Goal: Entertainment & Leisure: Consume media (video, audio)

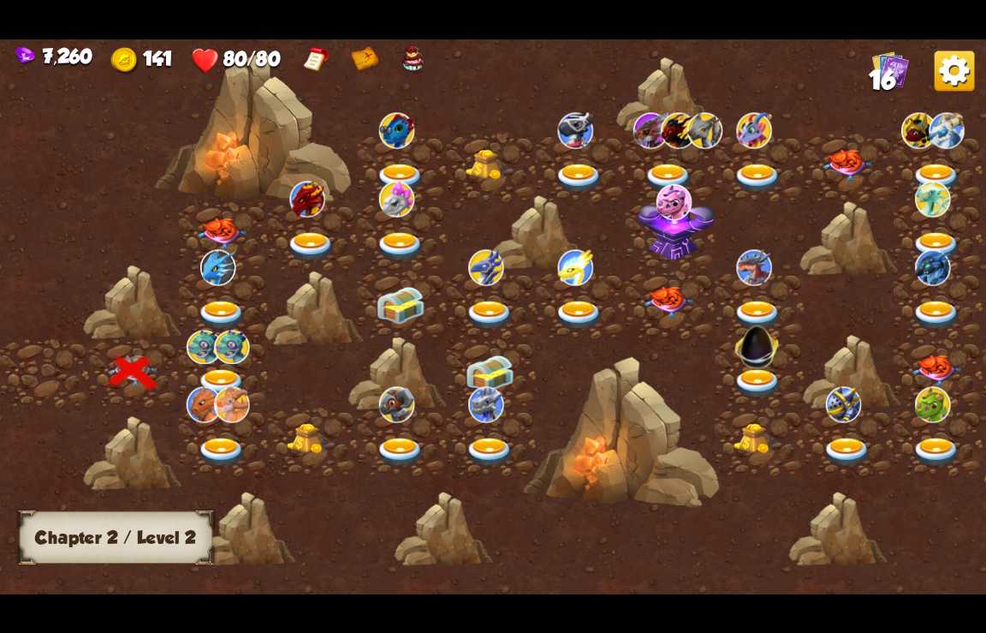
click at [219, 374] on img at bounding box center [222, 384] width 50 height 30
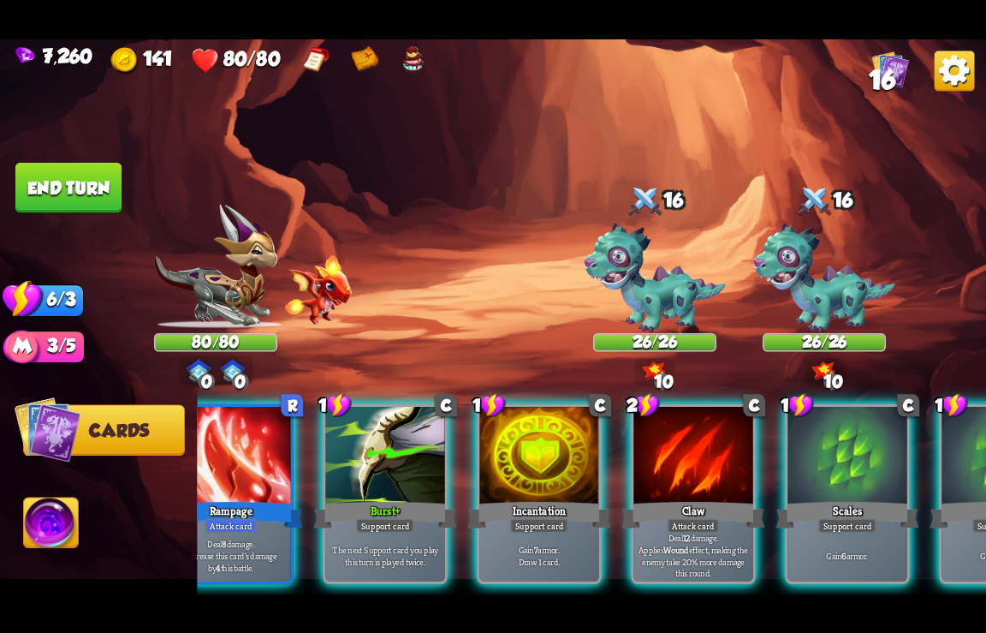
scroll to position [0, 815]
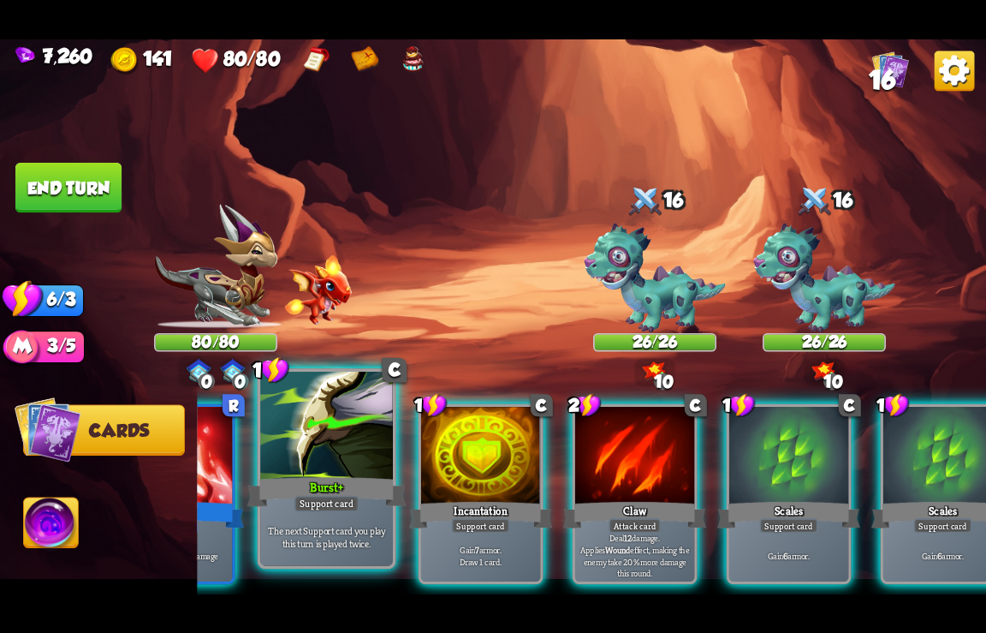
click at [331, 482] on div "Burst+" at bounding box center [326, 491] width 159 height 35
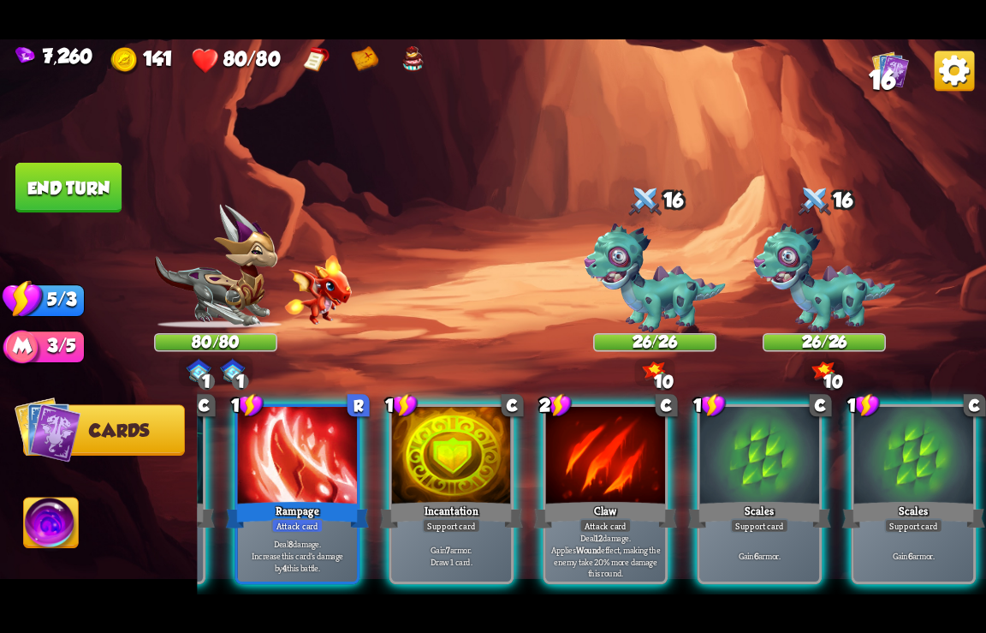
scroll to position [0, 676]
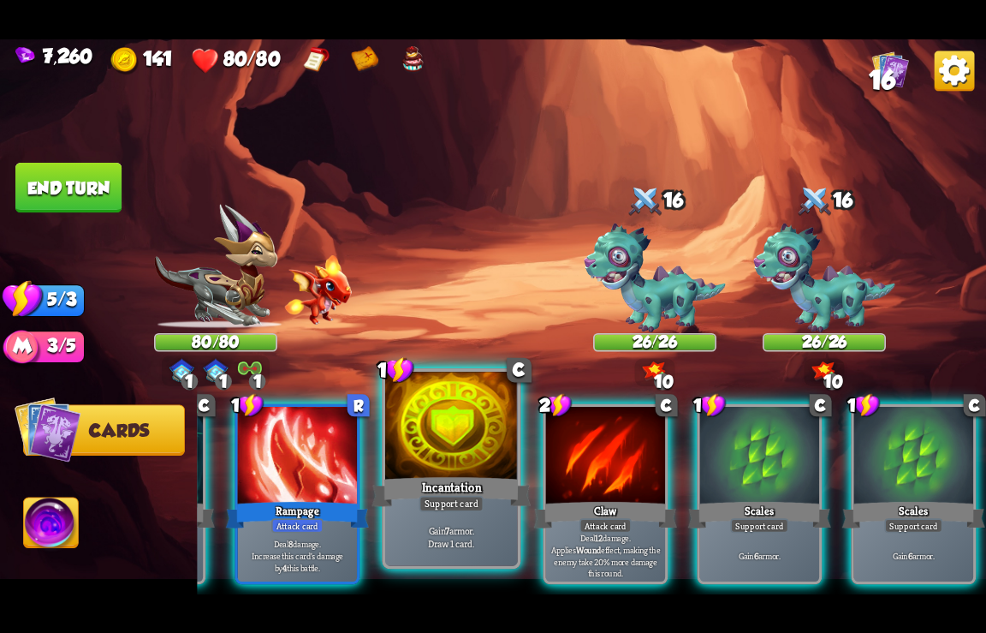
click at [434, 484] on div "Incantation" at bounding box center [451, 491] width 159 height 35
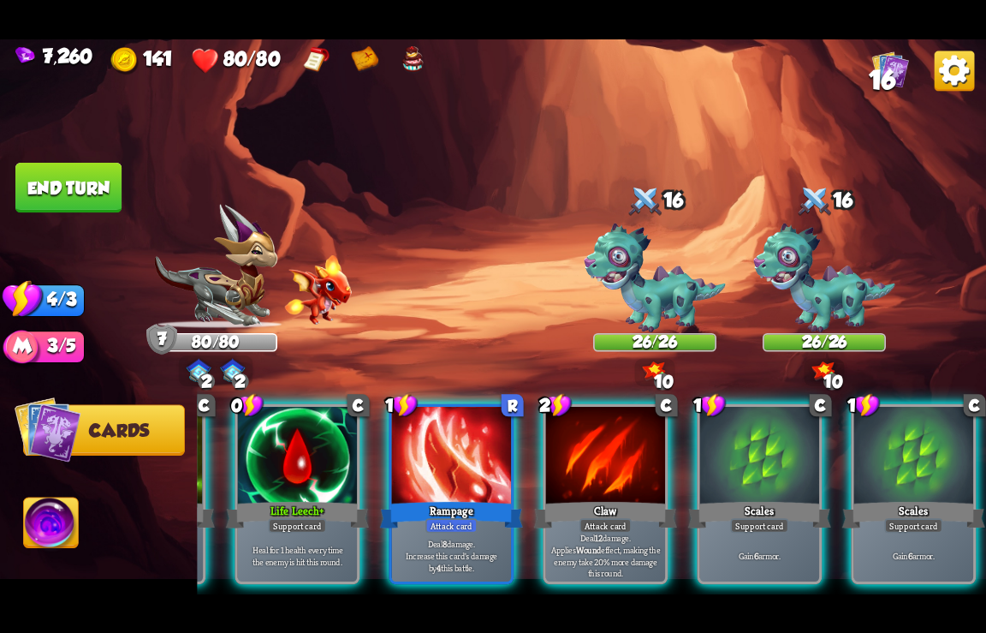
scroll to position [0, 505]
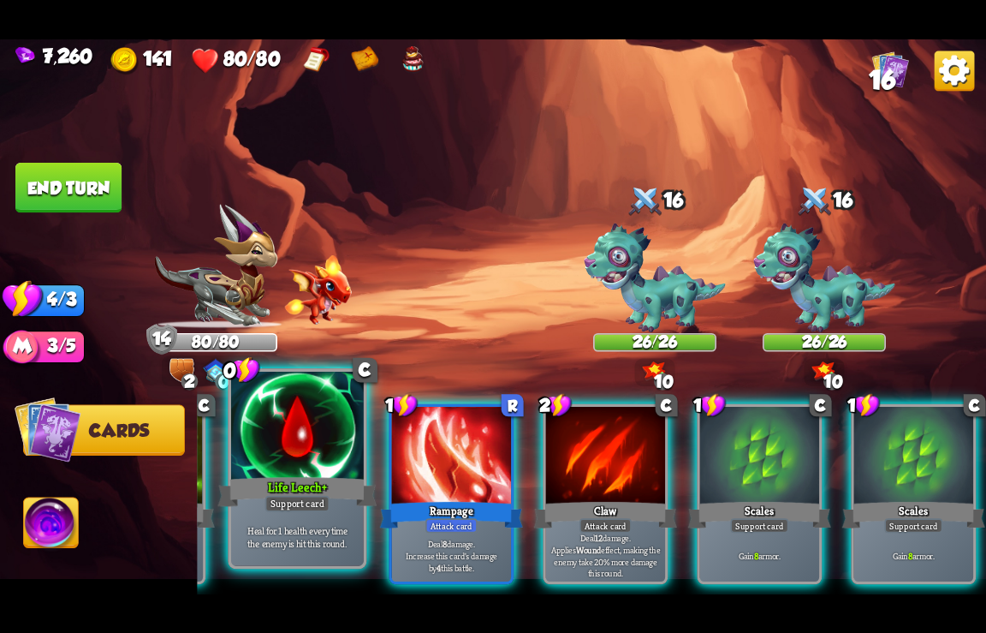
click at [288, 490] on div "Life Leech+" at bounding box center [297, 491] width 159 height 35
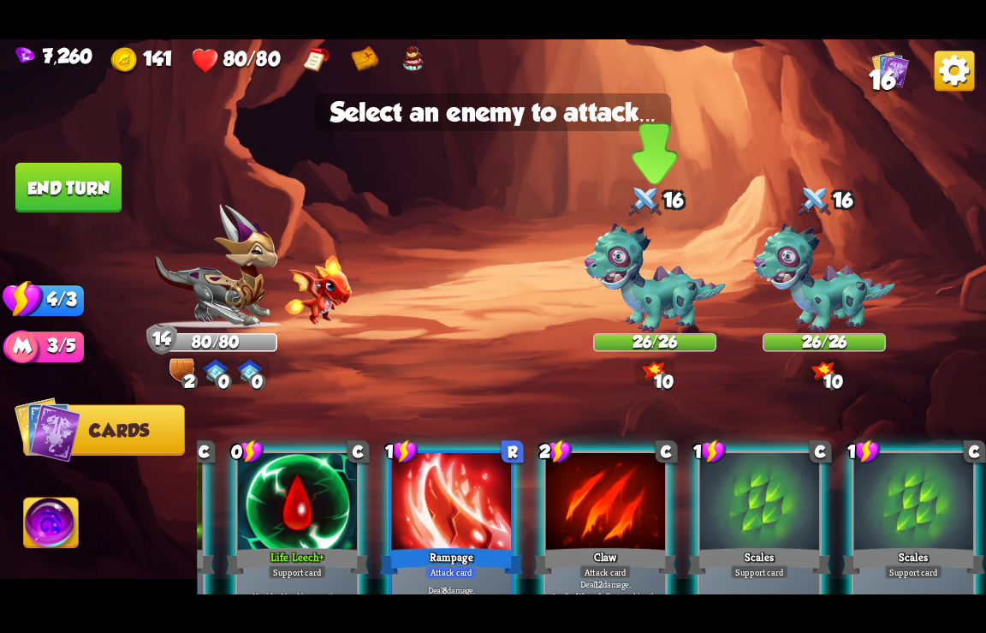
click at [647, 280] on img at bounding box center [655, 278] width 142 height 110
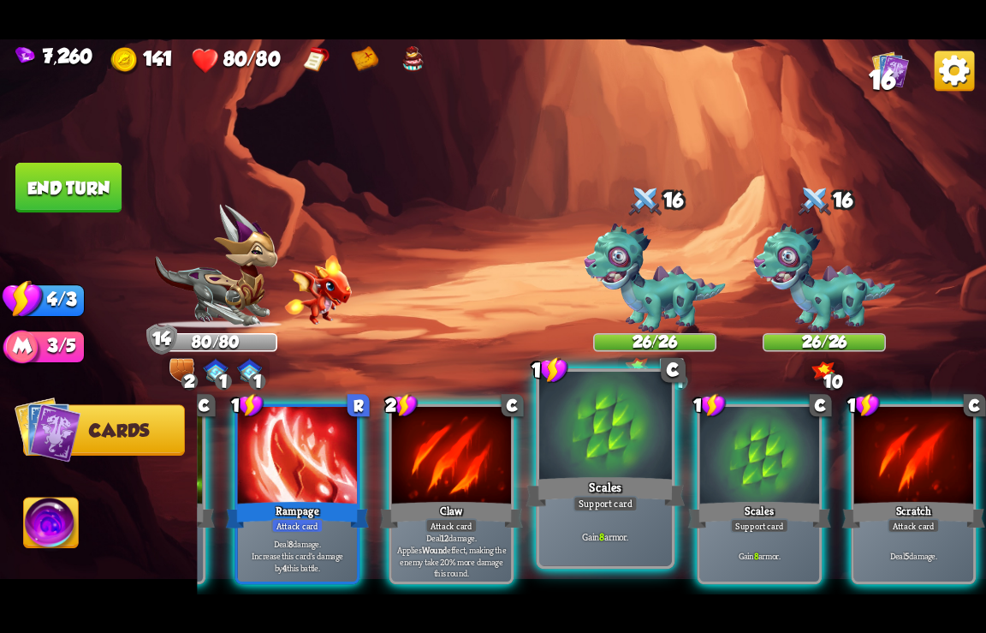
click at [626, 494] on div "Scales" at bounding box center [606, 491] width 159 height 35
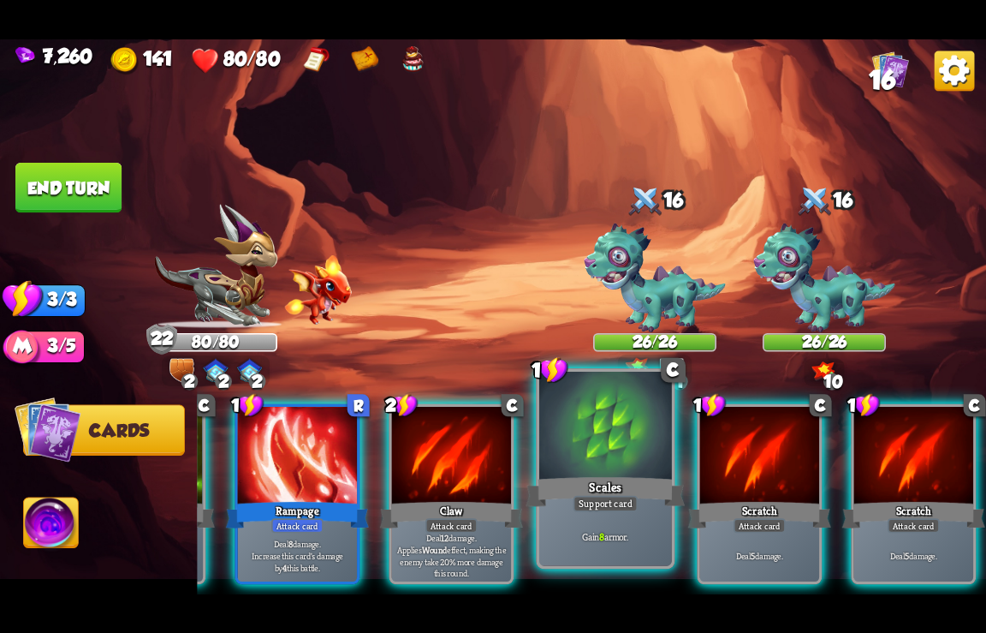
click at [594, 501] on div "Support card" at bounding box center [606, 503] width 65 height 16
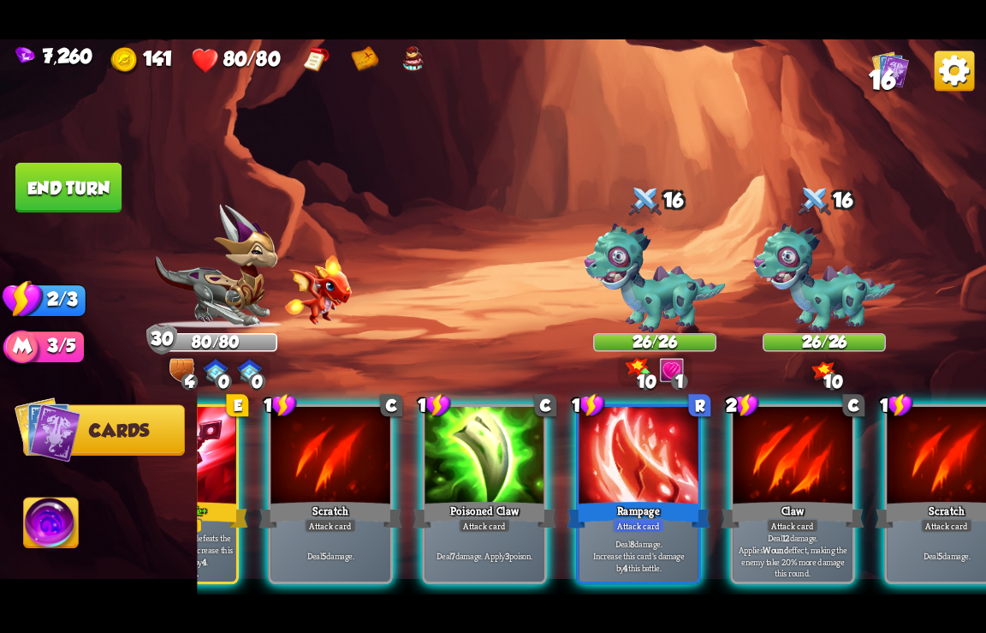
scroll to position [0, 0]
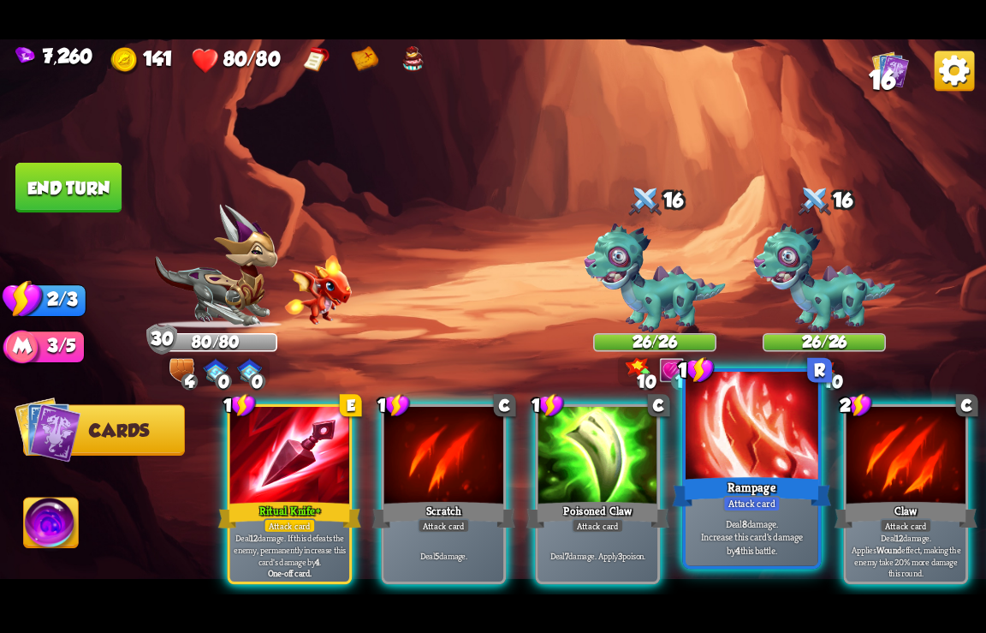
click at [744, 488] on div "Rampage" at bounding box center [752, 491] width 159 height 35
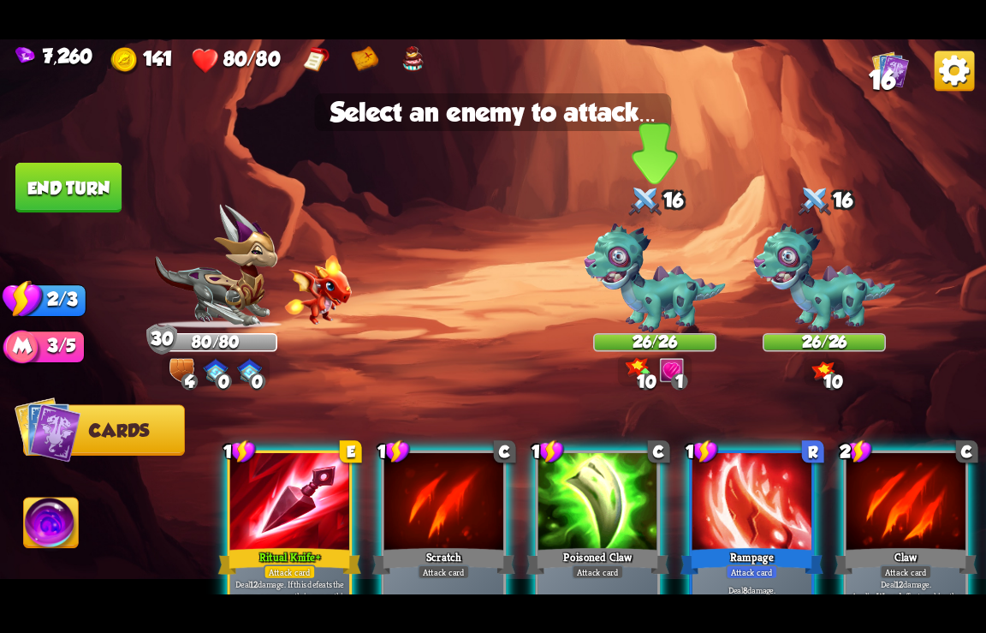
click at [660, 288] on img at bounding box center [655, 278] width 142 height 110
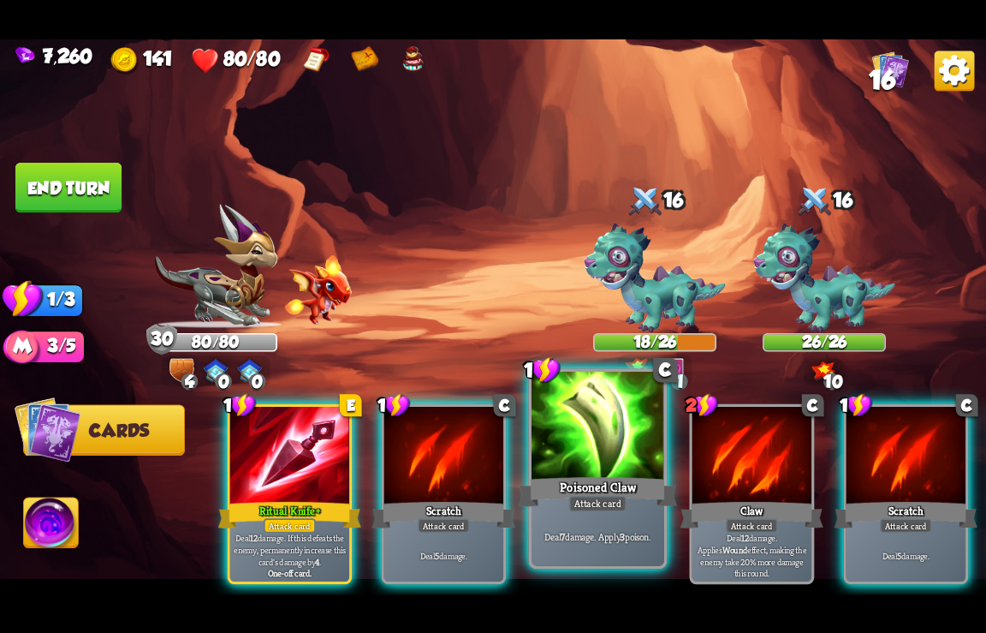
drag, startPoint x: 567, startPoint y: 451, endPoint x: 576, endPoint y: 448, distance: 10.0
click at [568, 451] on div at bounding box center [598, 426] width 133 height 111
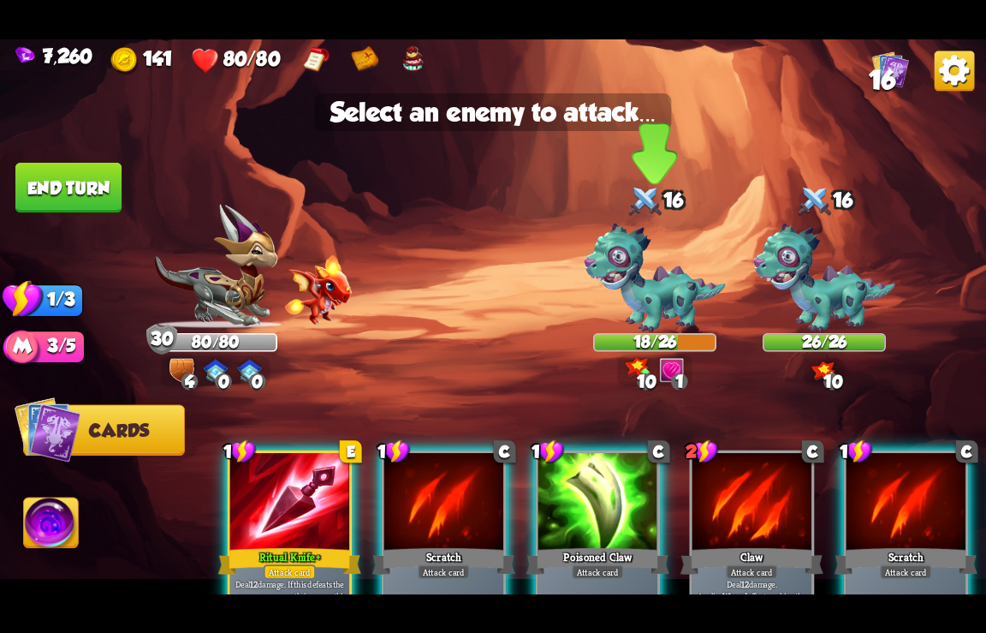
click at [658, 299] on img at bounding box center [655, 278] width 142 height 110
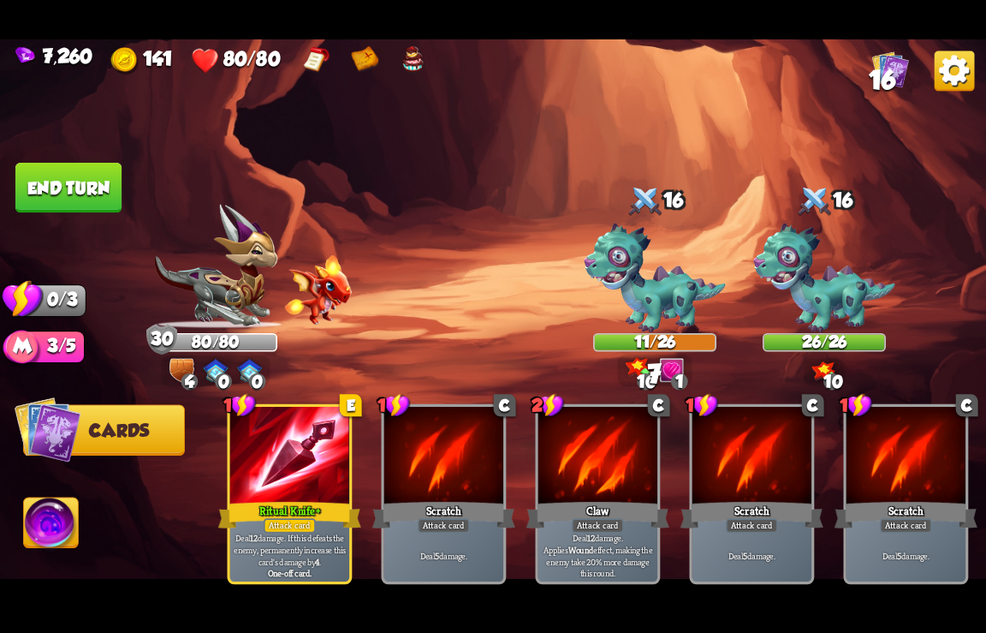
click at [99, 190] on button "End turn" at bounding box center [68, 188] width 106 height 51
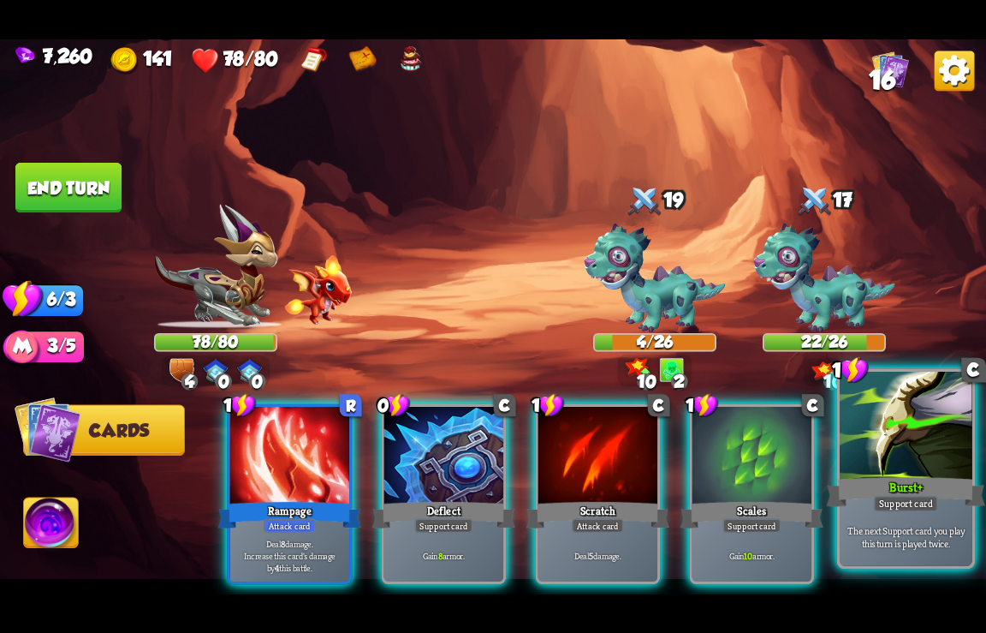
click at [888, 463] on div at bounding box center [906, 426] width 133 height 111
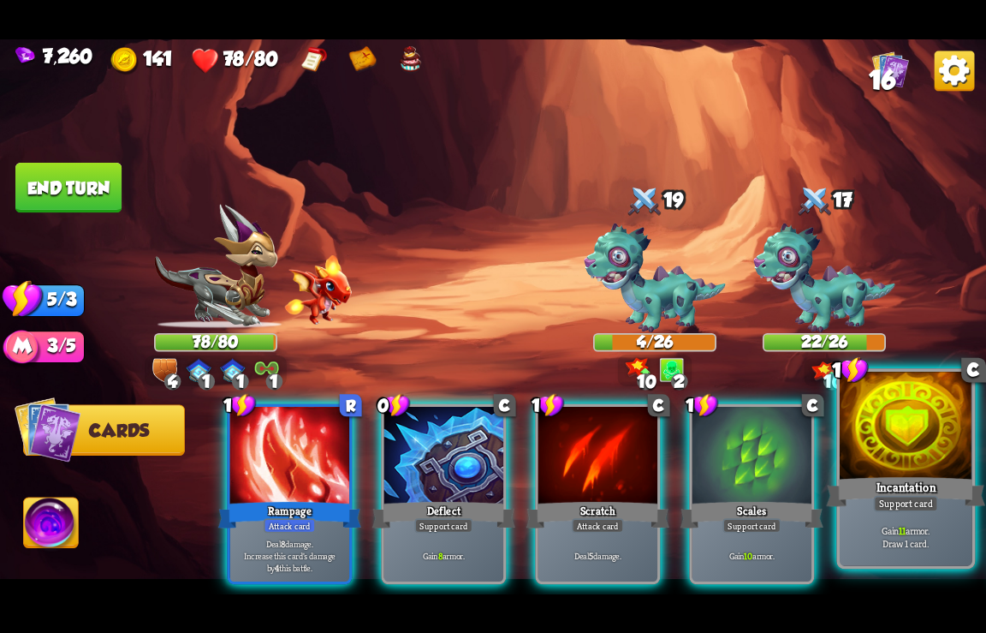
click at [876, 480] on div "Incantation" at bounding box center [906, 491] width 159 height 35
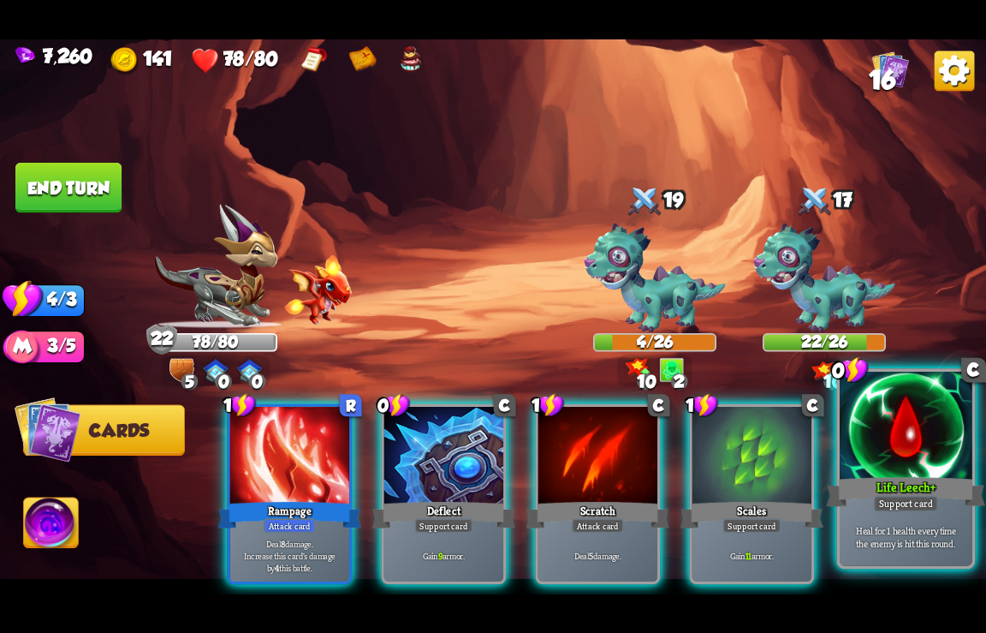
click at [870, 460] on div at bounding box center [906, 426] width 133 height 111
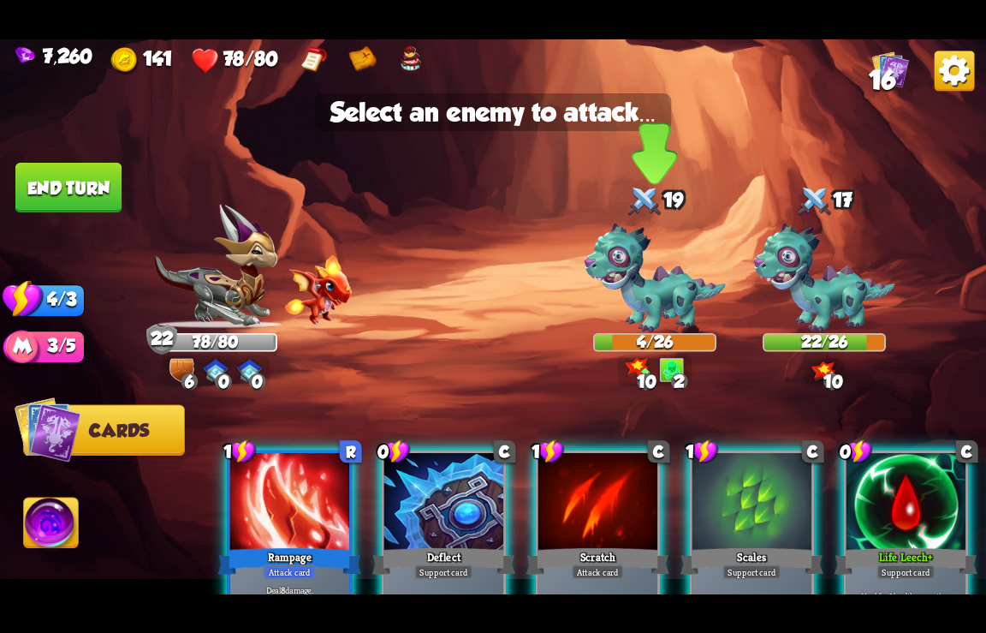
click at [663, 299] on img at bounding box center [655, 278] width 142 height 110
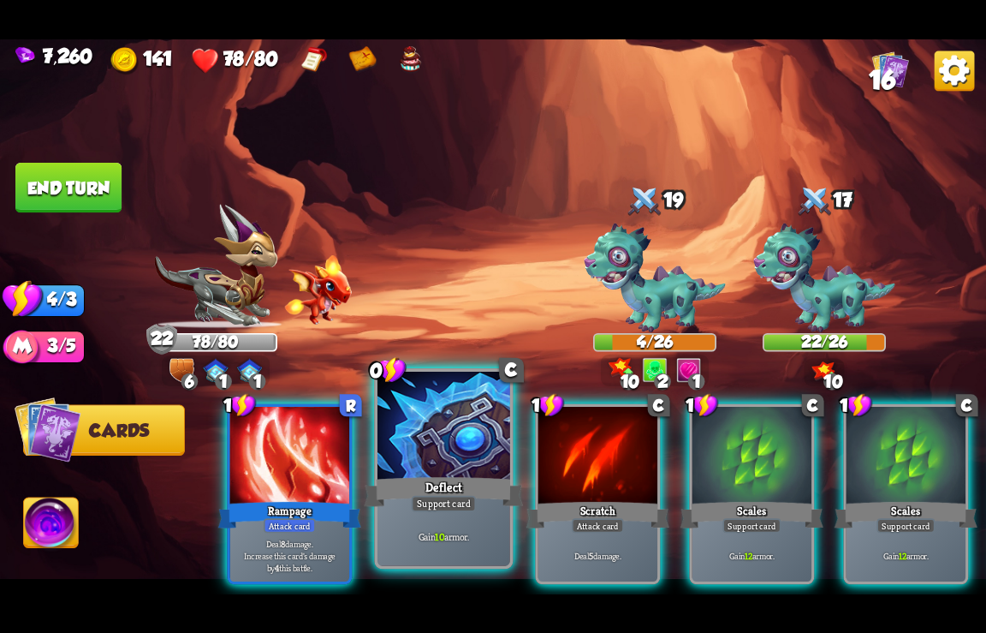
click at [460, 469] on div at bounding box center [444, 426] width 133 height 111
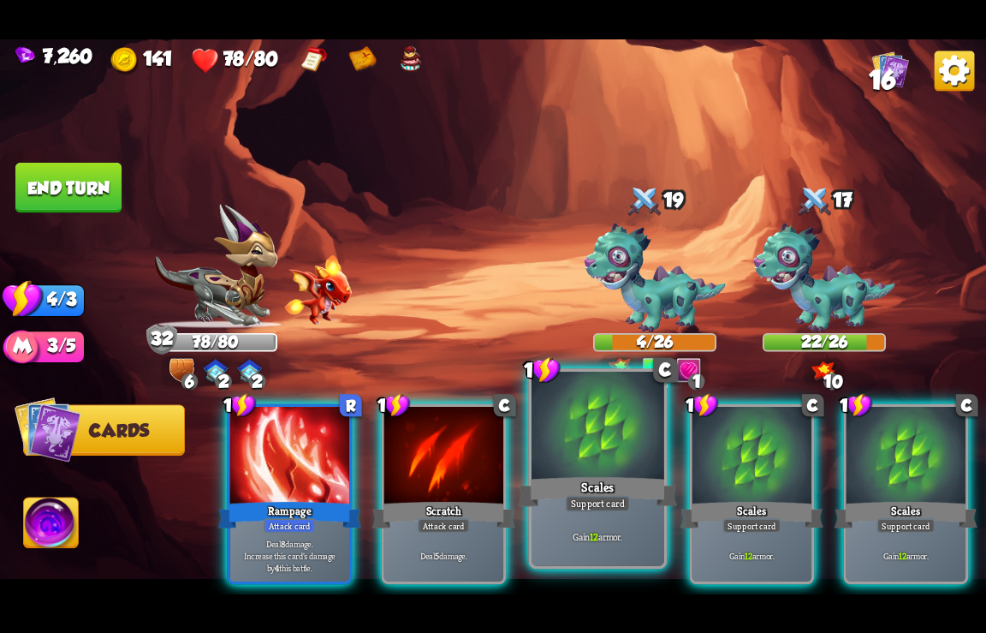
click at [612, 471] on div at bounding box center [598, 426] width 133 height 111
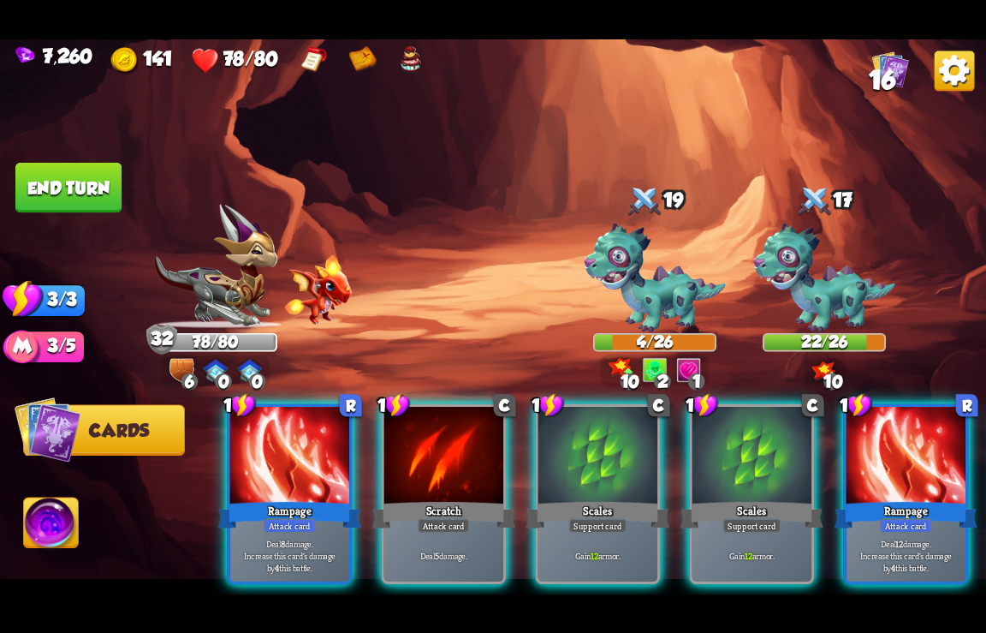
click at [612, 471] on div "1 R Rampage Attack card Deal 8 damage. Increase this card's damage by 4 this ba…" at bounding box center [592, 471] width 790 height 247
click at [612, 471] on div at bounding box center [598, 456] width 119 height 100
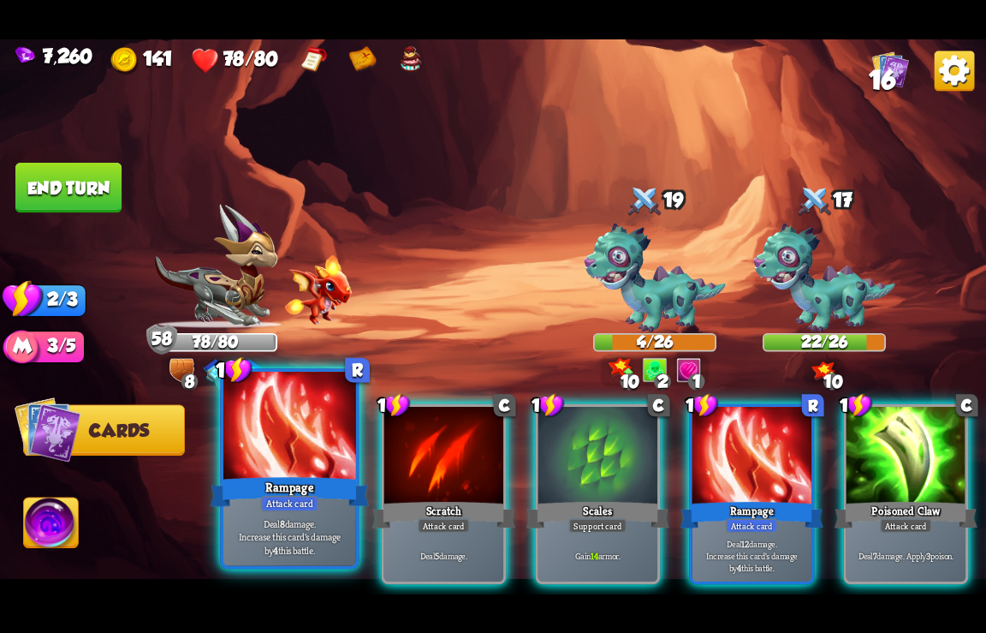
click at [255, 475] on div "Rampage" at bounding box center [290, 491] width 159 height 35
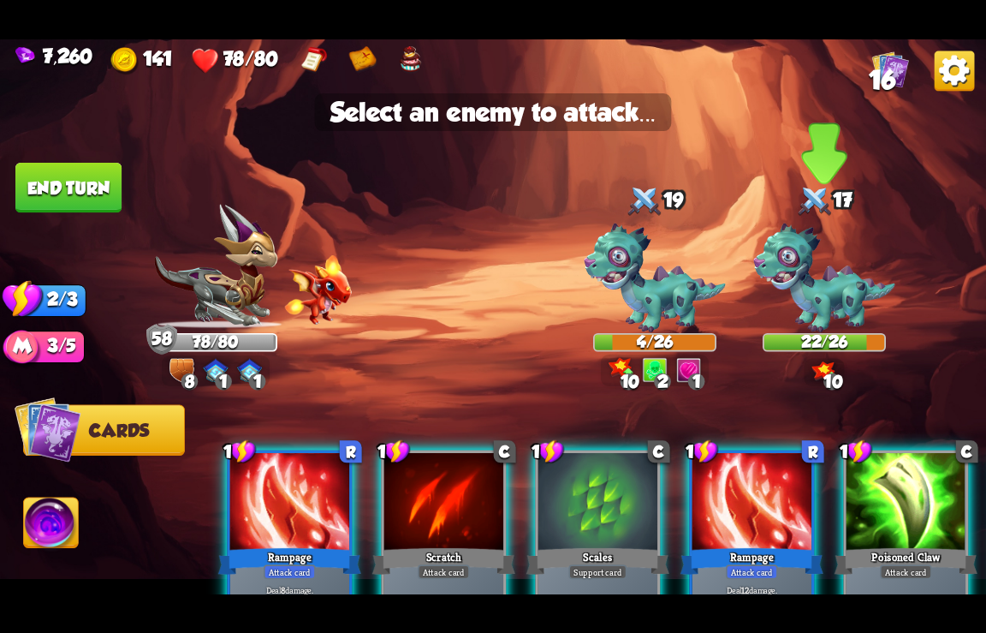
click at [804, 295] on img at bounding box center [825, 278] width 142 height 110
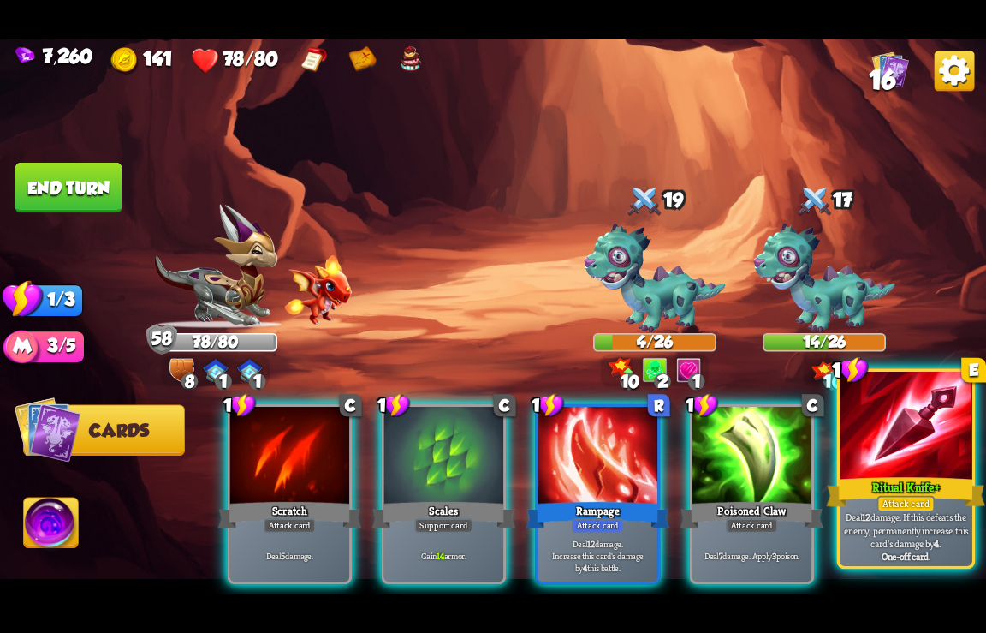
click at [869, 457] on div at bounding box center [906, 426] width 133 height 111
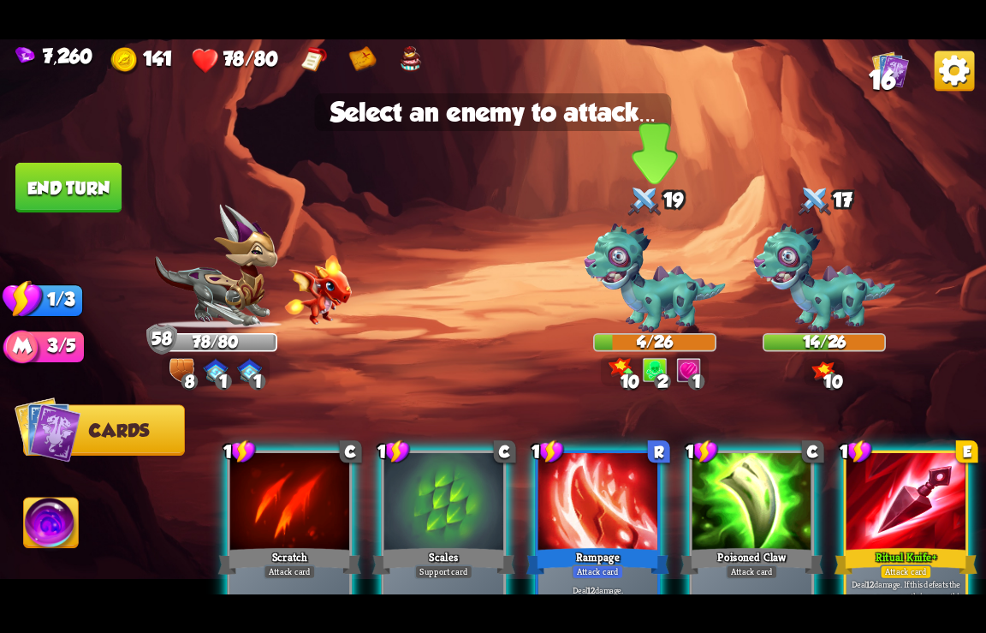
click at [658, 285] on img at bounding box center [655, 278] width 142 height 110
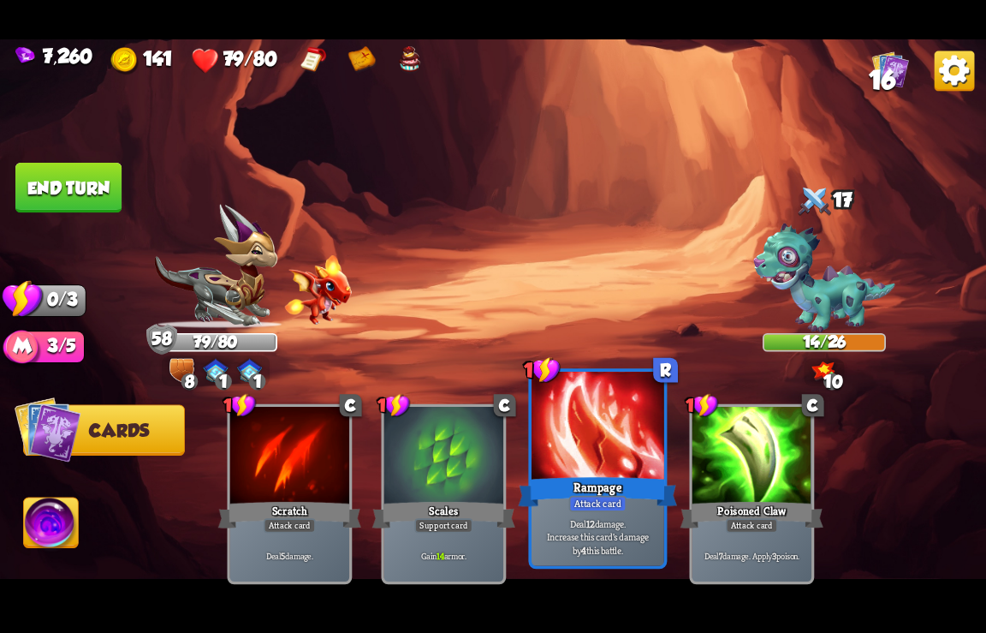
click at [609, 456] on div at bounding box center [598, 426] width 133 height 111
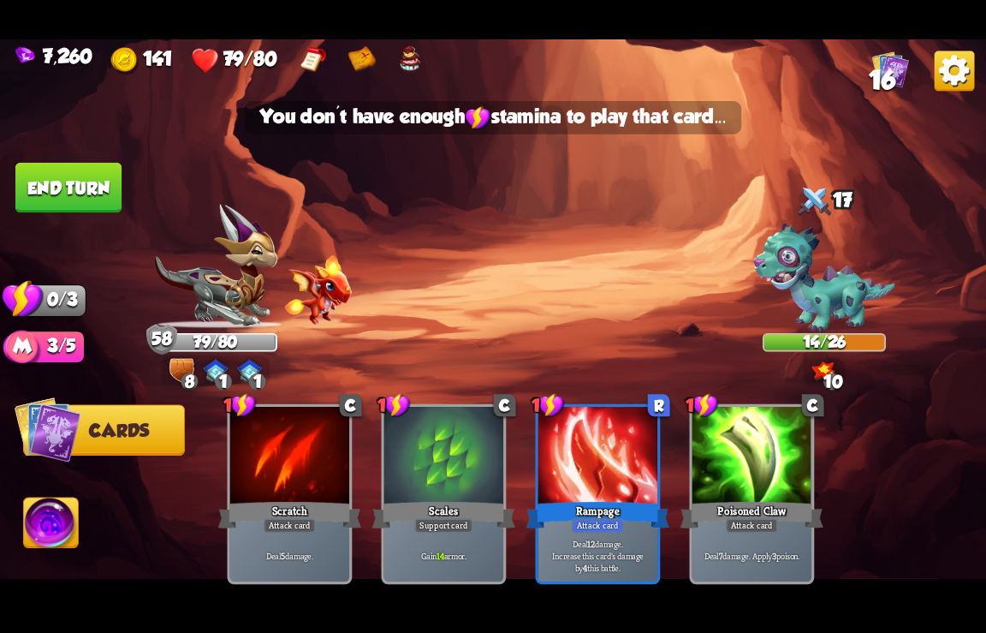
click at [32, 188] on button "End turn" at bounding box center [68, 188] width 106 height 51
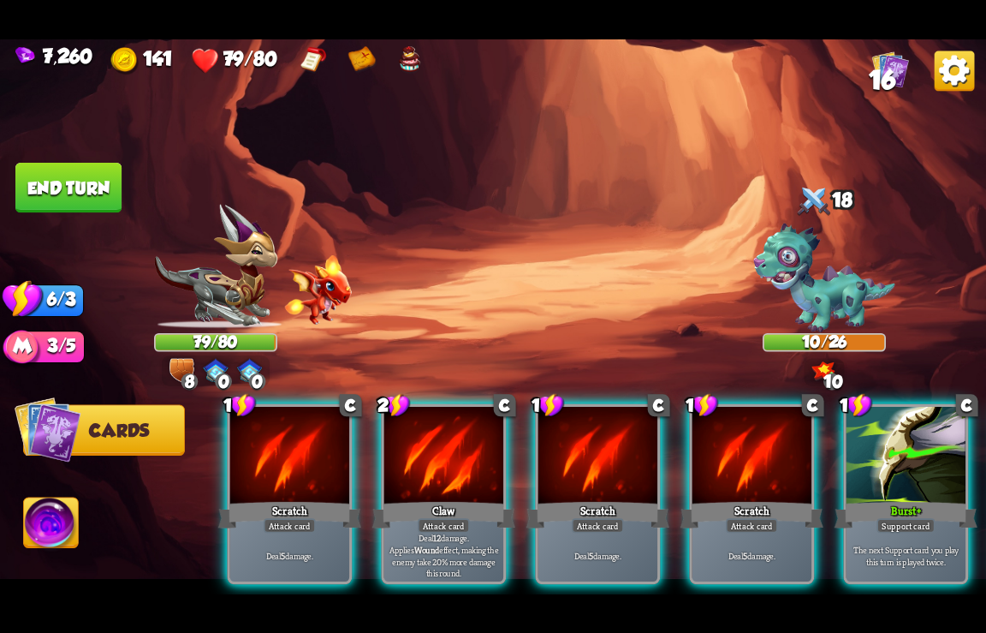
click at [892, 74] on span "16" at bounding box center [882, 79] width 27 height 30
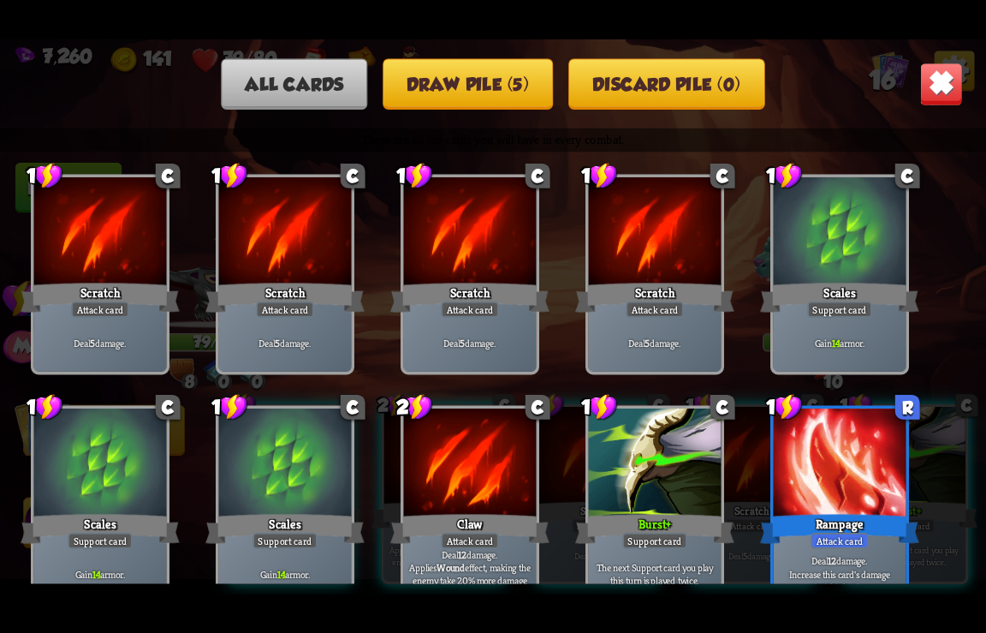
click at [941, 90] on img at bounding box center [942, 84] width 43 height 43
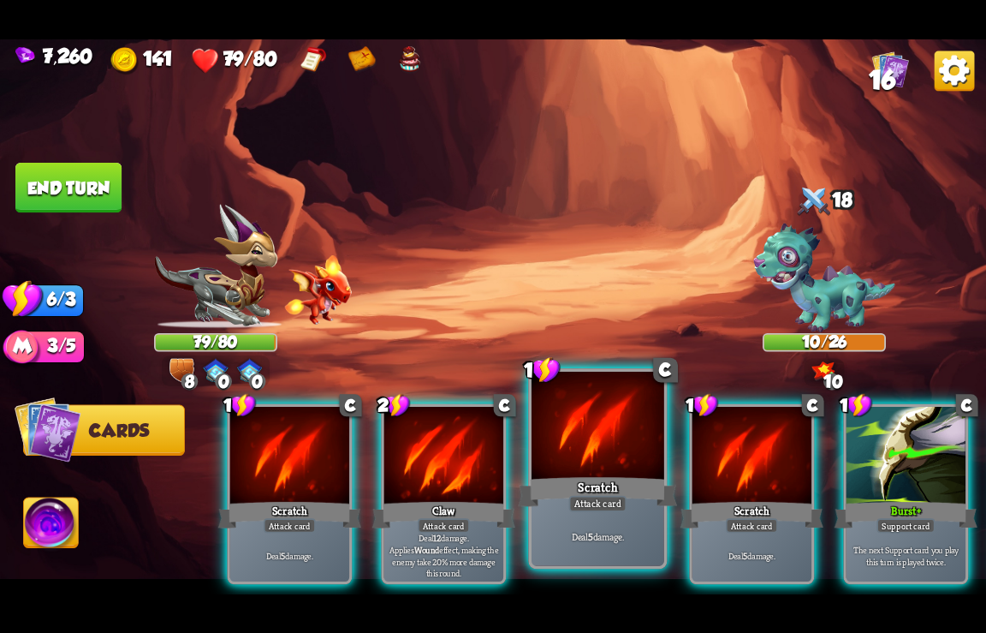
click at [634, 465] on div at bounding box center [598, 426] width 133 height 111
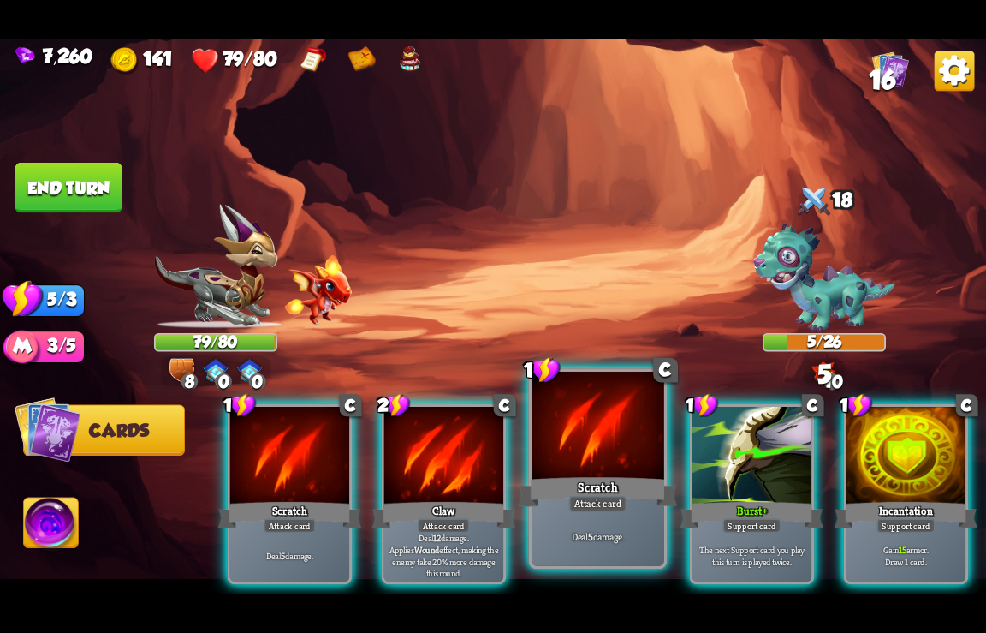
click at [597, 476] on div "Scratch" at bounding box center [598, 491] width 159 height 35
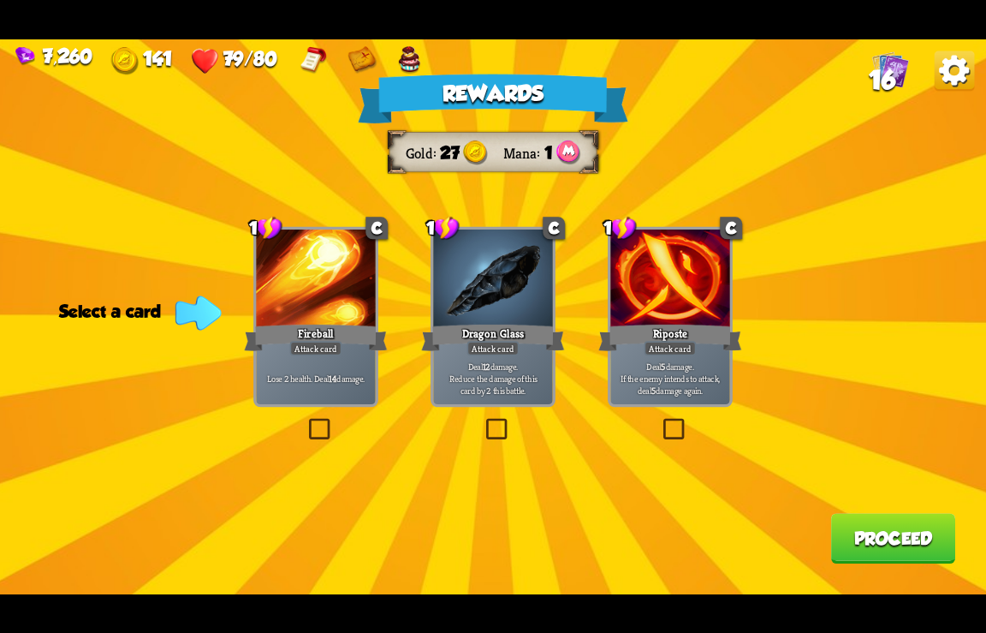
click at [880, 541] on button "Proceed" at bounding box center [893, 538] width 124 height 51
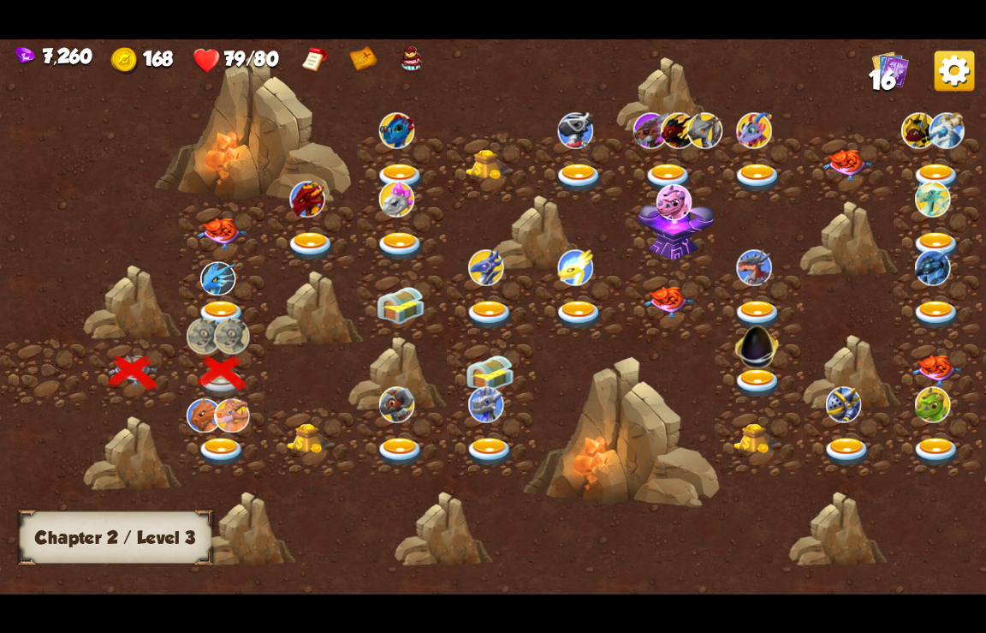
click at [218, 303] on img at bounding box center [222, 316] width 50 height 30
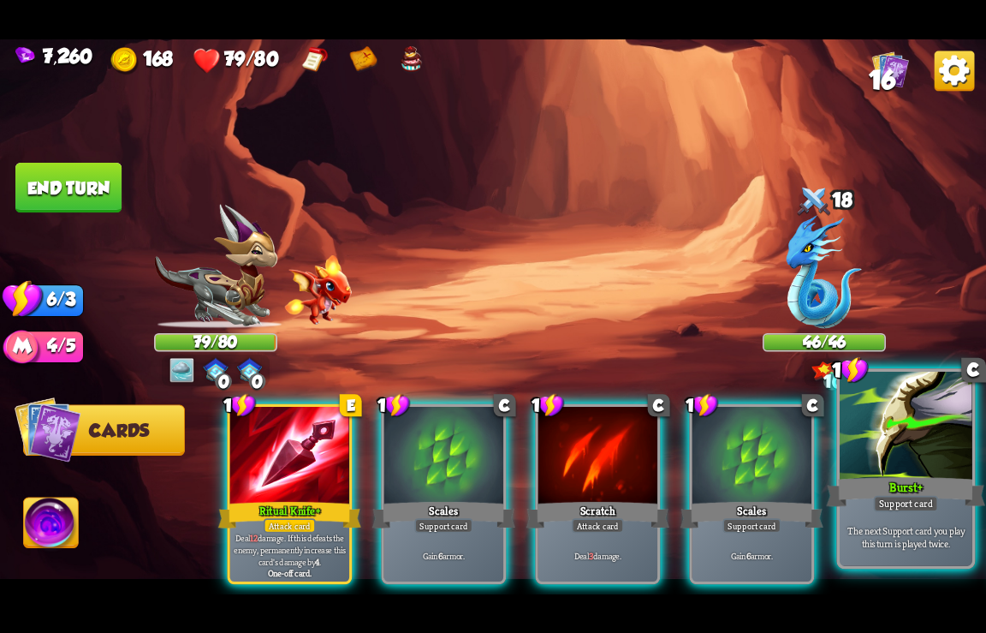
click at [869, 474] on div at bounding box center [906, 426] width 133 height 111
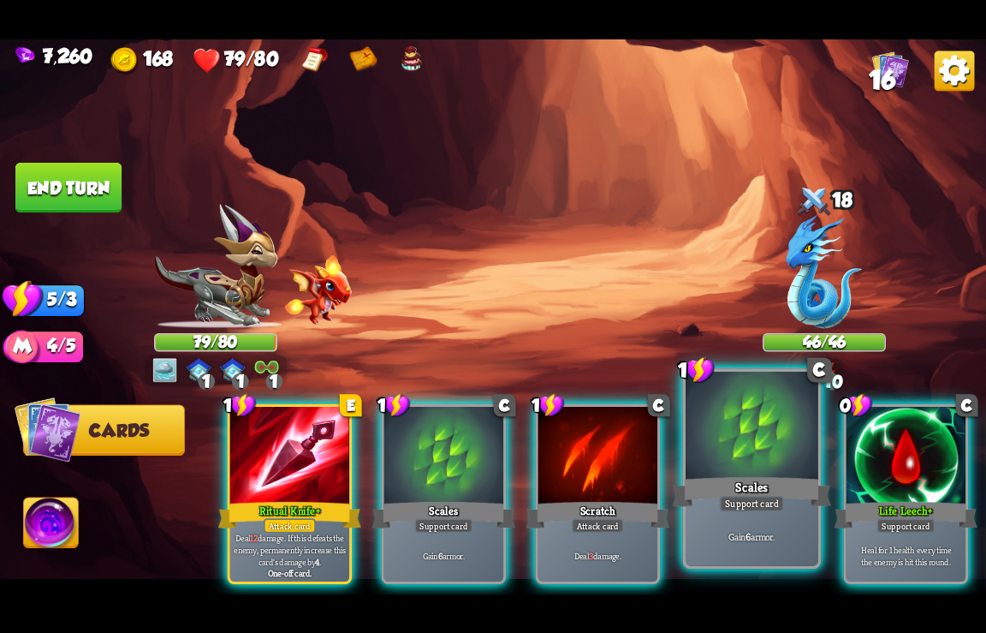
click at [770, 493] on div "Scales" at bounding box center [752, 491] width 159 height 35
click at [770, 493] on div "1 E Ritual Knife+ Attack card Deal 12 damage. If this defeats the enemy, perman…" at bounding box center [592, 471] width 790 height 247
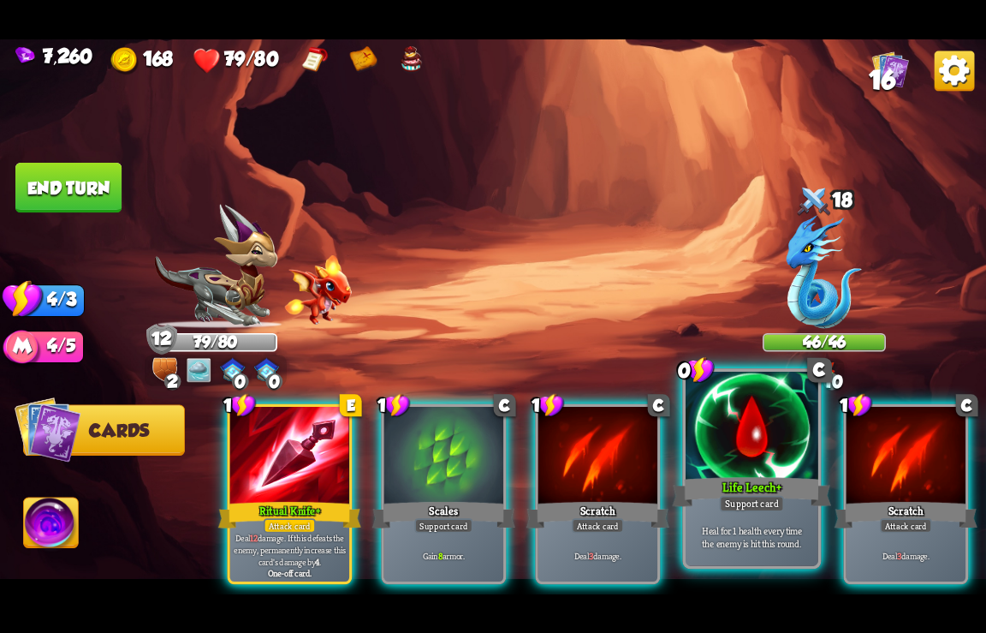
click at [717, 464] on div at bounding box center [752, 426] width 133 height 111
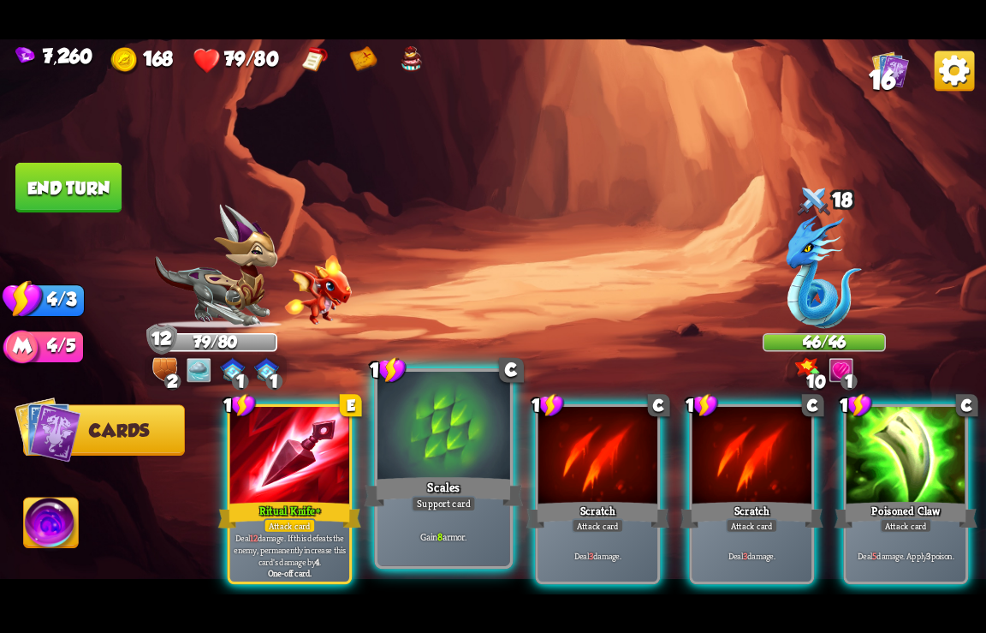
click at [423, 485] on div "Scales" at bounding box center [444, 491] width 159 height 35
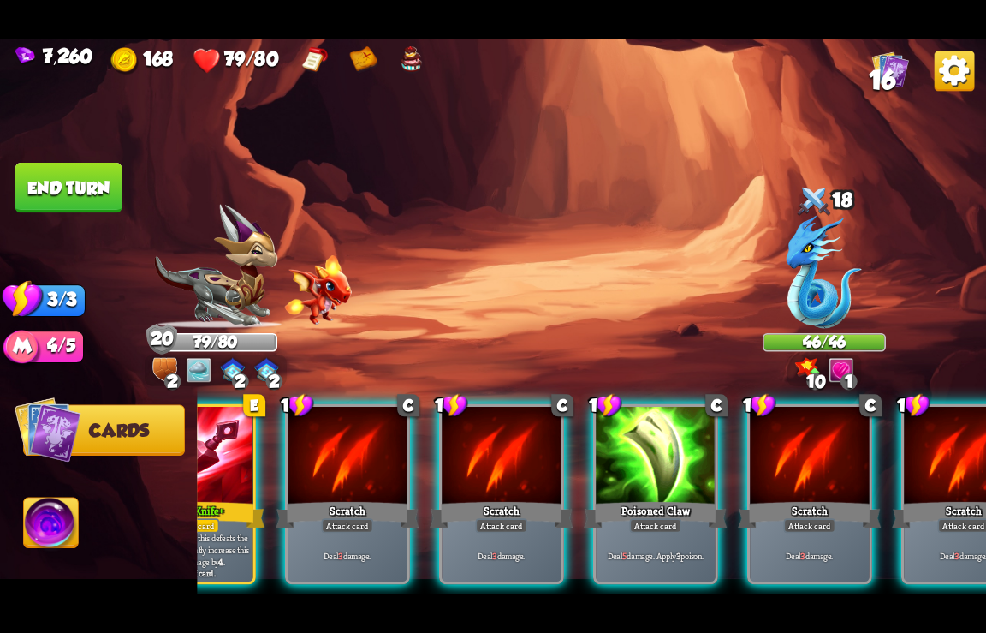
scroll to position [0, 163]
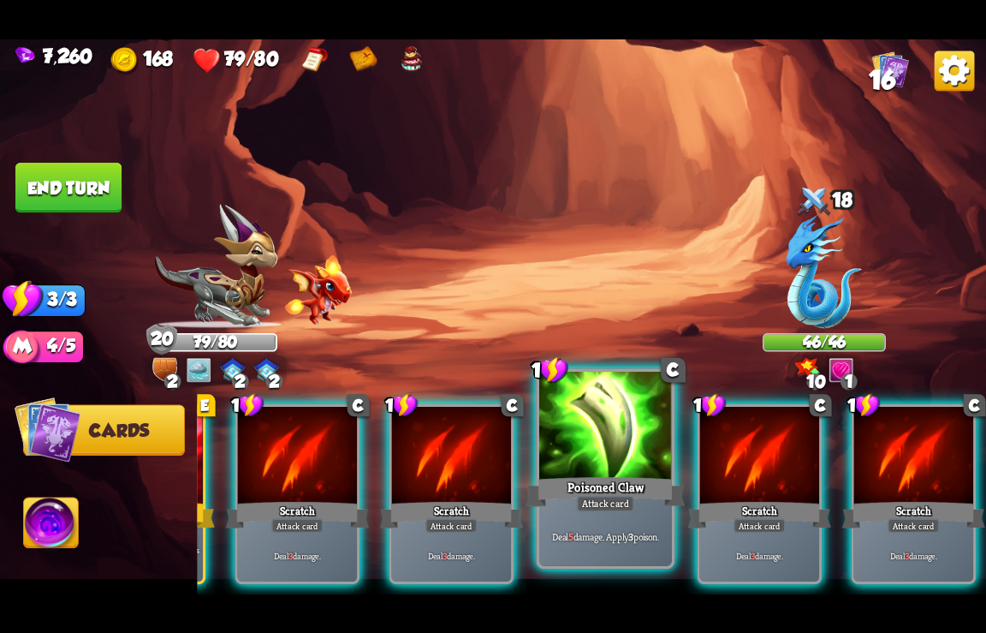
click at [561, 446] on div at bounding box center [605, 426] width 133 height 111
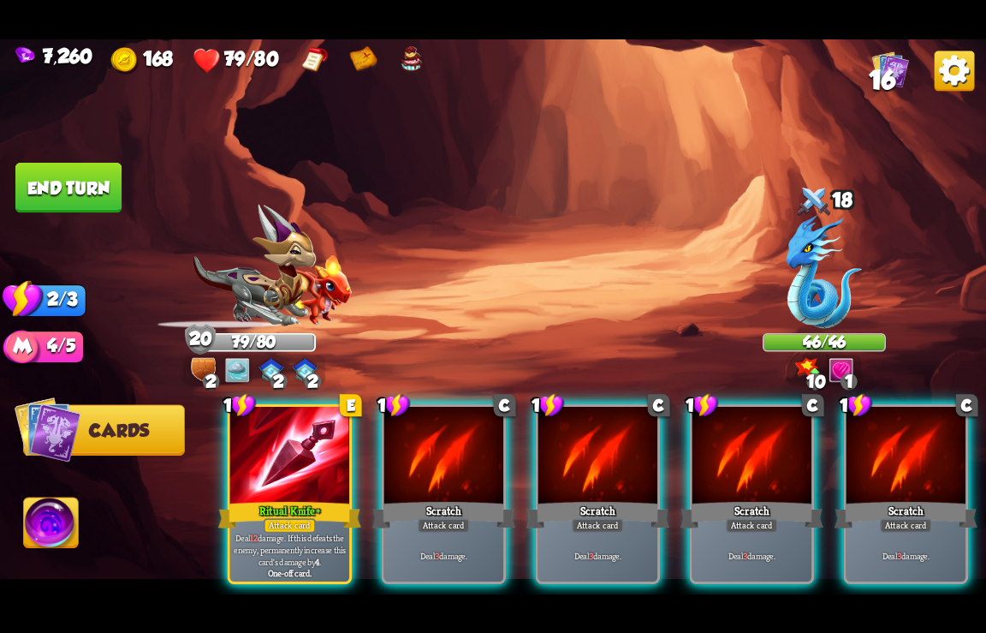
scroll to position [0, 0]
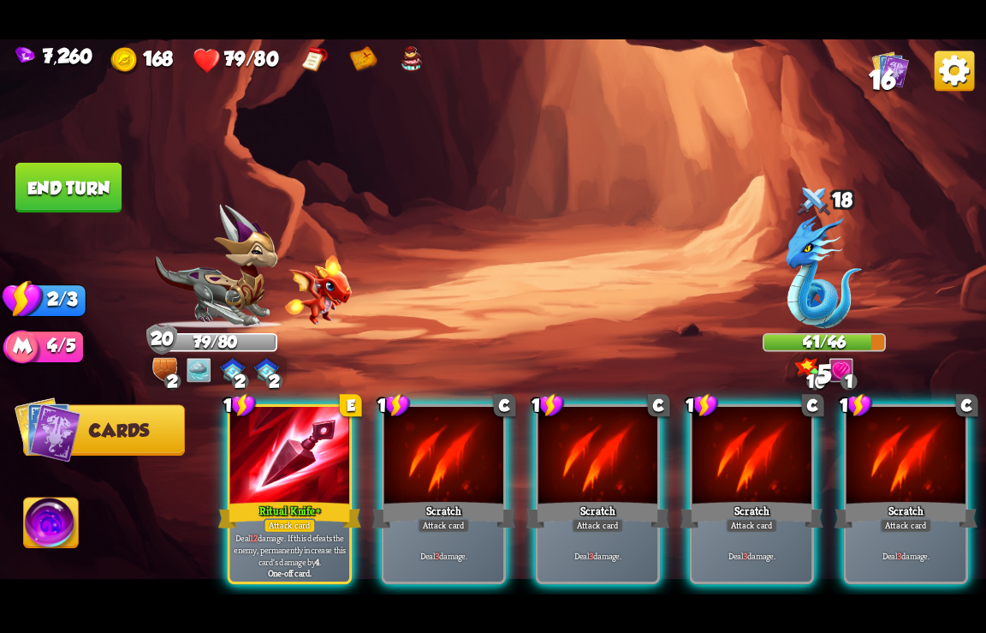
click at [561, 446] on div at bounding box center [598, 456] width 119 height 100
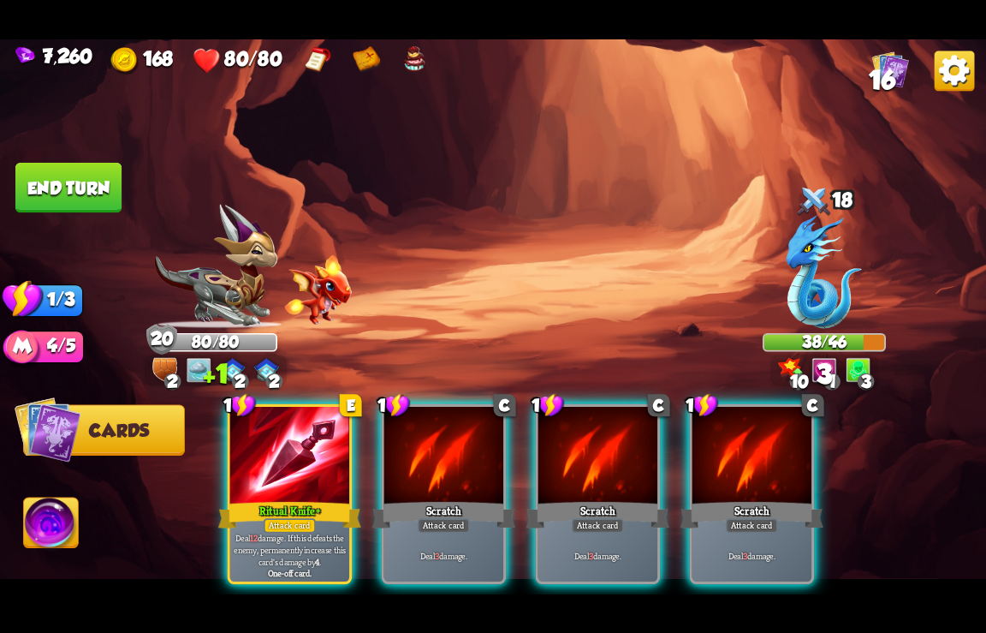
click at [561, 446] on div at bounding box center [598, 456] width 119 height 100
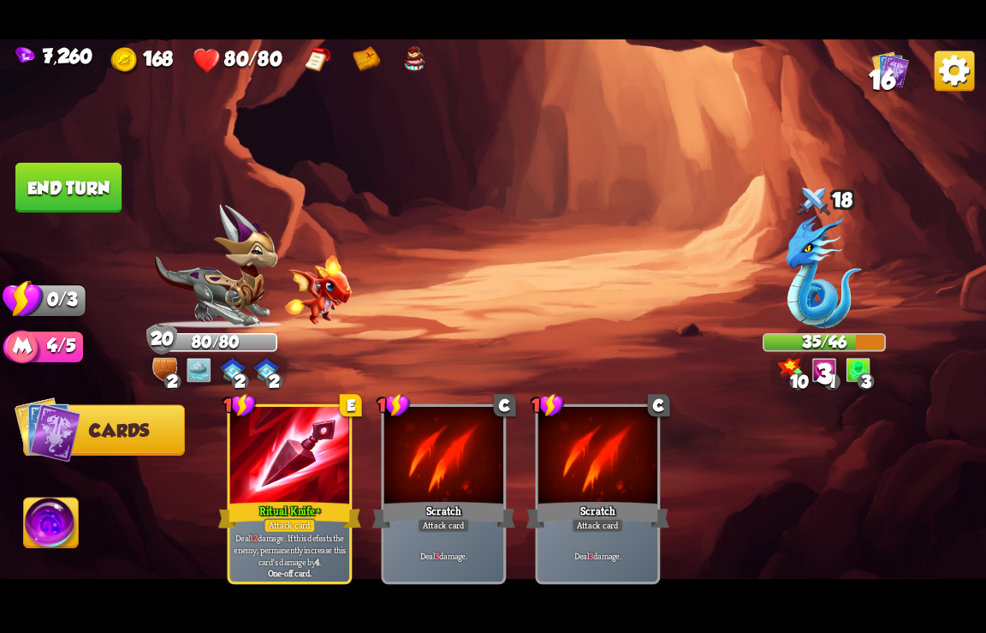
click at [78, 196] on button "End turn" at bounding box center [68, 188] width 106 height 51
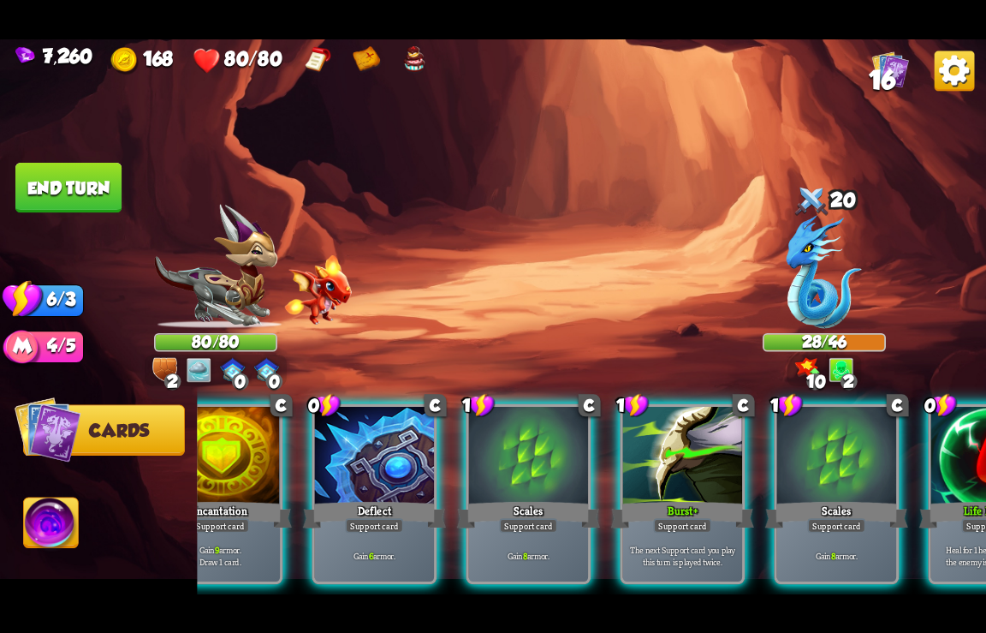
scroll to position [0, 584]
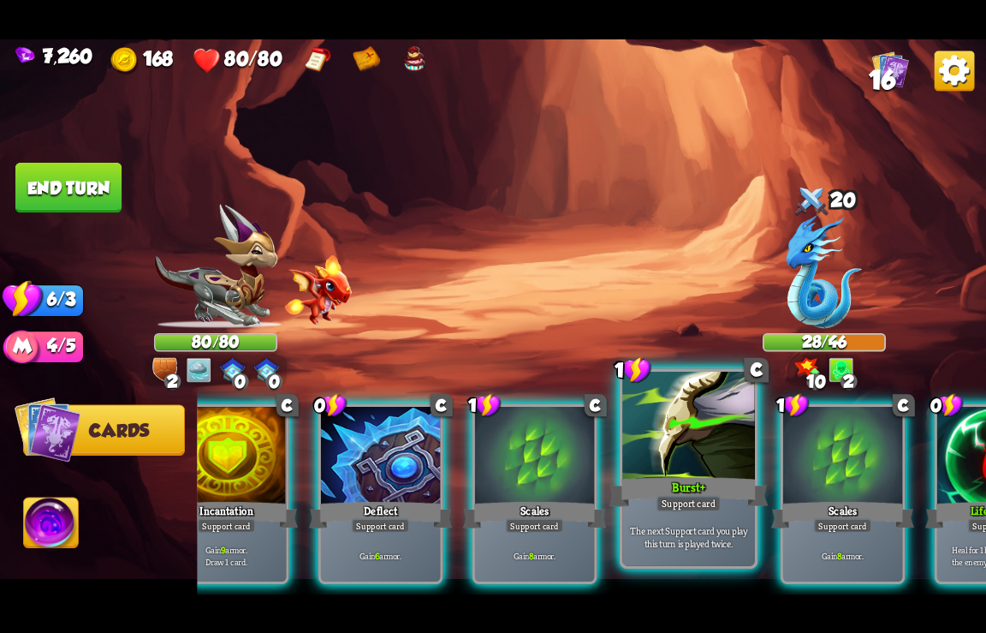
click at [663, 474] on div at bounding box center [689, 426] width 133 height 111
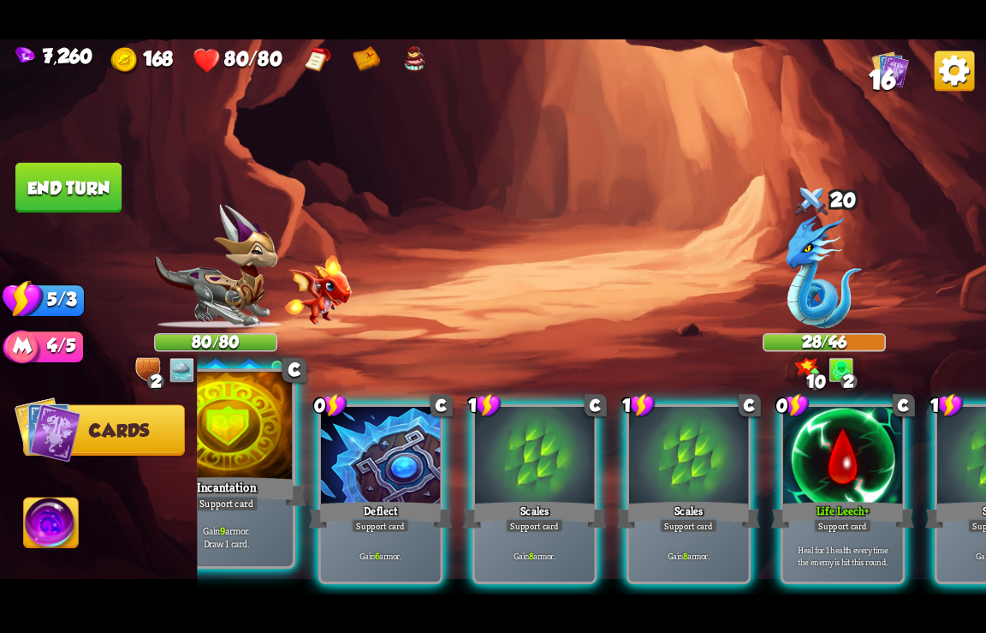
click at [227, 459] on div at bounding box center [226, 426] width 133 height 111
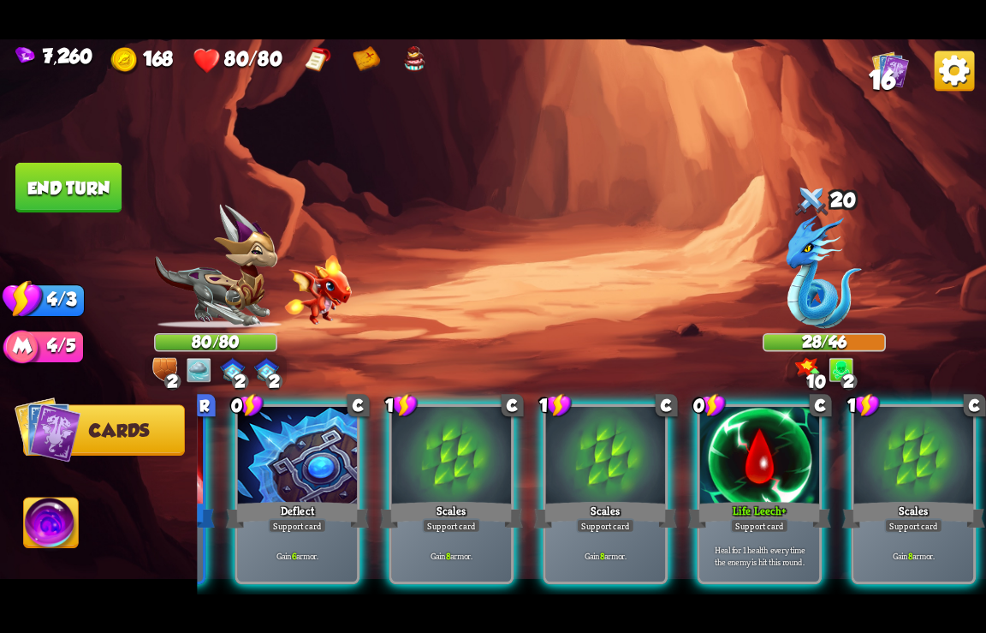
scroll to position [0, 505]
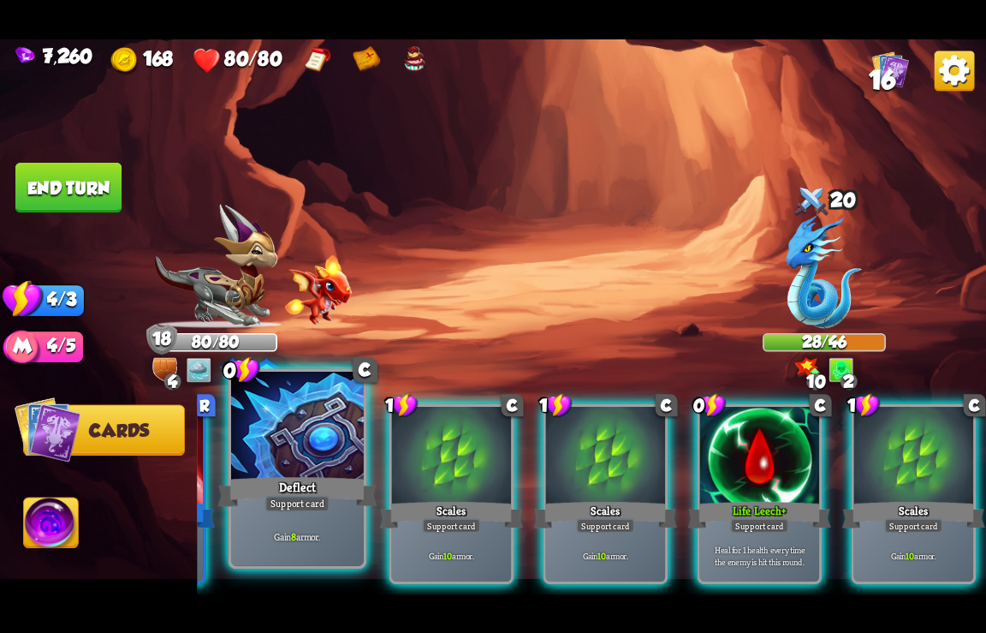
click at [309, 487] on div "Deflect" at bounding box center [297, 491] width 159 height 35
click at [309, 487] on div "1 R Rampage Attack card Deal 6 damage. Increase this card's damage by 4 this ba…" at bounding box center [592, 471] width 790 height 247
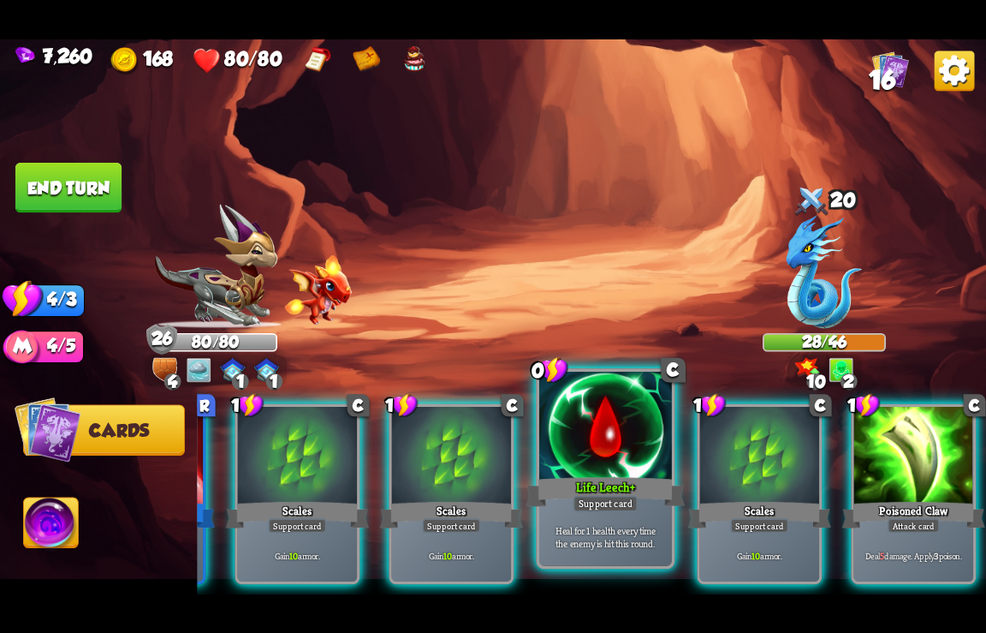
click at [599, 481] on div "Life Leech+" at bounding box center [606, 491] width 159 height 35
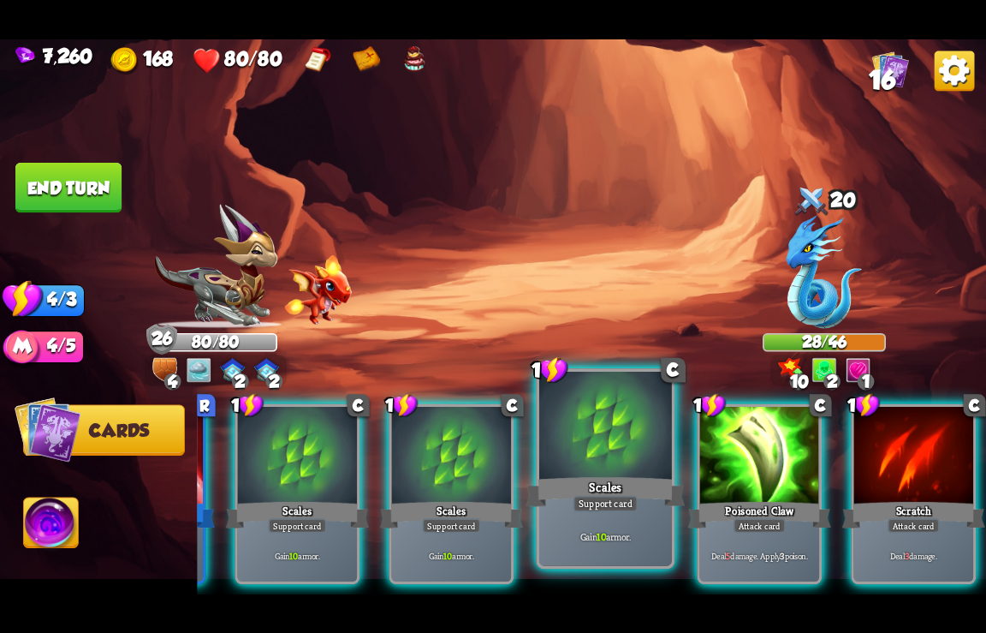
click at [595, 490] on div "Scales" at bounding box center [606, 491] width 159 height 35
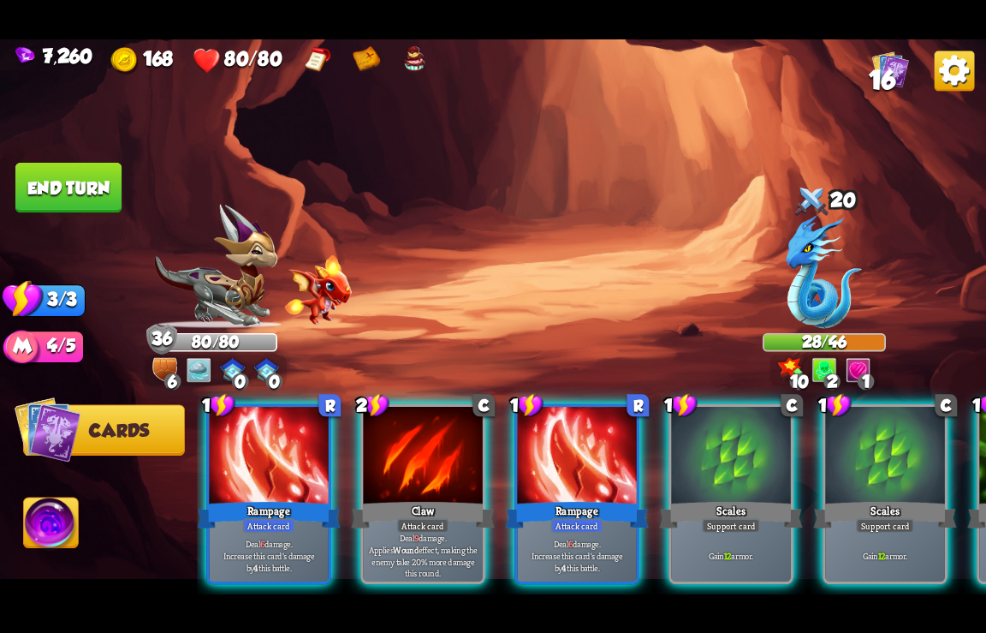
scroll to position [0, 0]
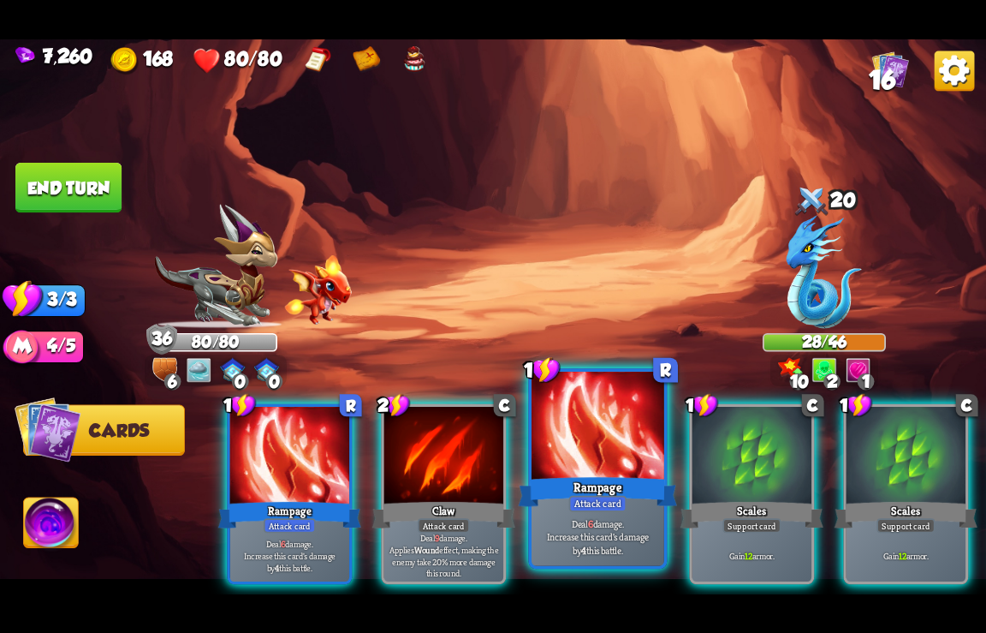
click at [581, 462] on div at bounding box center [598, 426] width 133 height 111
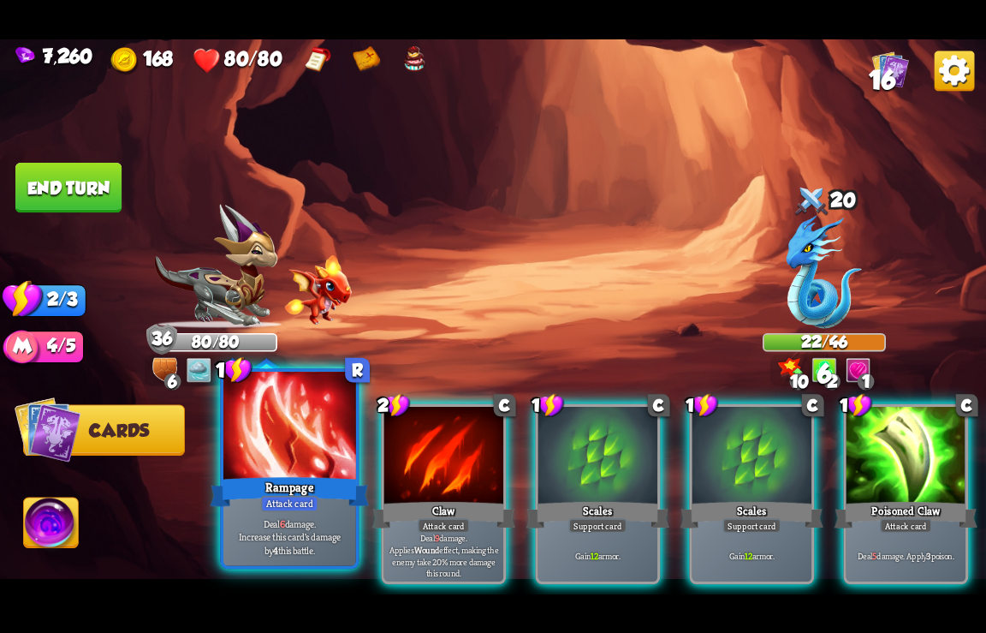
click at [323, 502] on div "Rampage" at bounding box center [290, 491] width 159 height 35
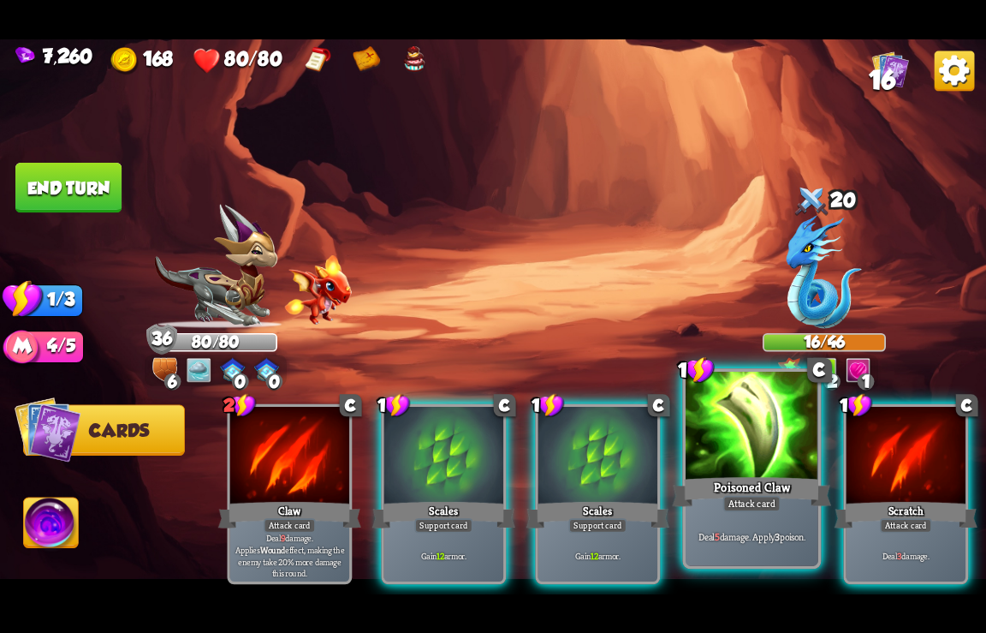
click at [755, 474] on div at bounding box center [752, 426] width 133 height 111
click at [755, 474] on div "2 C Claw Attack card Deal 9 damage. Applies Wound effect, making the enemy take…" at bounding box center [592, 471] width 790 height 247
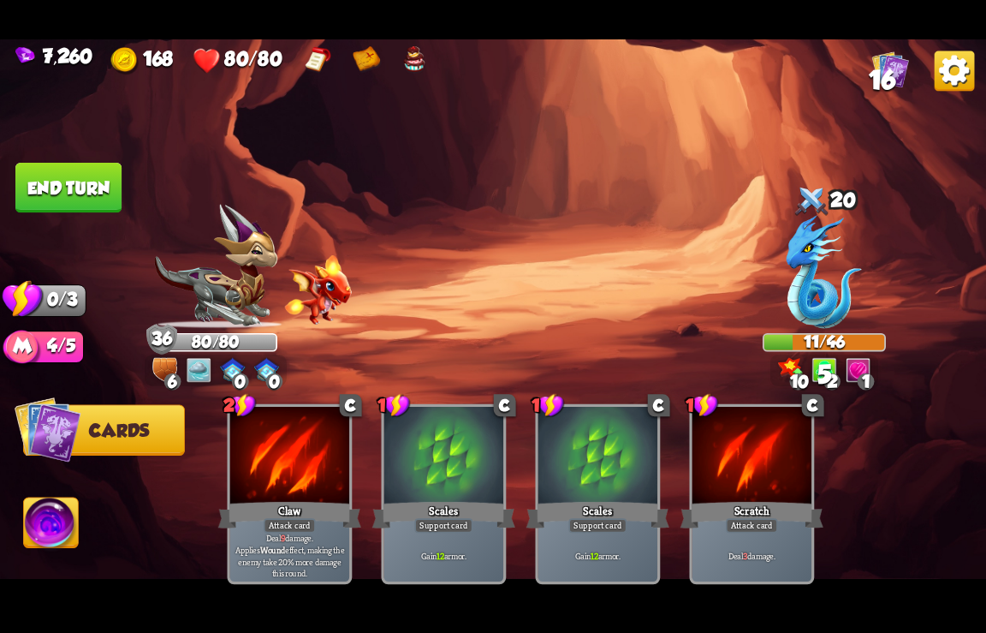
click at [69, 199] on button "End turn" at bounding box center [68, 188] width 106 height 51
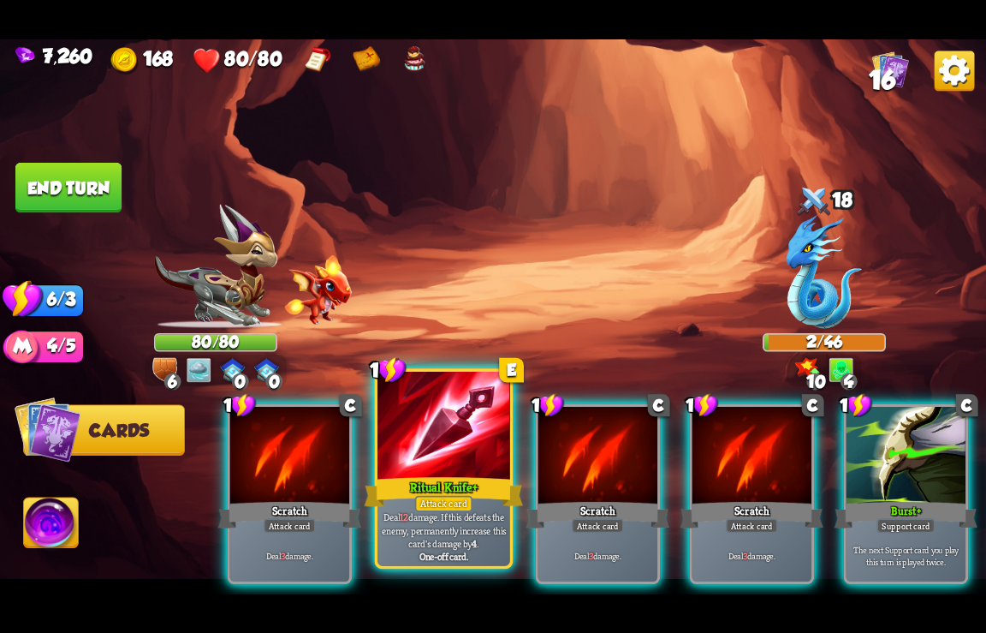
click at [419, 492] on div "Ritual Knife+" at bounding box center [444, 491] width 159 height 35
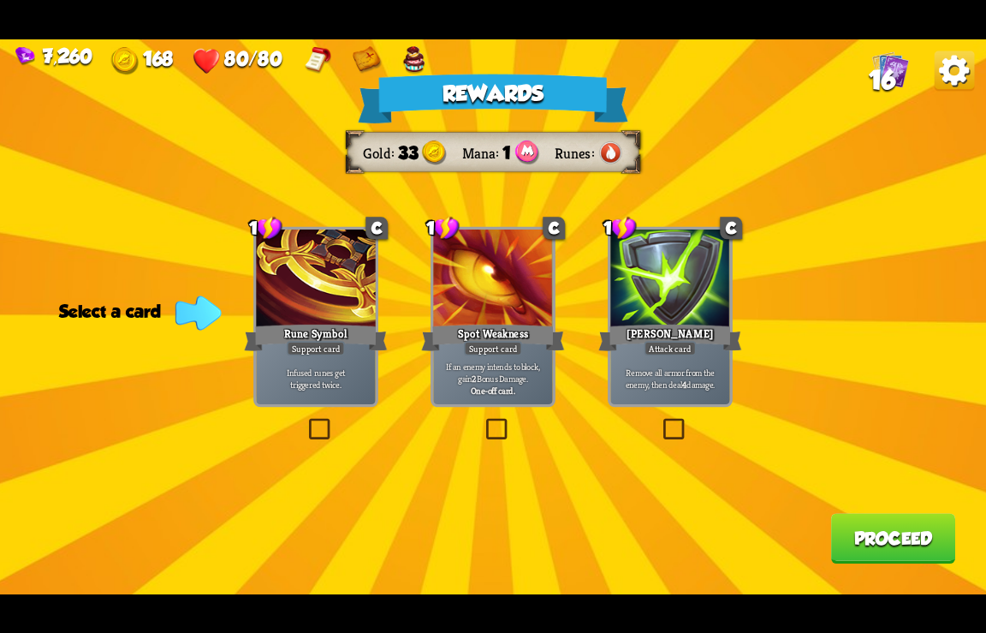
click at [879, 538] on button "Proceed" at bounding box center [893, 538] width 124 height 51
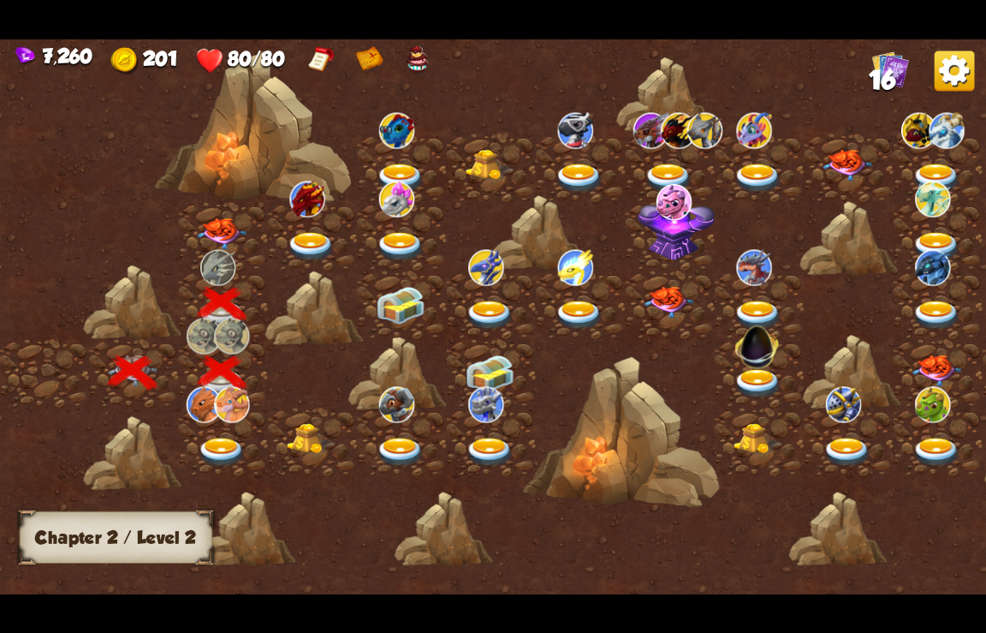
click at [216, 231] on img at bounding box center [222, 234] width 50 height 32
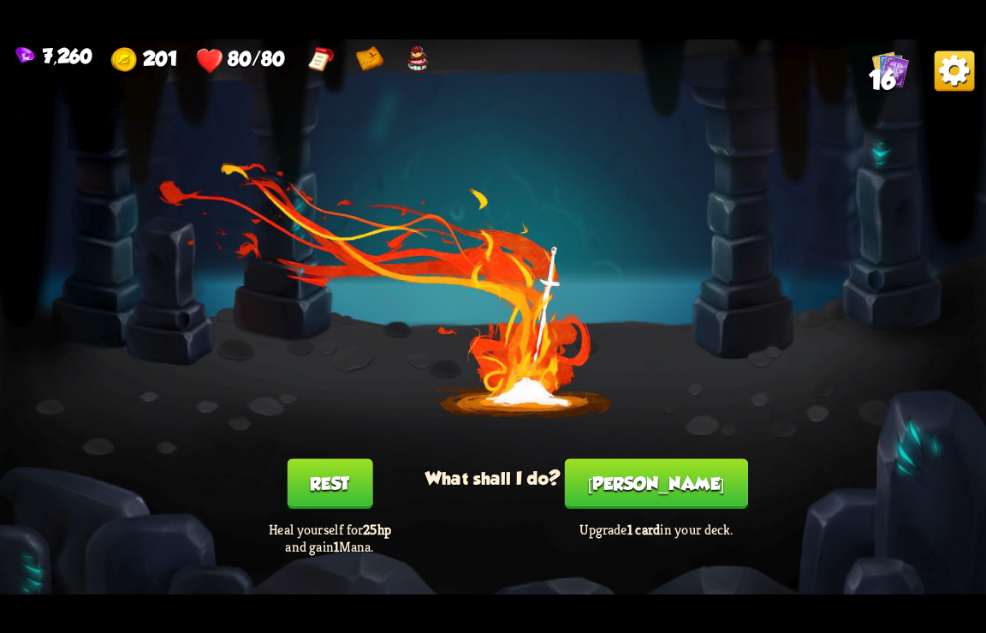
click at [661, 484] on button "[PERSON_NAME]" at bounding box center [656, 483] width 183 height 51
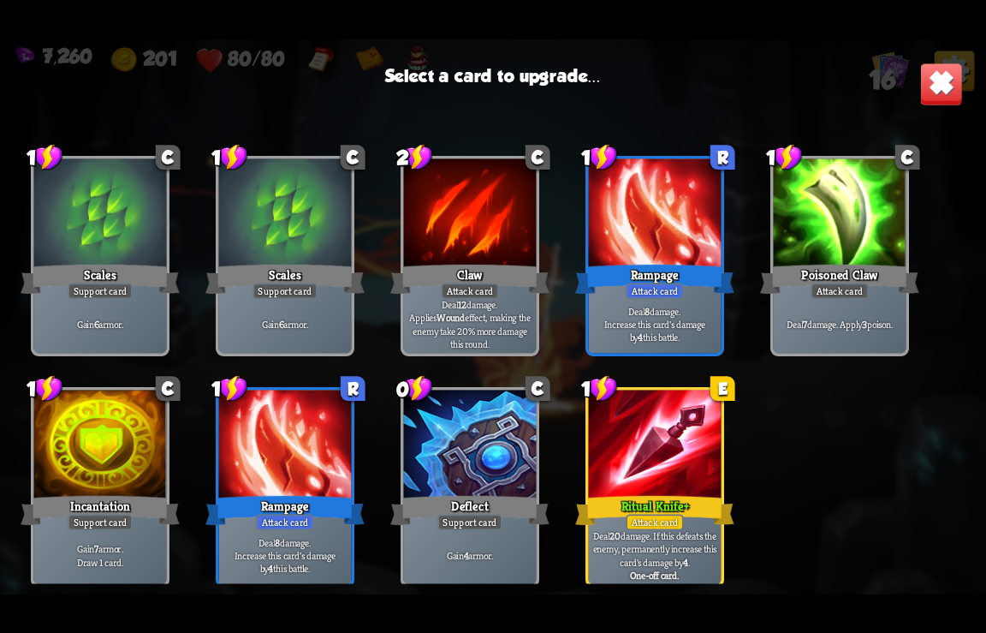
scroll to position [282, 0]
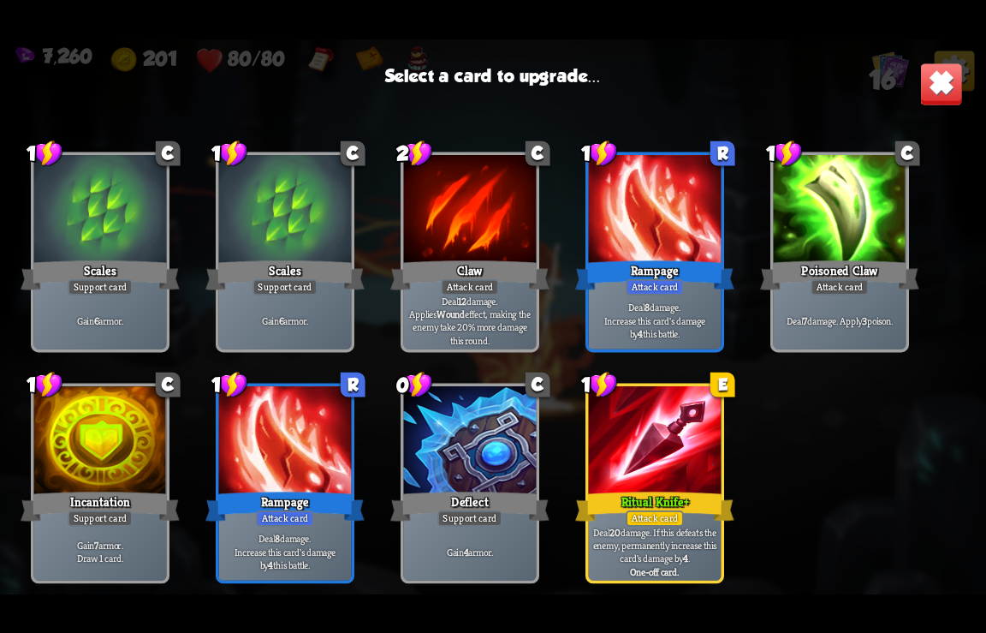
click at [670, 483] on div at bounding box center [655, 442] width 133 height 112
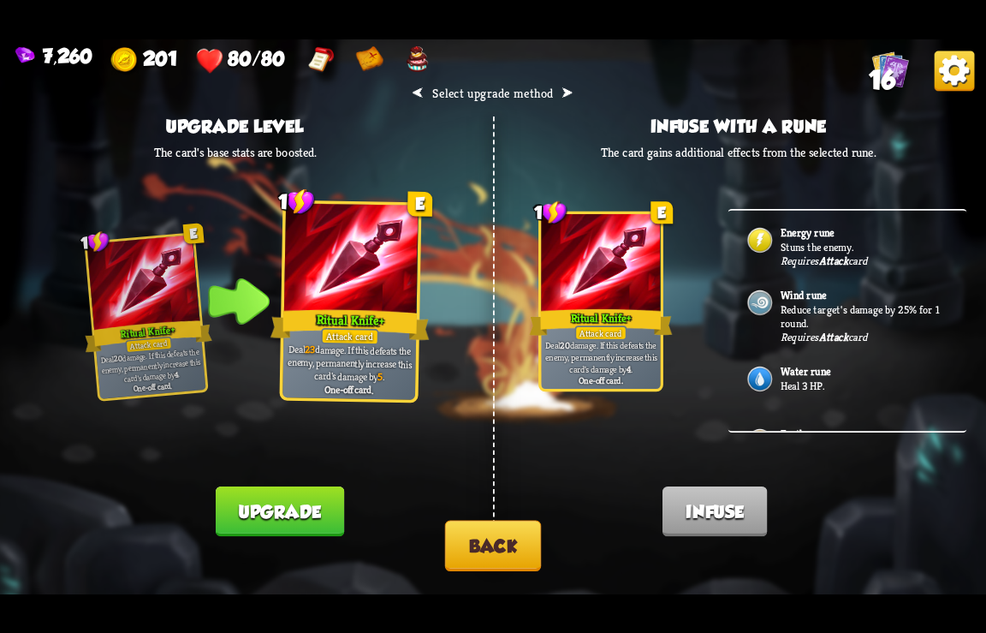
click at [476, 559] on button "Back" at bounding box center [493, 545] width 97 height 51
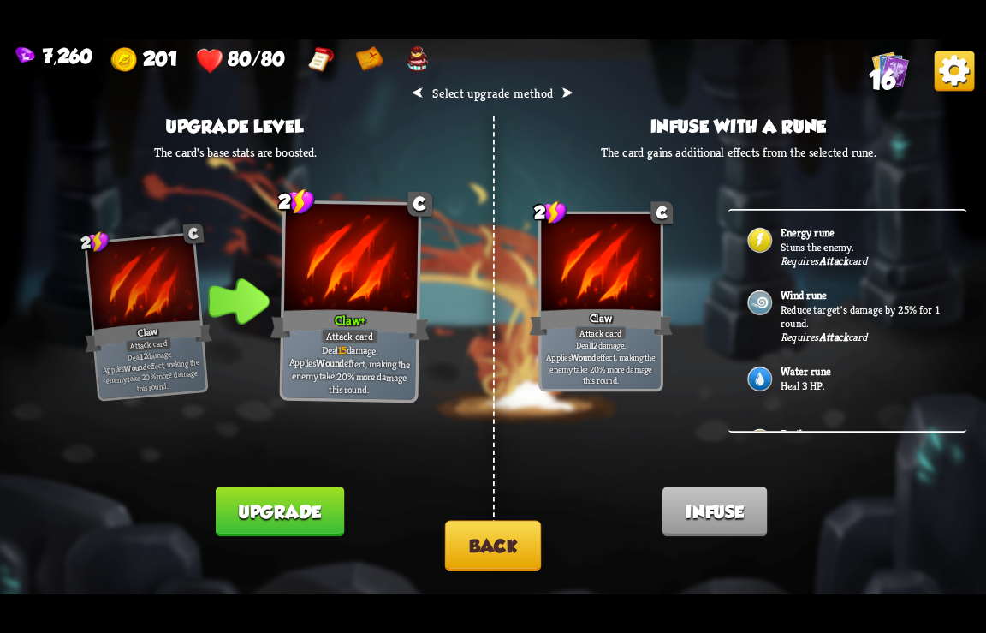
click at [479, 549] on button "Back" at bounding box center [493, 545] width 97 height 51
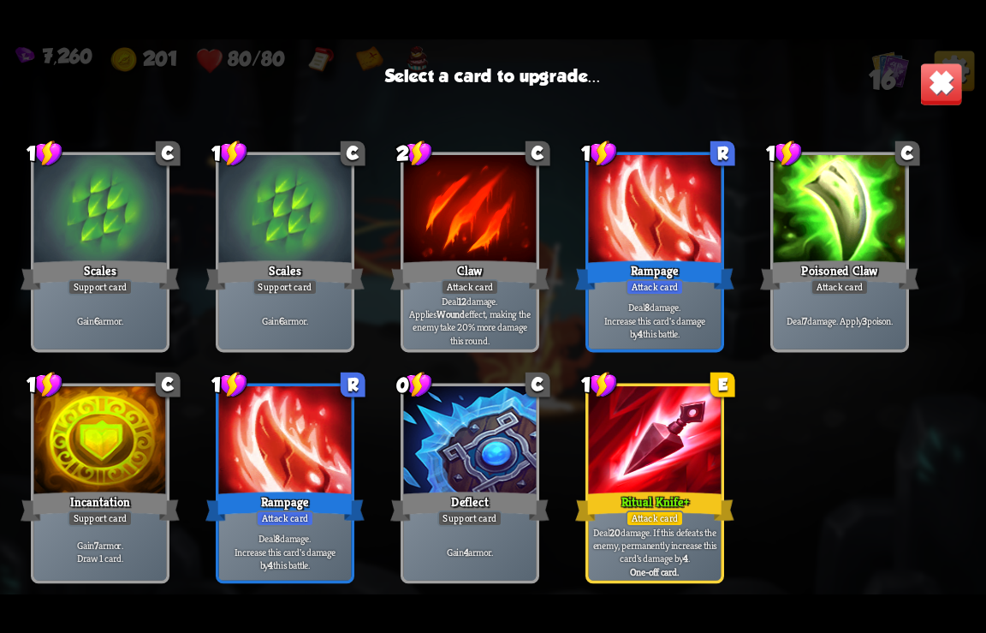
click at [241, 457] on div at bounding box center [285, 442] width 133 height 112
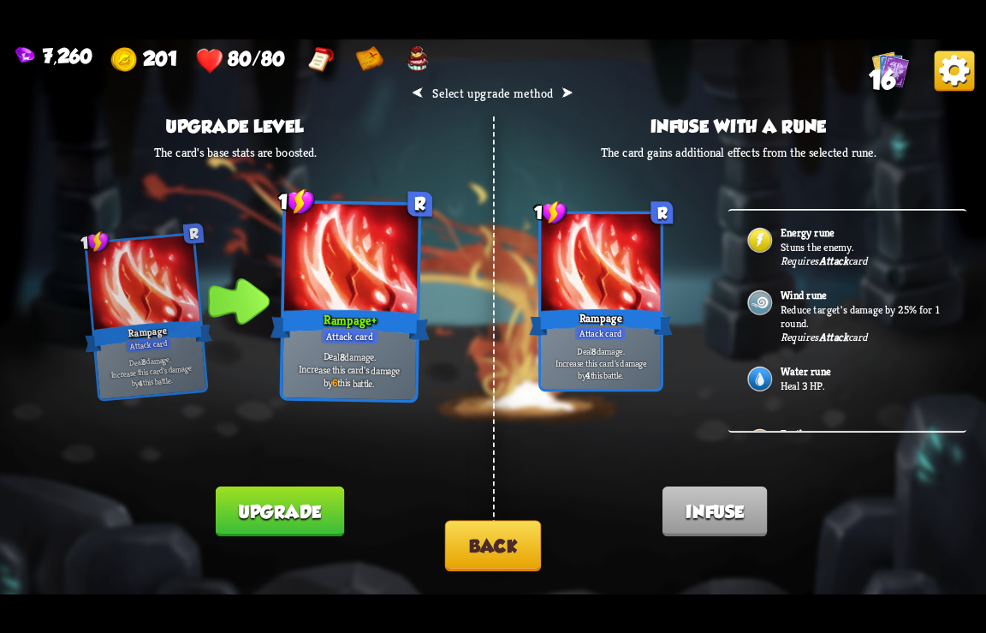
click at [502, 555] on button "Back" at bounding box center [493, 545] width 97 height 51
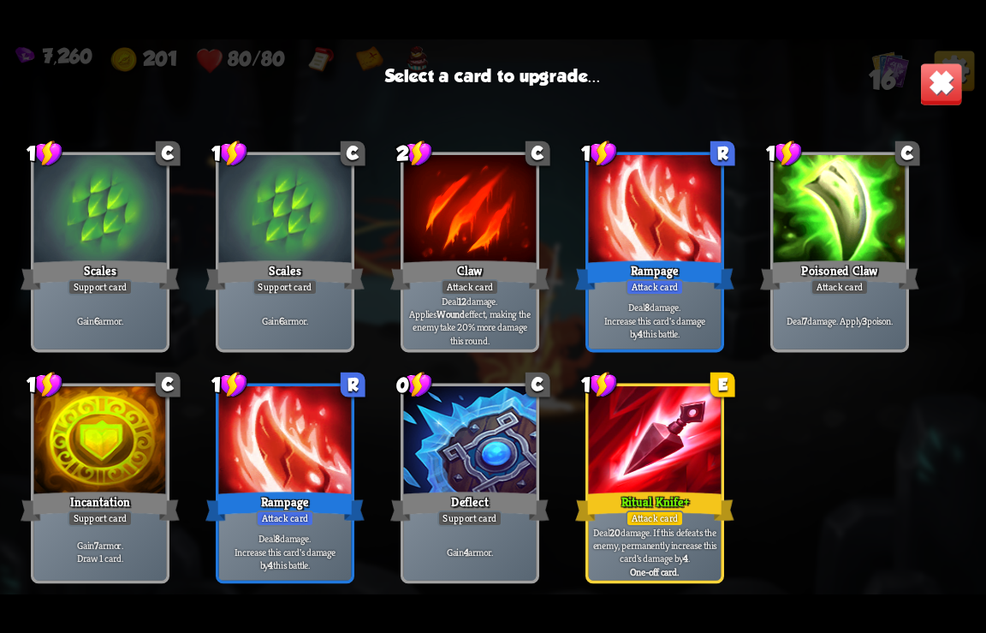
click at [260, 473] on div at bounding box center [285, 442] width 133 height 112
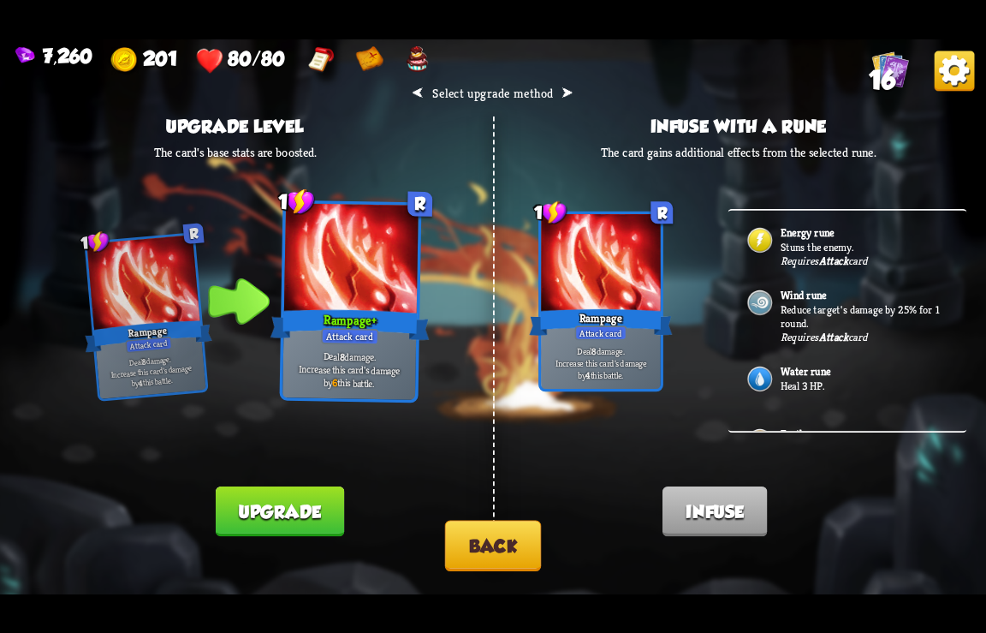
click at [825, 242] on p "Stuns the enemy." at bounding box center [864, 247] width 167 height 14
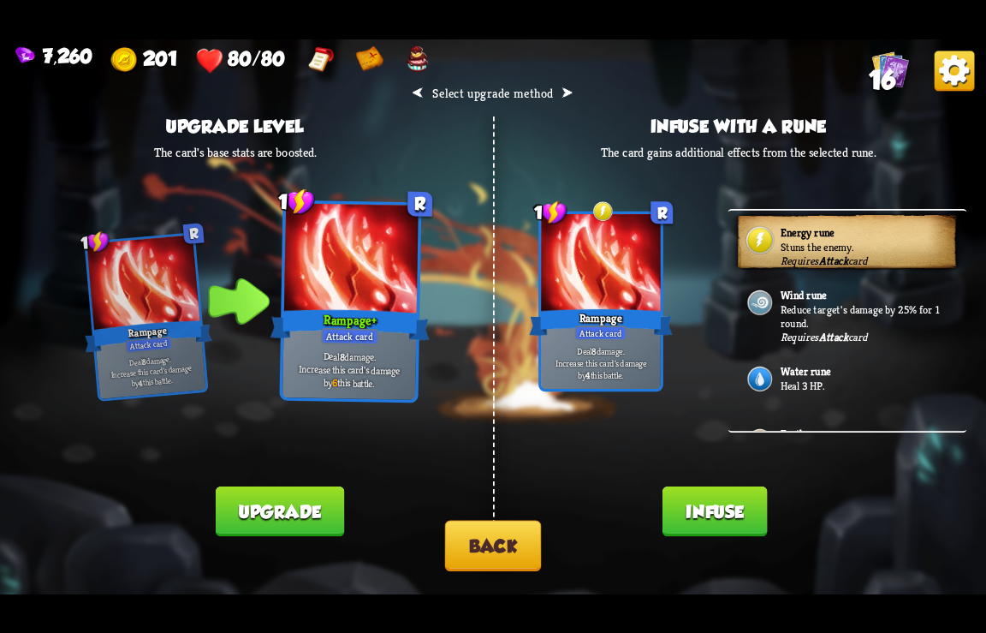
click at [710, 512] on button "Infuse" at bounding box center [715, 511] width 104 height 51
click at [710, 513] on div "Card infused!" at bounding box center [732, 527] width 115 height 51
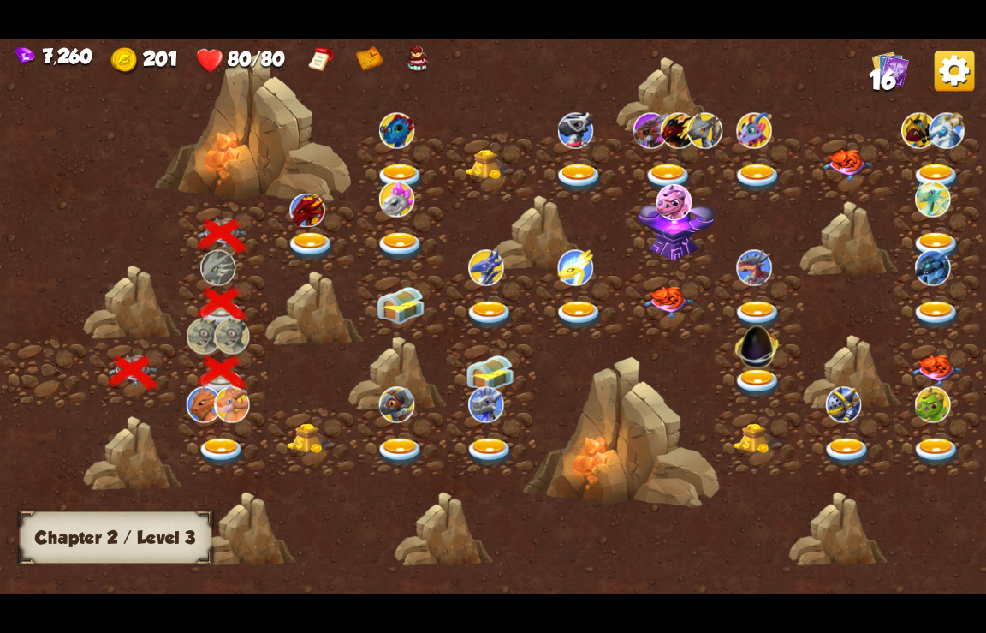
click at [306, 241] on img at bounding box center [312, 247] width 50 height 30
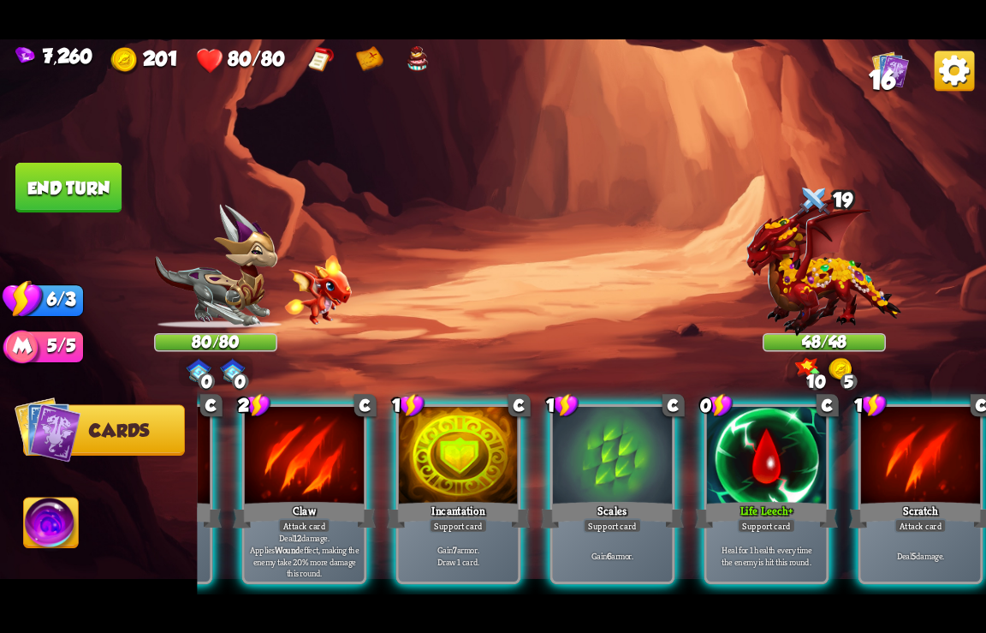
scroll to position [0, 0]
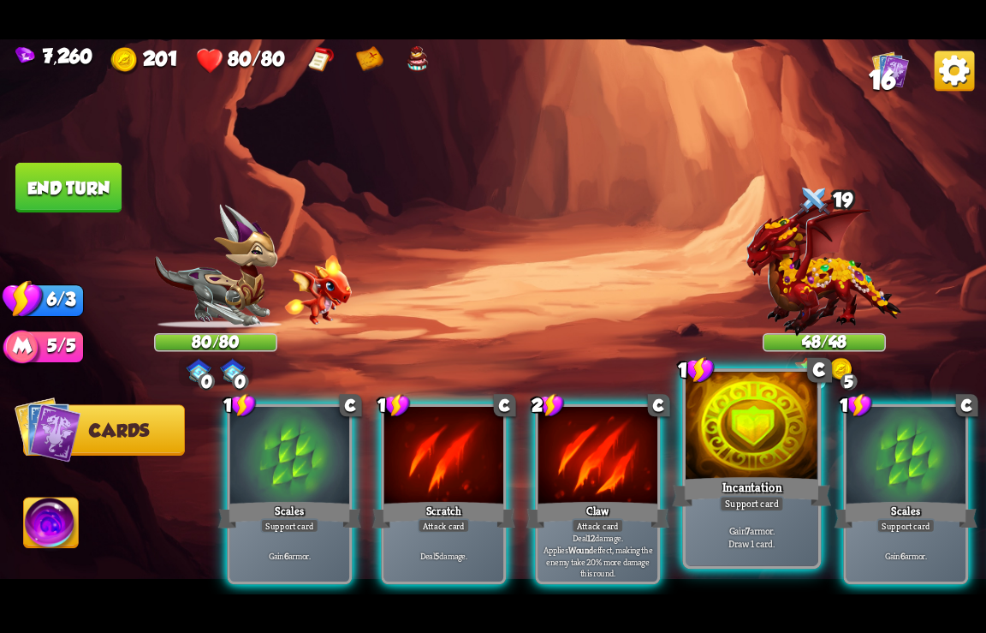
click at [738, 472] on div at bounding box center [752, 426] width 133 height 111
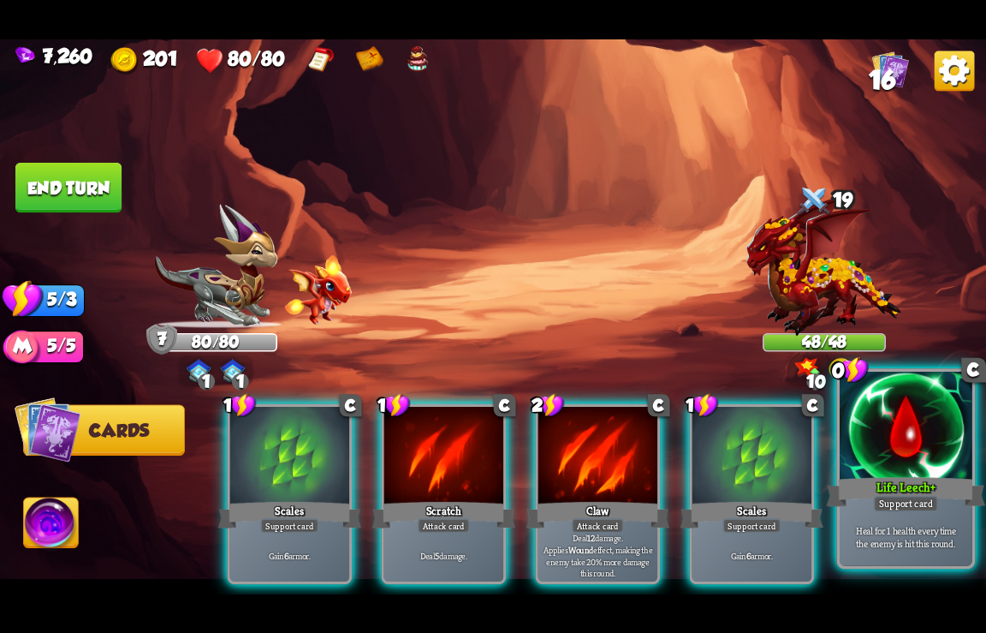
click at [858, 466] on div at bounding box center [906, 426] width 133 height 111
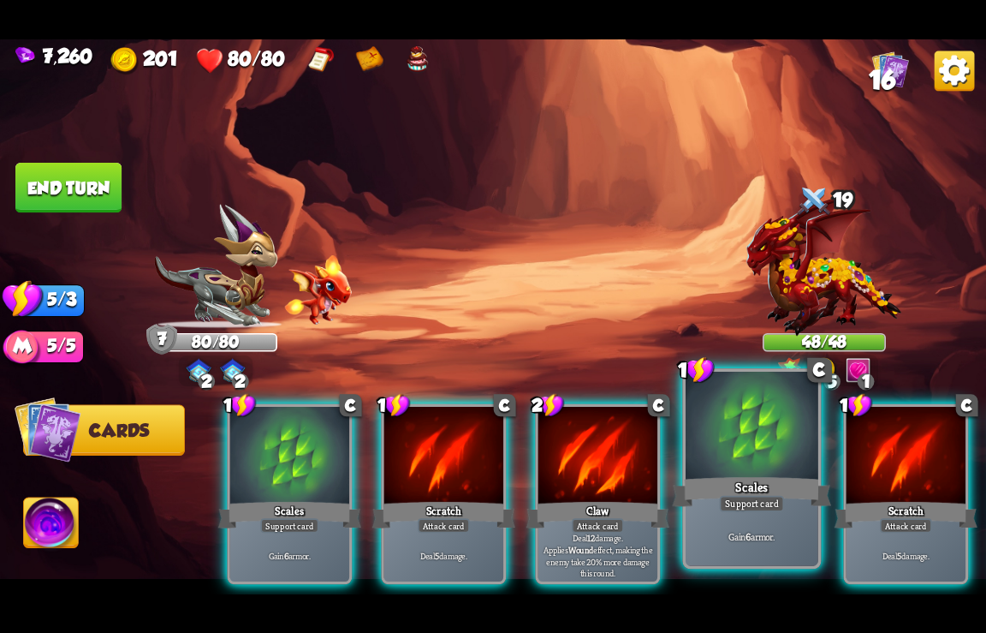
click at [760, 486] on div "Scales" at bounding box center [752, 491] width 159 height 35
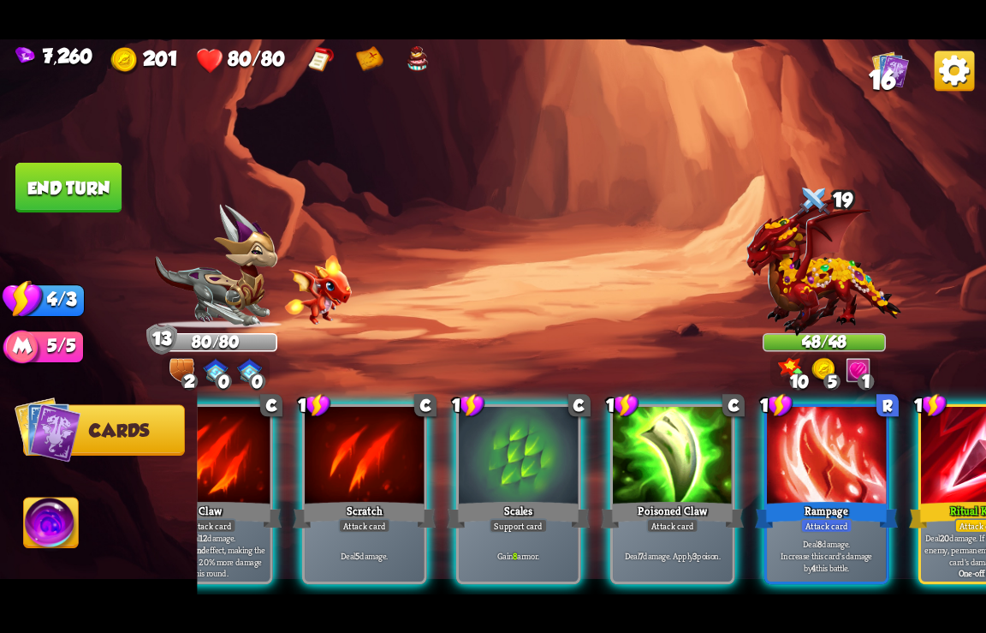
scroll to position [0, 505]
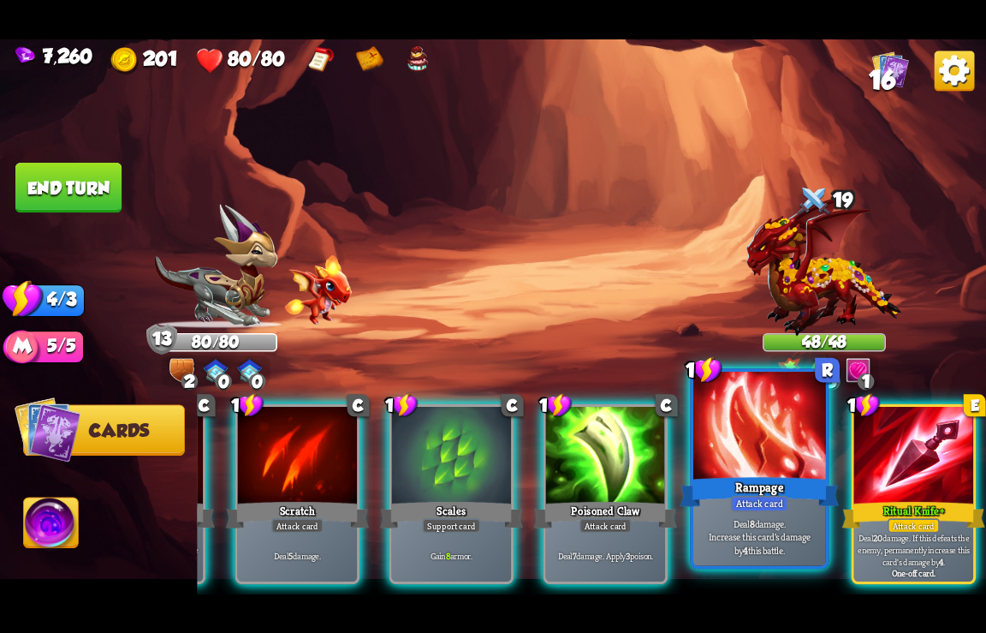
click at [730, 483] on div "Rampage" at bounding box center [760, 491] width 159 height 35
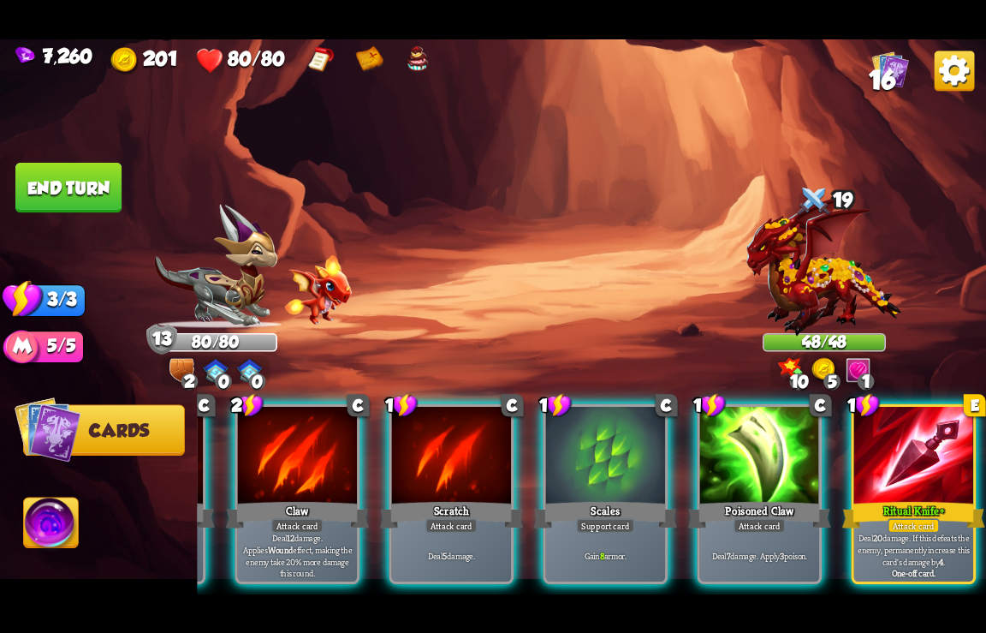
scroll to position [0, 334]
click at [730, 498] on div "Poisoned Claw" at bounding box center [759, 514] width 143 height 32
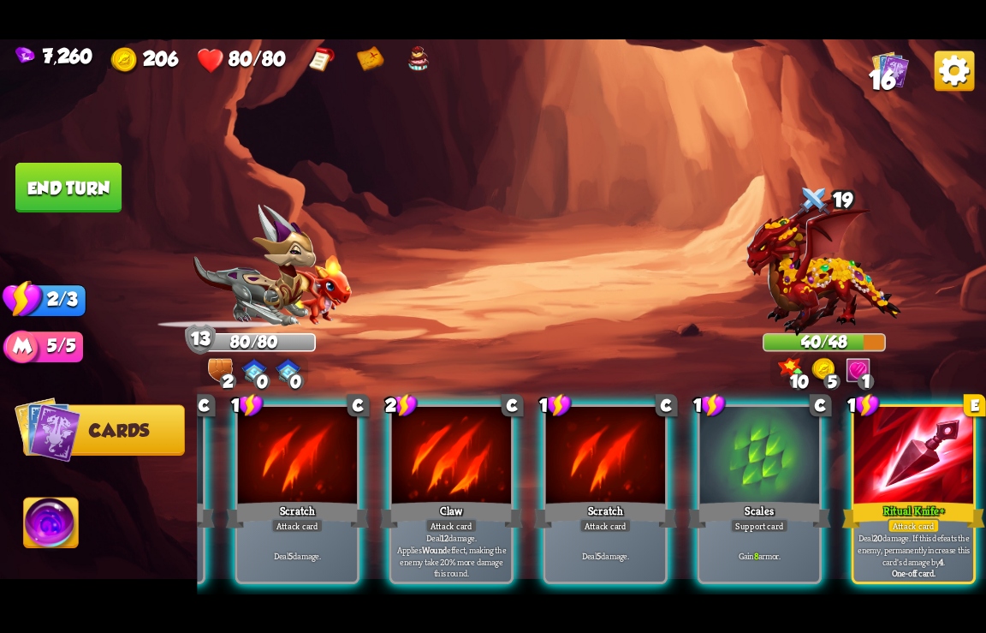
scroll to position [0, 163]
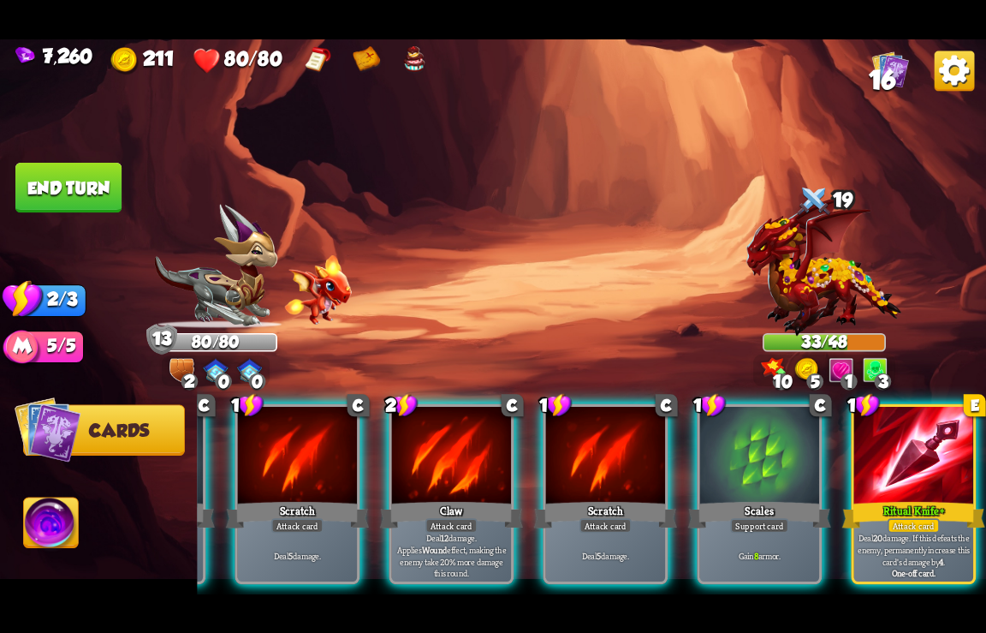
click at [750, 498] on div "Scales" at bounding box center [759, 514] width 143 height 32
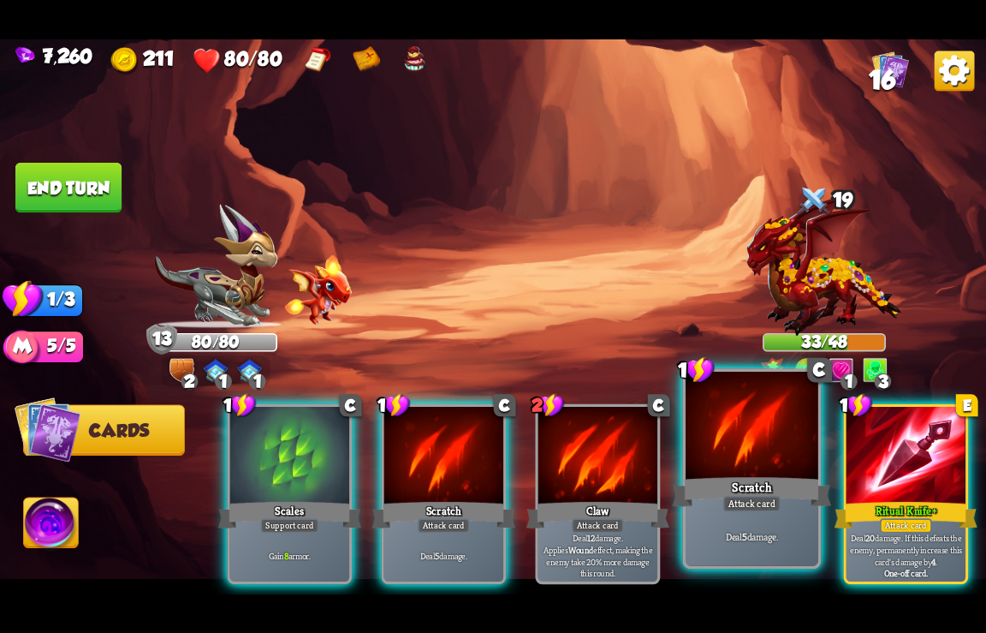
scroll to position [0, 0]
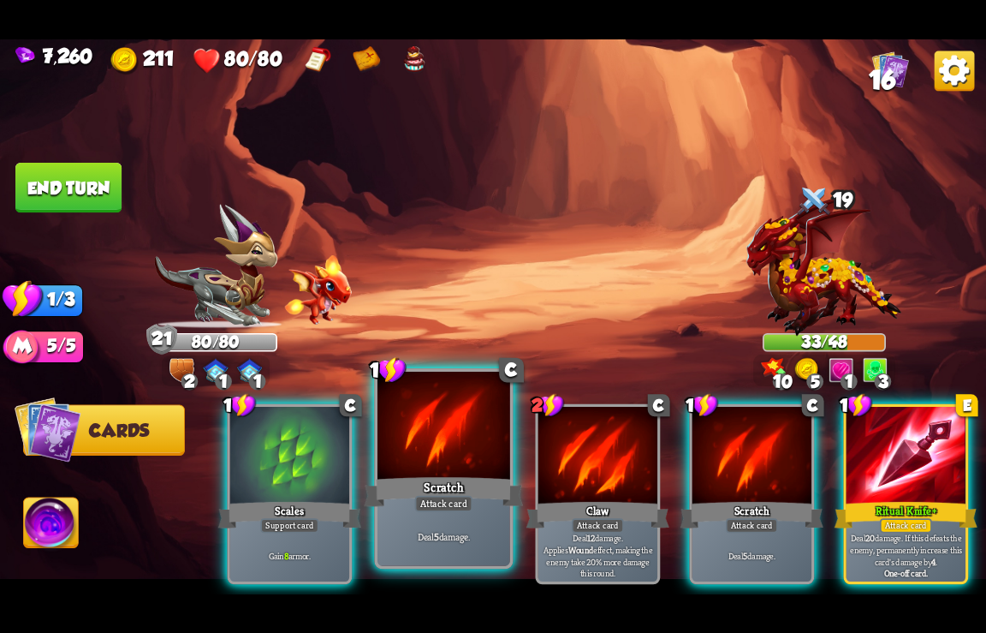
click at [416, 477] on div "Scratch" at bounding box center [444, 491] width 159 height 35
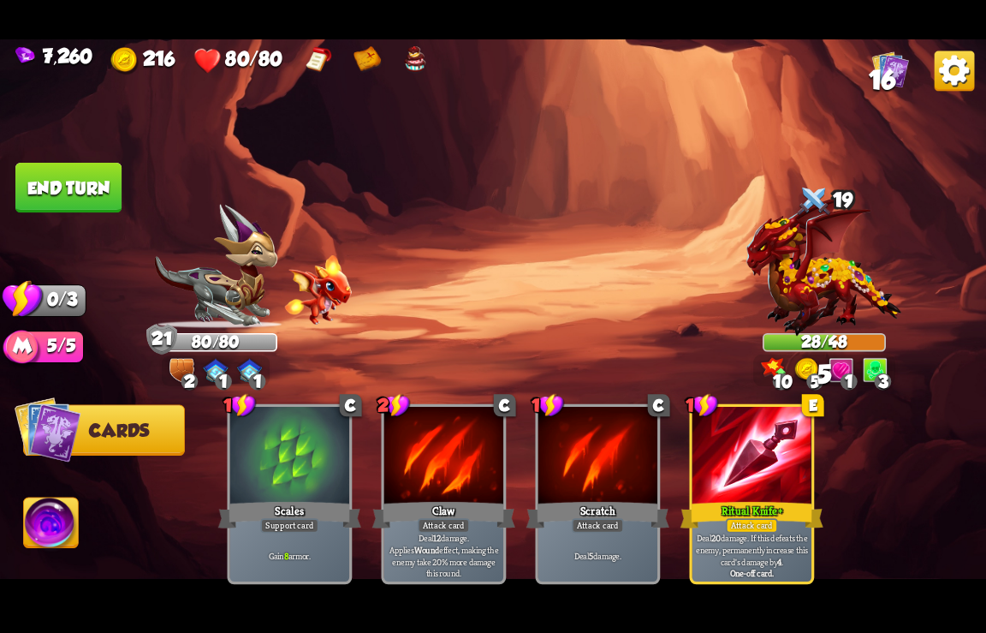
click at [74, 188] on button "End turn" at bounding box center [68, 188] width 106 height 51
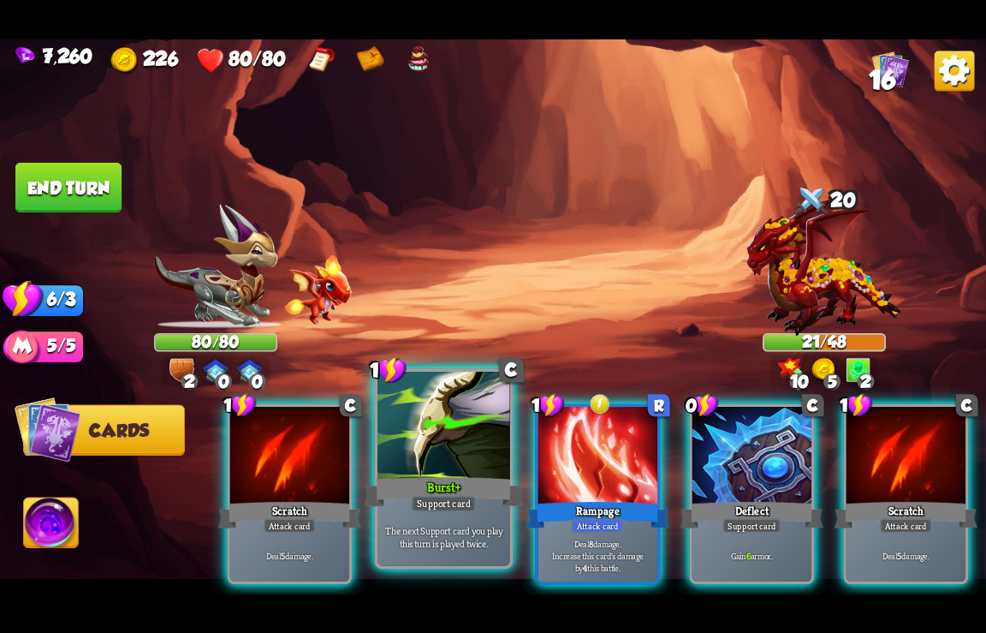
click at [468, 489] on div "Burst+" at bounding box center [444, 491] width 159 height 35
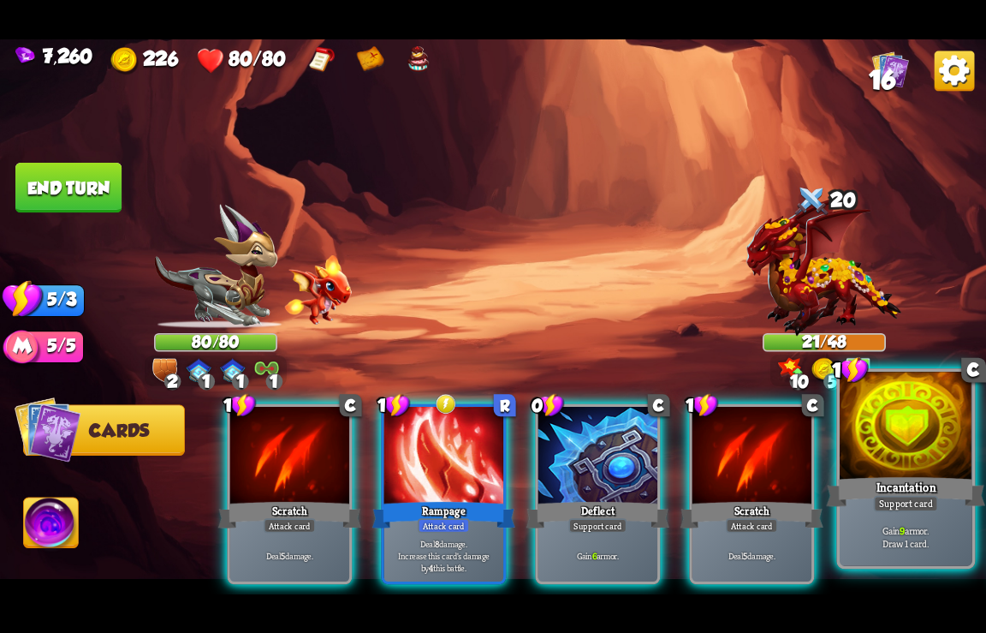
click at [897, 481] on div "Incantation" at bounding box center [906, 491] width 159 height 35
click at [897, 481] on div "1 C Scratch Attack card Deal 5 damage. 1 R Rampage Attack card Deal 8 damage. I…" at bounding box center [592, 471] width 790 height 247
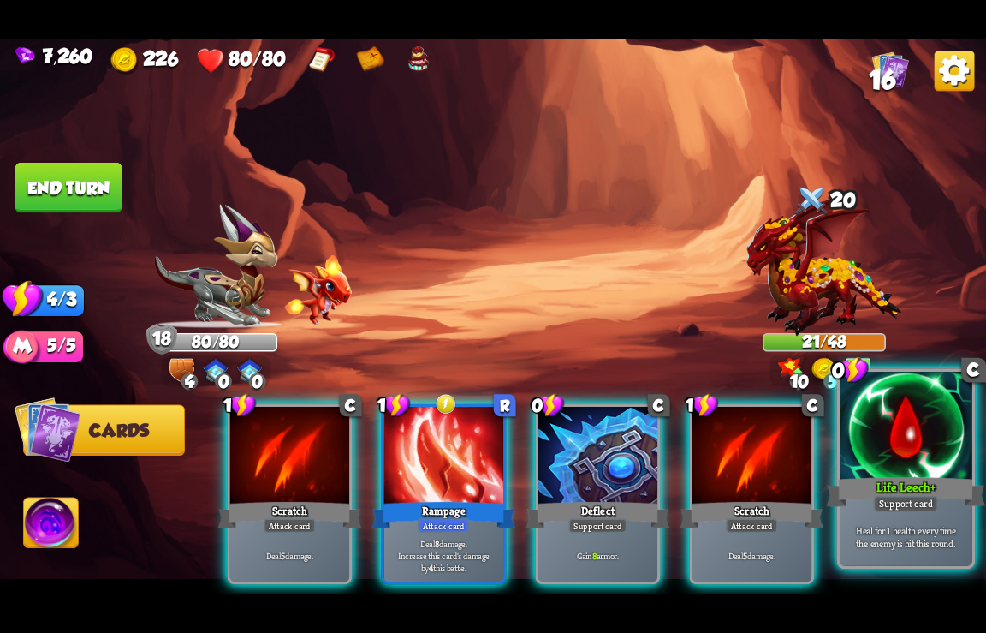
click at [891, 469] on div at bounding box center [906, 426] width 133 height 111
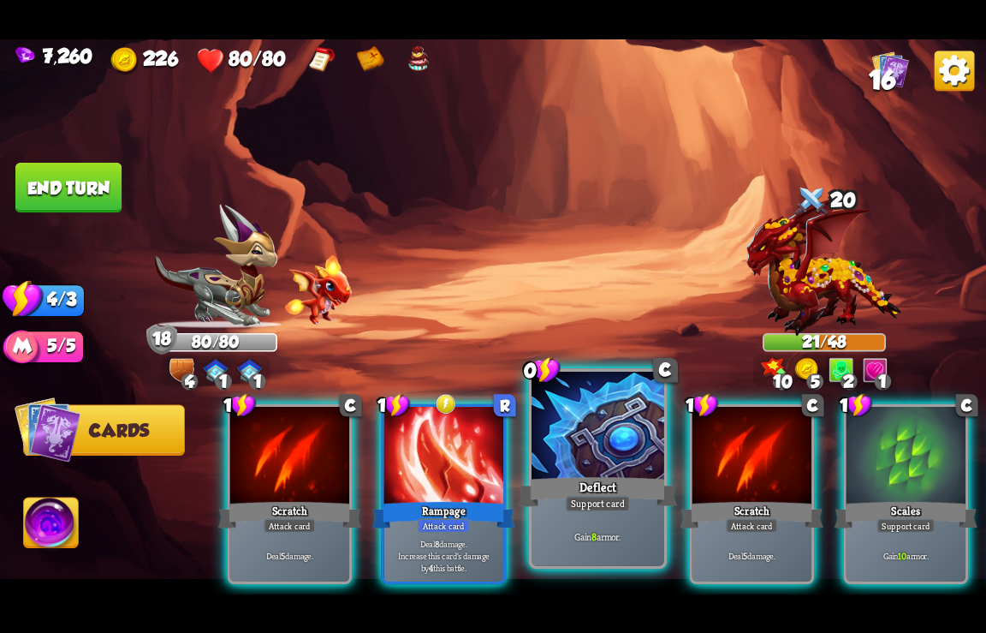
click at [619, 457] on div at bounding box center [598, 426] width 133 height 111
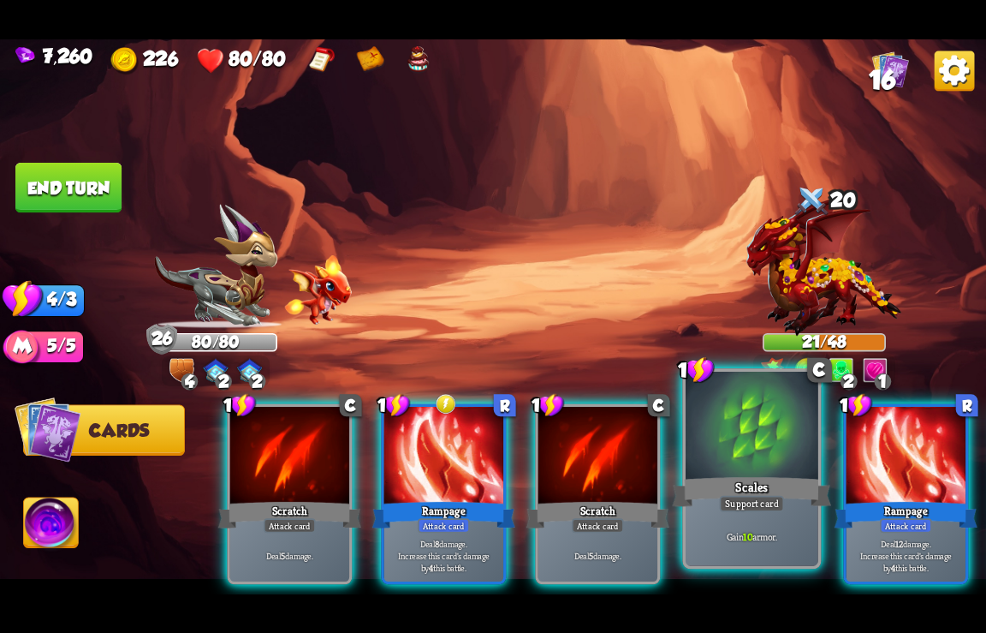
click at [763, 474] on div at bounding box center [752, 426] width 133 height 111
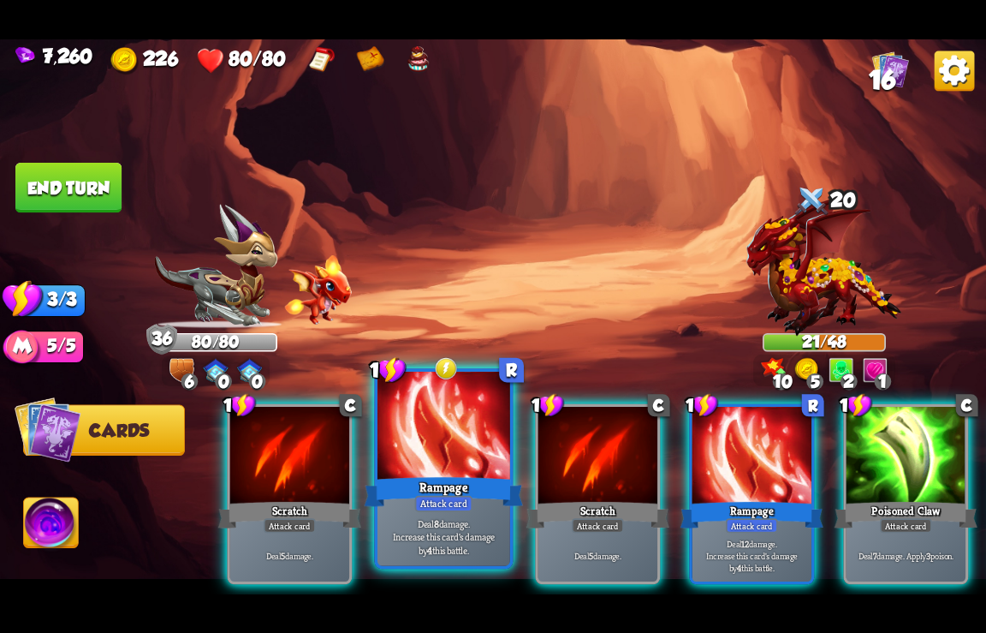
click at [438, 517] on div "Deal 8 damage. Increase this card's damage by 4 this battle." at bounding box center [444, 537] width 133 height 58
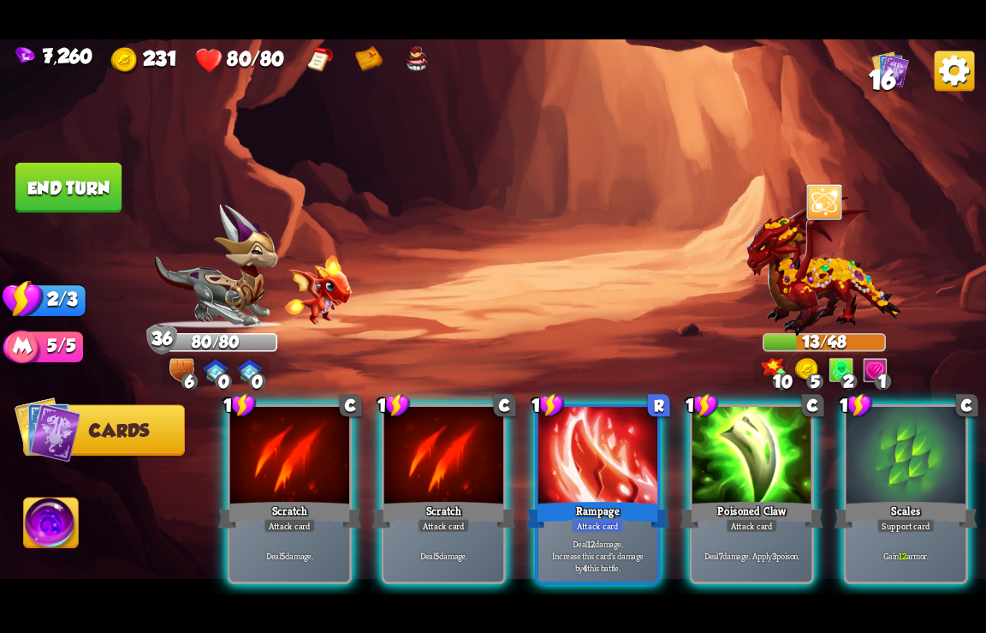
click at [92, 179] on button "End turn" at bounding box center [68, 188] width 106 height 51
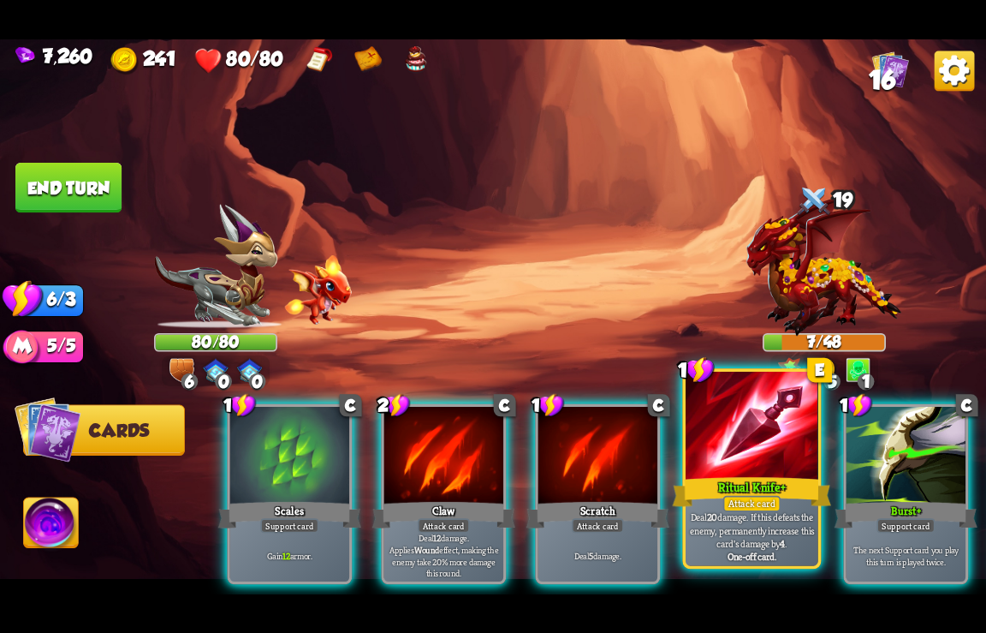
click at [745, 474] on div at bounding box center [752, 426] width 133 height 111
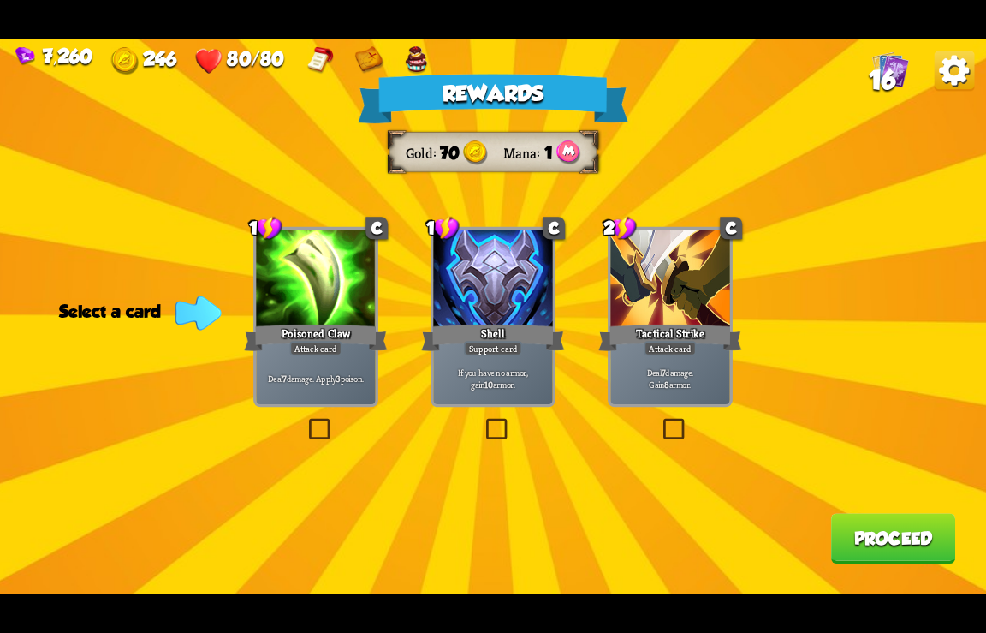
click at [855, 543] on button "Proceed" at bounding box center [893, 538] width 124 height 51
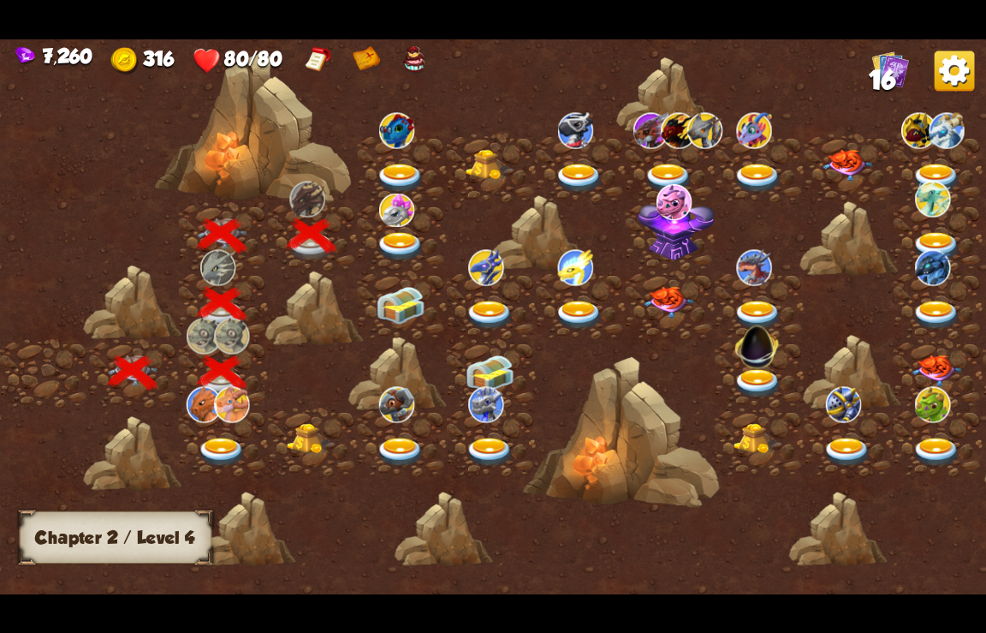
click at [397, 239] on img at bounding box center [401, 247] width 50 height 30
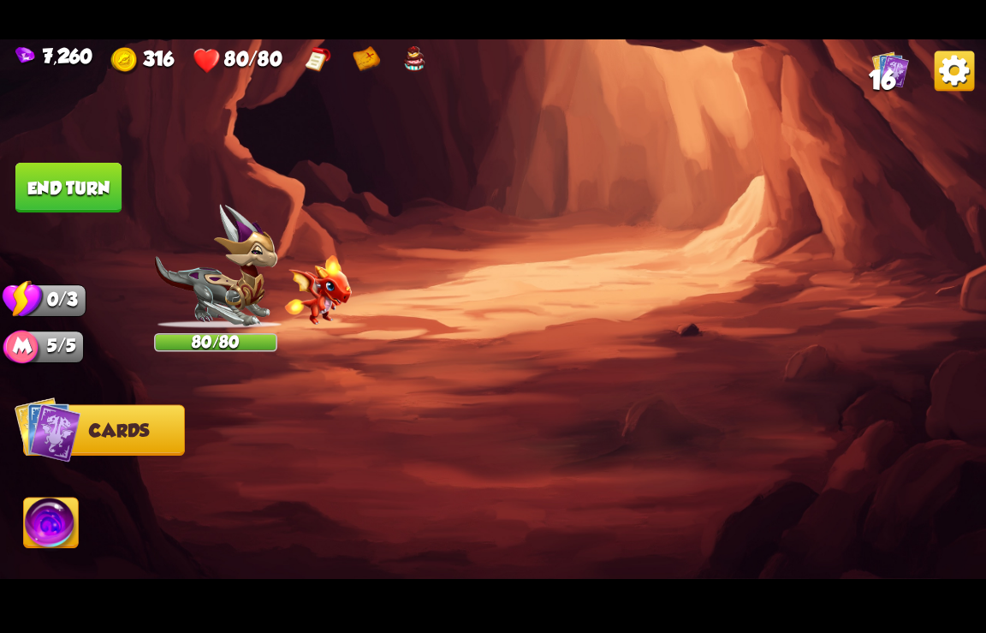
click at [397, 239] on img at bounding box center [493, 316] width 986 height 555
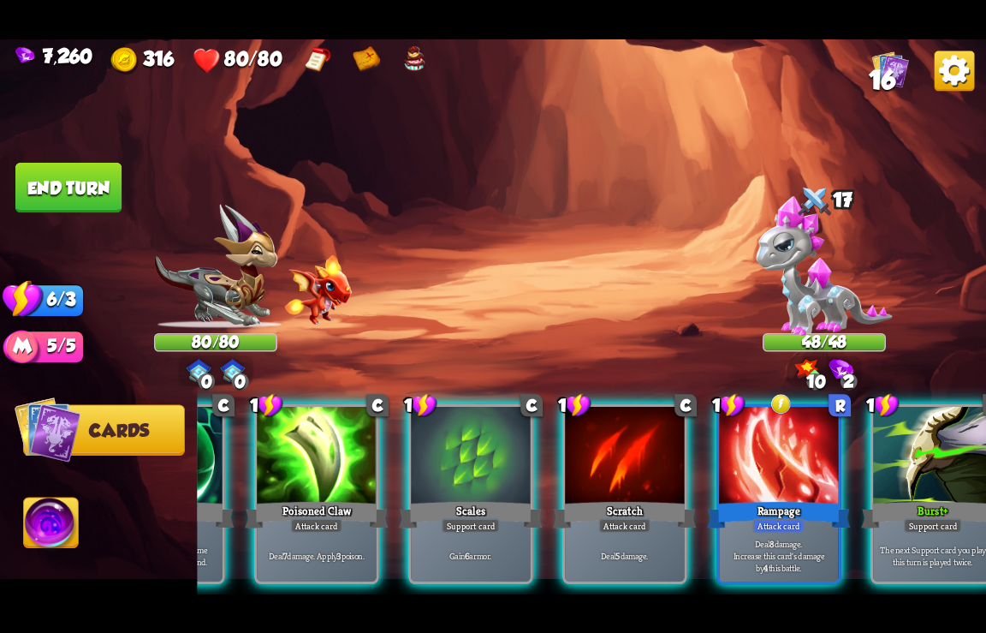
scroll to position [0, 848]
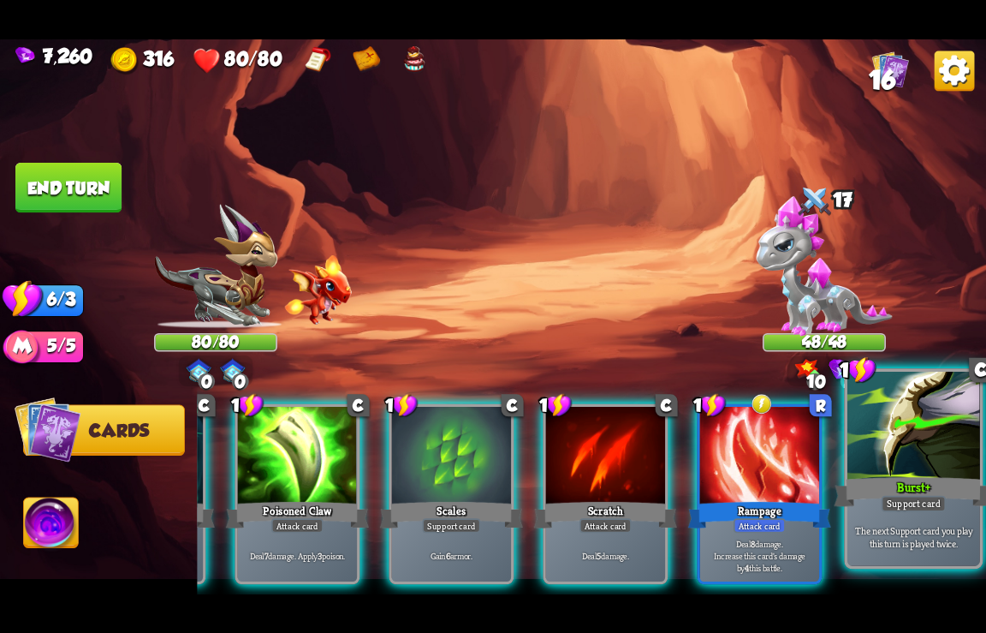
click at [913, 476] on div "Burst+" at bounding box center [914, 491] width 159 height 35
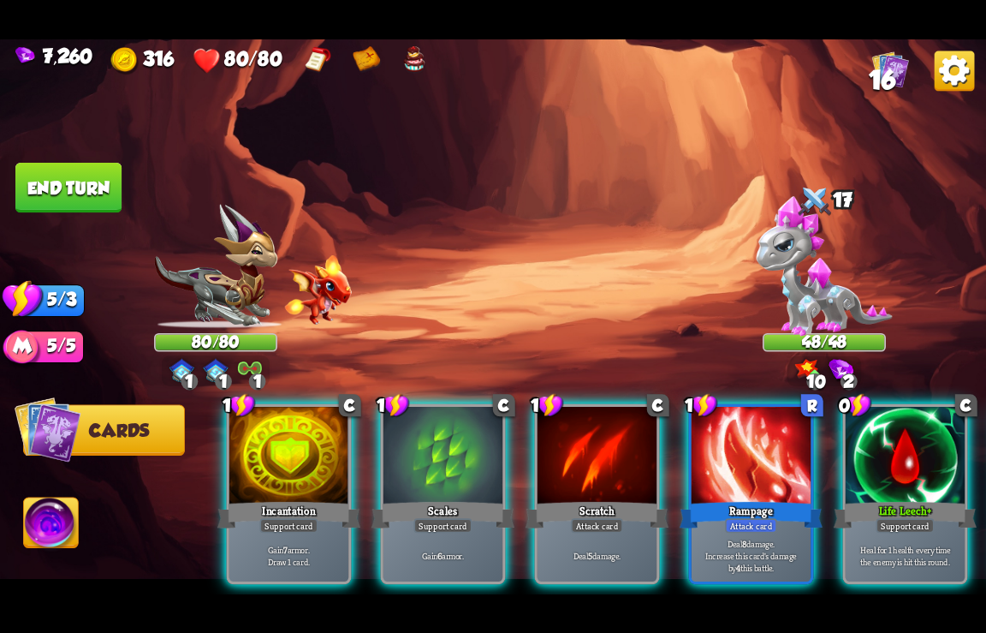
scroll to position [0, 0]
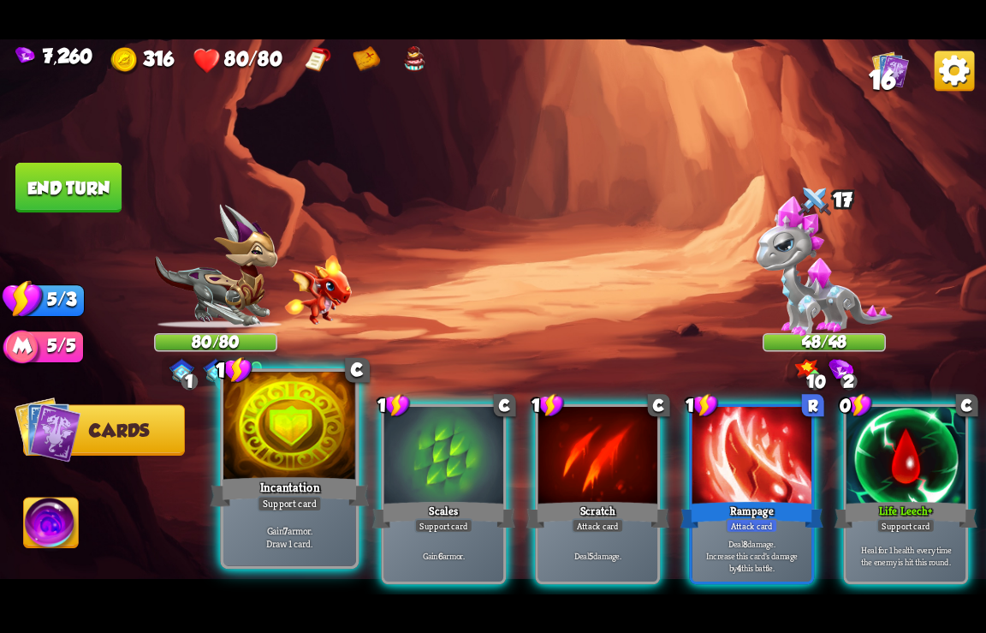
click at [289, 458] on div at bounding box center [289, 426] width 133 height 111
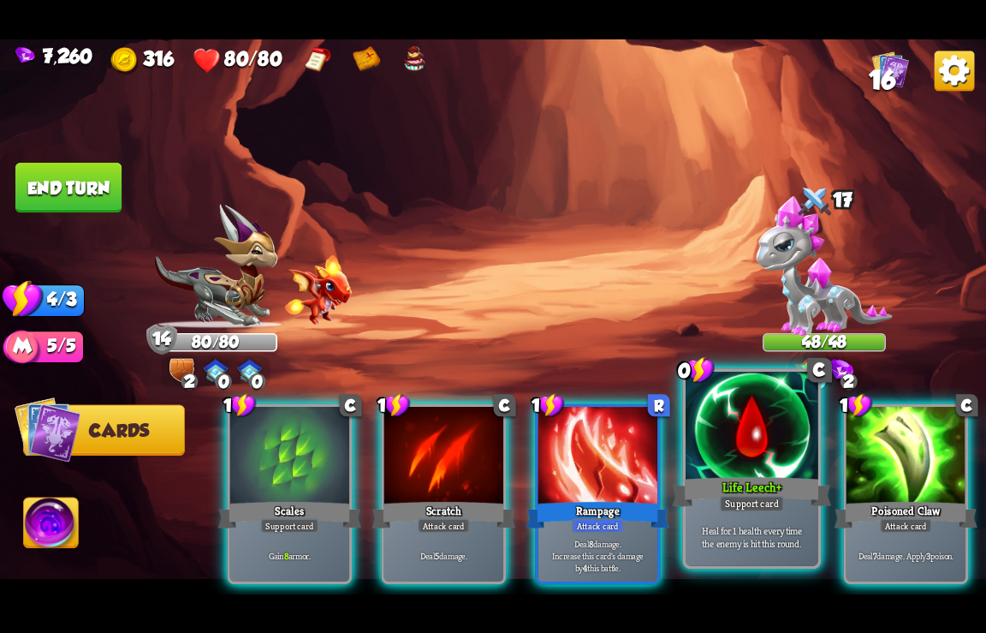
click at [757, 481] on div "Life Leech+" at bounding box center [752, 491] width 159 height 35
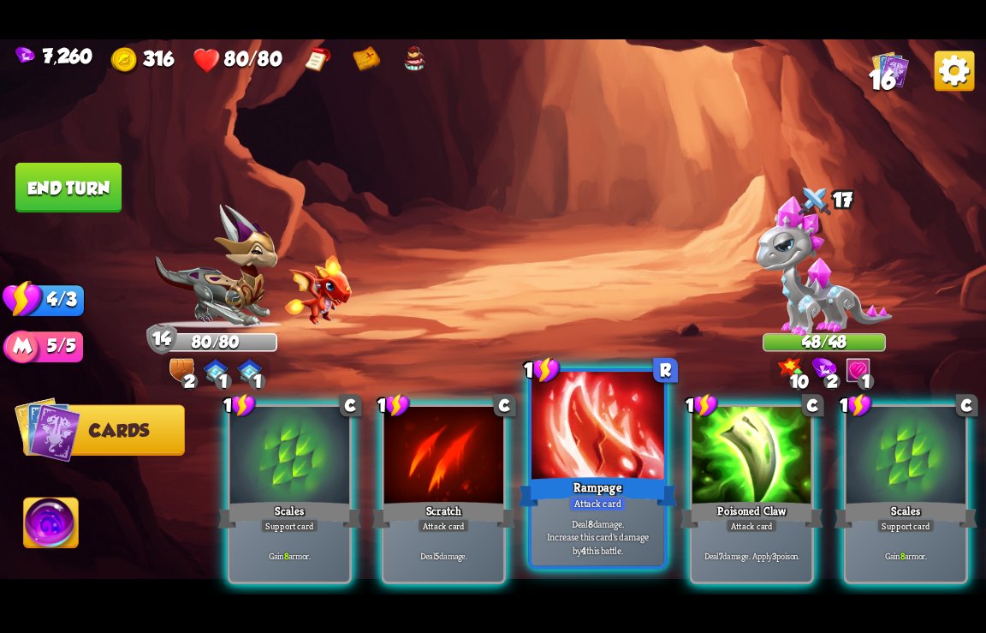
click at [563, 468] on div at bounding box center [598, 426] width 133 height 111
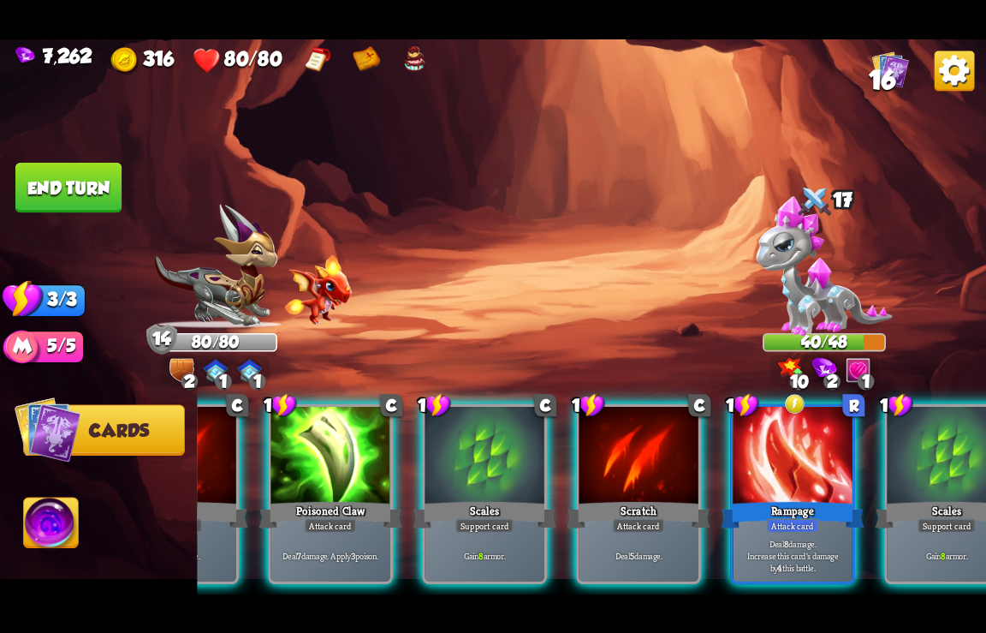
scroll to position [0, 336]
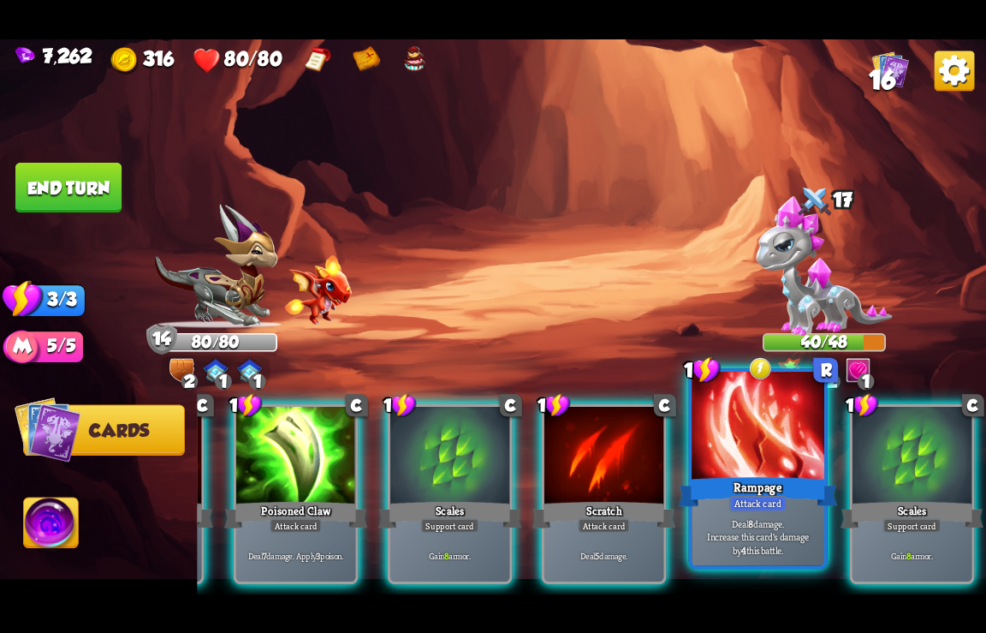
click at [749, 485] on div "Rampage" at bounding box center [758, 491] width 159 height 35
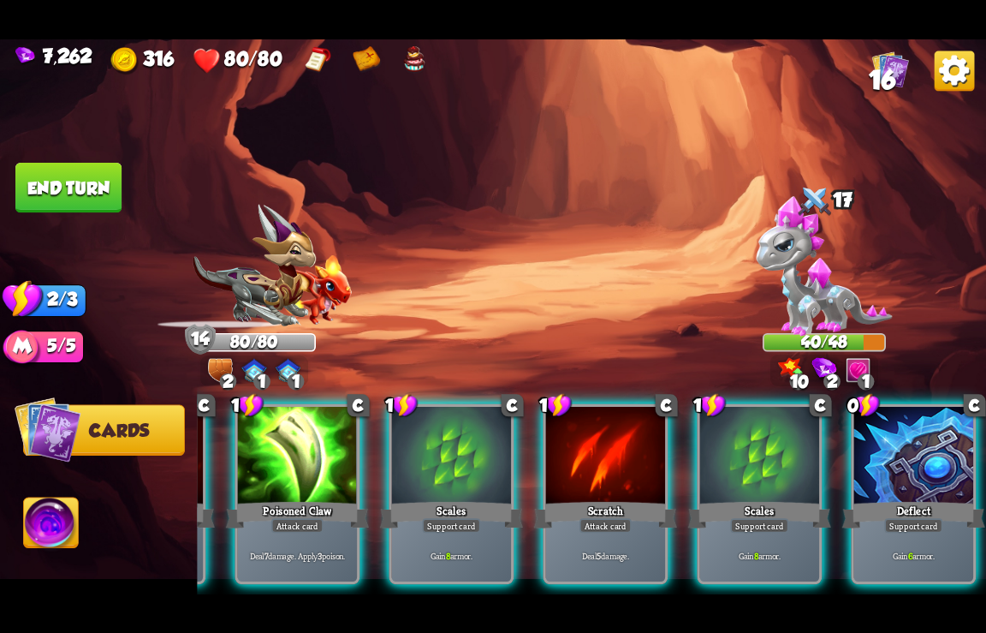
scroll to position [0, 334]
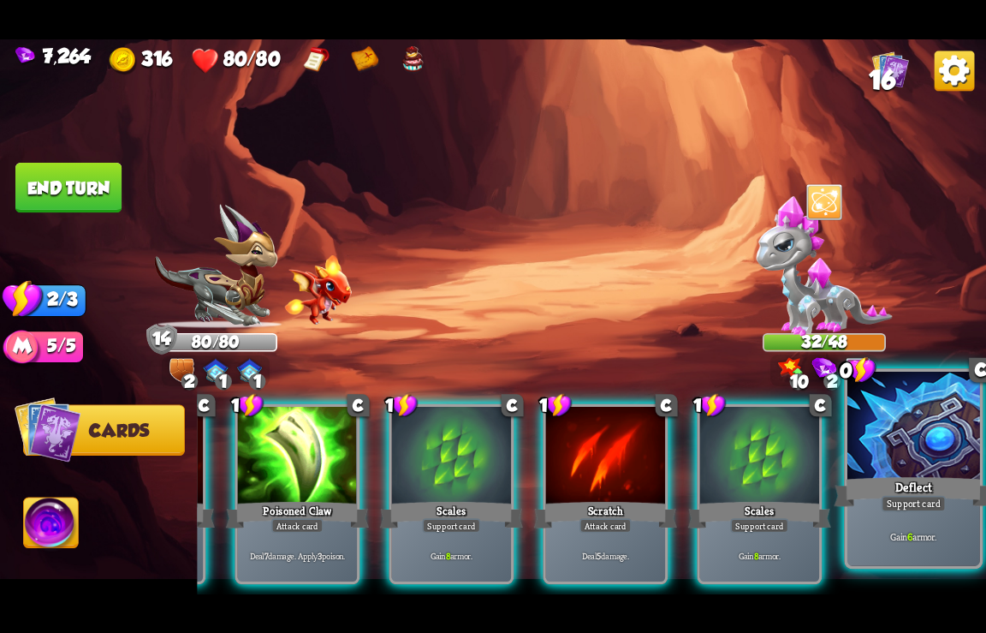
click at [893, 480] on div "Deflect" at bounding box center [914, 491] width 159 height 35
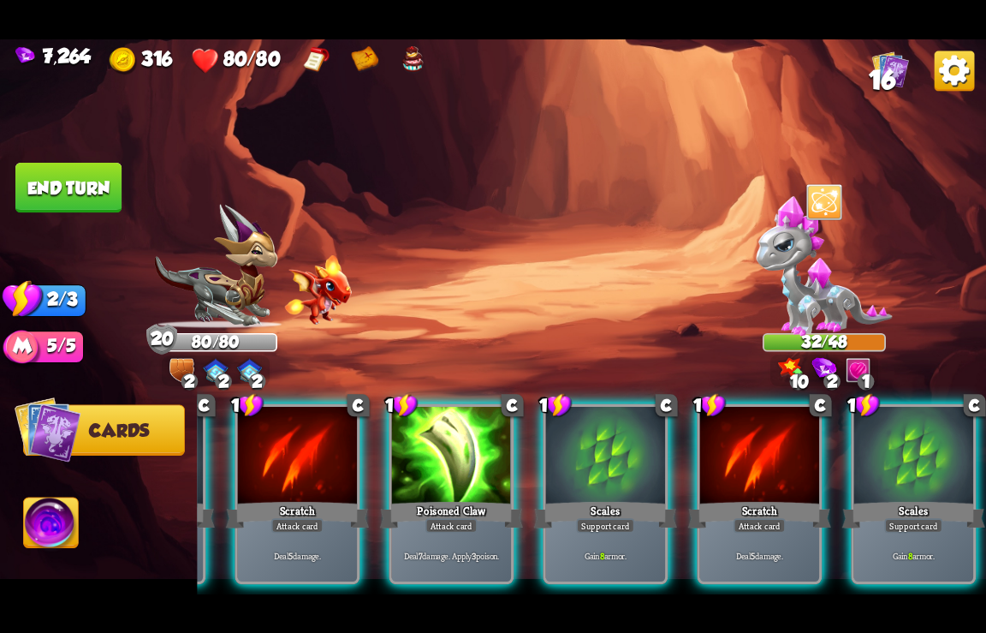
click at [893, 498] on div "Scales" at bounding box center [914, 514] width 143 height 32
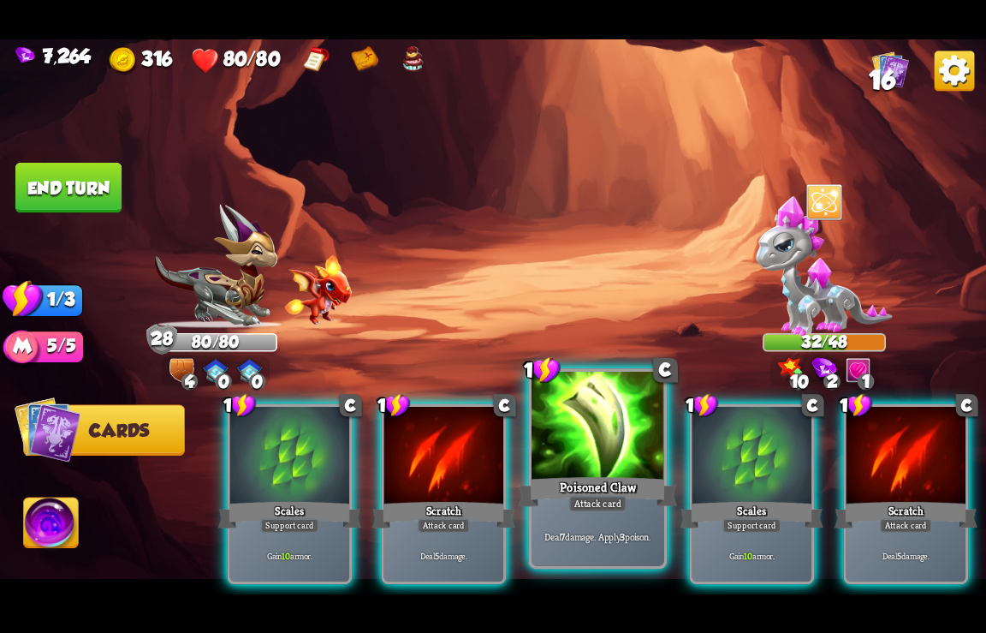
click at [605, 492] on div "Poisoned Claw" at bounding box center [598, 491] width 159 height 35
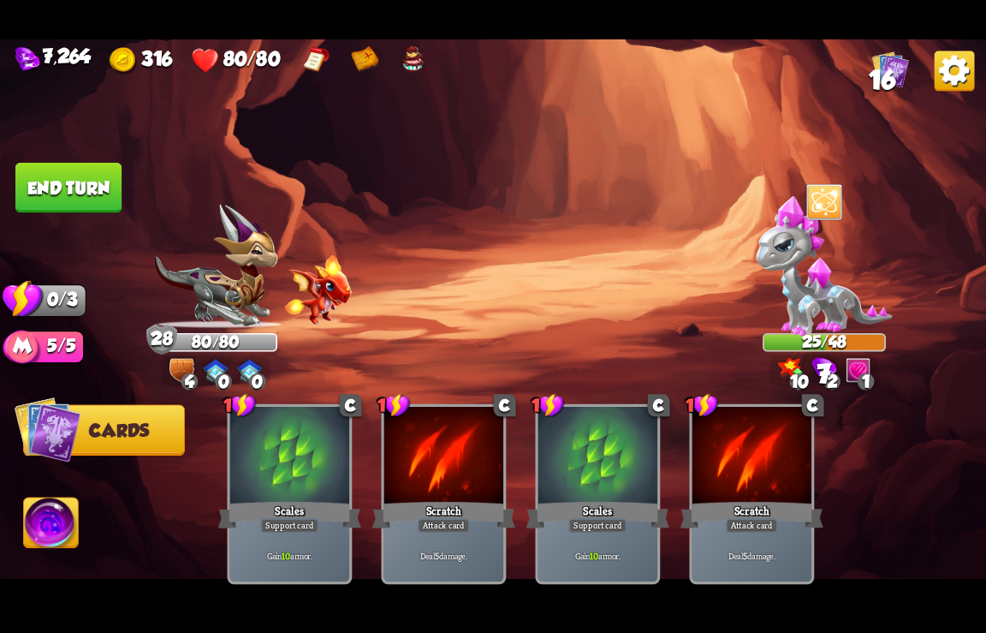
click at [58, 194] on button "End turn" at bounding box center [68, 188] width 106 height 51
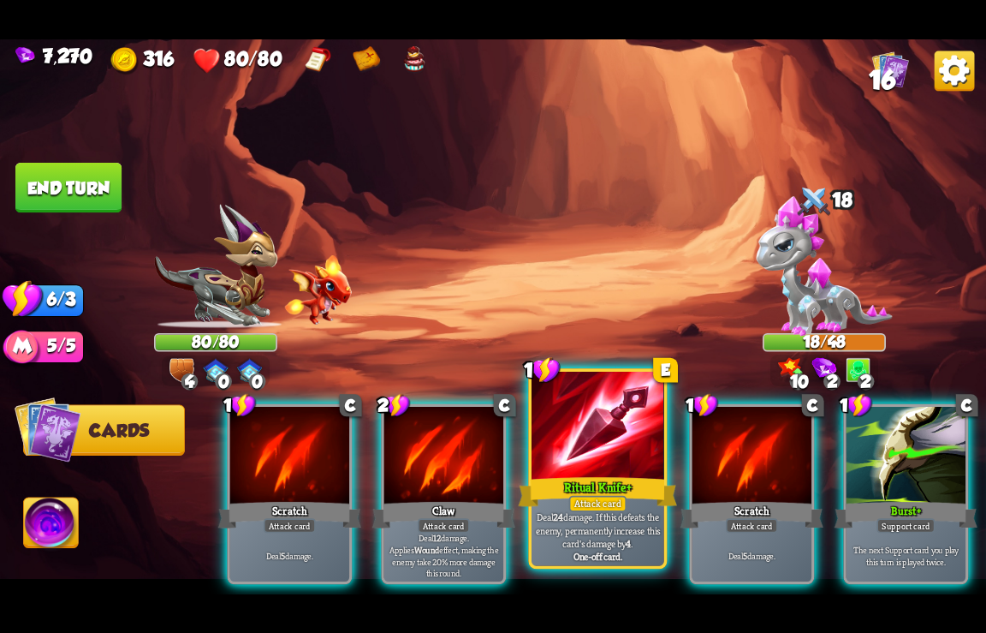
click at [580, 457] on div at bounding box center [598, 426] width 133 height 111
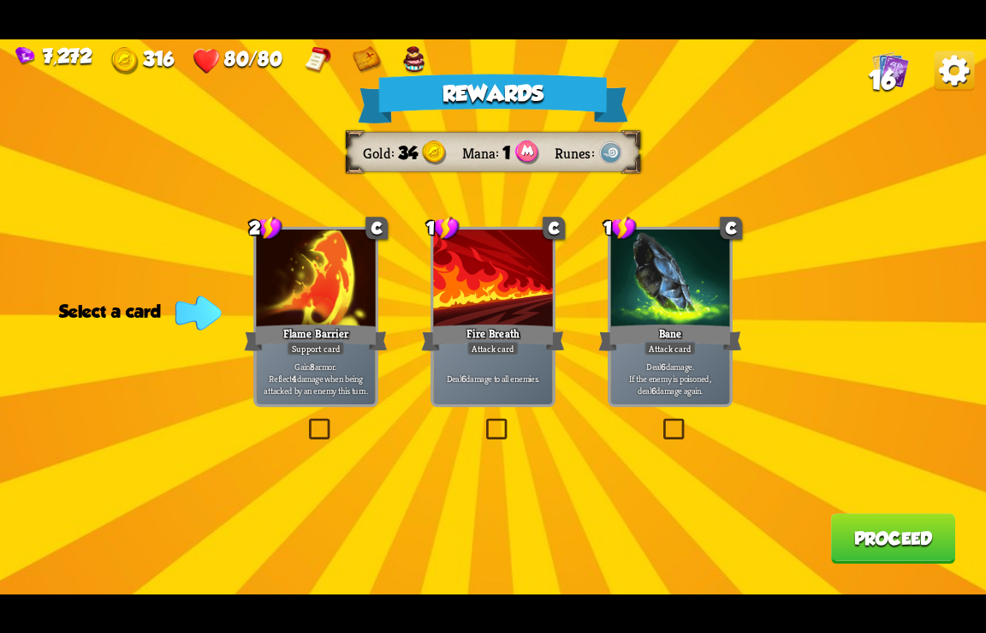
click at [897, 539] on button "Proceed" at bounding box center [893, 538] width 124 height 51
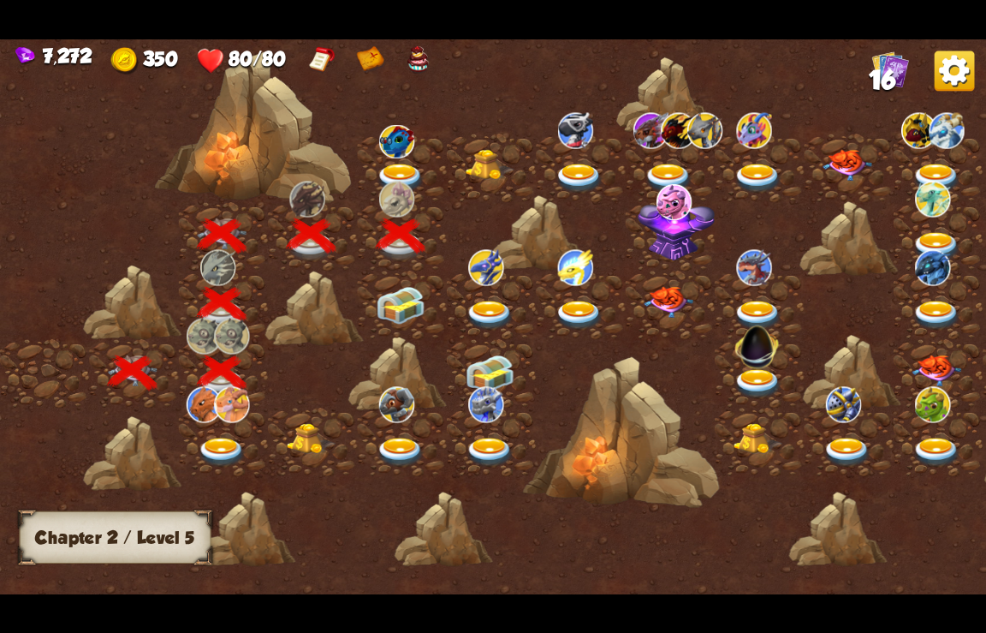
click at [402, 297] on img at bounding box center [401, 305] width 50 height 38
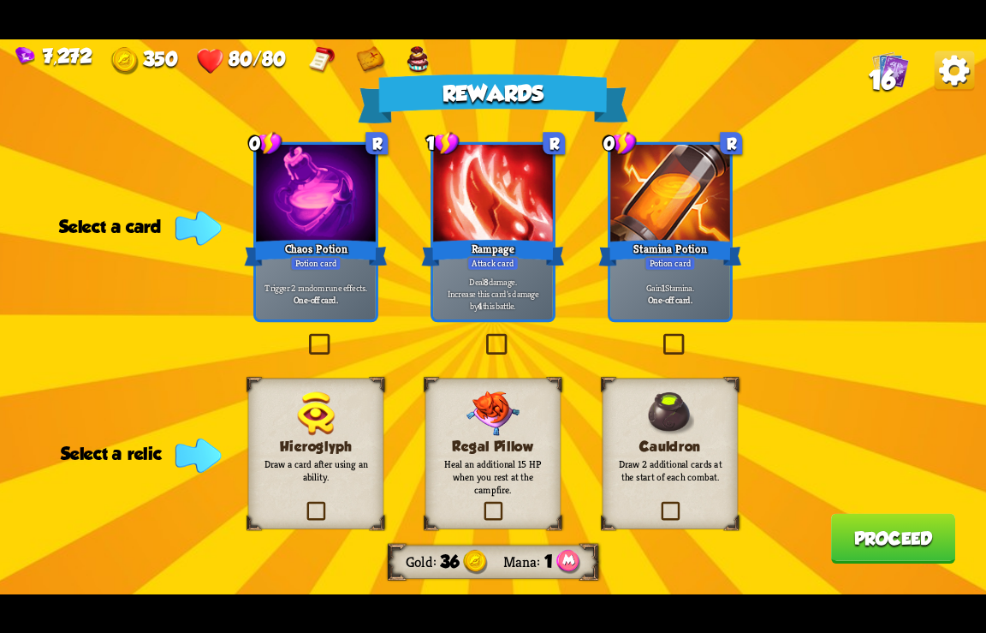
click at [953, 64] on img at bounding box center [955, 71] width 40 height 40
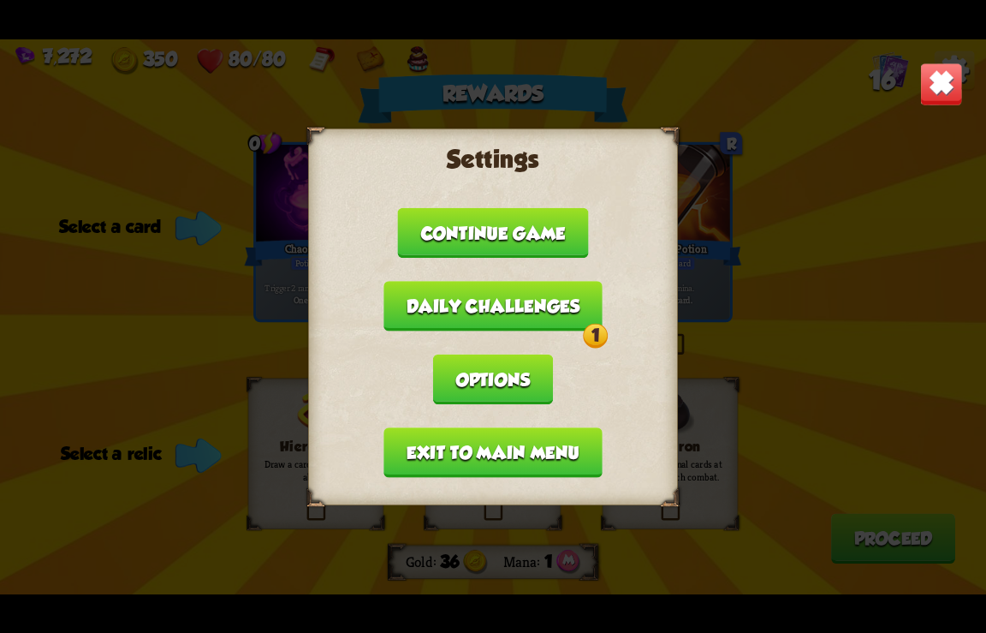
click at [491, 447] on button "Exit to main menu" at bounding box center [493, 452] width 218 height 51
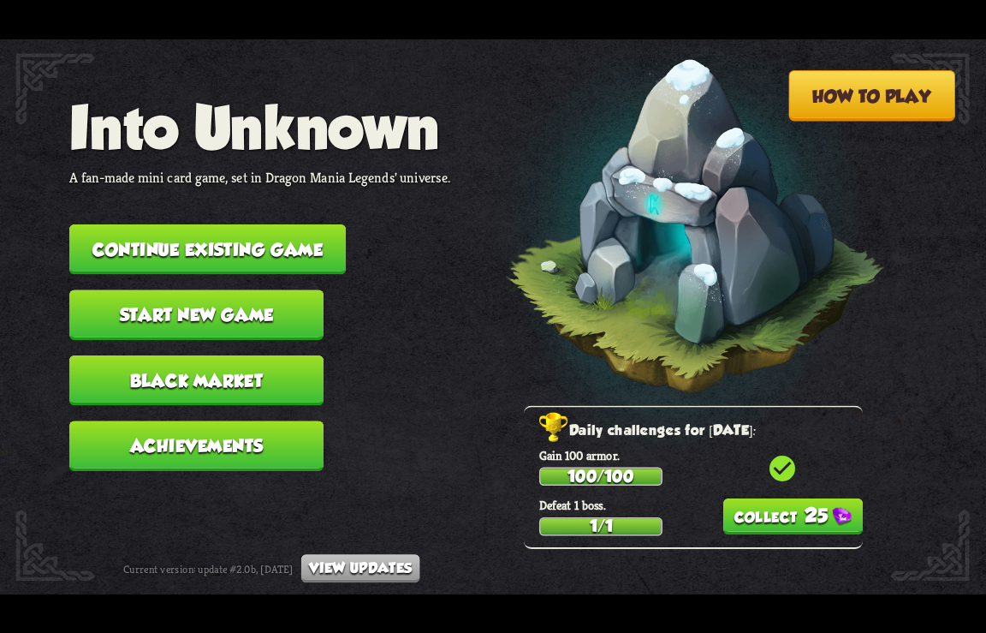
click at [750, 525] on button "25" at bounding box center [794, 516] width 140 height 36
click at [160, 238] on button "Continue existing game" at bounding box center [207, 249] width 277 height 51
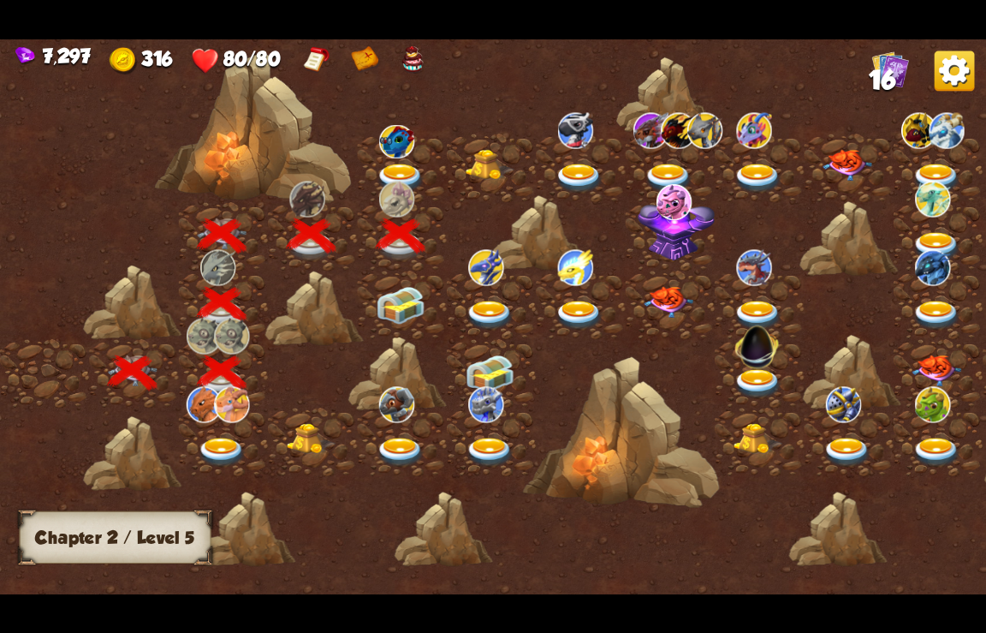
click at [399, 302] on img at bounding box center [401, 305] width 50 height 38
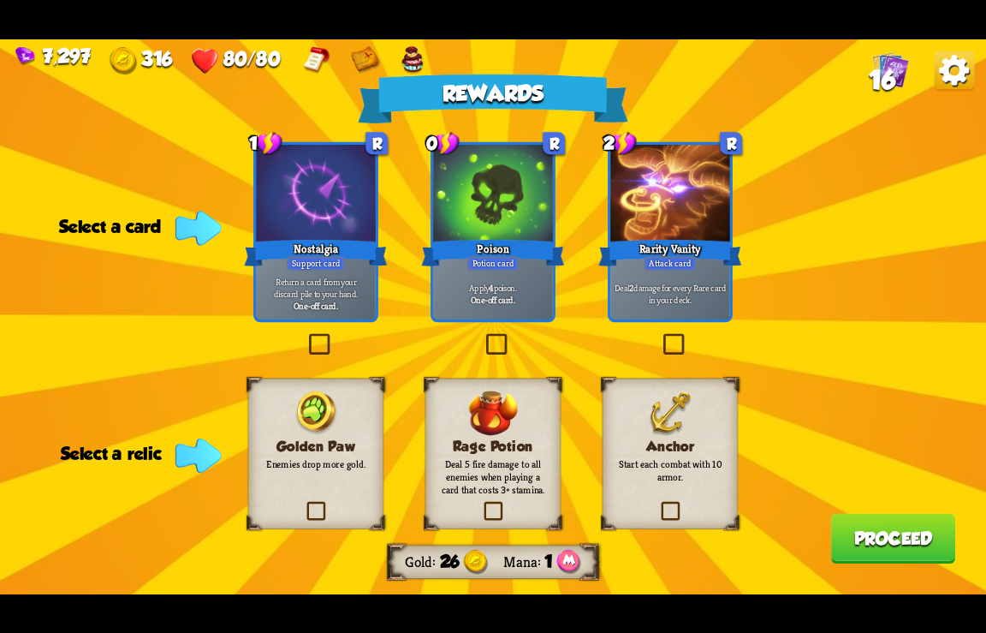
click at [956, 77] on img at bounding box center [955, 71] width 40 height 40
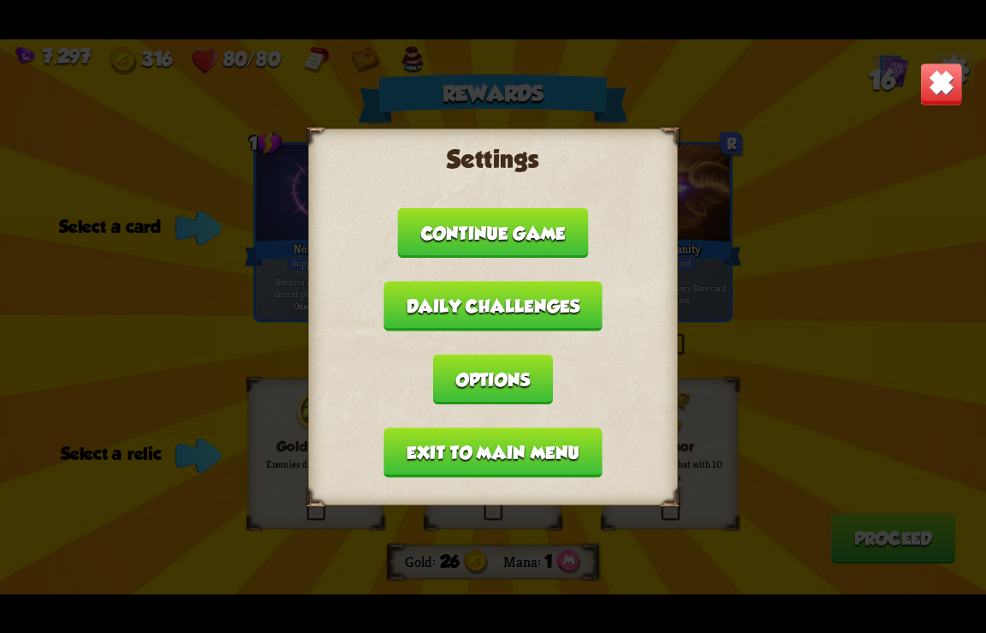
click at [474, 445] on button "Exit to main menu" at bounding box center [493, 452] width 218 height 51
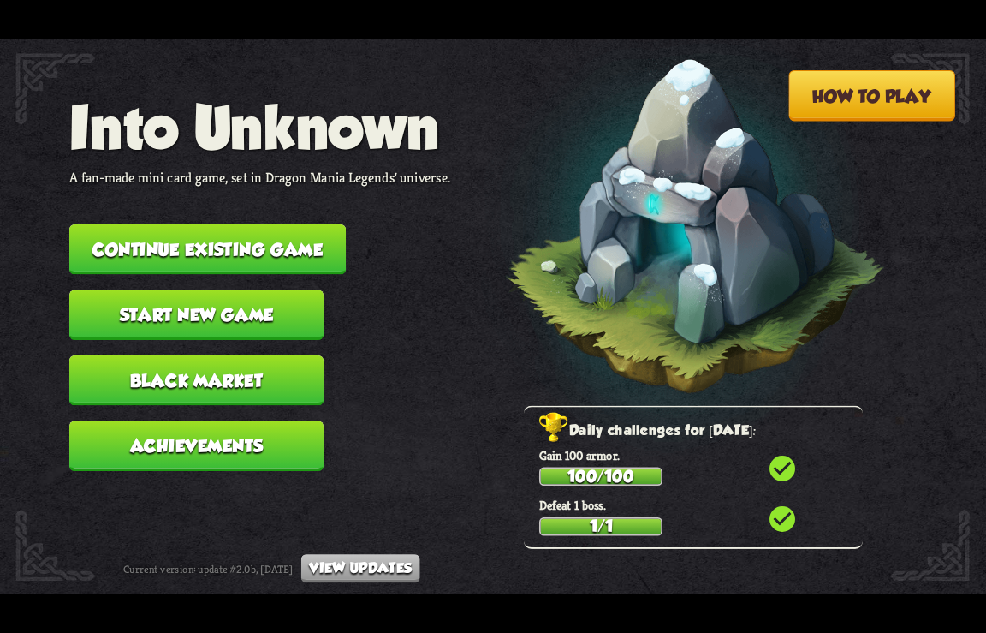
click at [160, 253] on button "Continue existing game" at bounding box center [207, 249] width 277 height 51
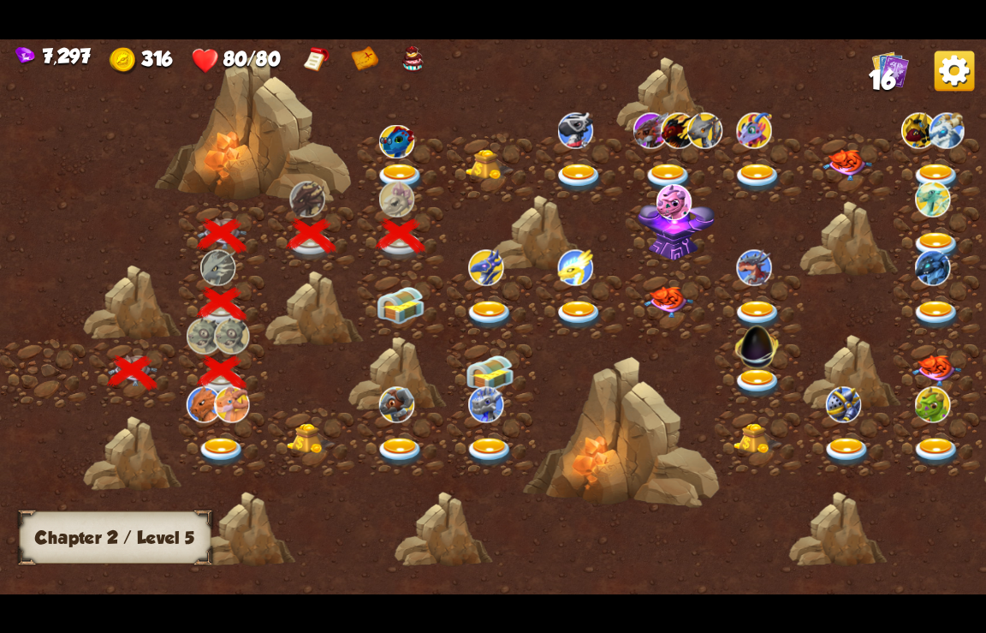
click at [406, 295] on img at bounding box center [401, 305] width 50 height 38
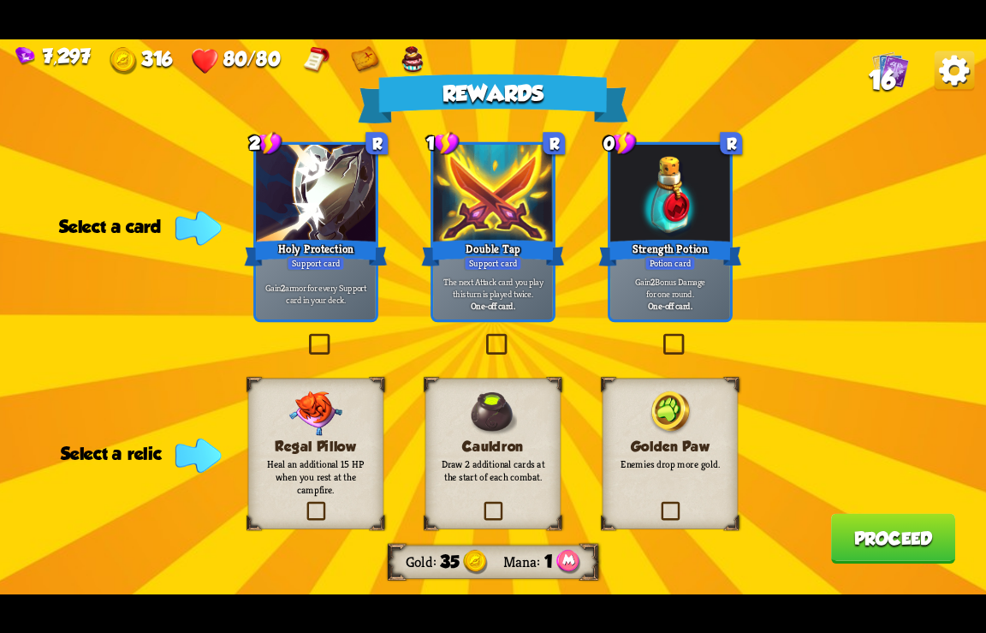
click at [951, 63] on img at bounding box center [955, 71] width 40 height 40
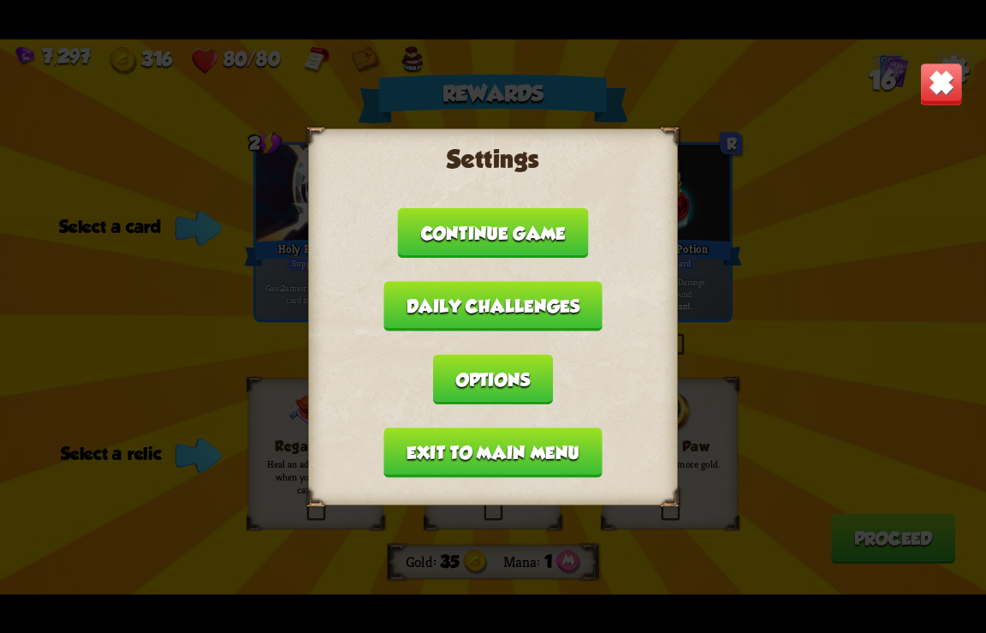
click at [448, 458] on button "Exit to main menu" at bounding box center [493, 452] width 218 height 51
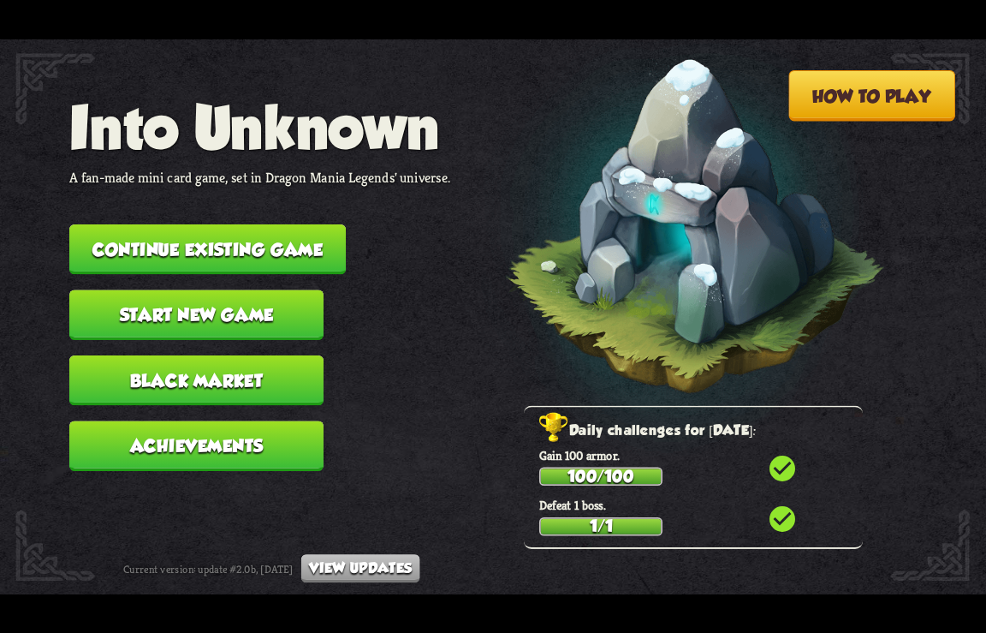
click at [225, 251] on button "Continue existing game" at bounding box center [207, 249] width 277 height 51
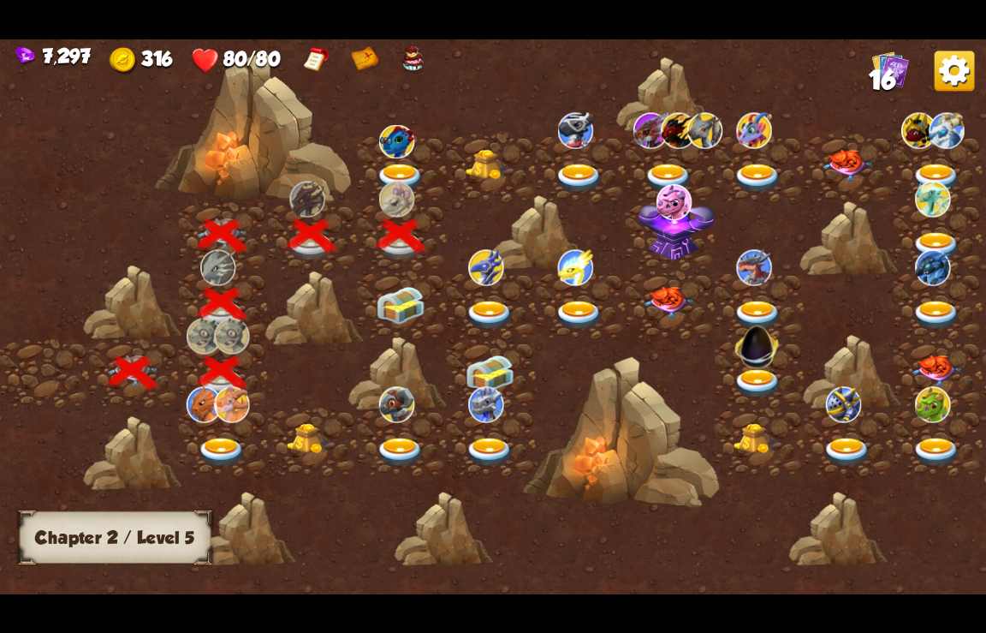
click at [397, 320] on img at bounding box center [401, 305] width 50 height 38
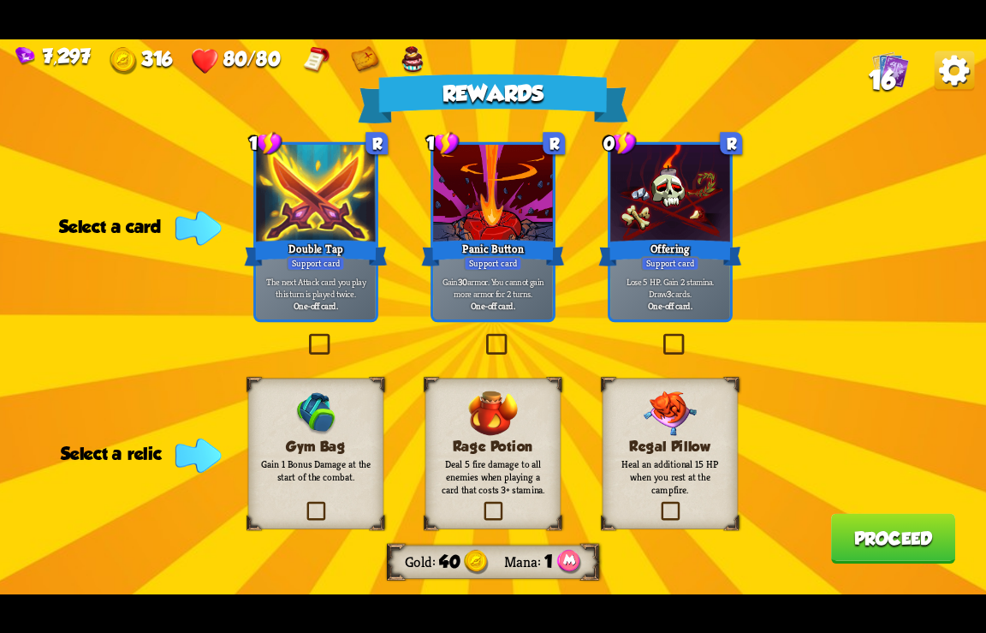
click at [951, 71] on img at bounding box center [955, 71] width 40 height 40
click at [962, 66] on img at bounding box center [955, 71] width 40 height 40
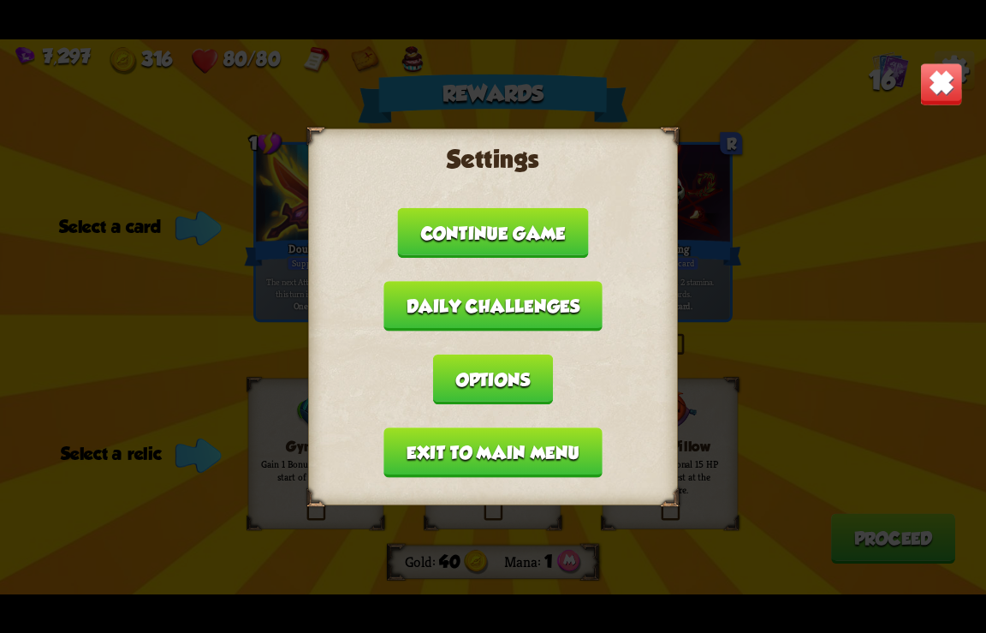
click at [455, 463] on button "Exit to main menu" at bounding box center [493, 452] width 218 height 51
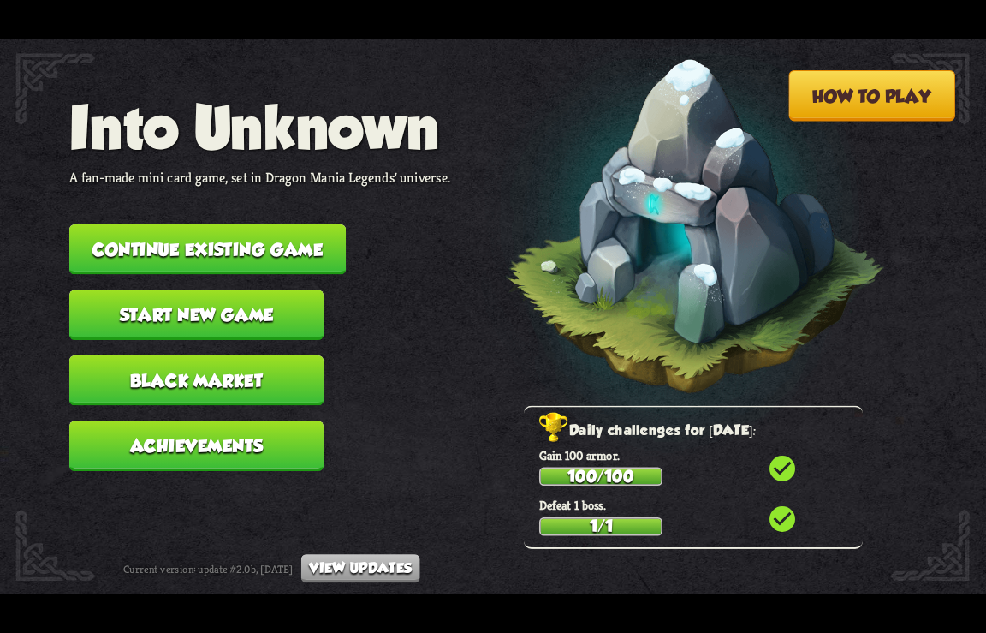
click at [206, 231] on button "Continue existing game" at bounding box center [207, 249] width 277 height 51
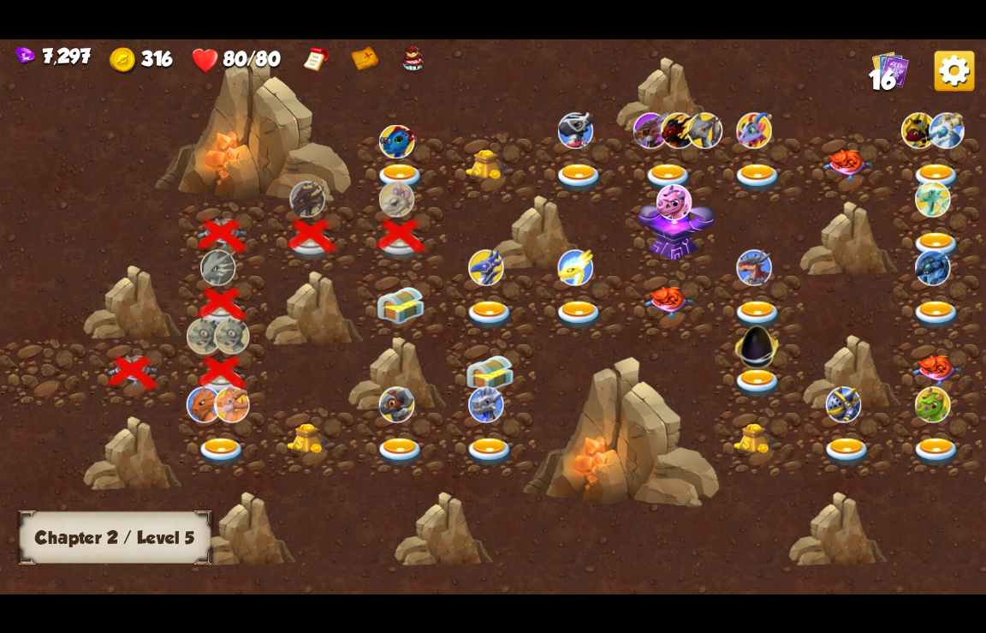
click at [399, 301] on img at bounding box center [401, 305] width 50 height 38
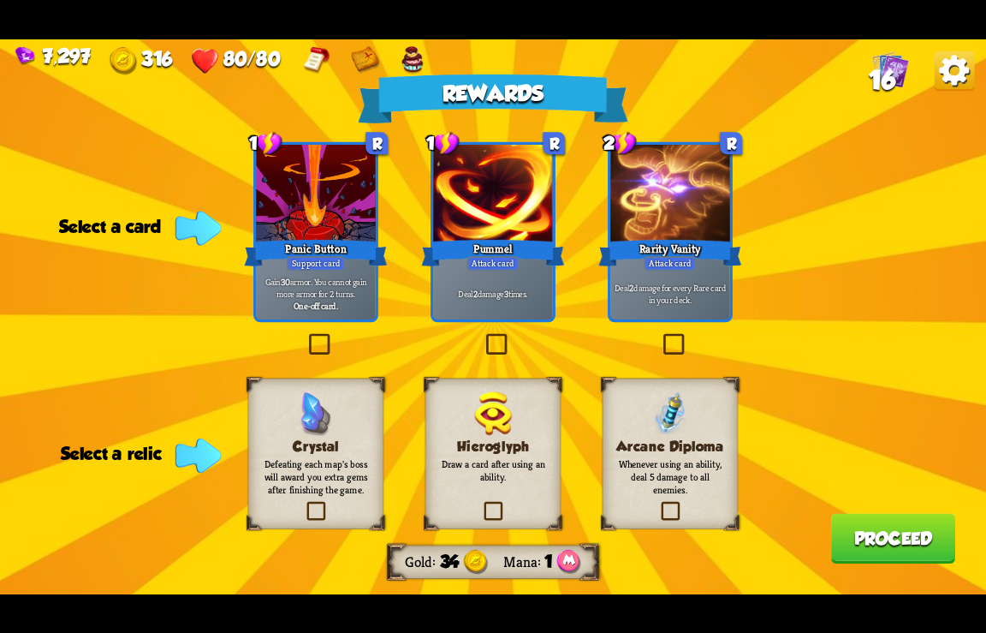
click at [948, 67] on img at bounding box center [955, 71] width 40 height 40
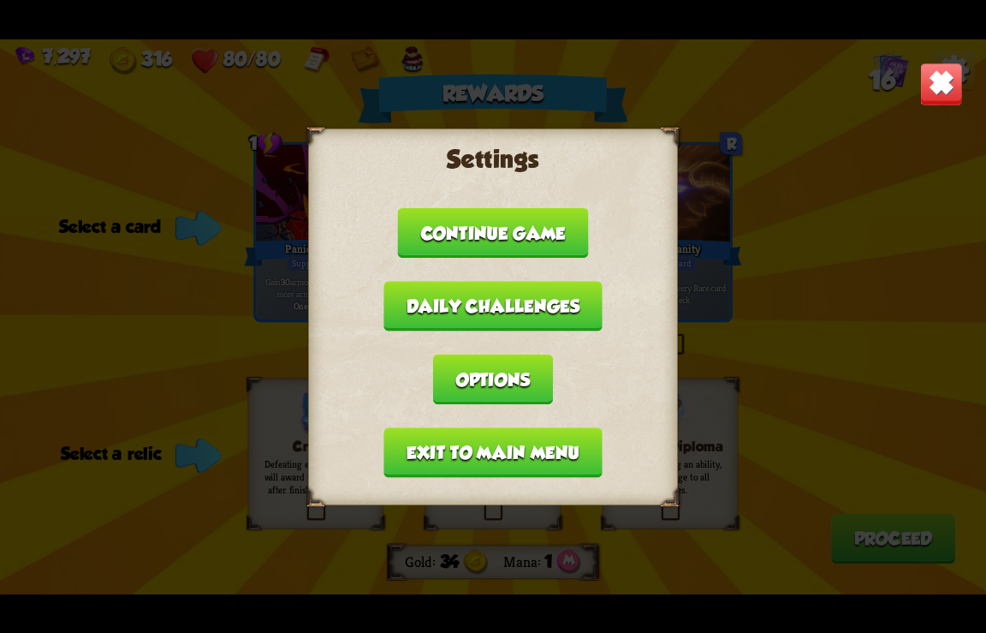
click at [476, 459] on button "Exit to main menu" at bounding box center [493, 452] width 218 height 51
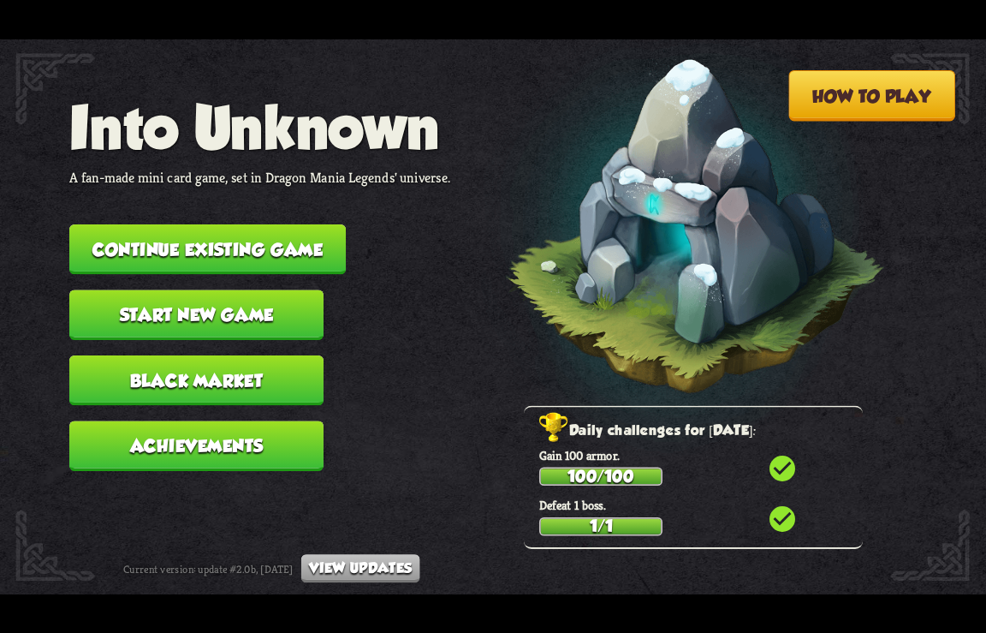
click at [219, 236] on button "Continue existing game" at bounding box center [207, 249] width 277 height 51
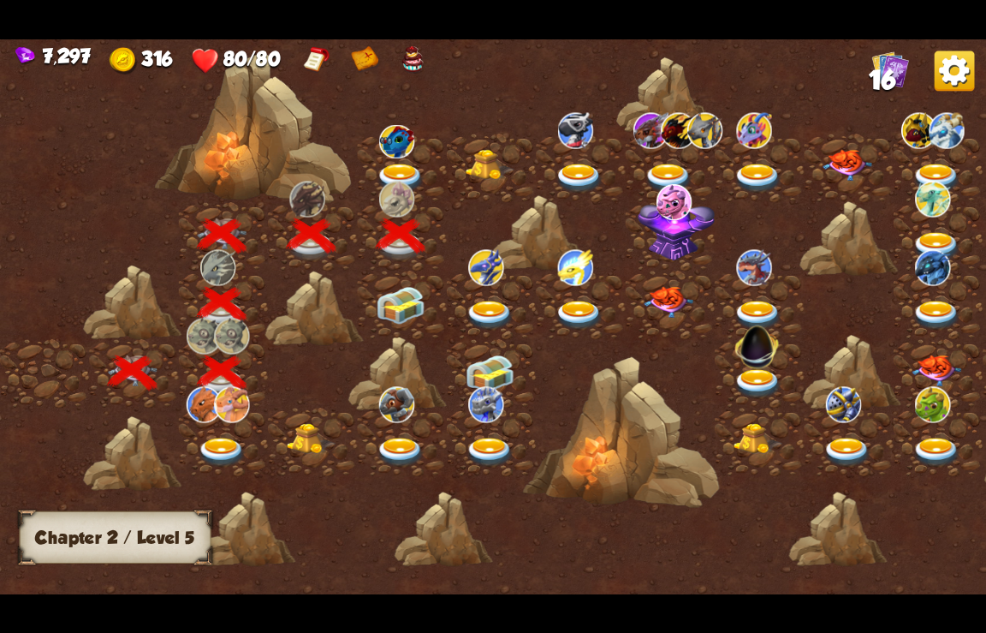
click at [402, 300] on img at bounding box center [401, 305] width 50 height 38
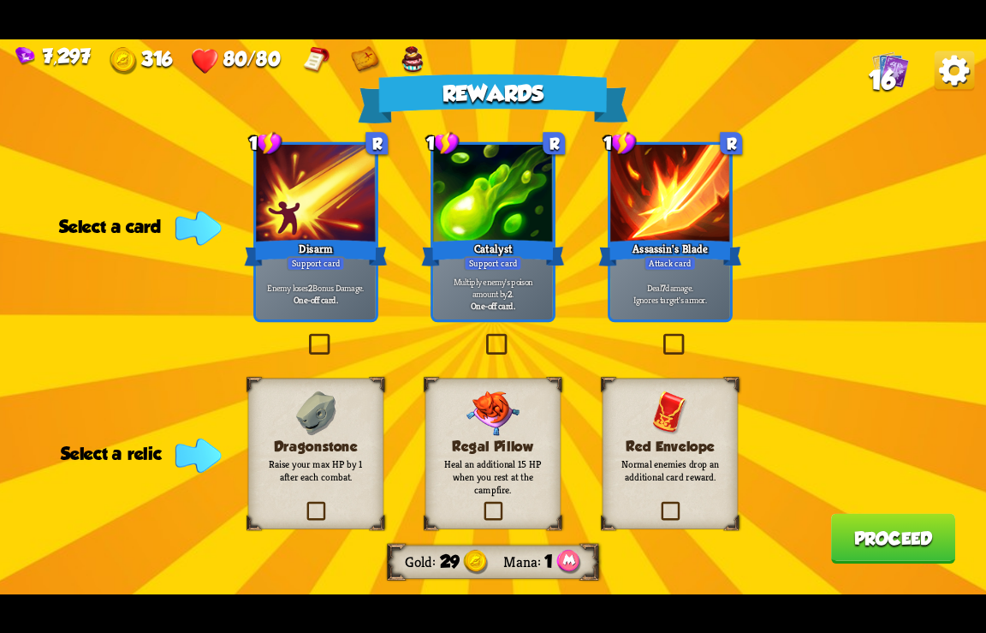
click at [957, 67] on img at bounding box center [955, 71] width 40 height 40
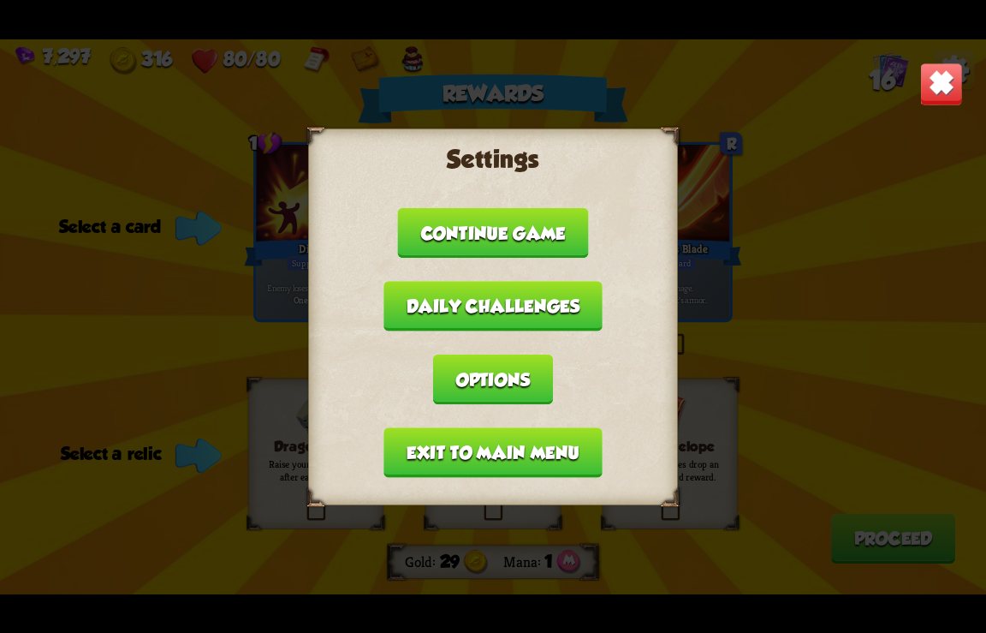
click at [463, 457] on button "Exit to main menu" at bounding box center [493, 452] width 218 height 51
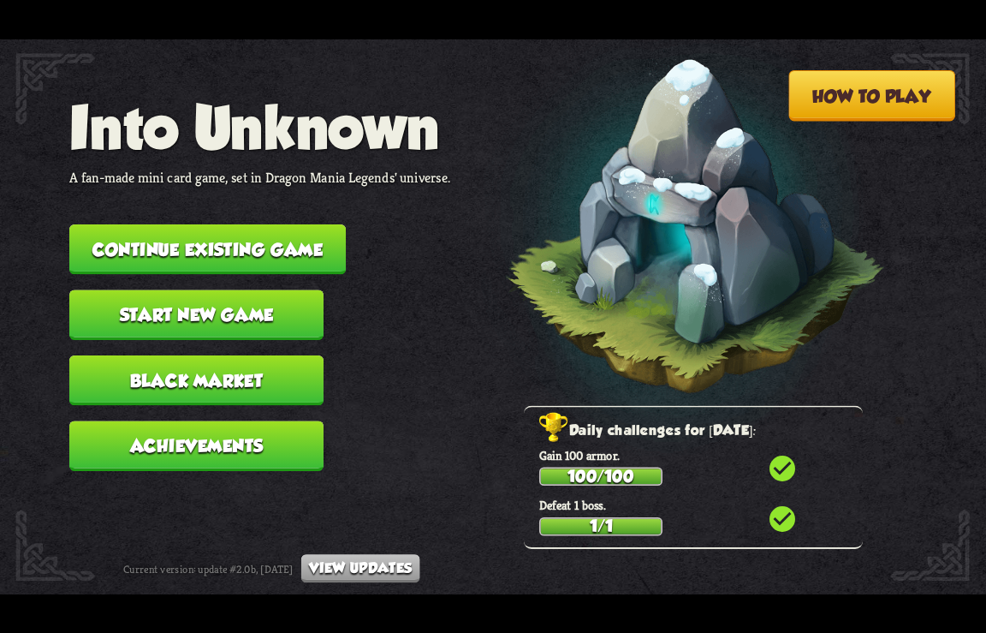
click at [307, 256] on button "Continue existing game" at bounding box center [207, 249] width 277 height 51
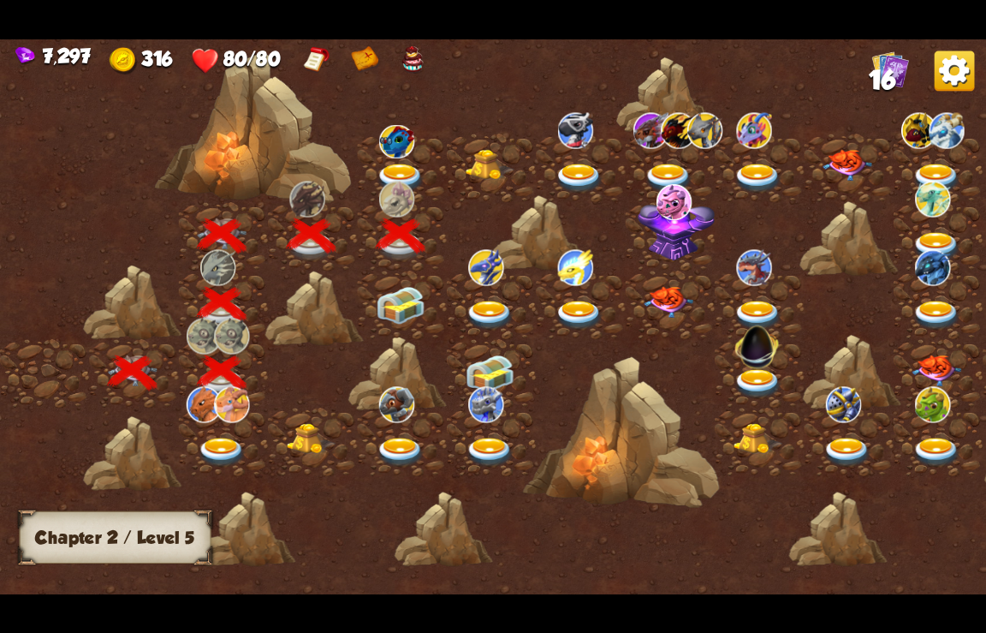
click at [396, 301] on img at bounding box center [401, 305] width 50 height 38
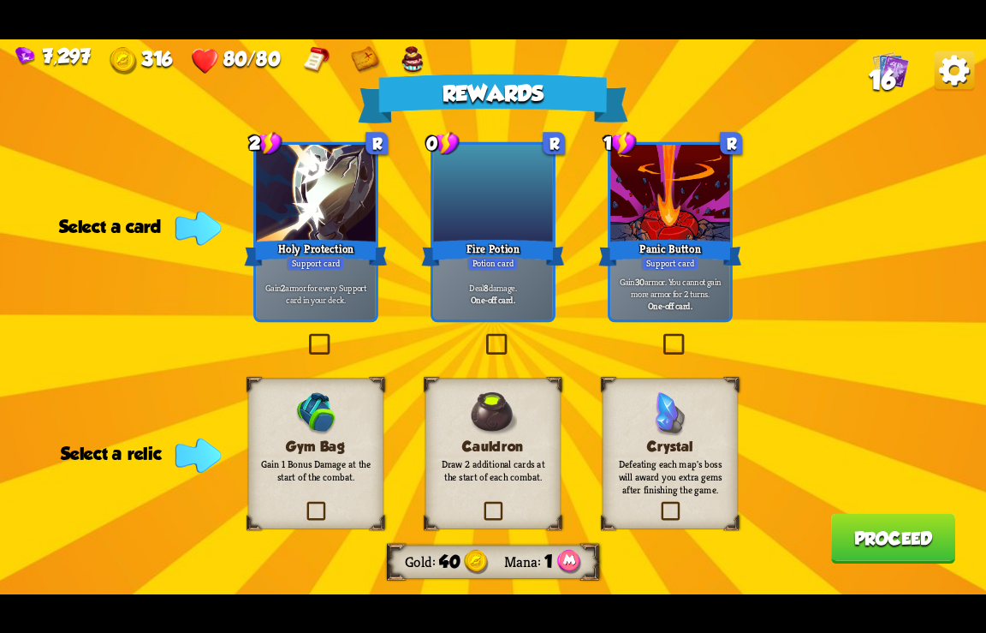
click at [944, 65] on img at bounding box center [955, 71] width 40 height 40
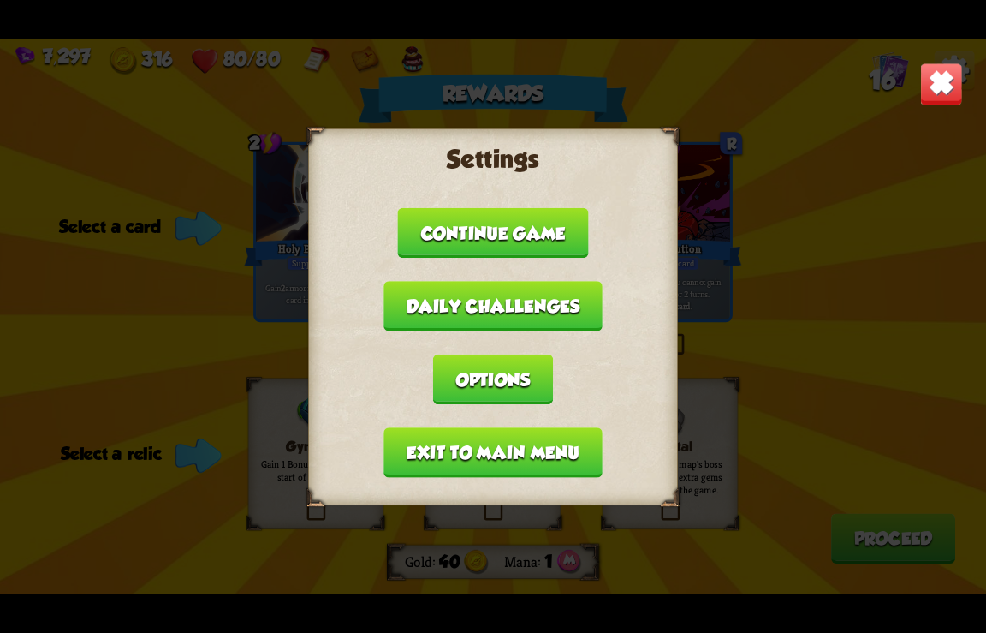
click at [474, 458] on button "Exit to main menu" at bounding box center [493, 452] width 218 height 51
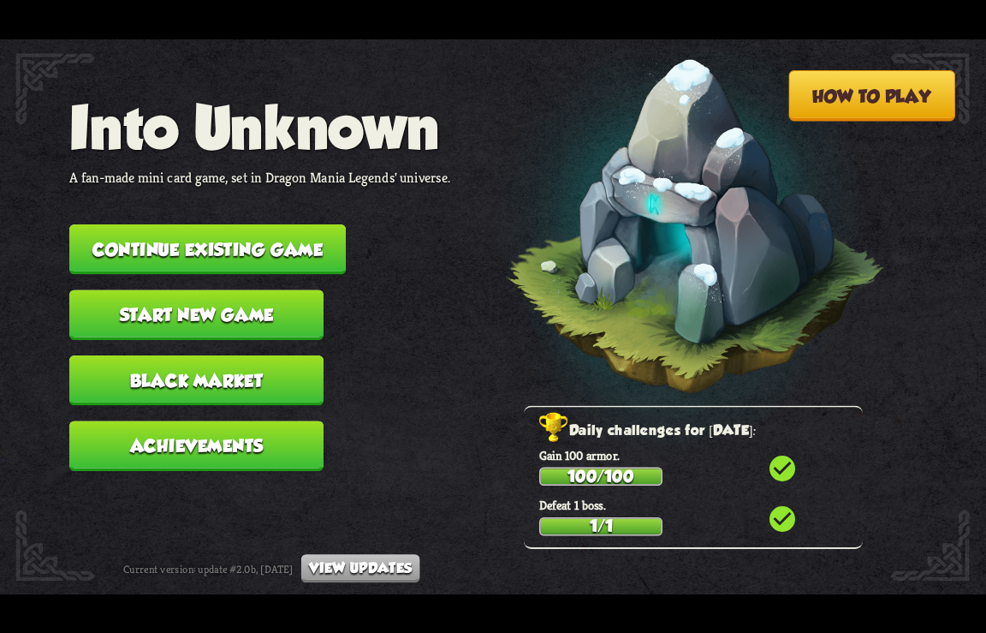
click at [315, 235] on button "Continue existing game" at bounding box center [207, 249] width 277 height 51
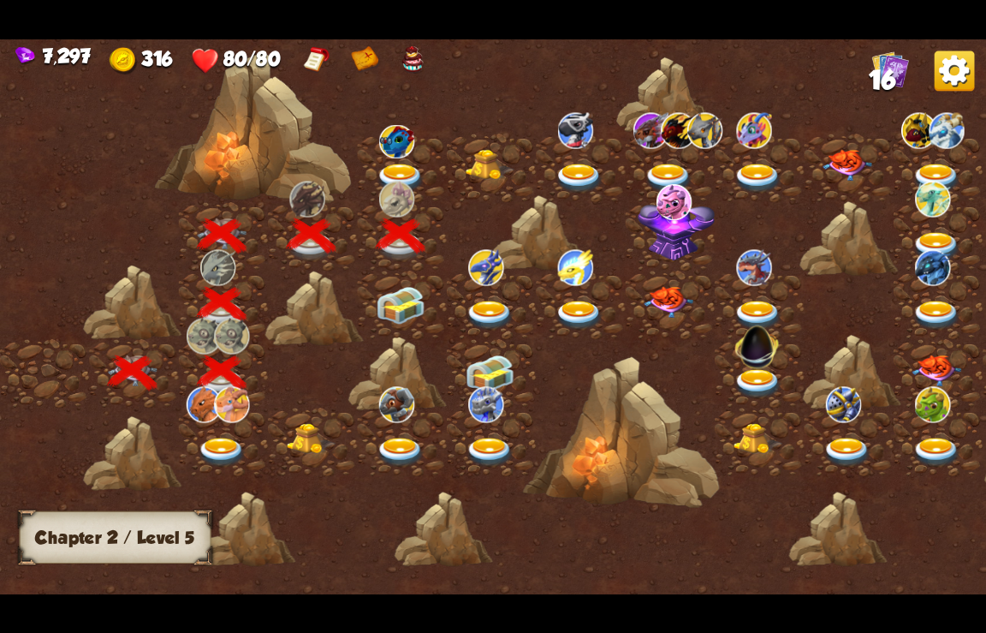
click at [413, 303] on img at bounding box center [401, 305] width 50 height 38
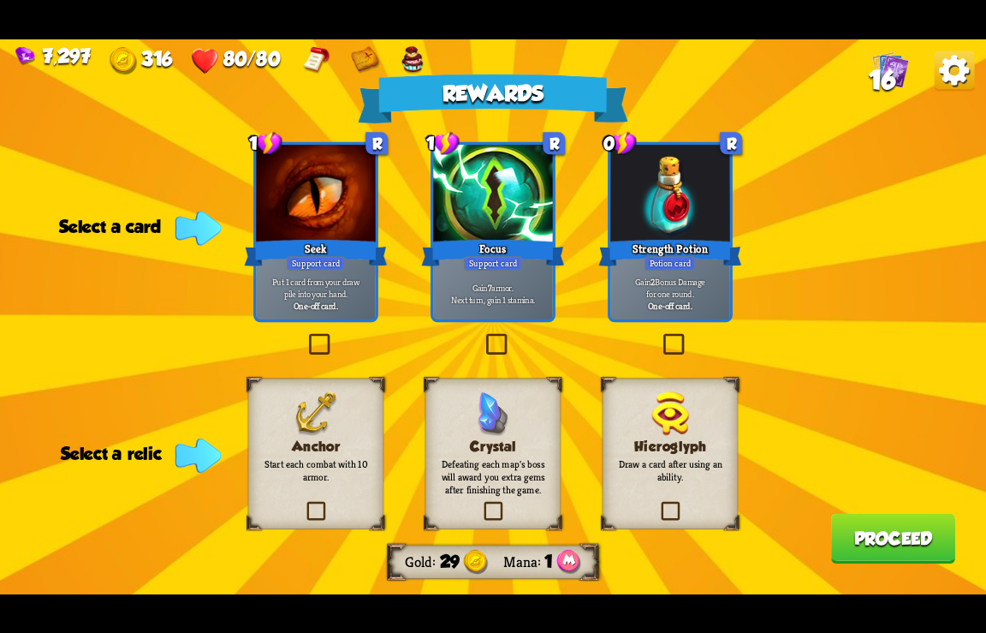
click at [945, 70] on img at bounding box center [955, 71] width 40 height 40
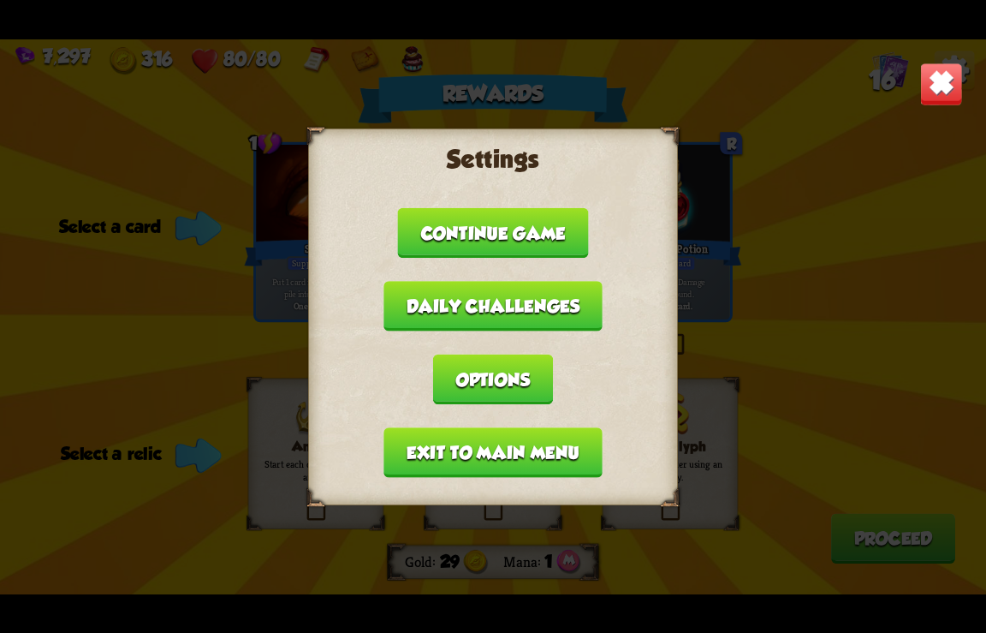
click at [468, 448] on button "Exit to main menu" at bounding box center [493, 452] width 218 height 51
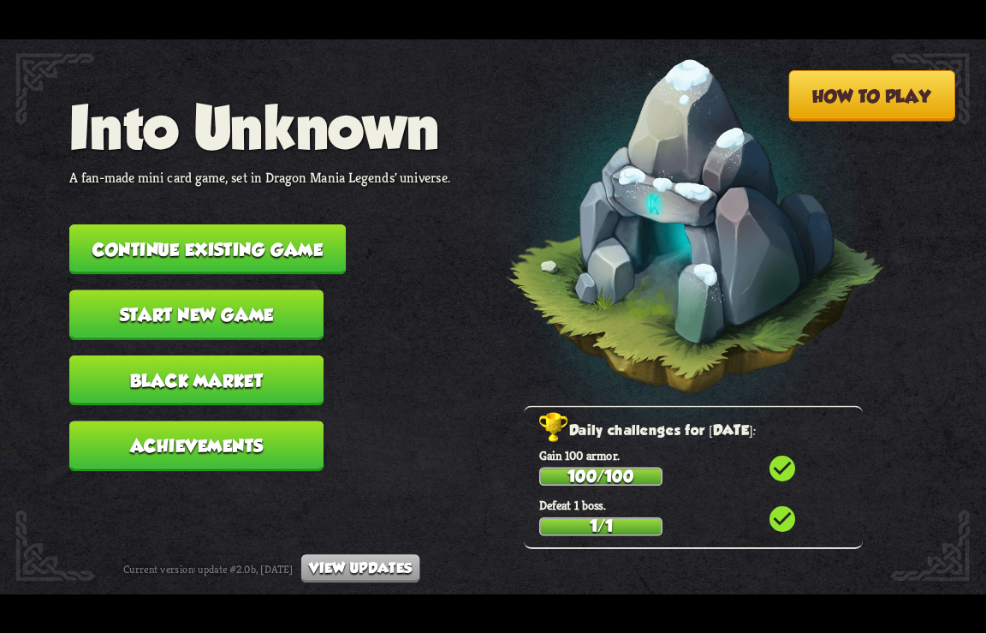
click at [264, 246] on button "Continue existing game" at bounding box center [207, 249] width 277 height 51
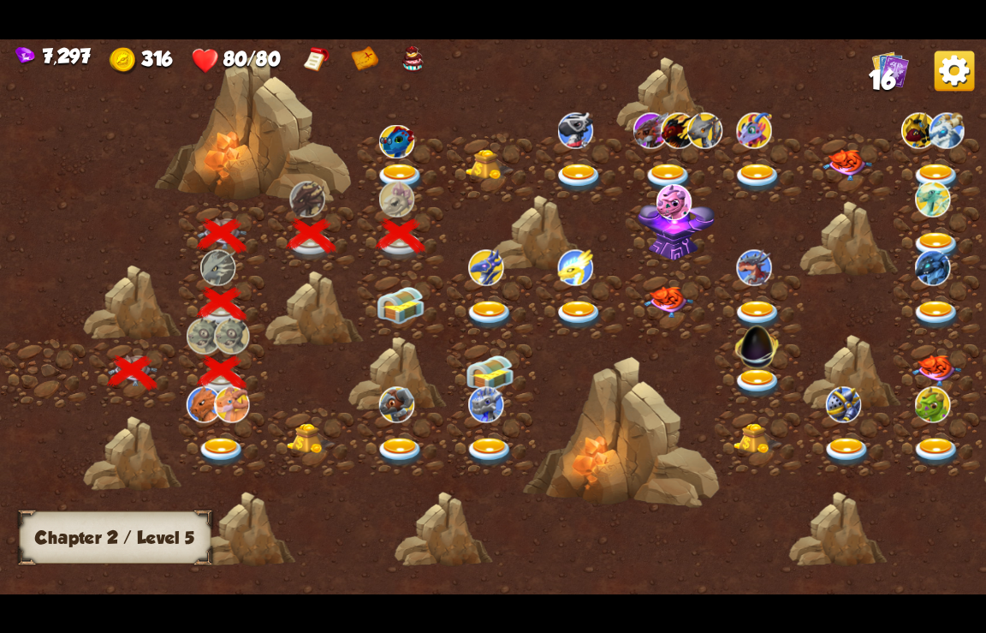
click at [418, 299] on img at bounding box center [401, 305] width 50 height 38
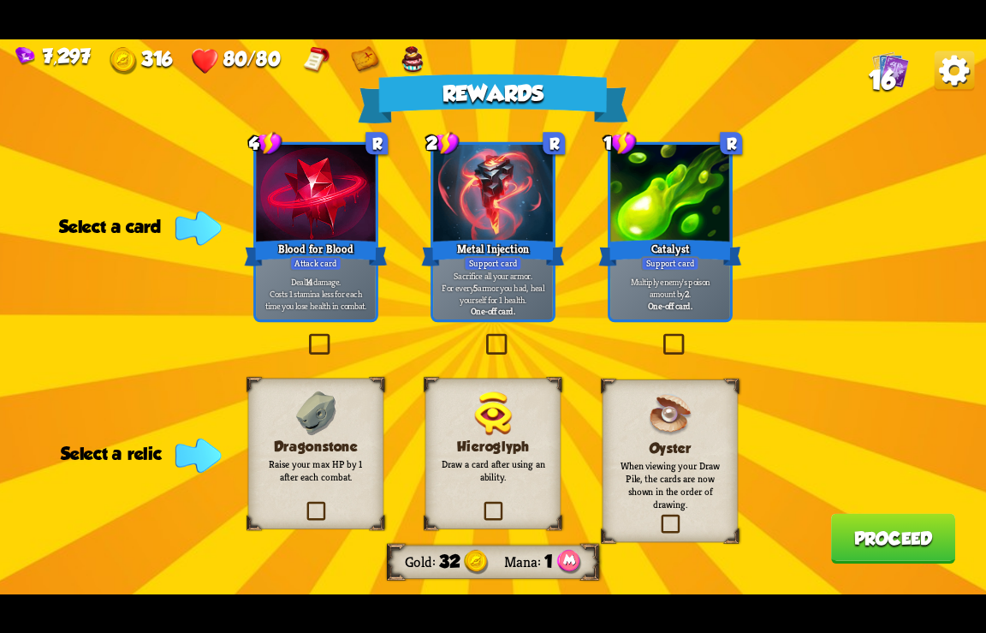
click at [944, 70] on img at bounding box center [955, 71] width 40 height 40
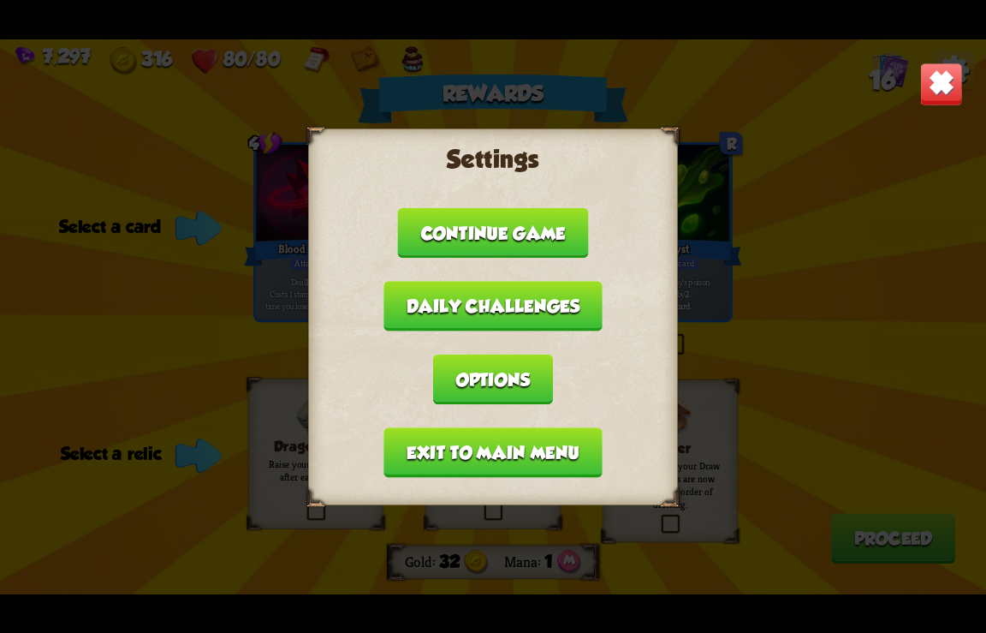
click at [432, 457] on button "Exit to main menu" at bounding box center [493, 452] width 218 height 51
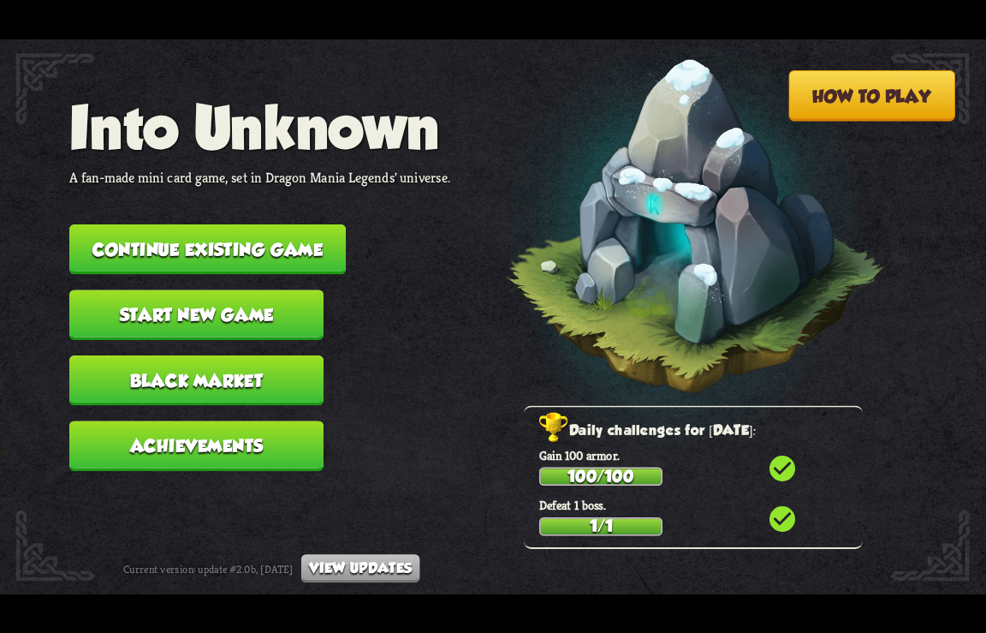
click at [237, 231] on button "Continue existing game" at bounding box center [207, 249] width 277 height 51
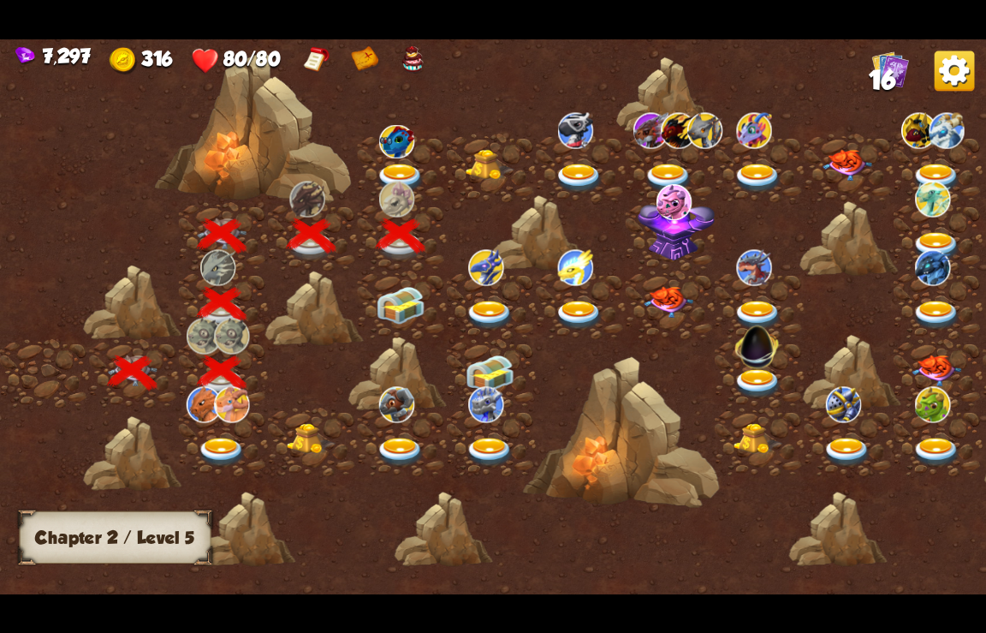
click at [388, 306] on img at bounding box center [401, 305] width 50 height 38
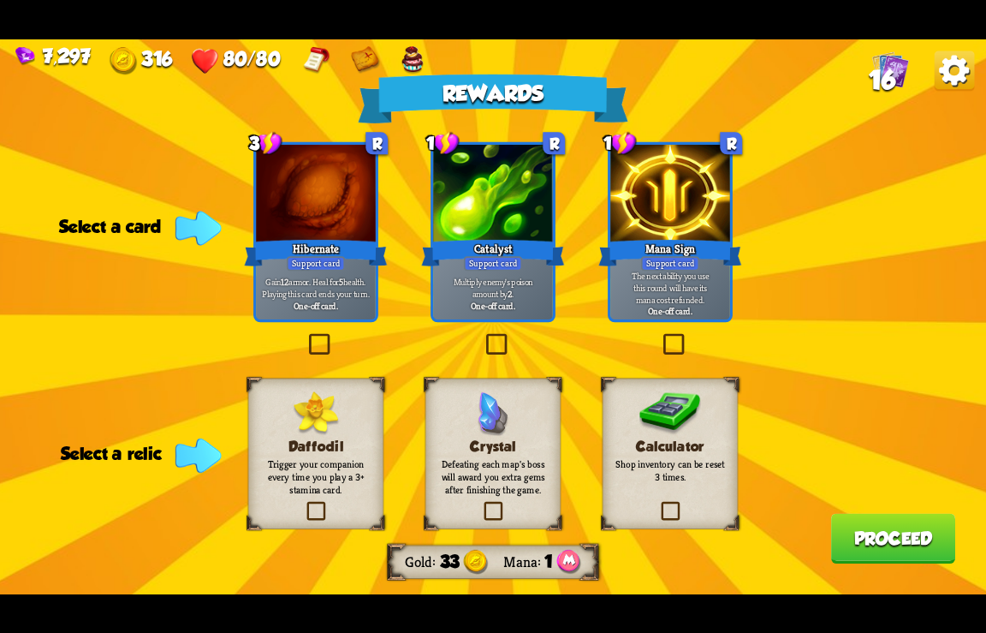
click at [955, 69] on img at bounding box center [955, 71] width 40 height 40
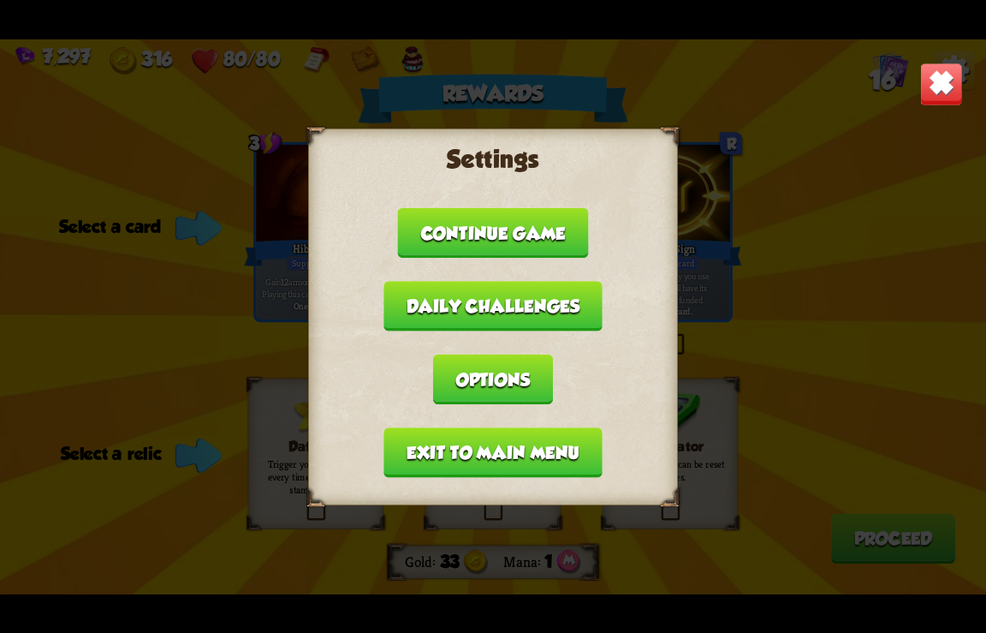
click at [438, 446] on button "Exit to main menu" at bounding box center [493, 452] width 218 height 51
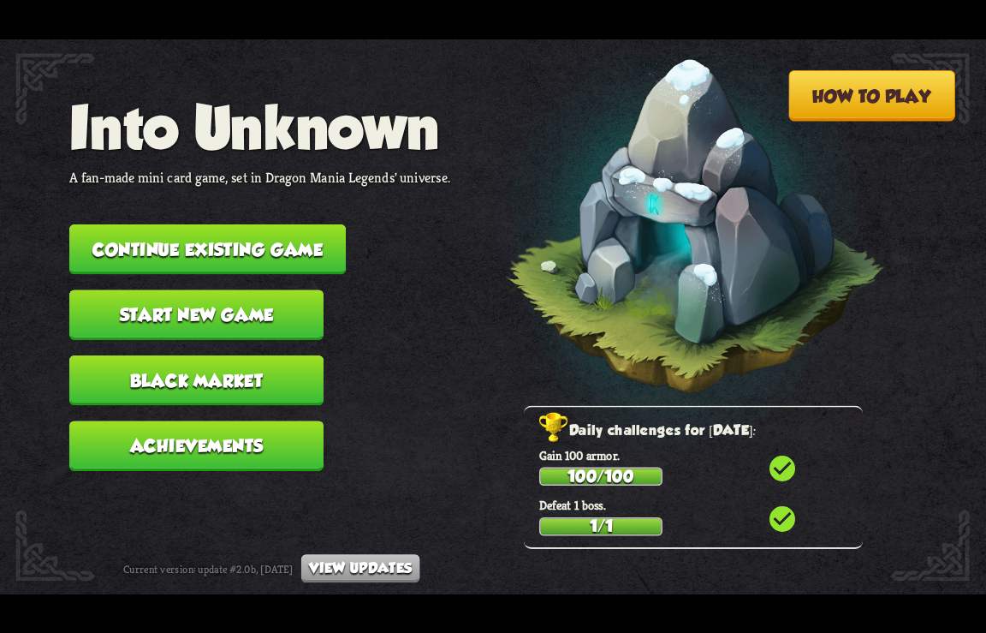
click at [183, 240] on button "Continue existing game" at bounding box center [207, 249] width 277 height 51
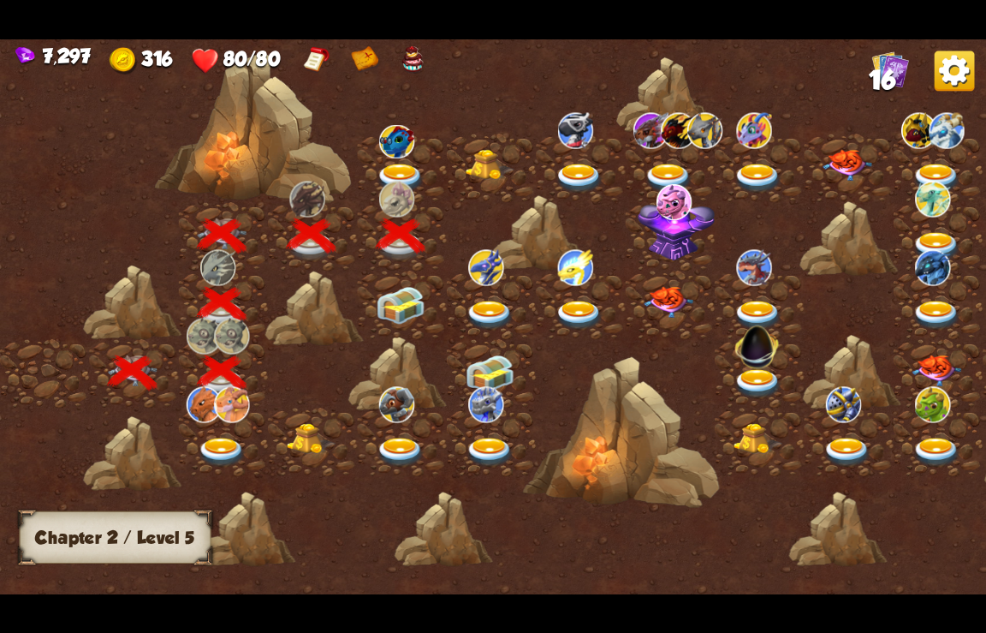
click at [404, 301] on img at bounding box center [401, 305] width 50 height 38
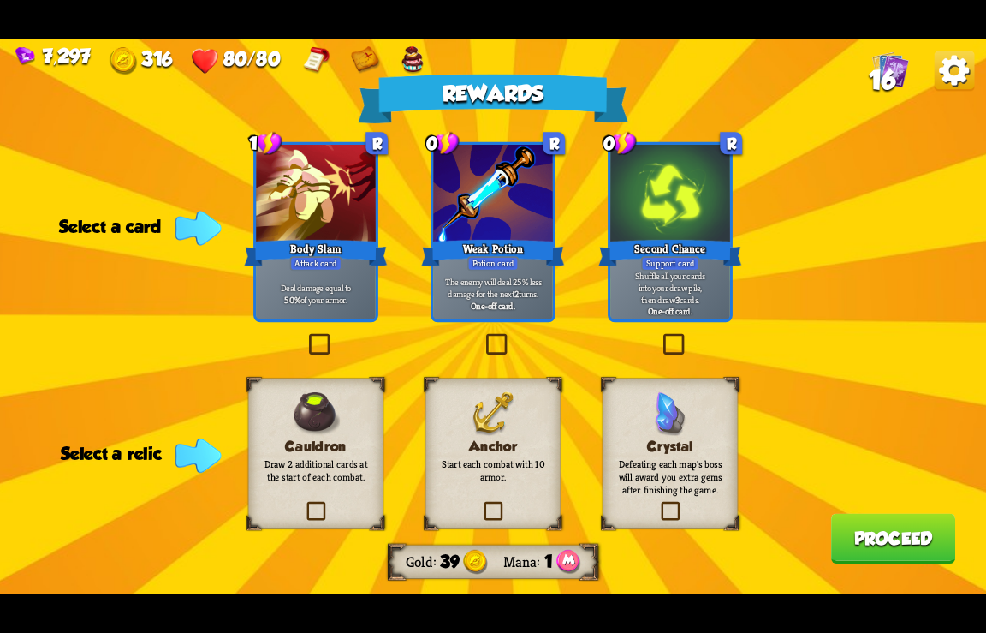
click at [964, 83] on img at bounding box center [955, 71] width 40 height 40
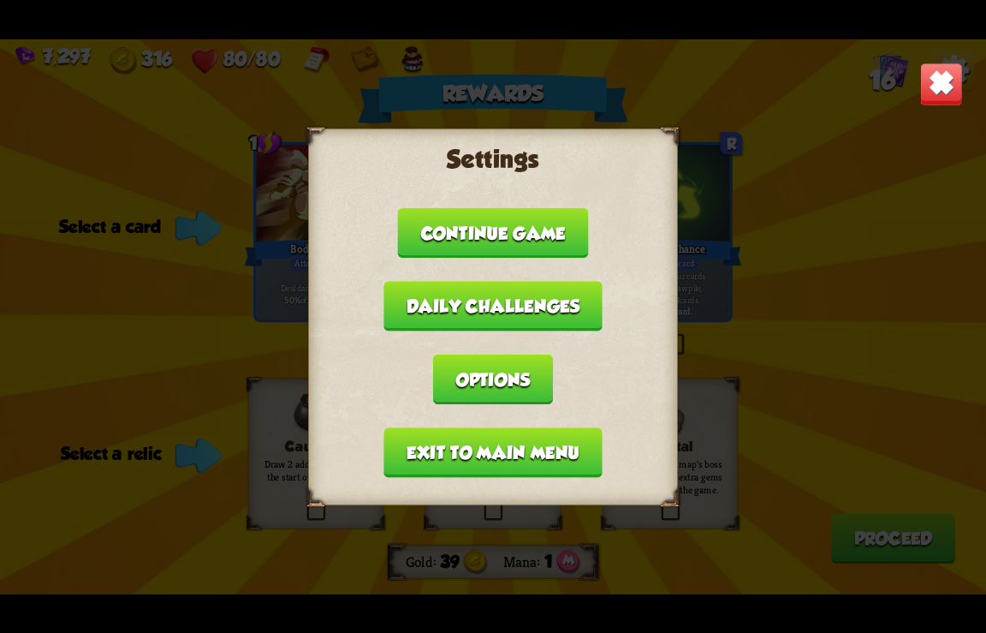
click at [423, 458] on button "Exit to main menu" at bounding box center [493, 452] width 218 height 51
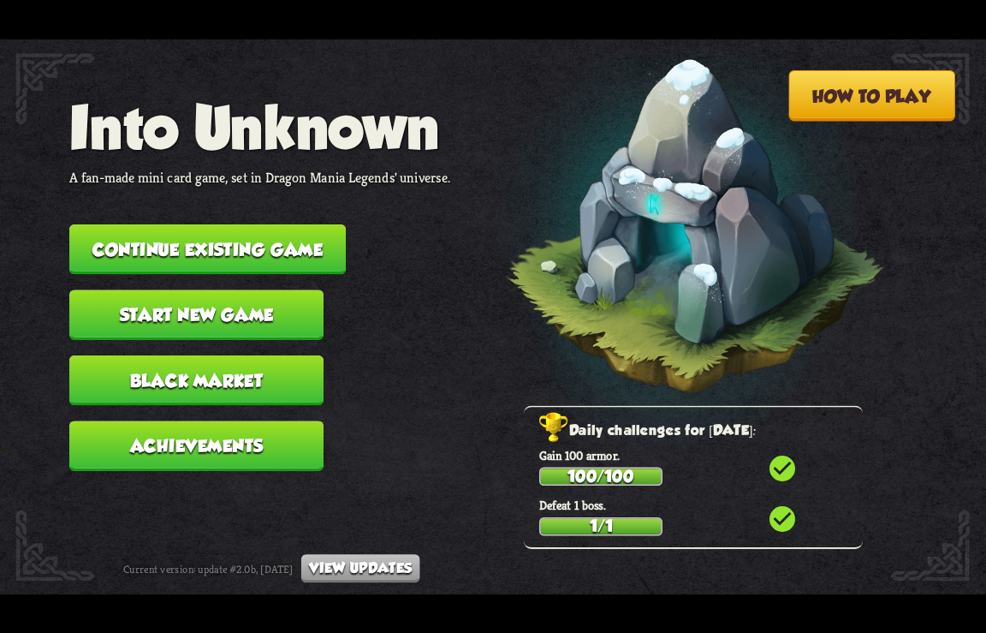
click at [188, 240] on button "Continue existing game" at bounding box center [207, 249] width 277 height 51
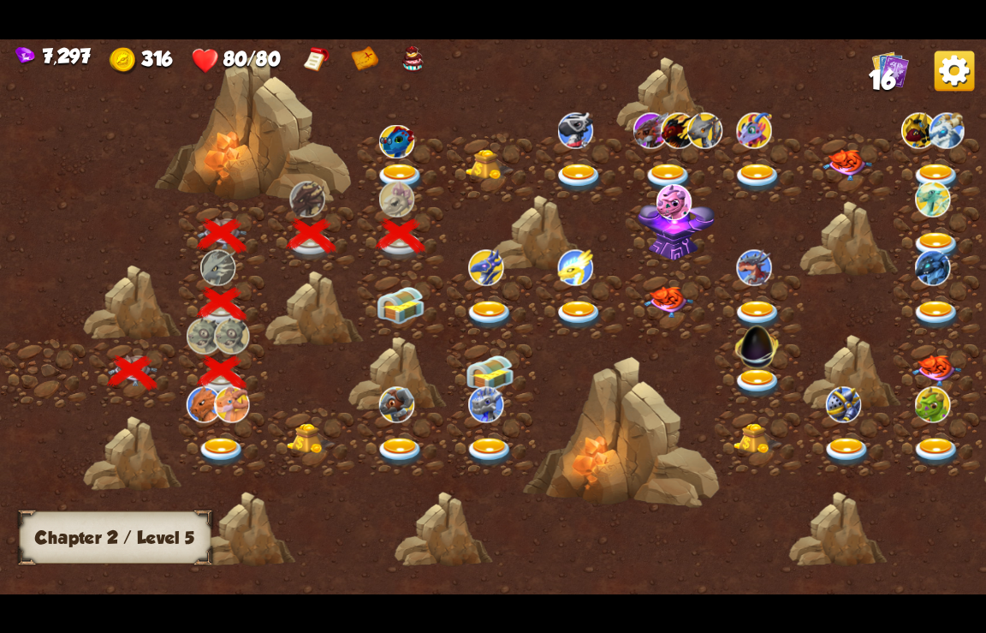
click at [414, 307] on img at bounding box center [401, 305] width 50 height 38
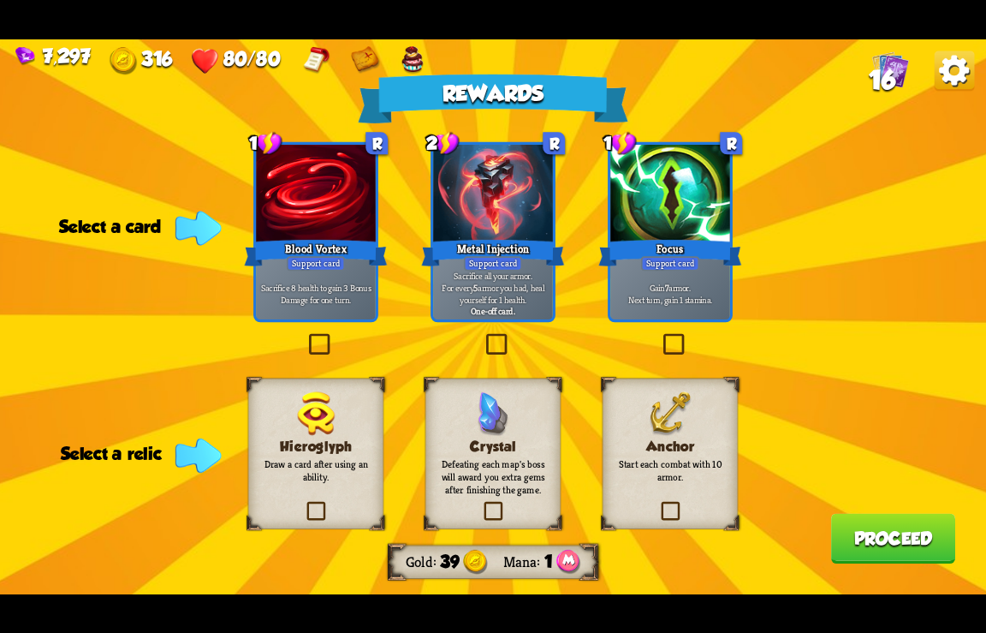
click at [950, 71] on img at bounding box center [955, 71] width 40 height 40
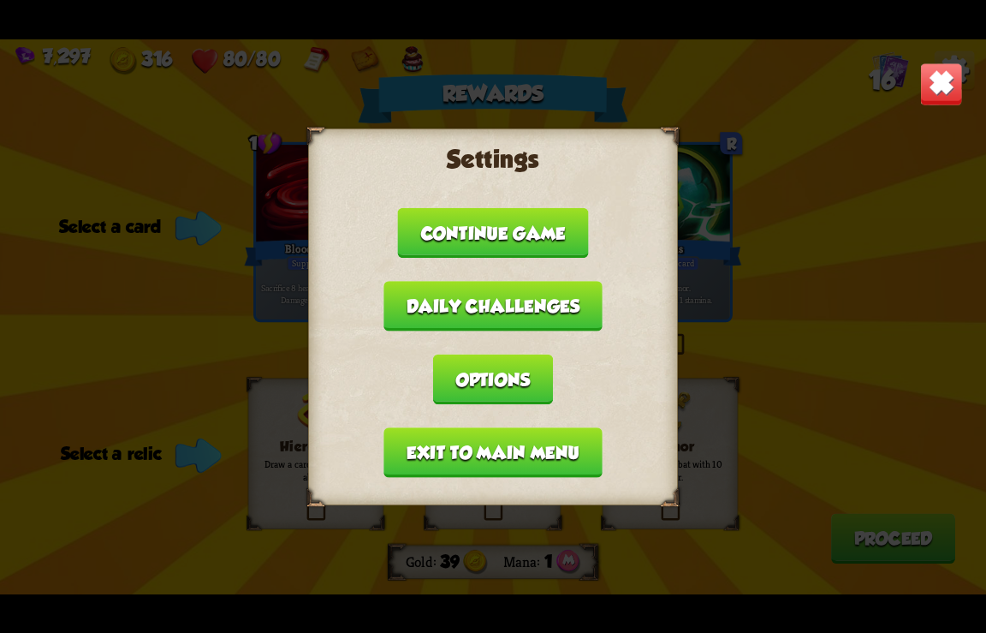
click at [450, 458] on button "Exit to main menu" at bounding box center [493, 452] width 218 height 51
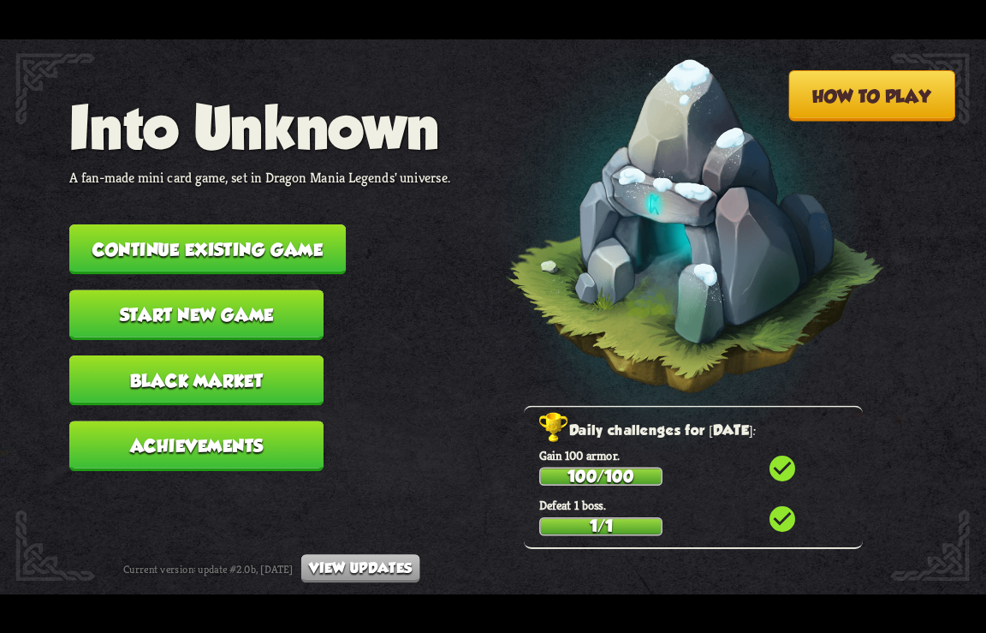
click at [251, 247] on button "Continue existing game" at bounding box center [207, 249] width 277 height 51
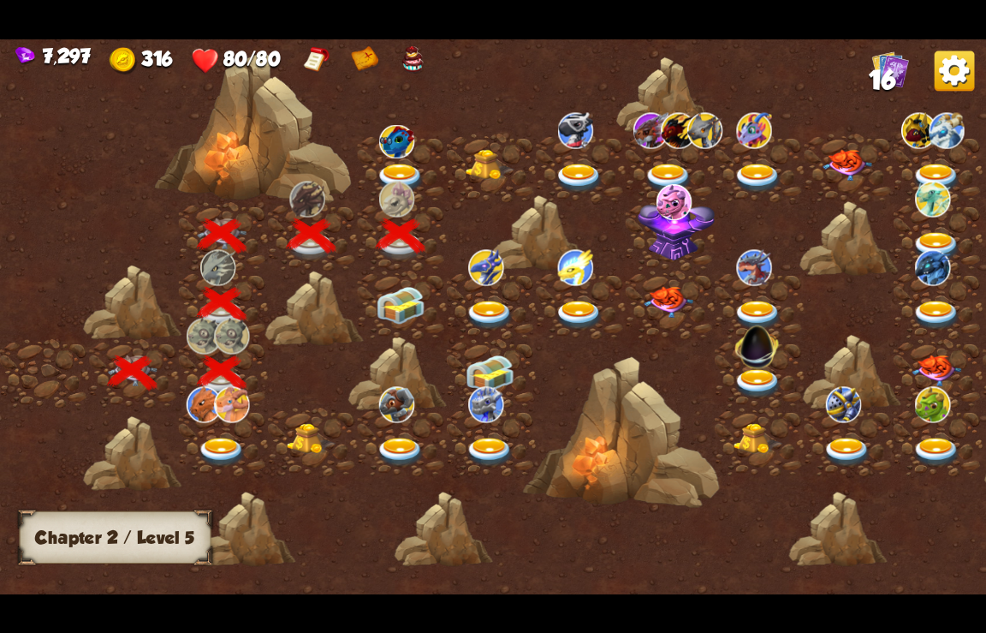
click at [407, 307] on img at bounding box center [401, 305] width 50 height 38
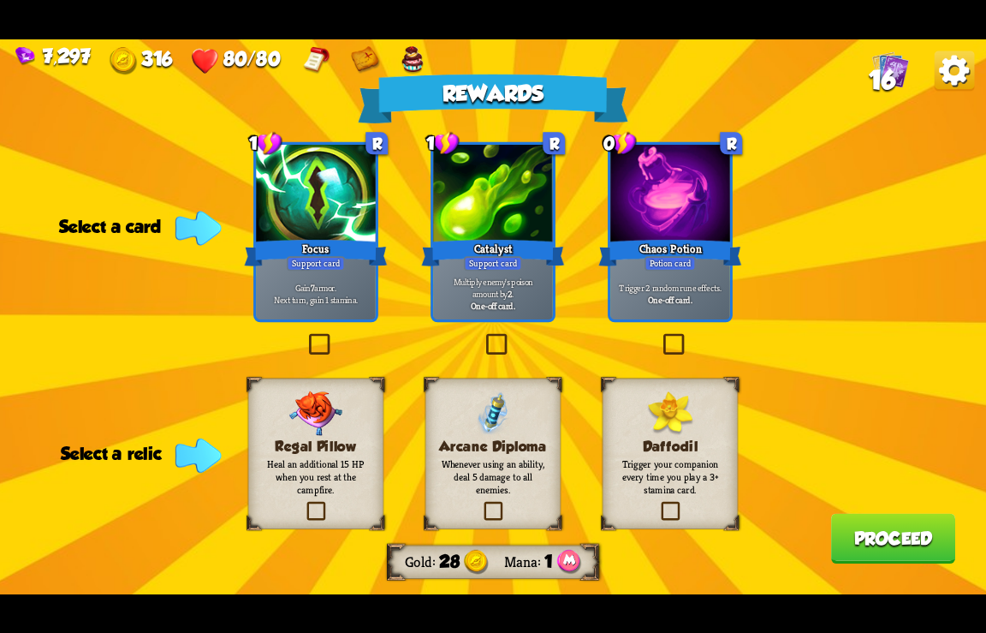
click at [955, 75] on img at bounding box center [955, 71] width 40 height 40
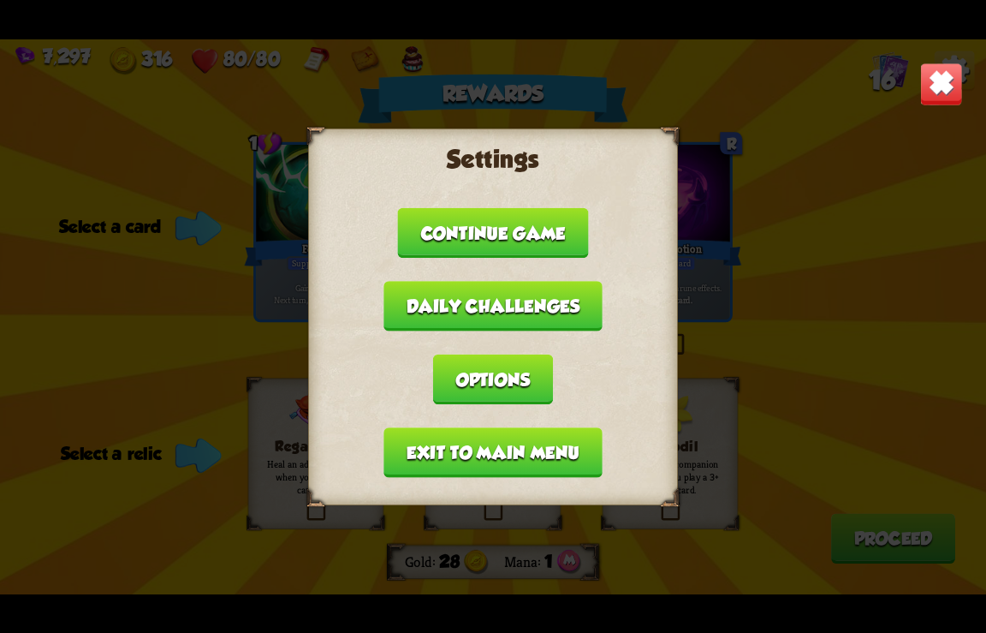
click at [521, 444] on button "Exit to main menu" at bounding box center [493, 452] width 218 height 51
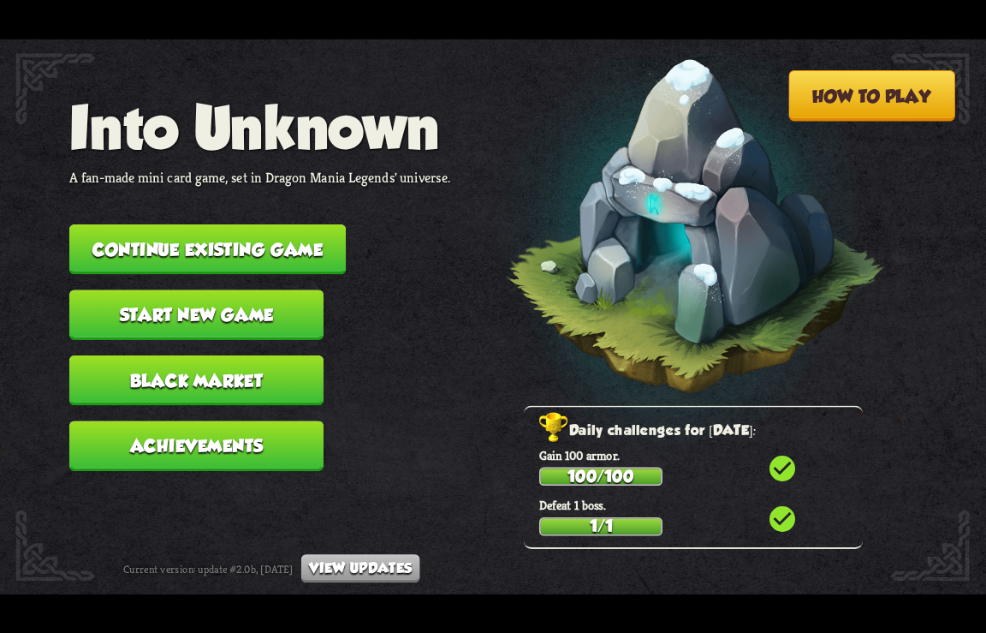
click at [245, 242] on button "Continue existing game" at bounding box center [207, 249] width 277 height 51
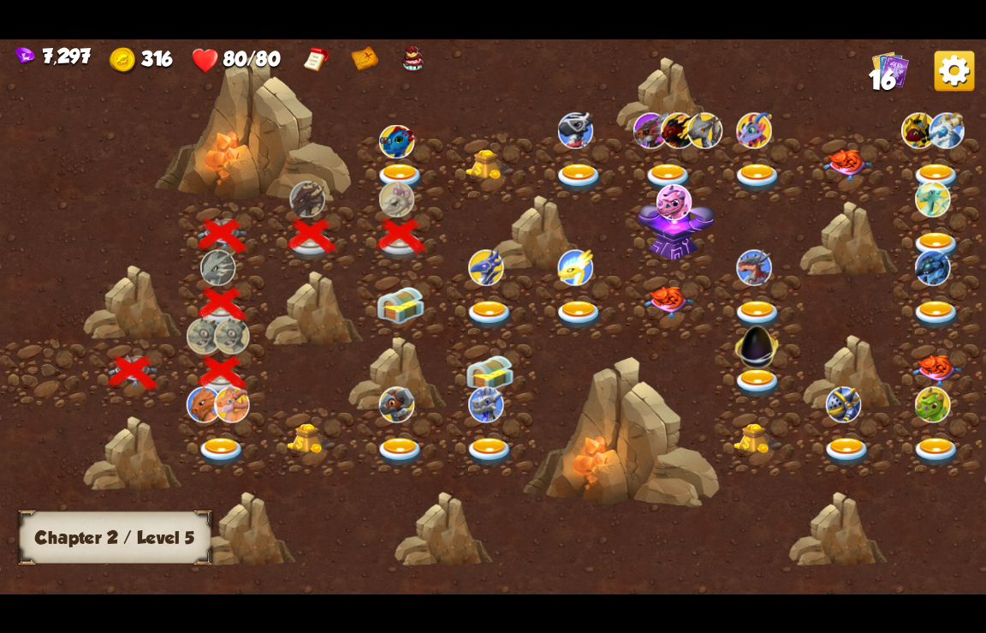
click at [394, 299] on img at bounding box center [401, 305] width 50 height 38
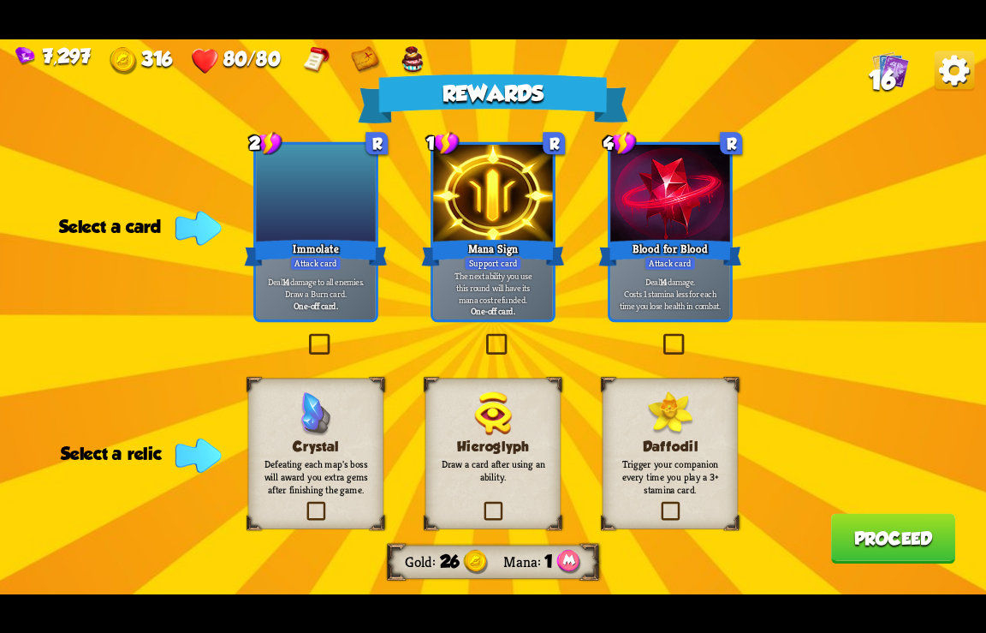
click at [958, 69] on img at bounding box center [955, 71] width 40 height 40
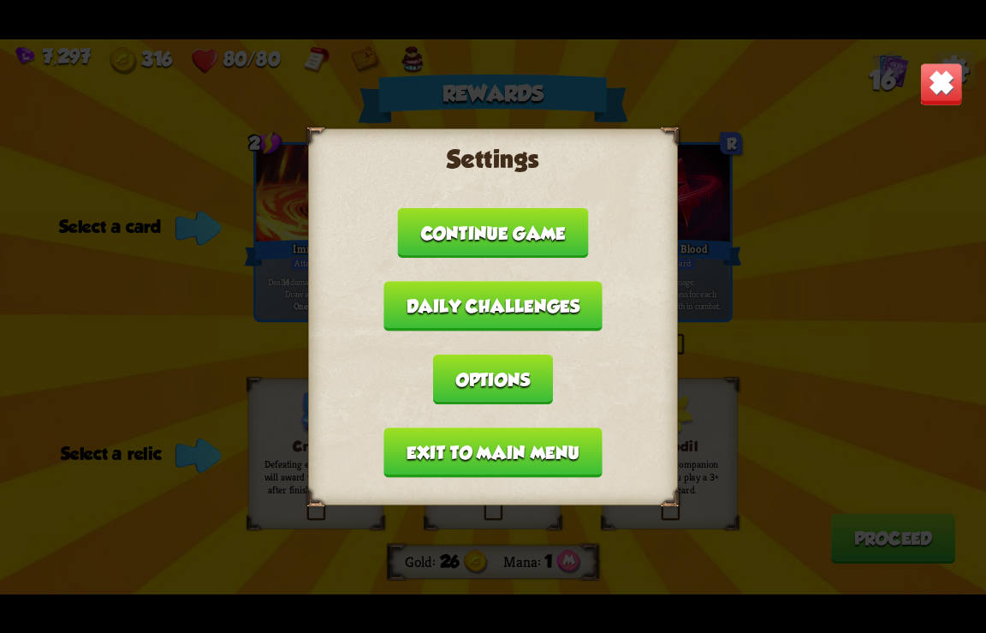
click at [437, 443] on button "Exit to main menu" at bounding box center [493, 452] width 218 height 51
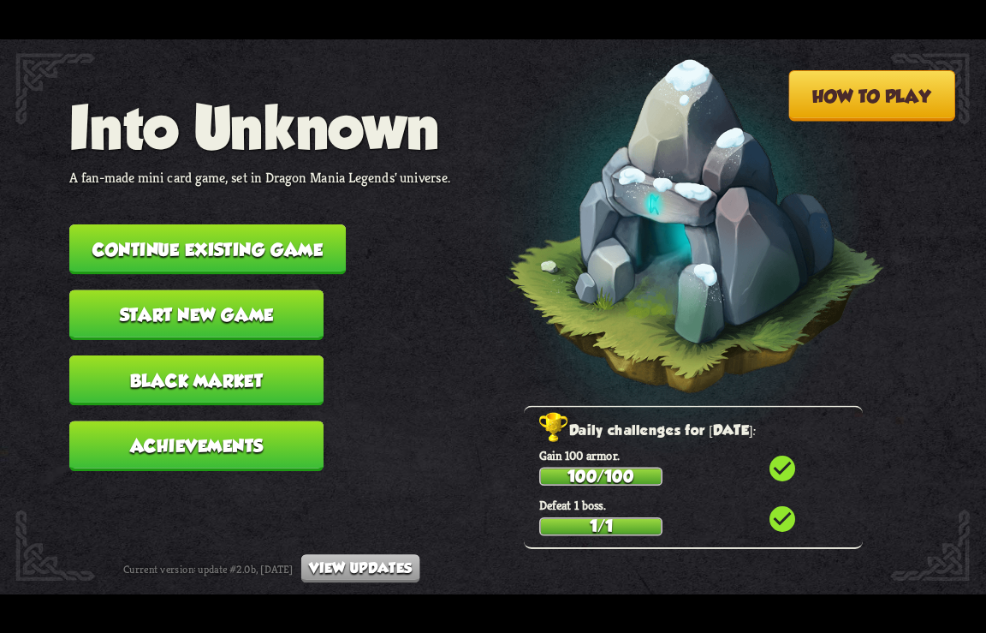
click at [195, 367] on button "Black Market" at bounding box center [196, 380] width 254 height 51
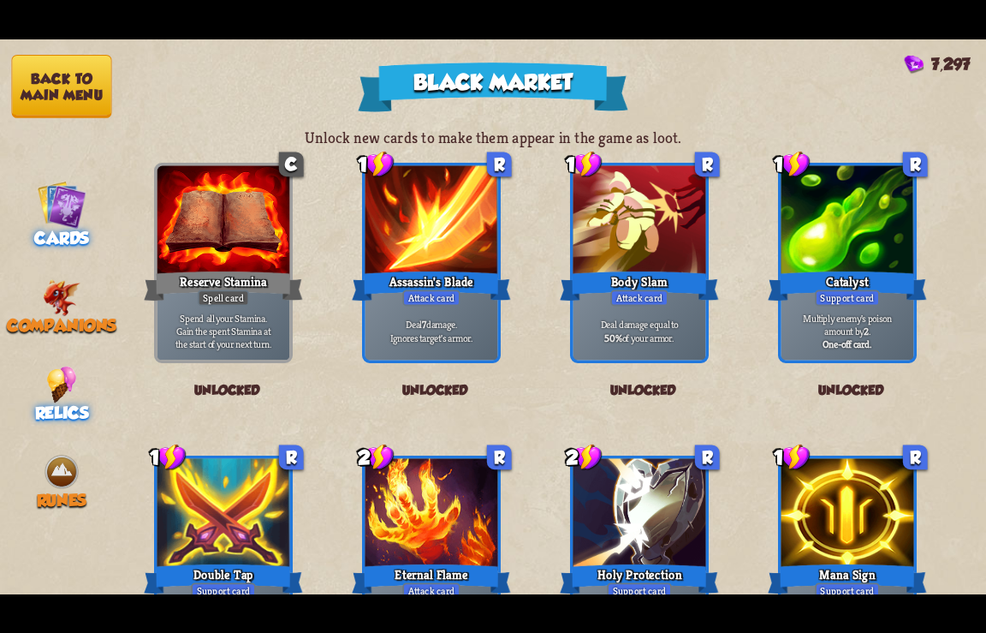
click at [57, 391] on div "Relics" at bounding box center [61, 394] width 123 height 57
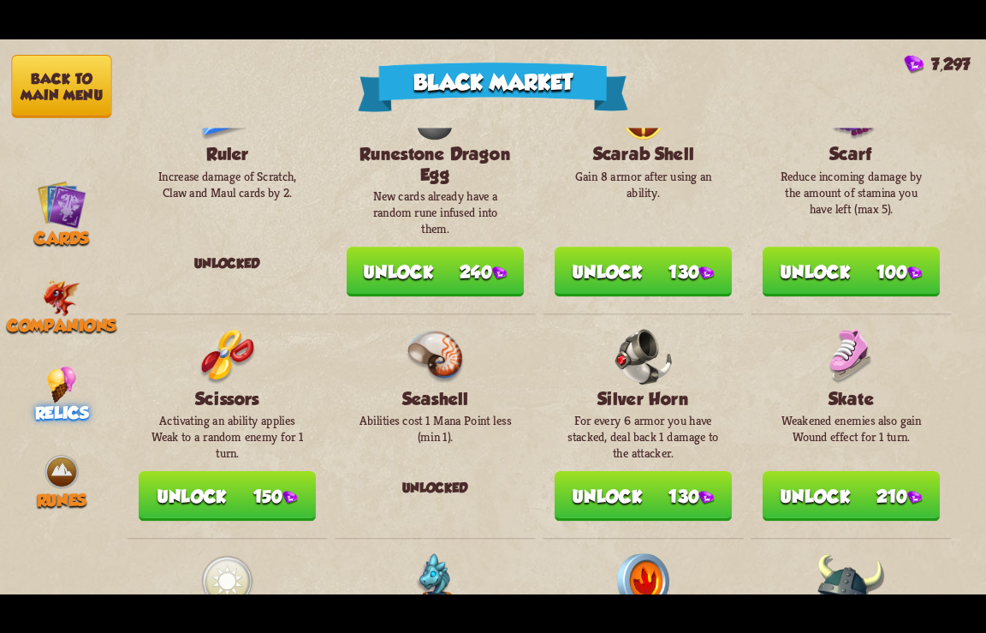
scroll to position [1587, 0]
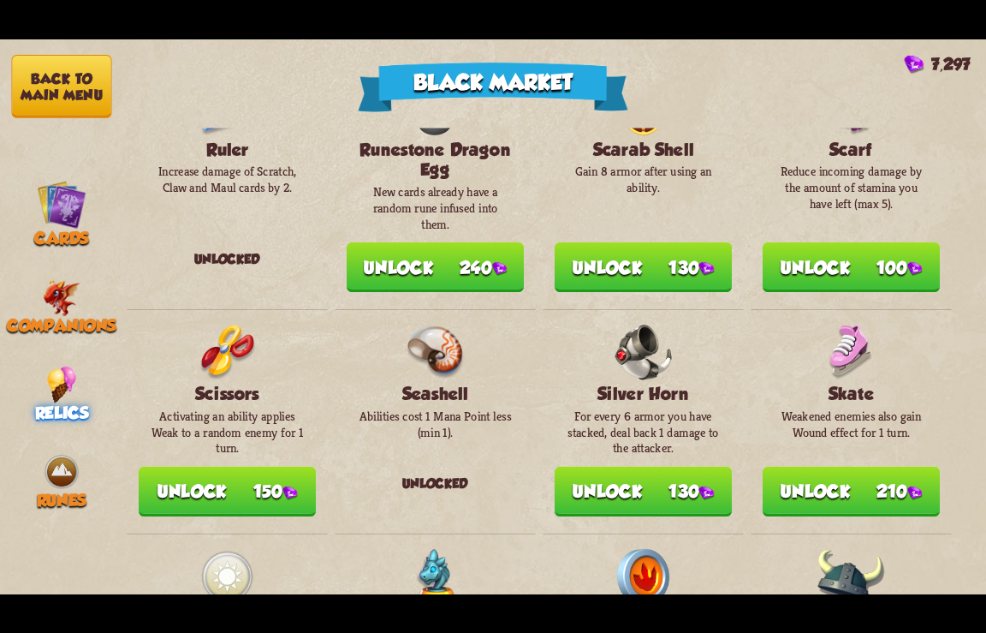
click at [634, 505] on button "Unlock 130" at bounding box center [643, 491] width 177 height 51
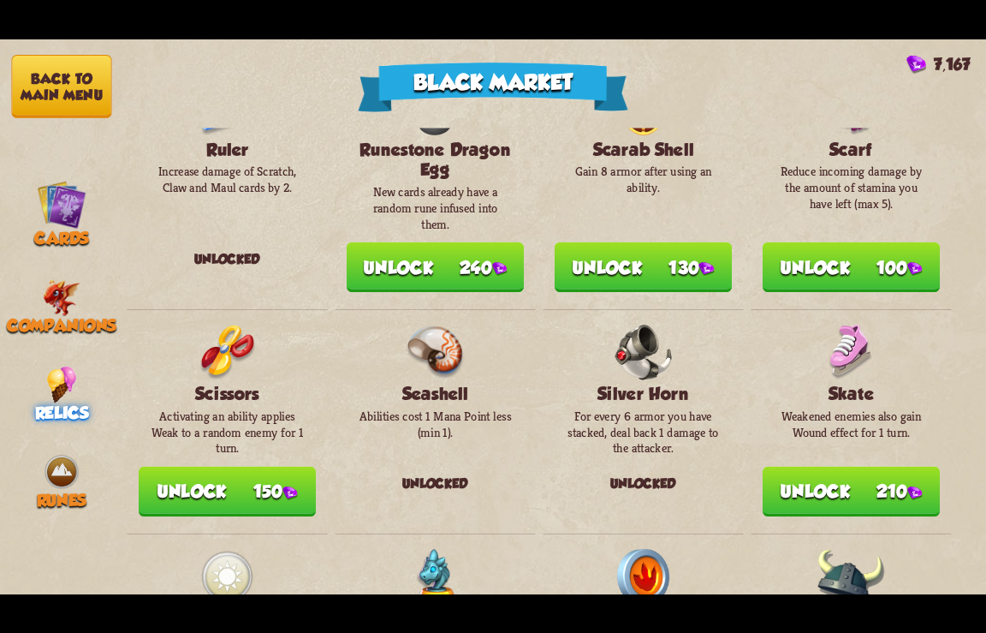
click at [29, 84] on button "Back to main menu" at bounding box center [62, 86] width 100 height 63
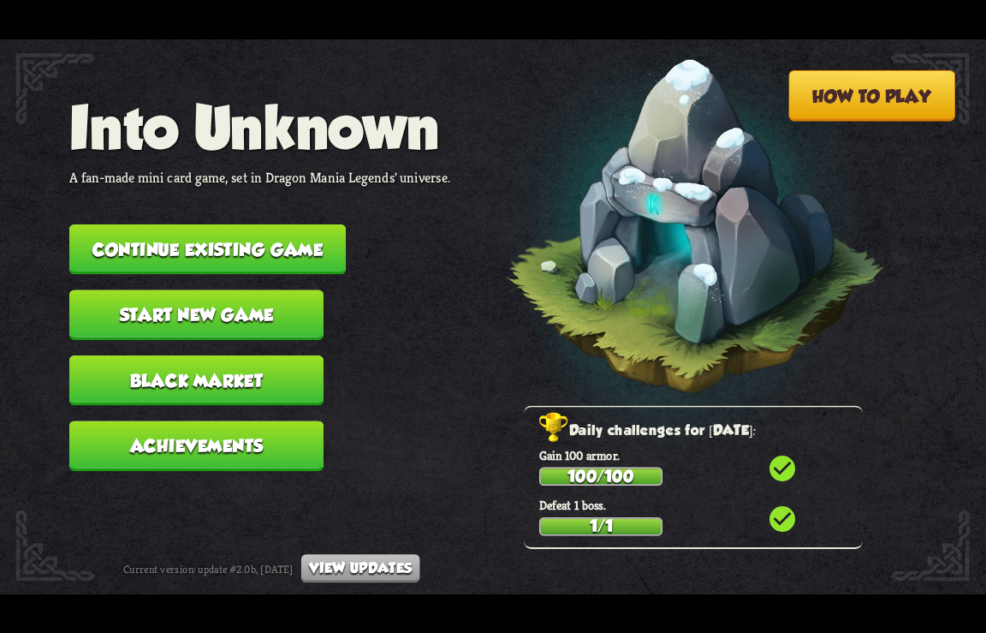
click at [219, 249] on button "Continue existing game" at bounding box center [207, 249] width 277 height 51
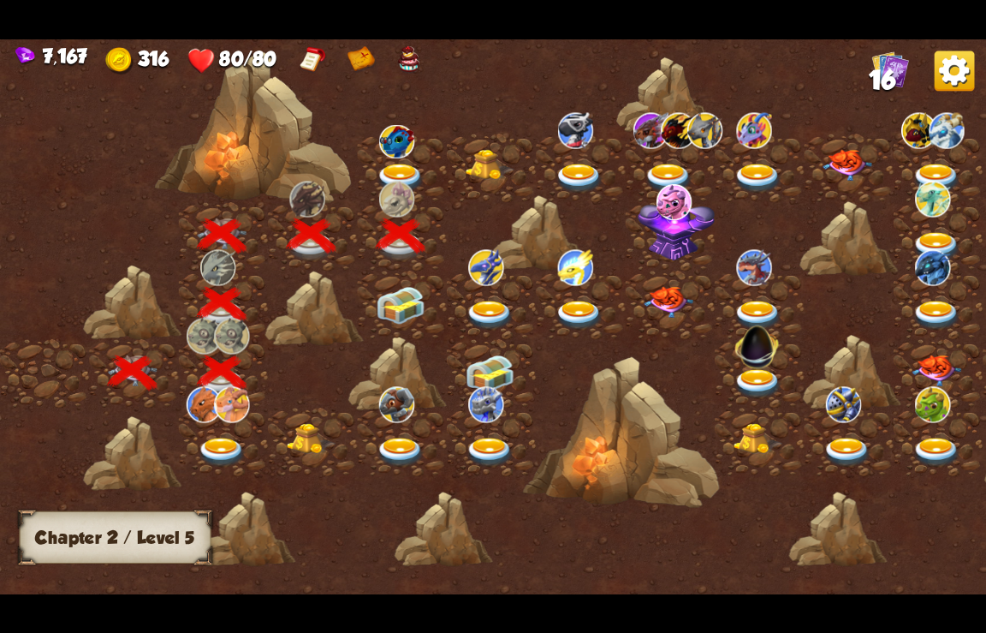
click at [411, 303] on img at bounding box center [401, 305] width 50 height 38
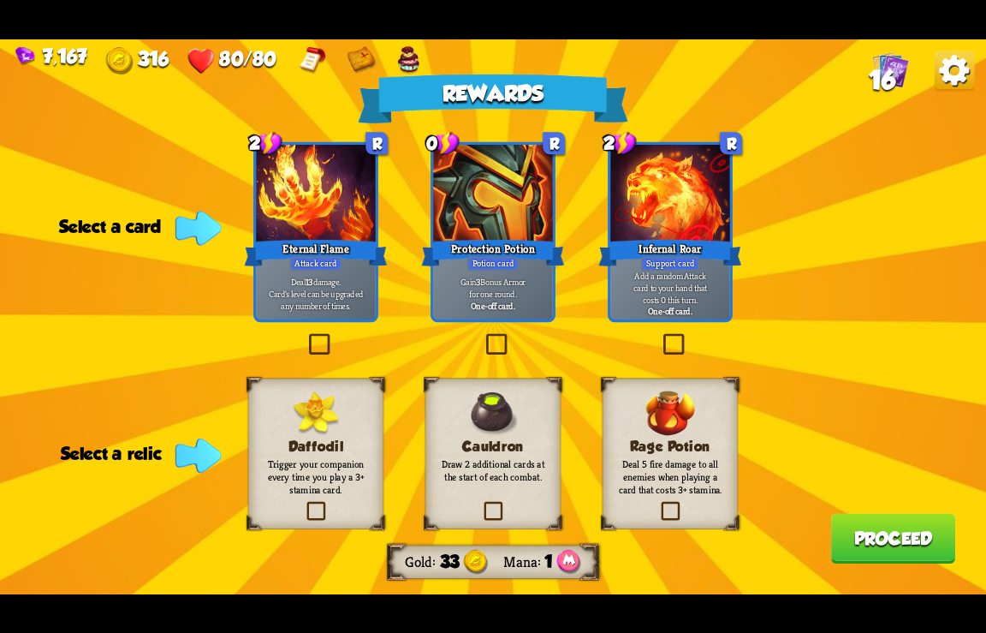
click at [951, 71] on img at bounding box center [955, 71] width 40 height 40
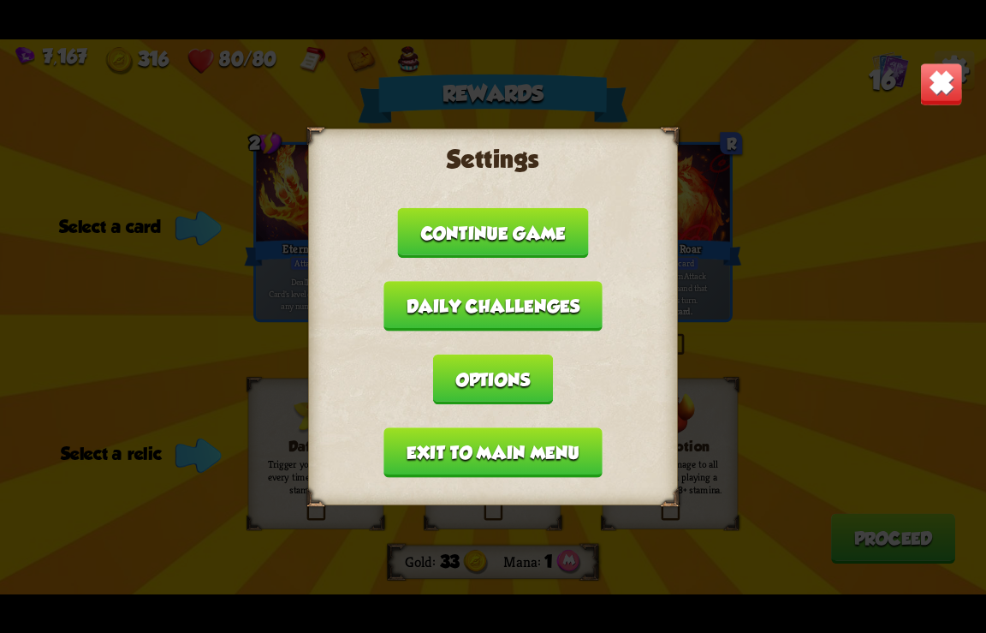
click at [460, 463] on button "Exit to main menu" at bounding box center [493, 452] width 218 height 51
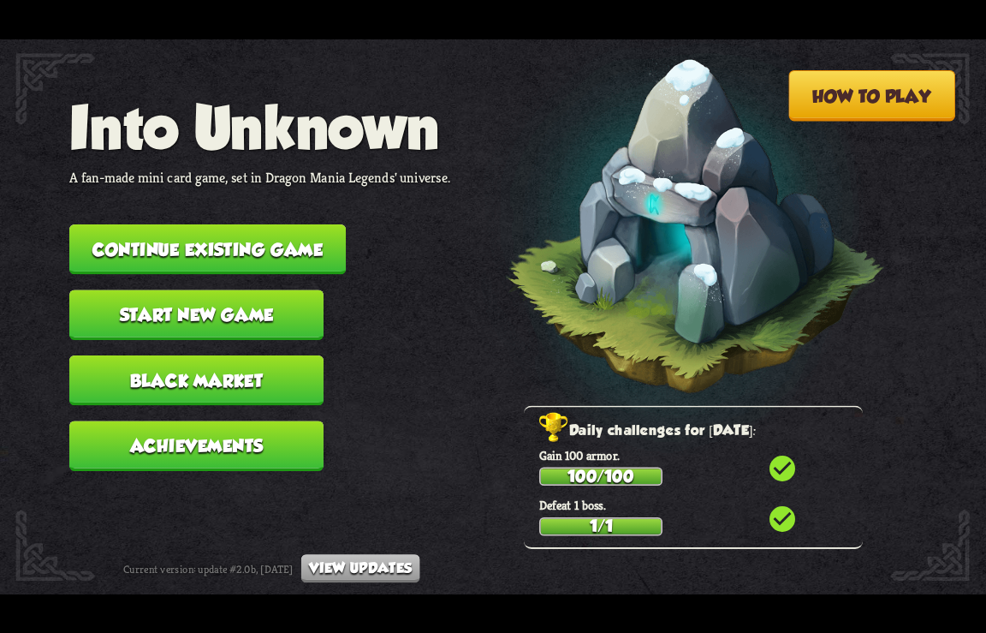
click at [162, 240] on button "Continue existing game" at bounding box center [207, 249] width 277 height 51
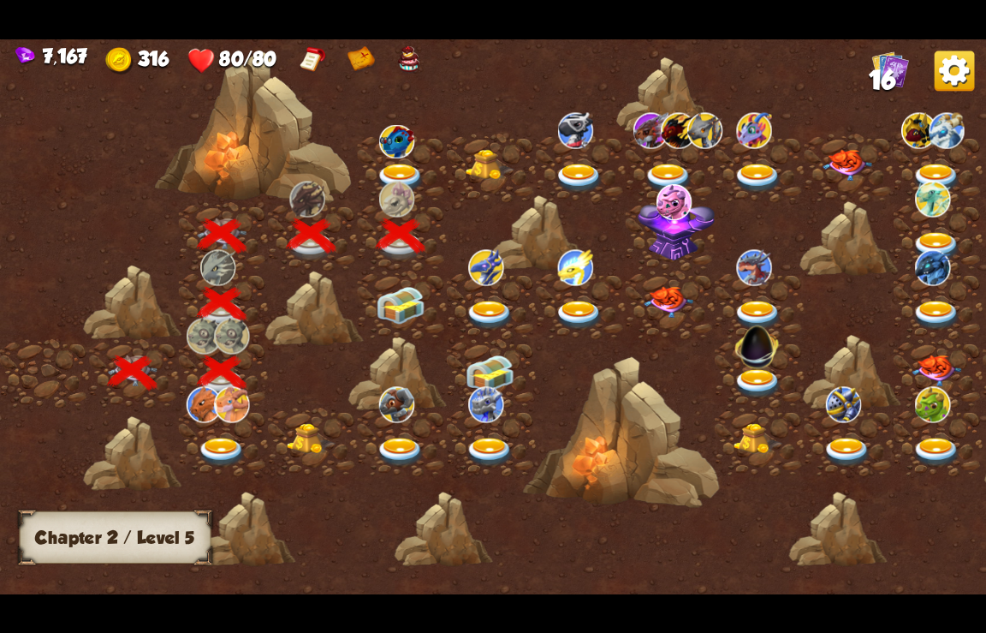
click at [412, 300] on img at bounding box center [401, 305] width 50 height 38
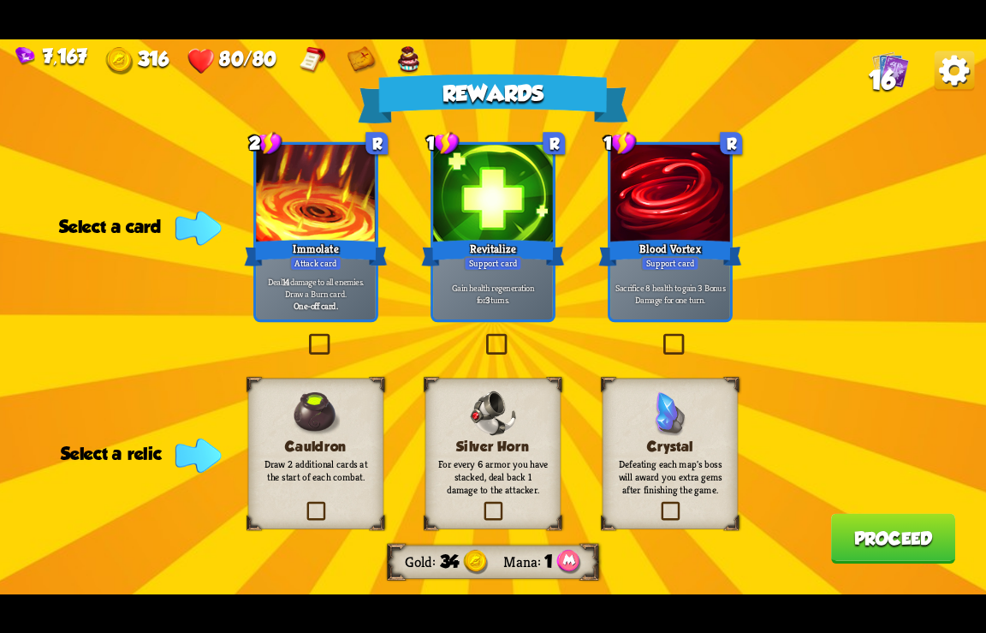
click at [949, 73] on img at bounding box center [955, 71] width 40 height 40
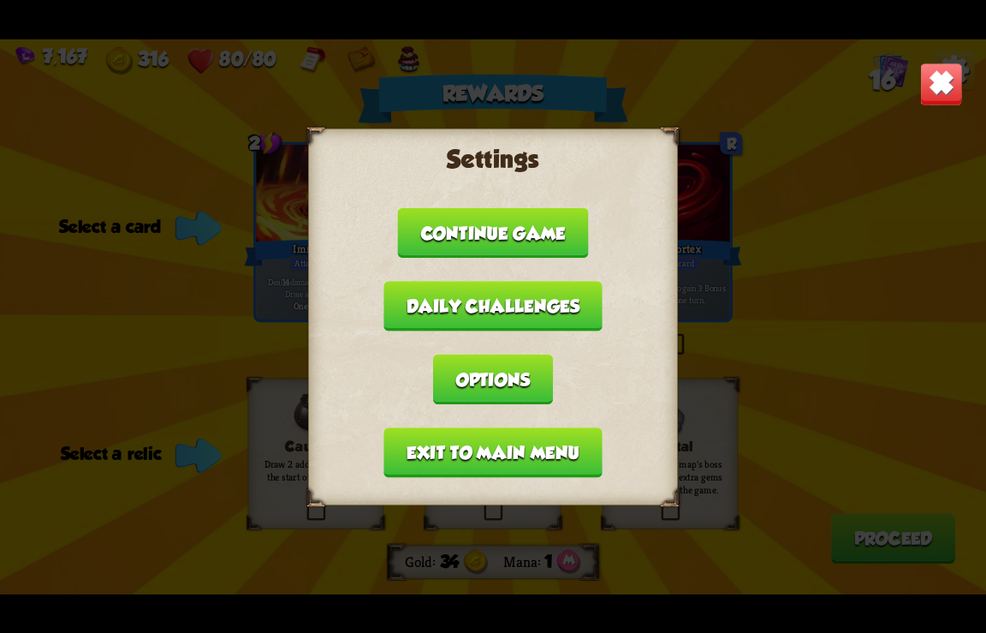
click at [503, 464] on button "Exit to main menu" at bounding box center [493, 452] width 218 height 51
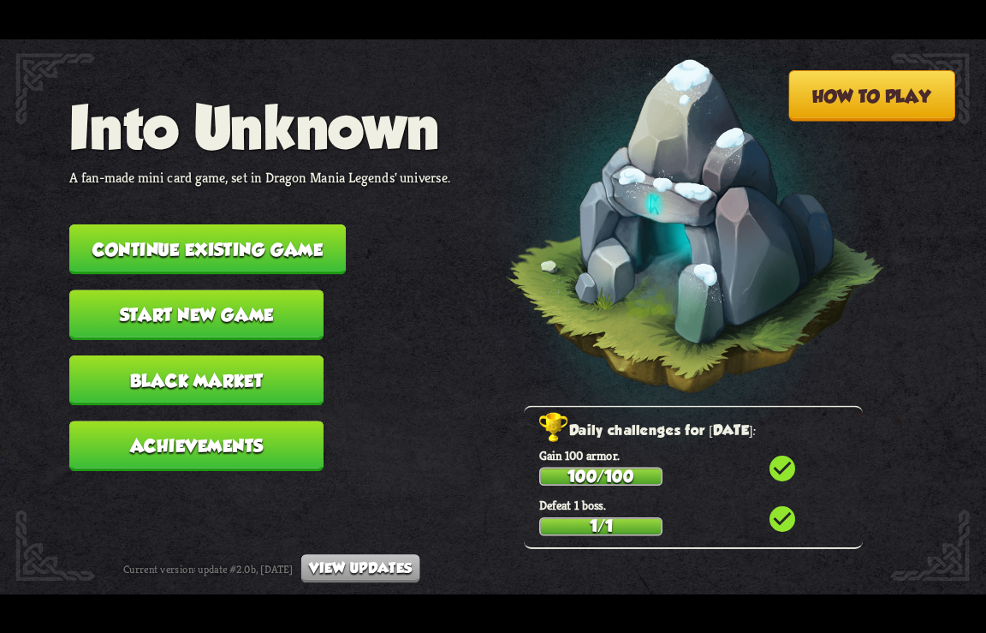
click at [240, 241] on button "Continue existing game" at bounding box center [207, 249] width 277 height 51
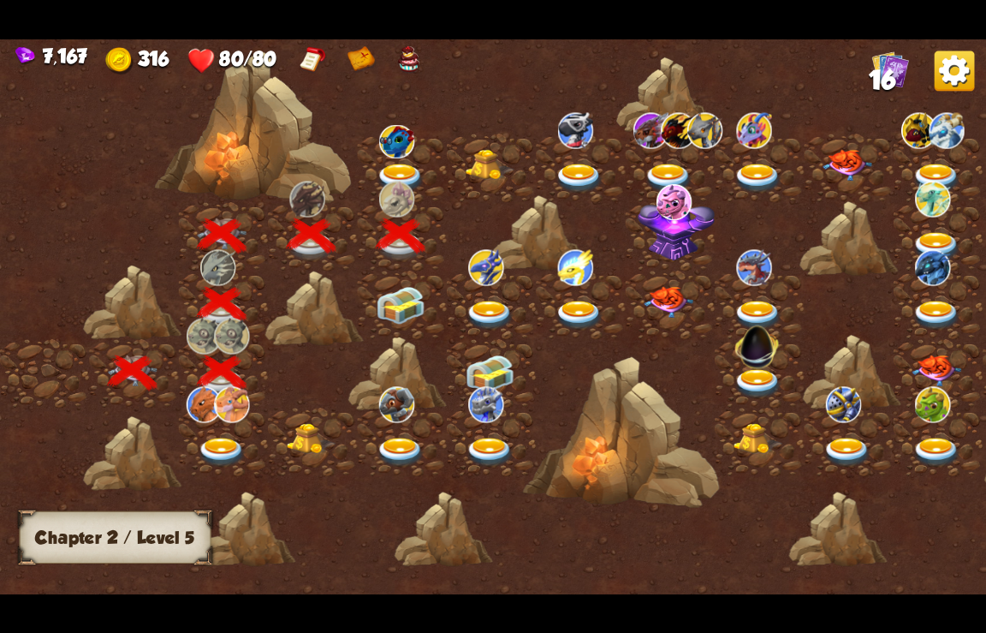
click at [419, 300] on img at bounding box center [401, 305] width 50 height 38
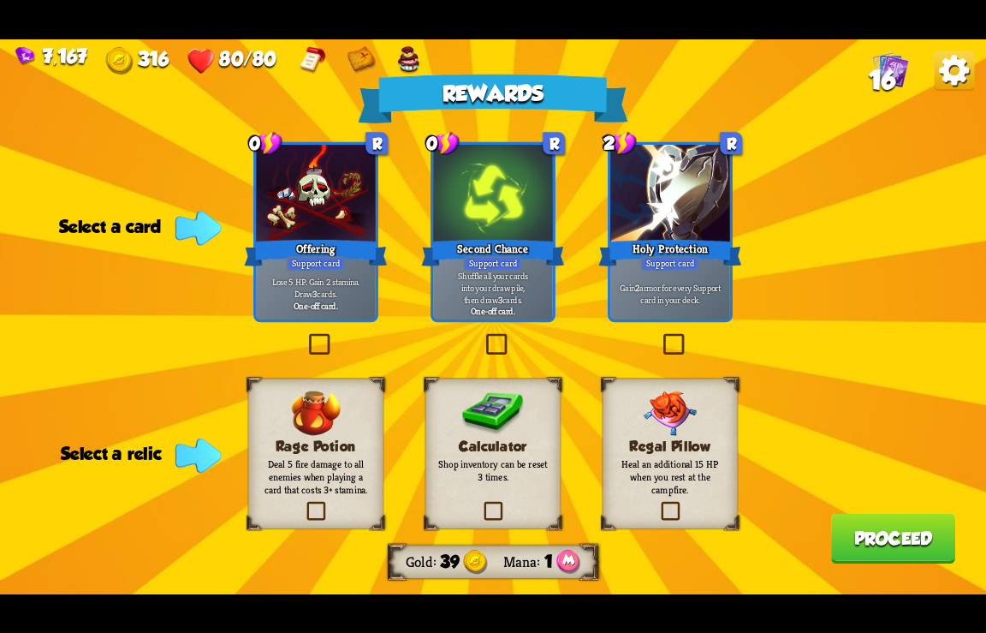
click at [944, 73] on img at bounding box center [955, 71] width 40 height 40
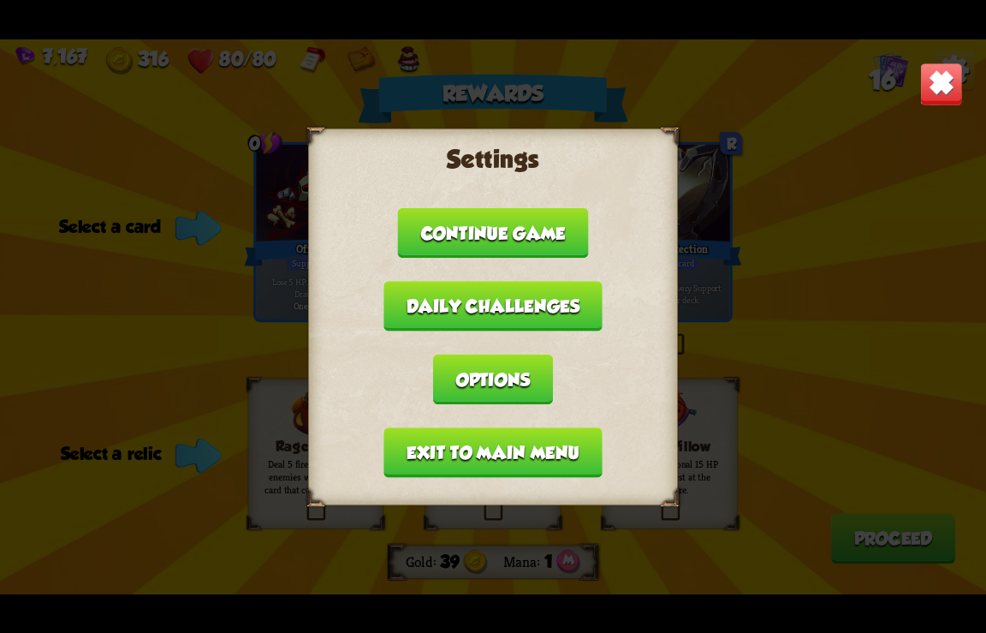
click at [457, 452] on button "Exit to main menu" at bounding box center [493, 452] width 218 height 51
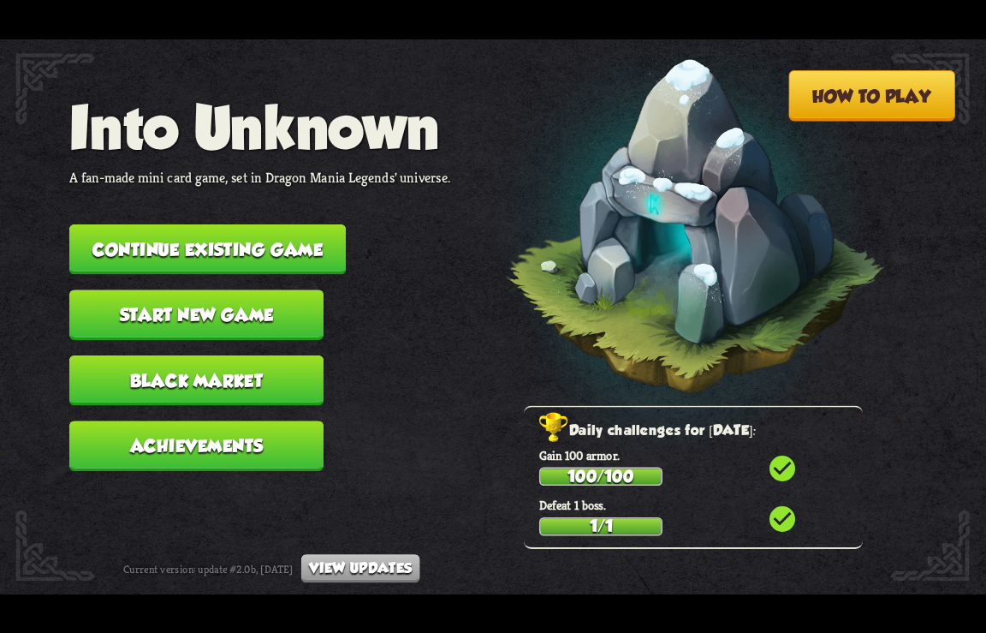
click at [218, 251] on button "Continue existing game" at bounding box center [207, 249] width 277 height 51
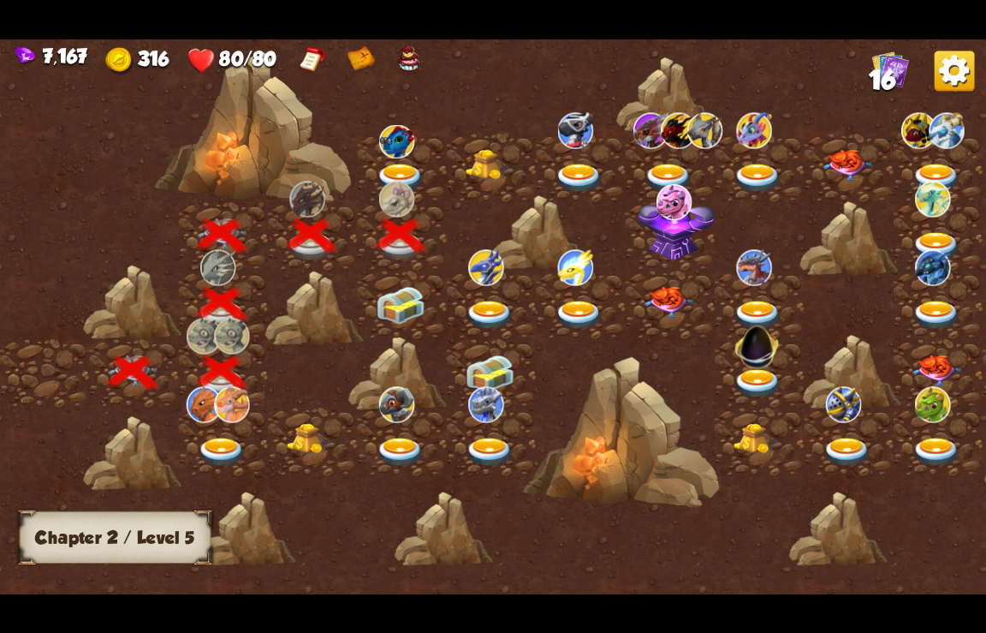
click at [412, 294] on img at bounding box center [401, 305] width 50 height 38
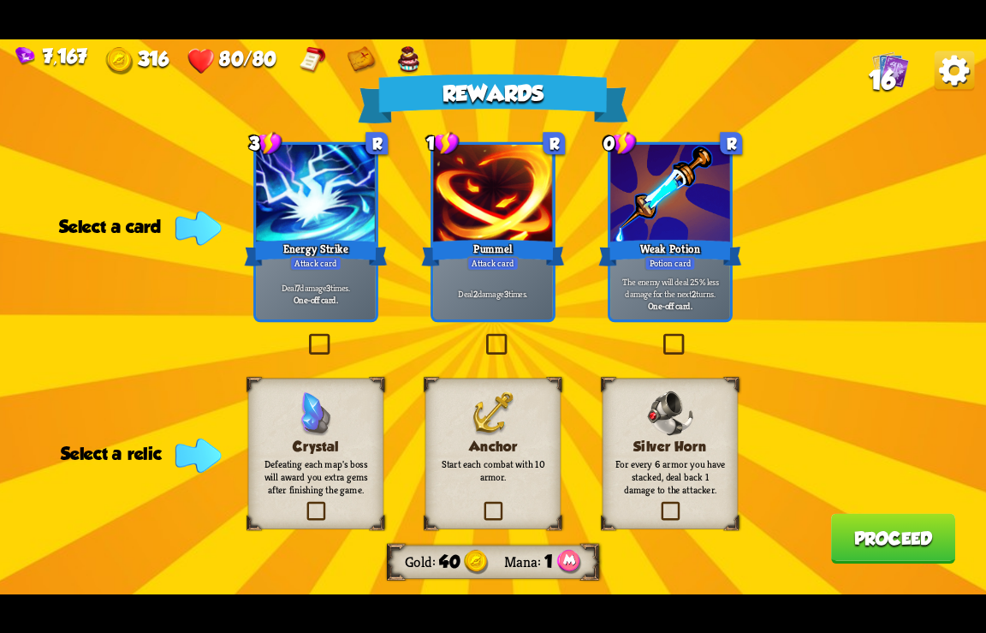
click at [951, 68] on img at bounding box center [955, 71] width 40 height 40
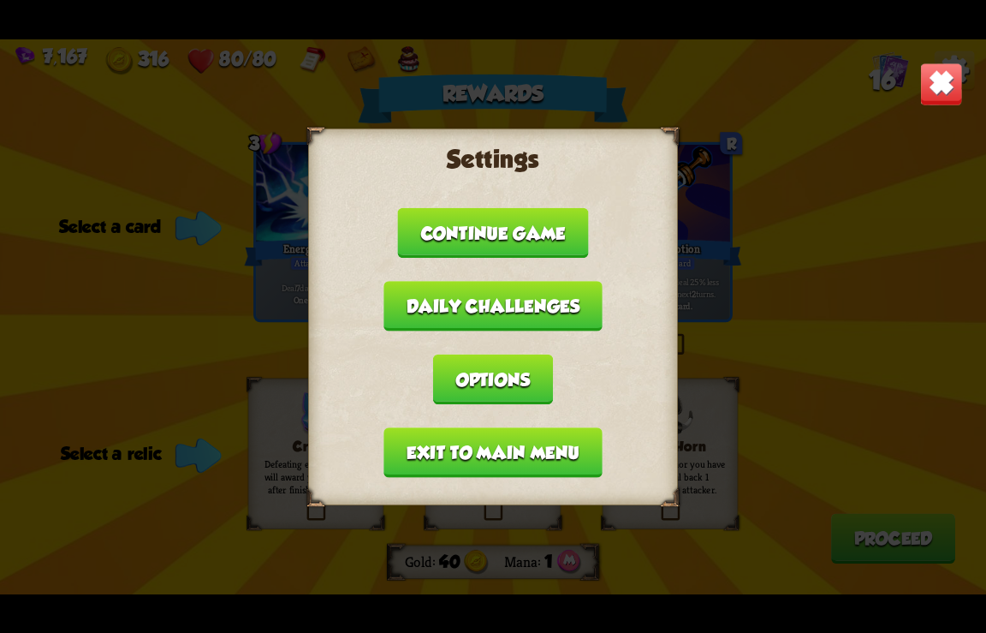
click at [495, 444] on button "Exit to main menu" at bounding box center [493, 452] width 218 height 51
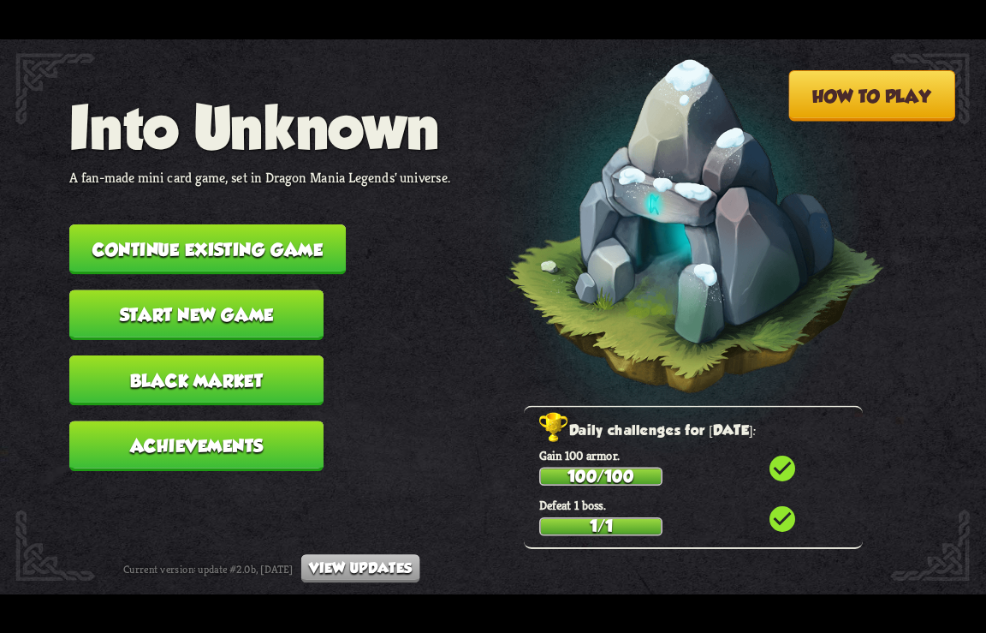
click at [218, 246] on button "Continue existing game" at bounding box center [207, 249] width 277 height 51
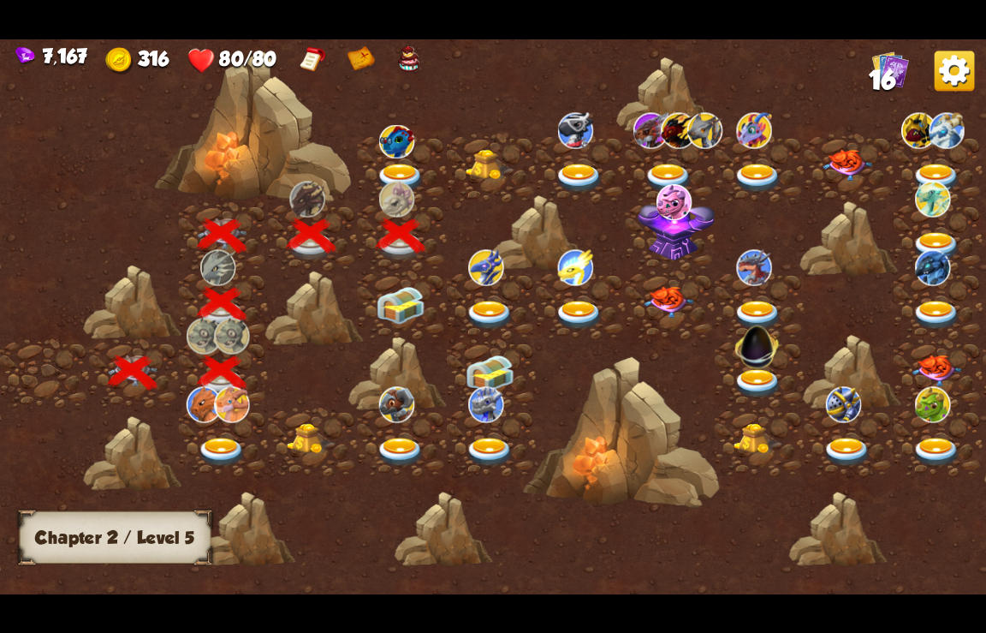
click at [396, 306] on img at bounding box center [401, 305] width 50 height 38
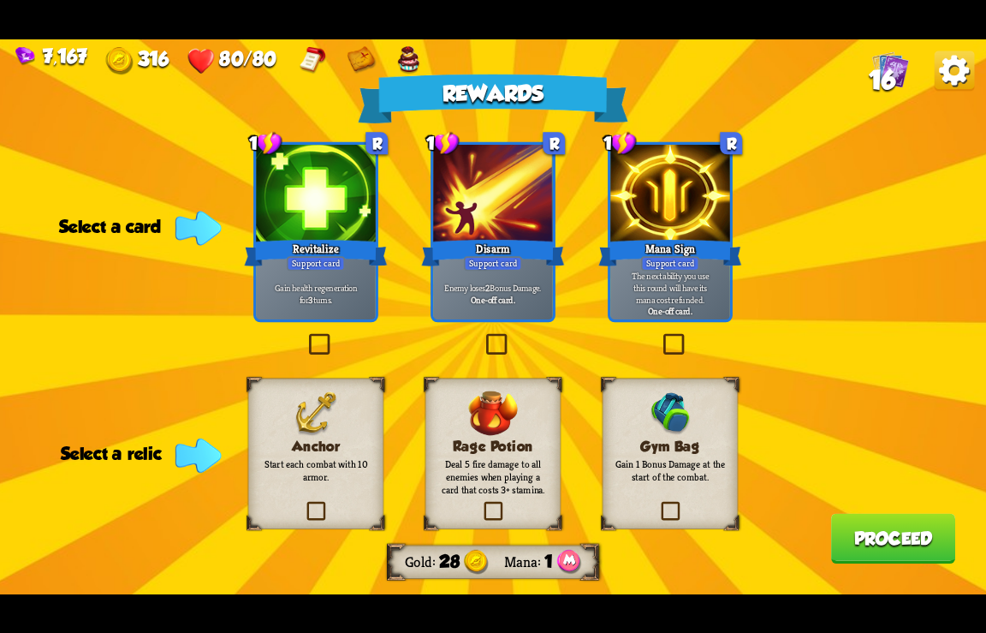
click at [951, 69] on img at bounding box center [955, 71] width 40 height 40
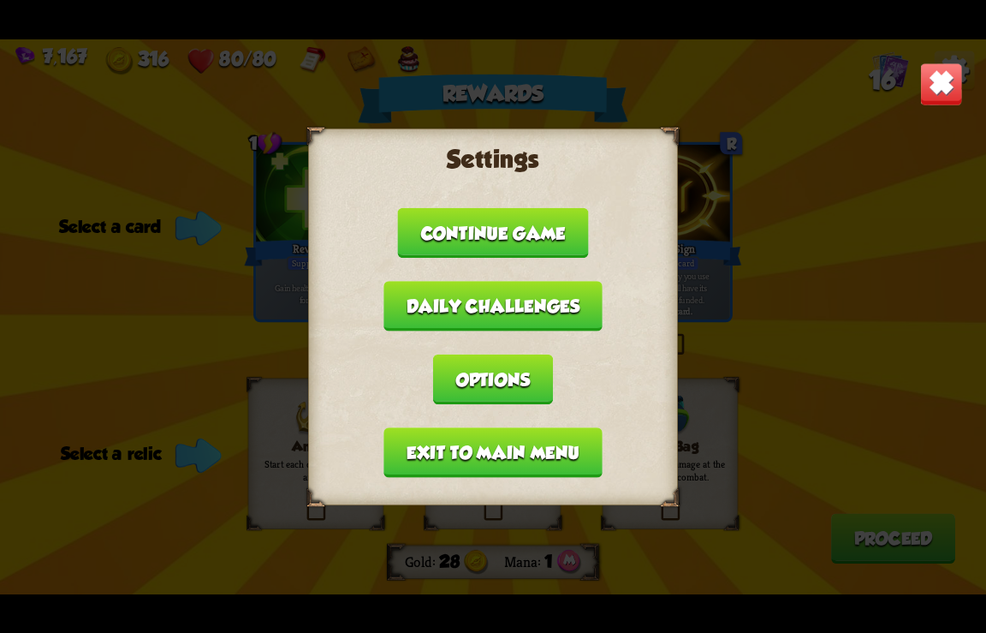
click at [474, 456] on button "Exit to main menu" at bounding box center [493, 452] width 218 height 51
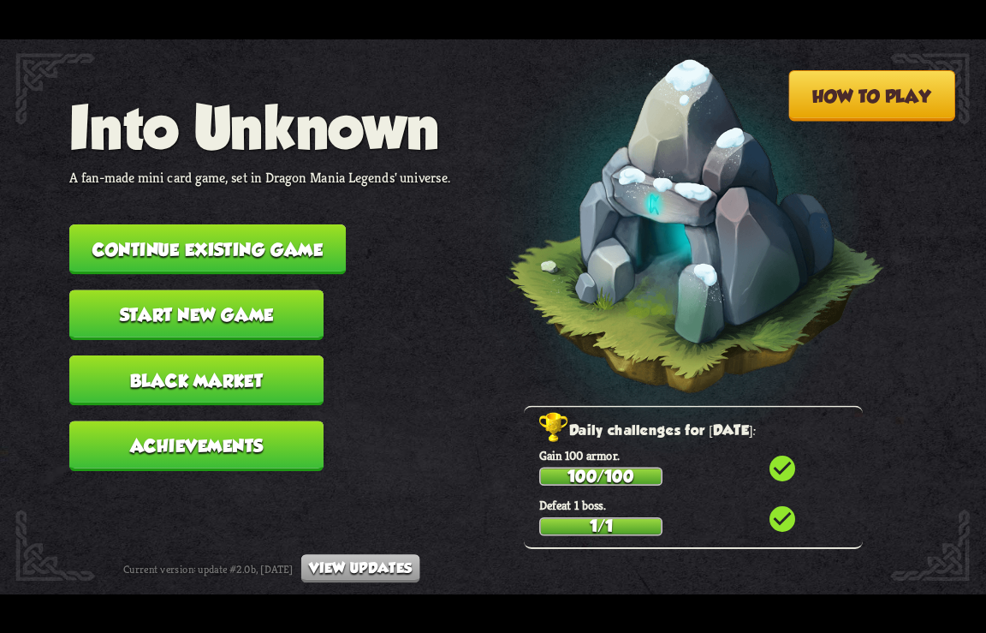
click at [260, 253] on button "Continue existing game" at bounding box center [207, 249] width 277 height 51
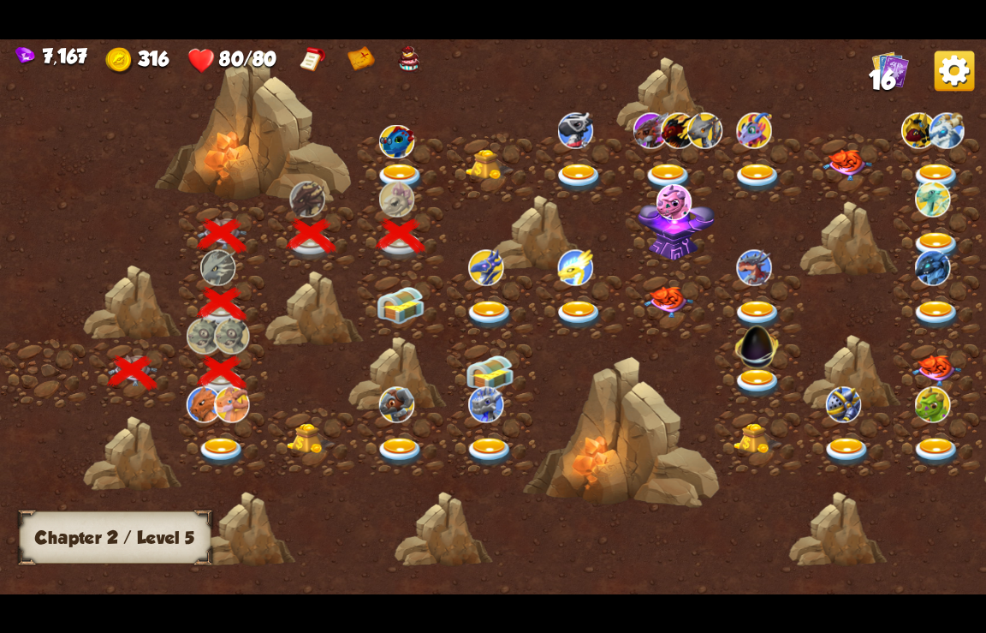
click at [393, 307] on img at bounding box center [401, 305] width 50 height 38
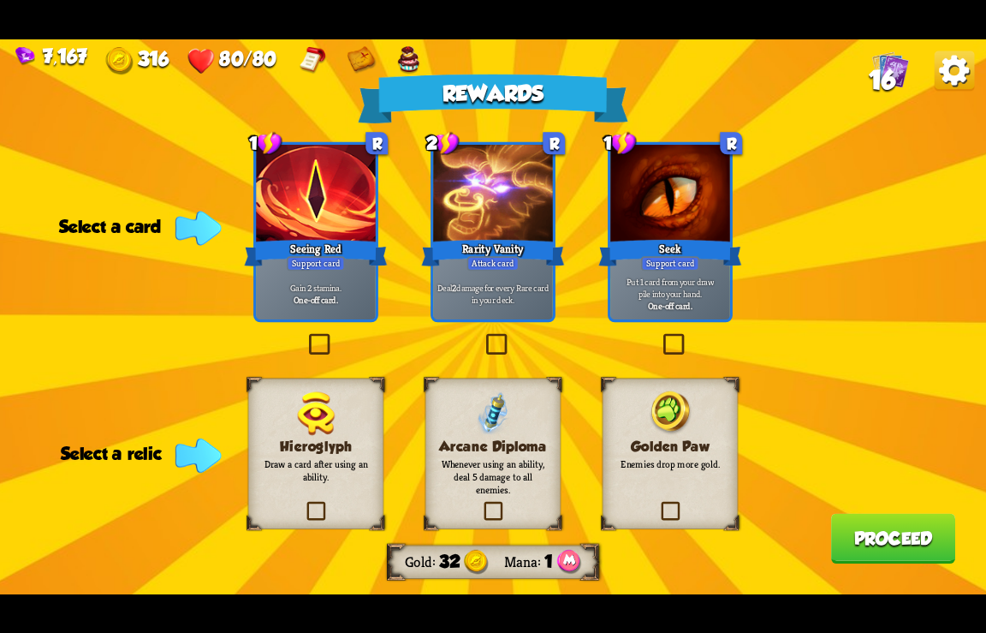
click at [946, 56] on img at bounding box center [955, 71] width 40 height 40
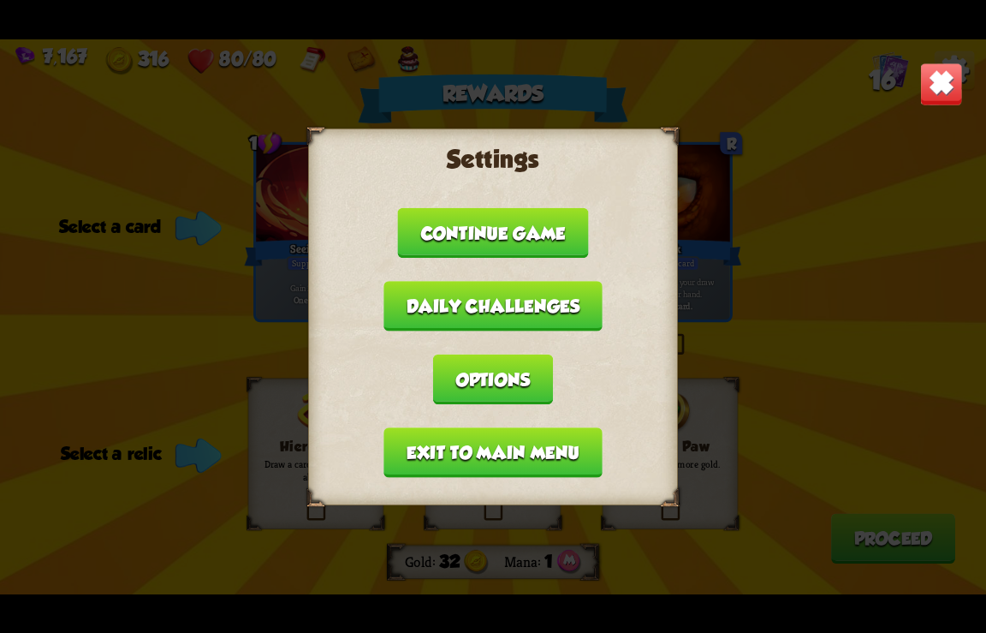
click at [484, 438] on button "Exit to main menu" at bounding box center [493, 452] width 218 height 51
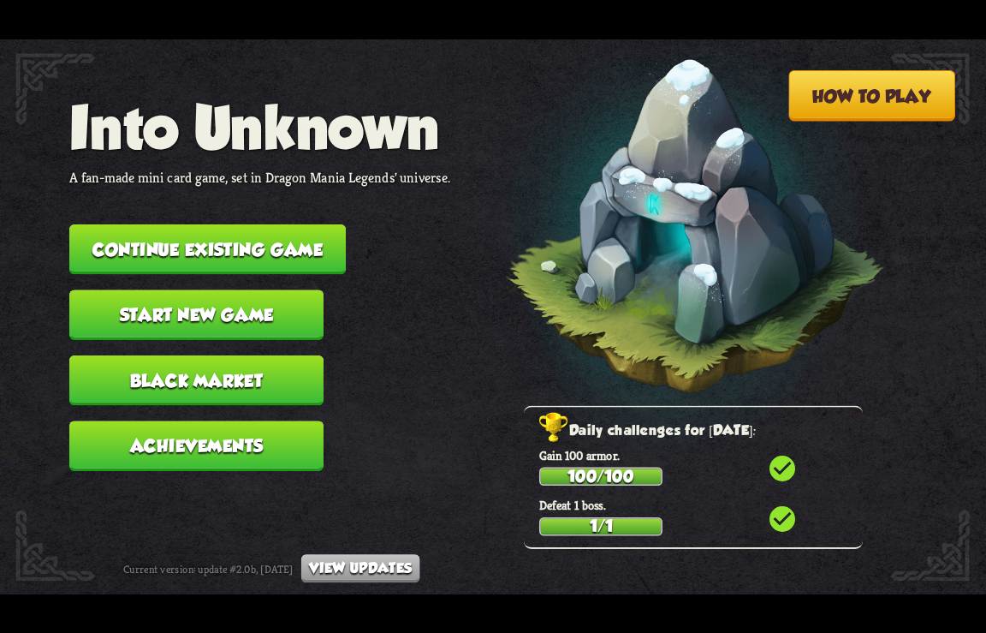
click at [285, 253] on button "Continue existing game" at bounding box center [207, 249] width 277 height 51
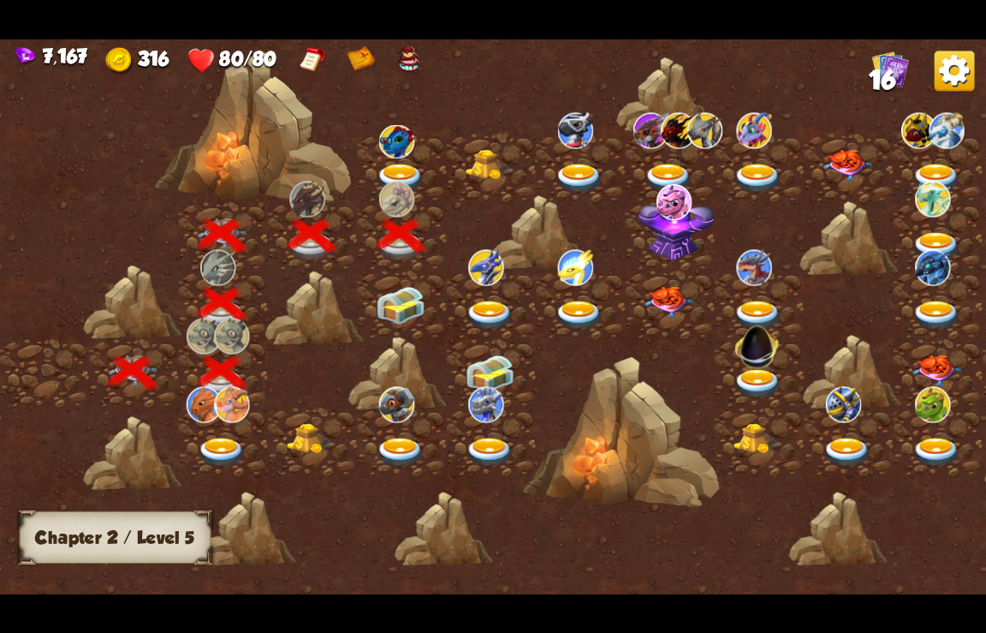
click at [401, 306] on img at bounding box center [401, 305] width 50 height 38
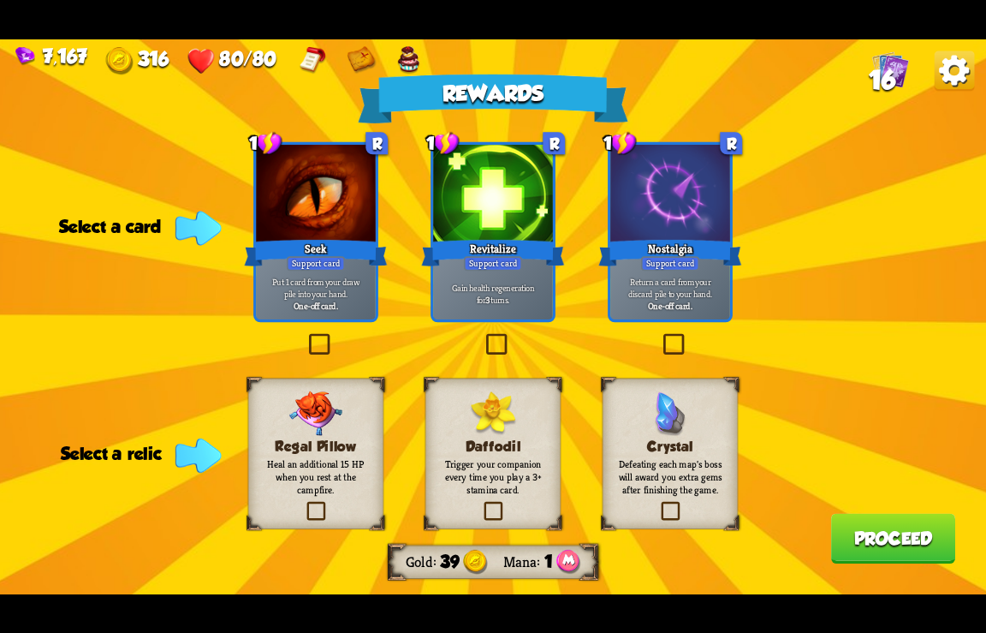
click at [947, 78] on img at bounding box center [955, 71] width 40 height 40
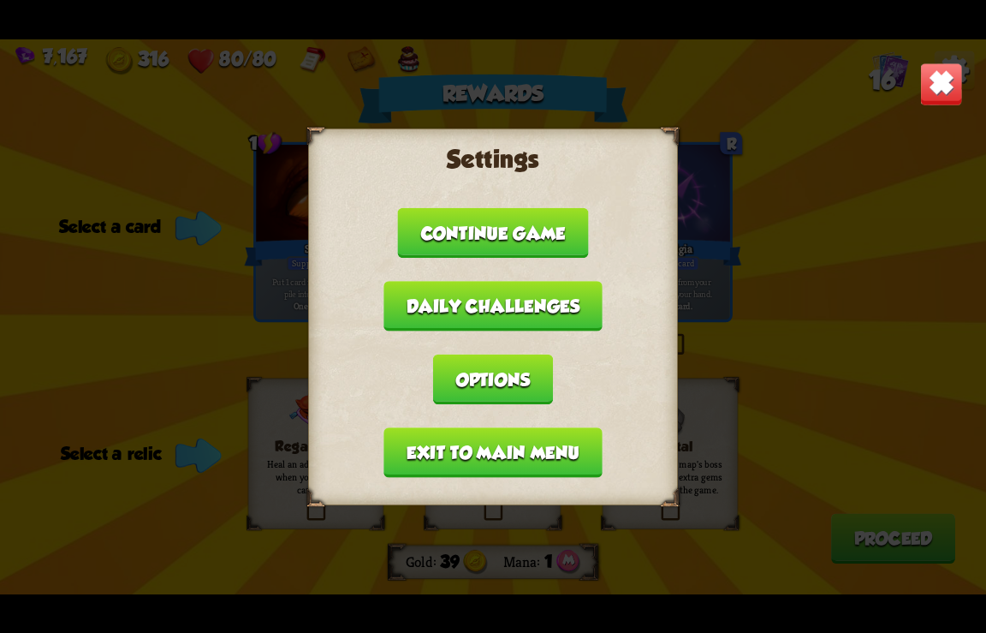
click at [417, 456] on button "Exit to main menu" at bounding box center [493, 452] width 218 height 51
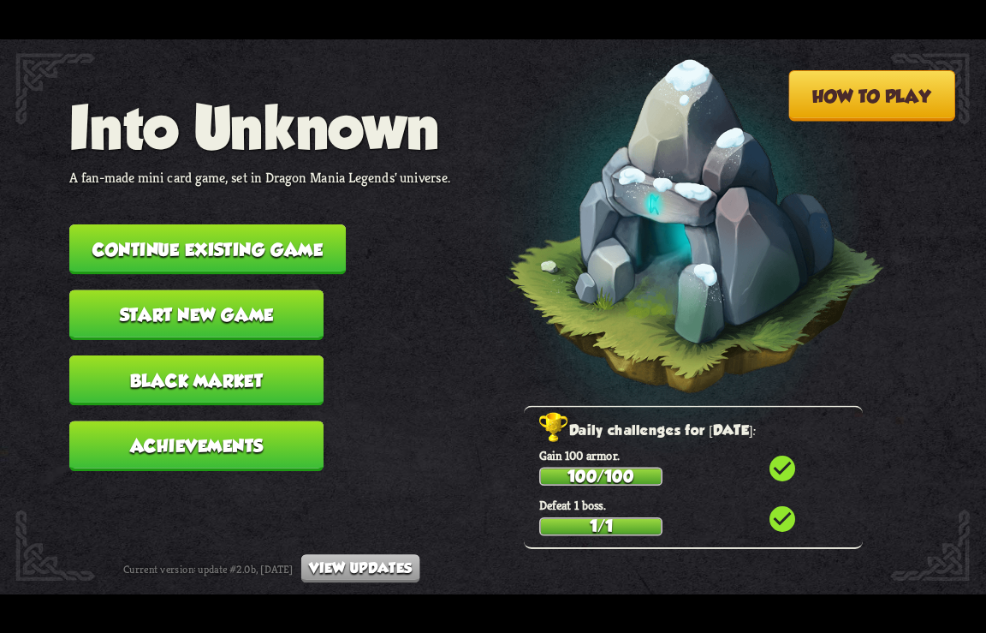
click at [286, 254] on button "Continue existing game" at bounding box center [207, 249] width 277 height 51
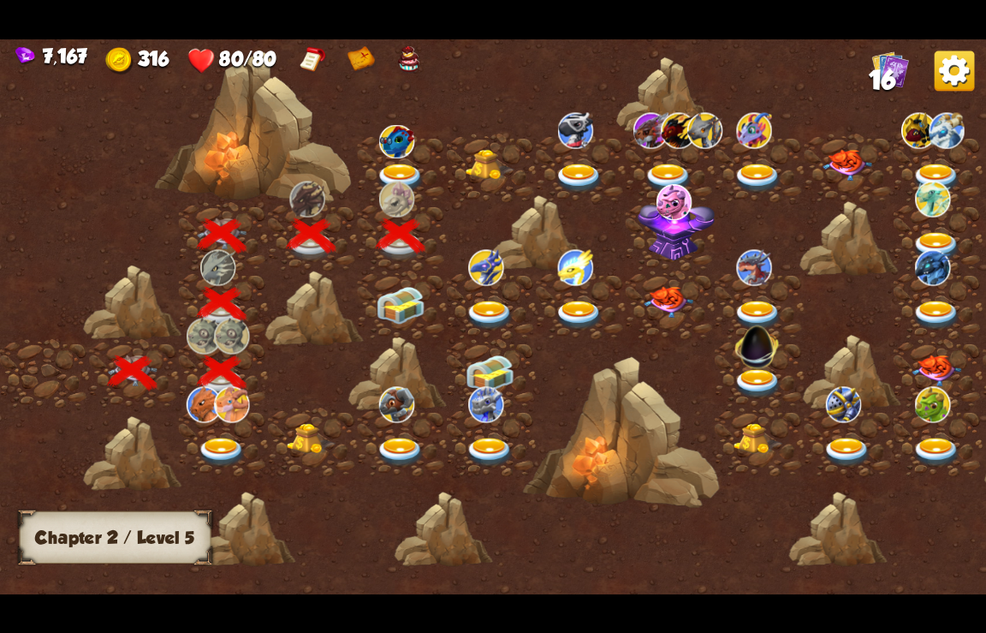
click at [410, 301] on img at bounding box center [401, 305] width 50 height 38
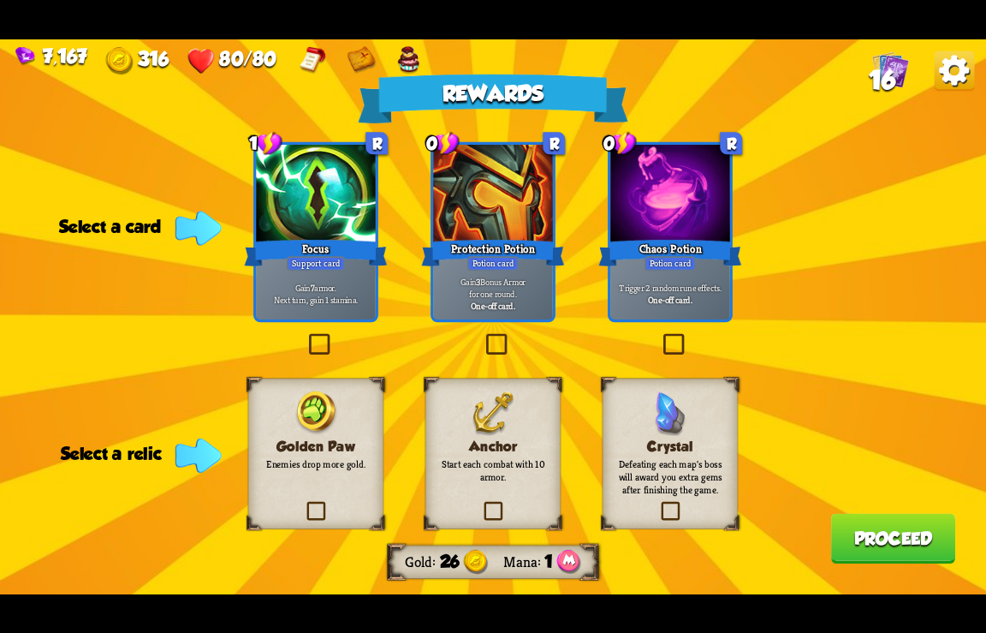
click at [950, 75] on img at bounding box center [955, 71] width 40 height 40
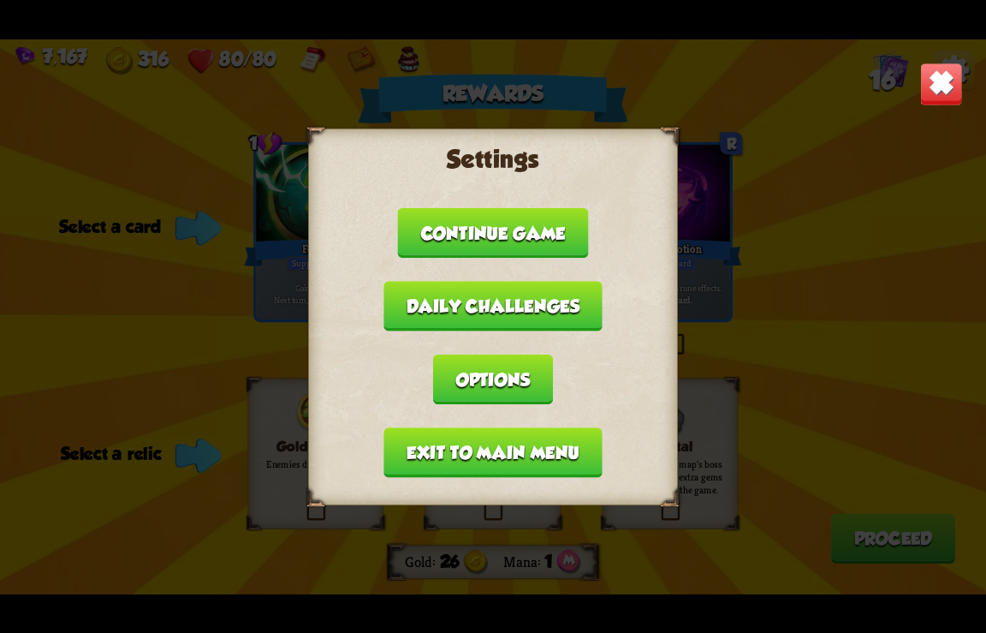
click at [455, 441] on button "Exit to main menu" at bounding box center [493, 452] width 218 height 51
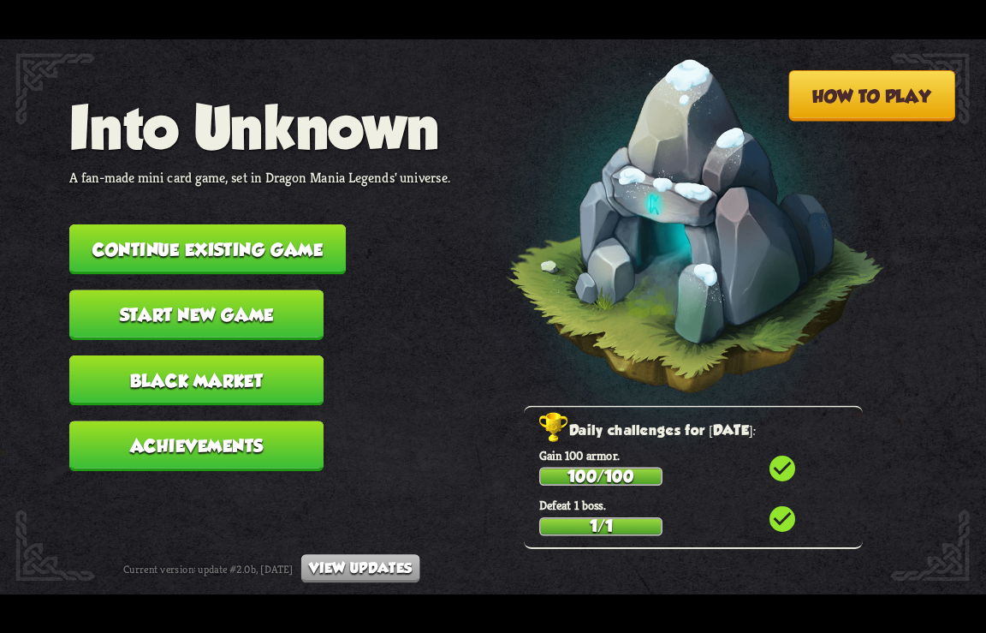
click at [260, 244] on button "Continue existing game" at bounding box center [207, 249] width 277 height 51
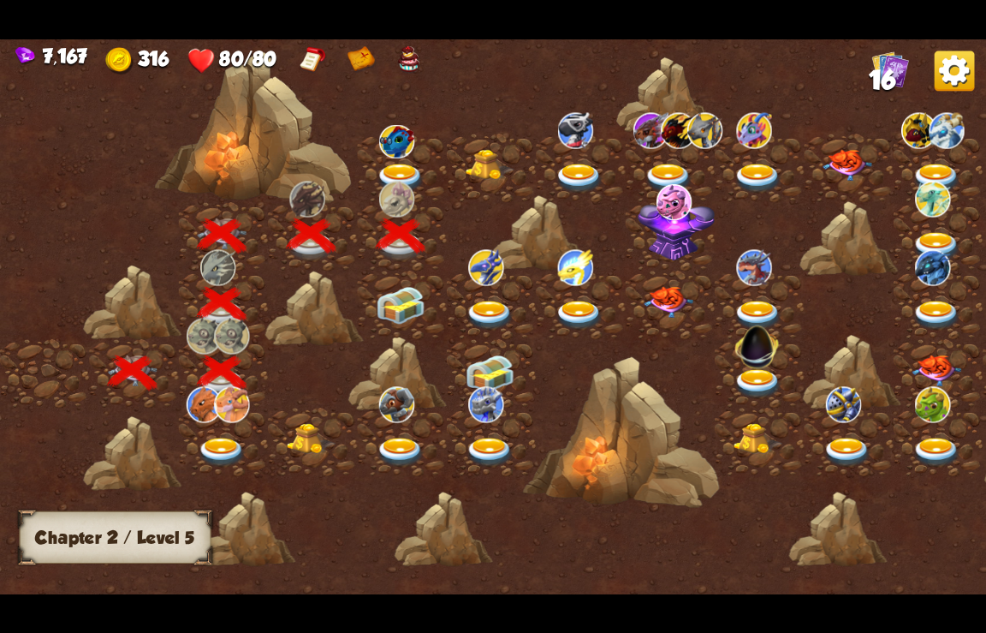
click at [408, 297] on img at bounding box center [401, 305] width 50 height 38
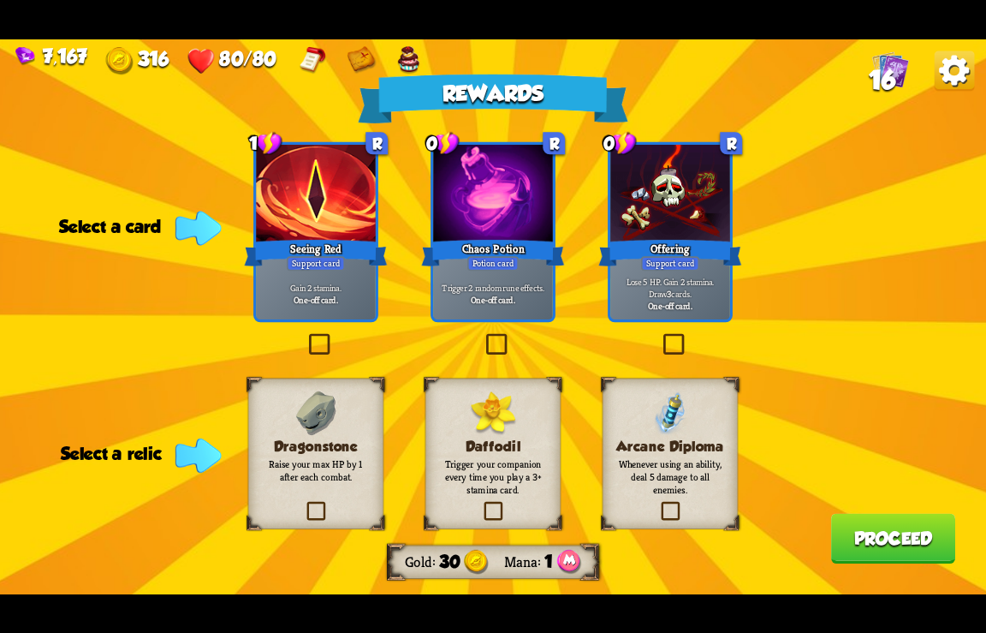
click at [962, 68] on img at bounding box center [955, 71] width 40 height 40
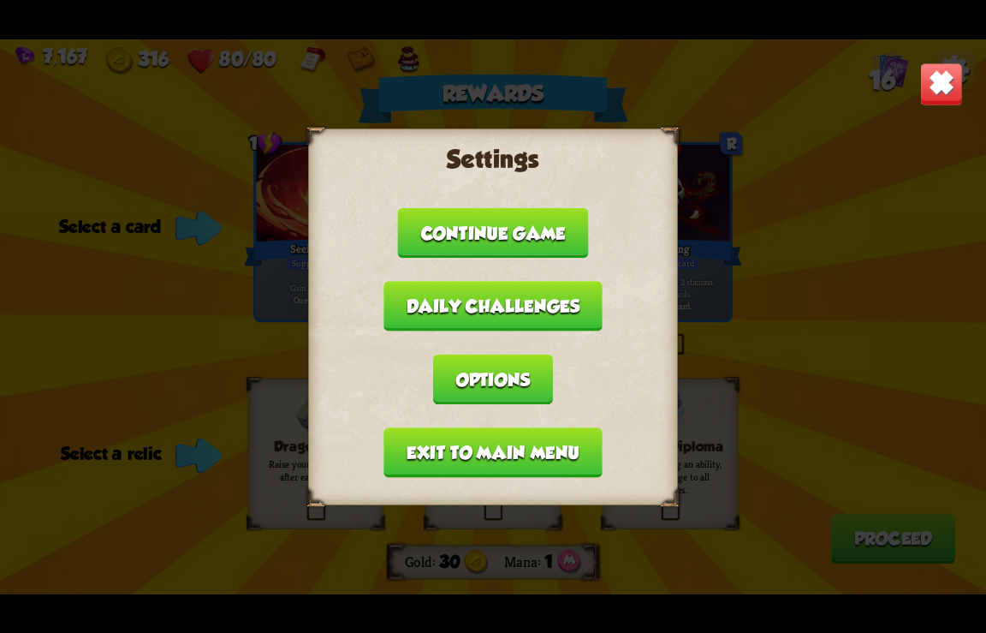
click at [456, 453] on button "Exit to main menu" at bounding box center [493, 452] width 218 height 51
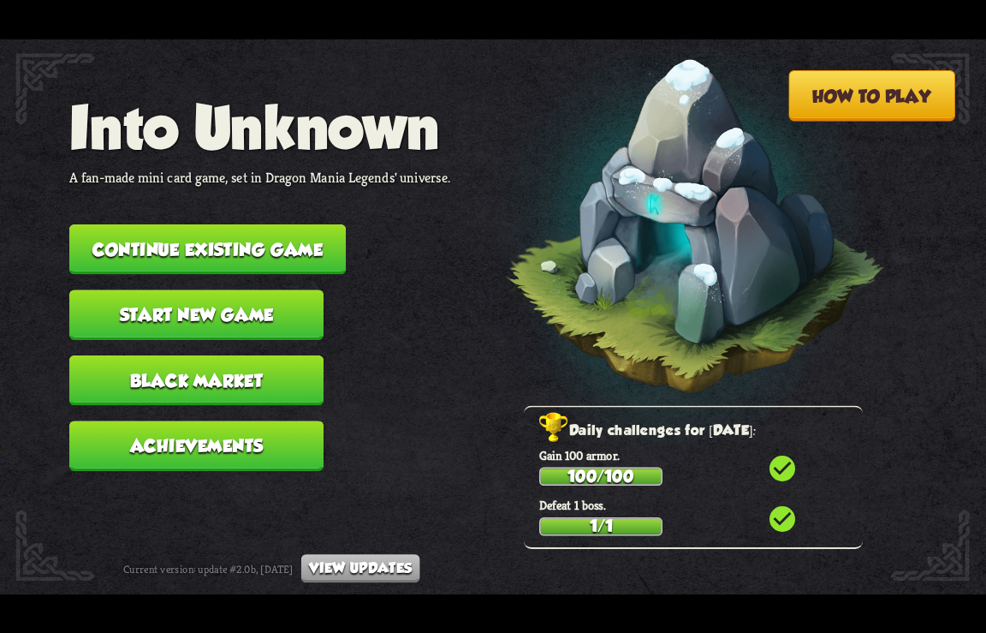
click at [241, 243] on button "Continue existing game" at bounding box center [207, 249] width 277 height 51
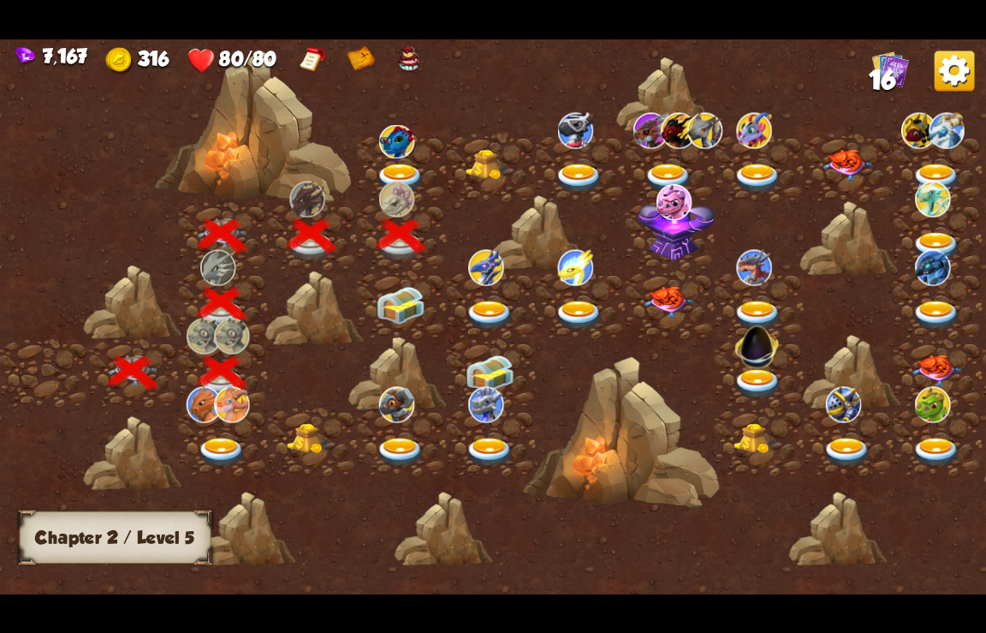
click at [408, 298] on img at bounding box center [401, 305] width 50 height 38
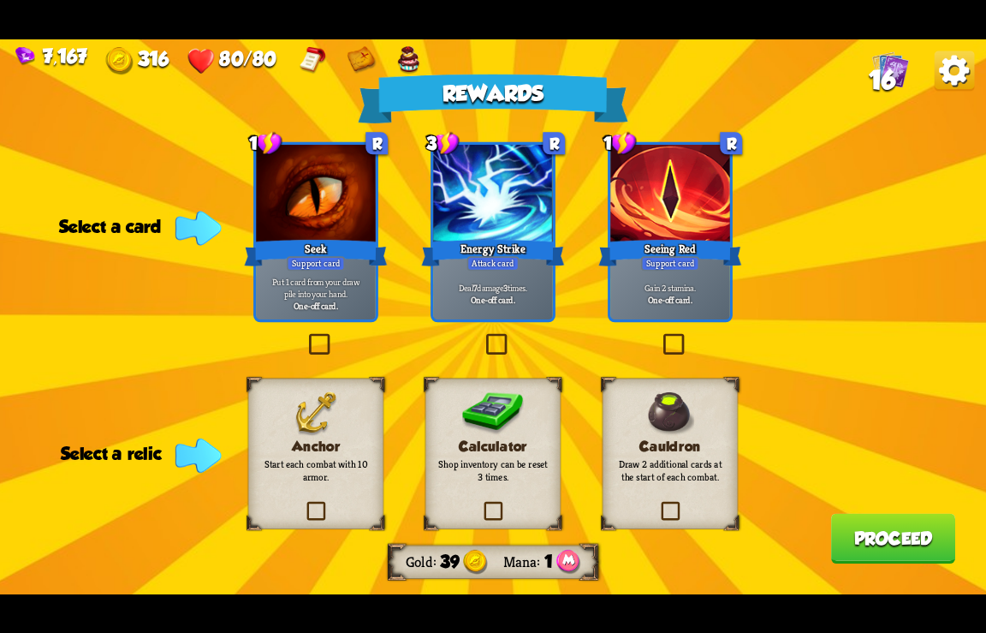
click at [960, 69] on img at bounding box center [955, 71] width 40 height 40
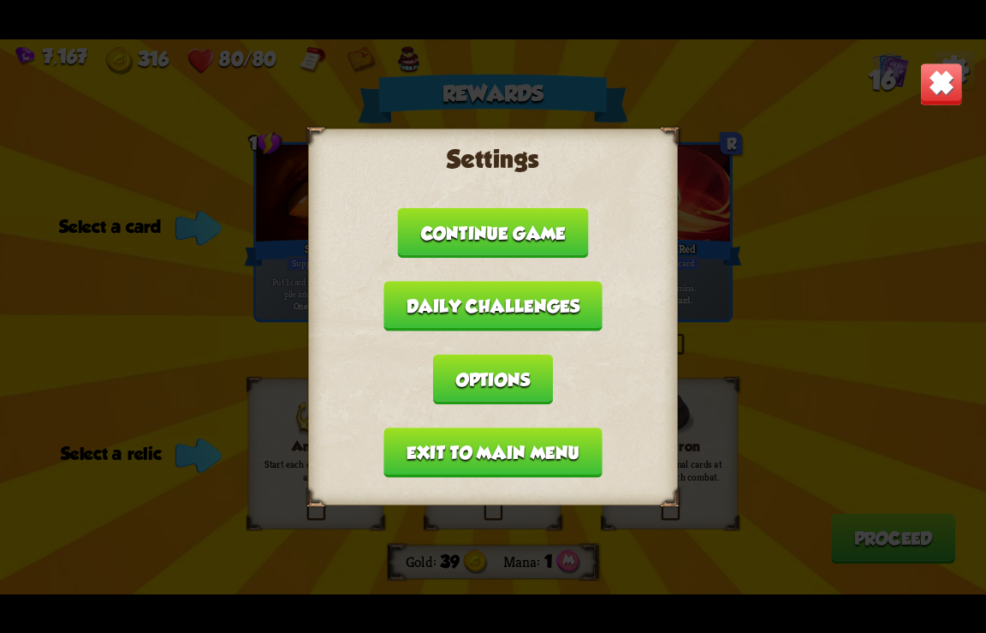
click at [495, 453] on button "Exit to main menu" at bounding box center [493, 452] width 218 height 51
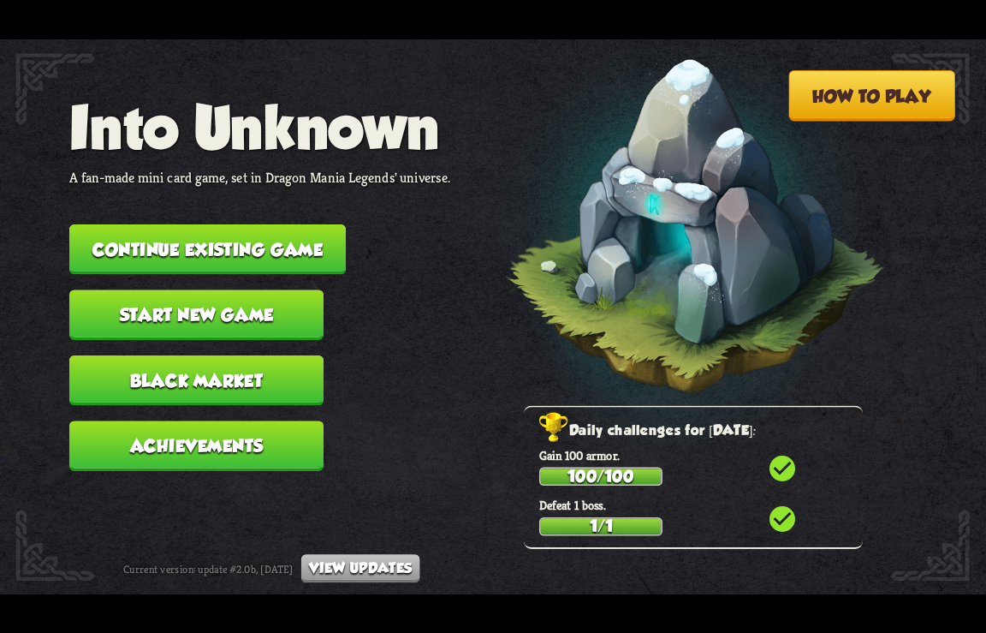
click at [167, 243] on button "Continue existing game" at bounding box center [207, 249] width 277 height 51
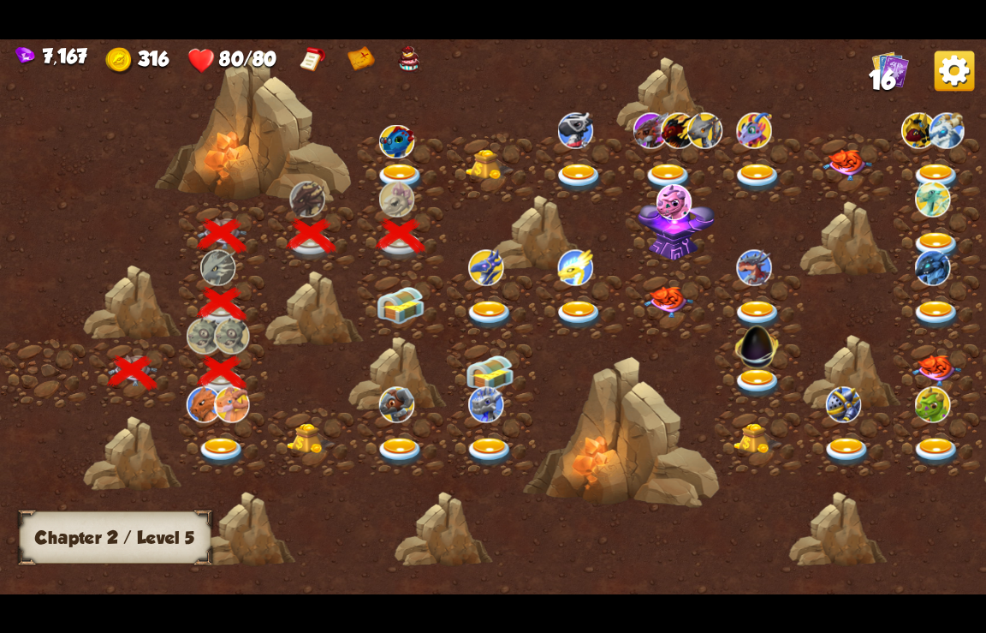
click at [416, 307] on img at bounding box center [401, 305] width 50 height 38
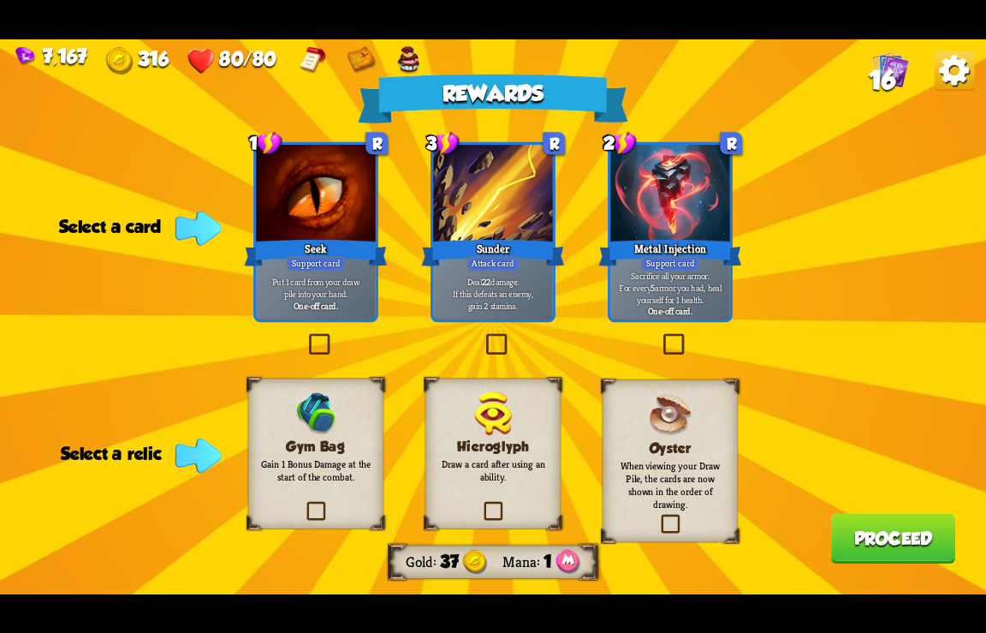
click at [945, 74] on img at bounding box center [955, 71] width 40 height 40
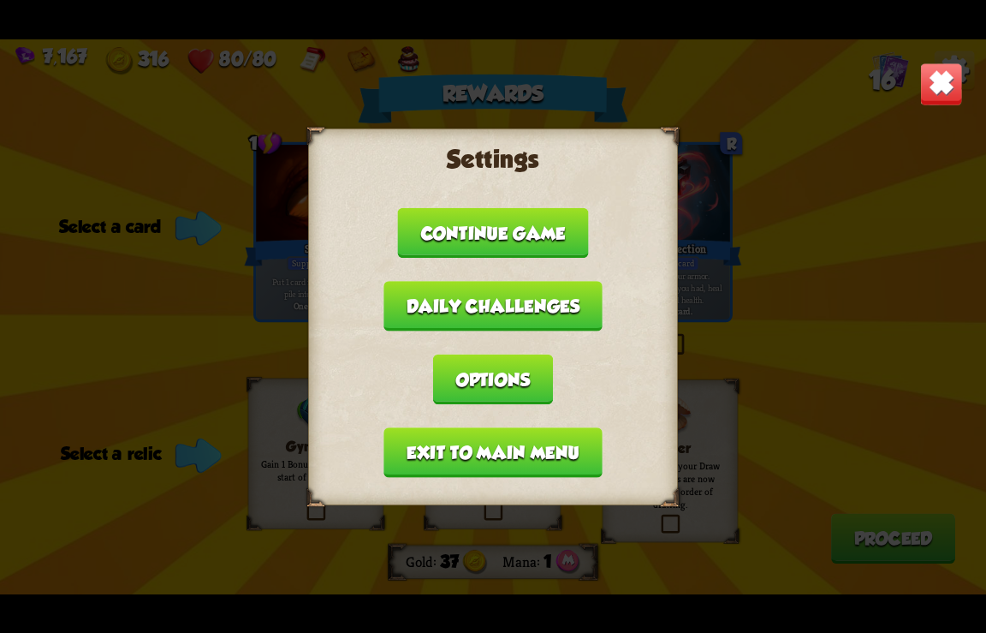
click at [447, 456] on button "Exit to main menu" at bounding box center [493, 452] width 218 height 51
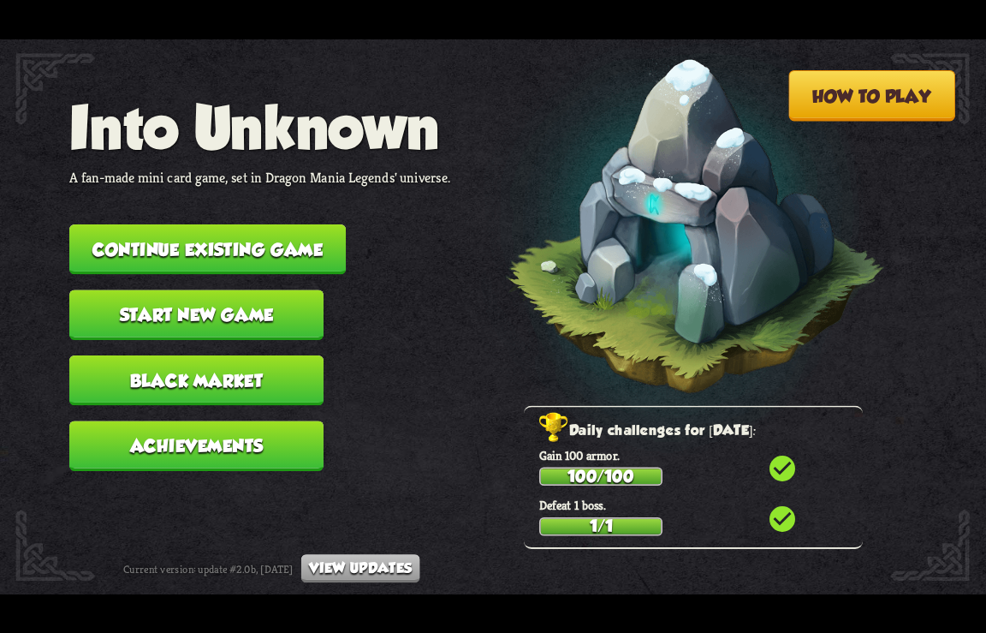
click at [265, 231] on button "Continue existing game" at bounding box center [207, 249] width 277 height 51
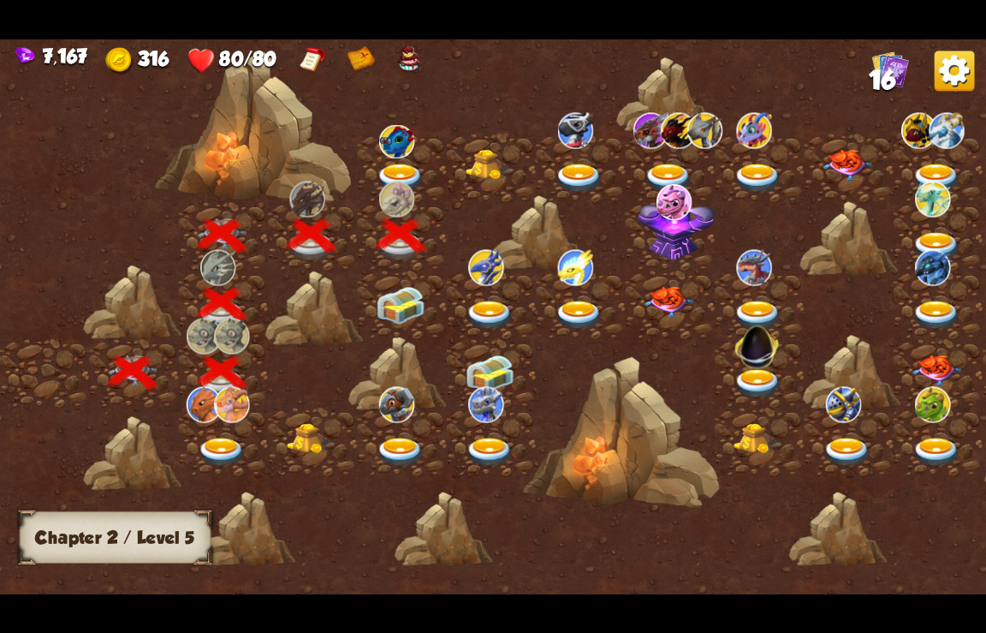
click at [410, 309] on img at bounding box center [401, 305] width 50 height 38
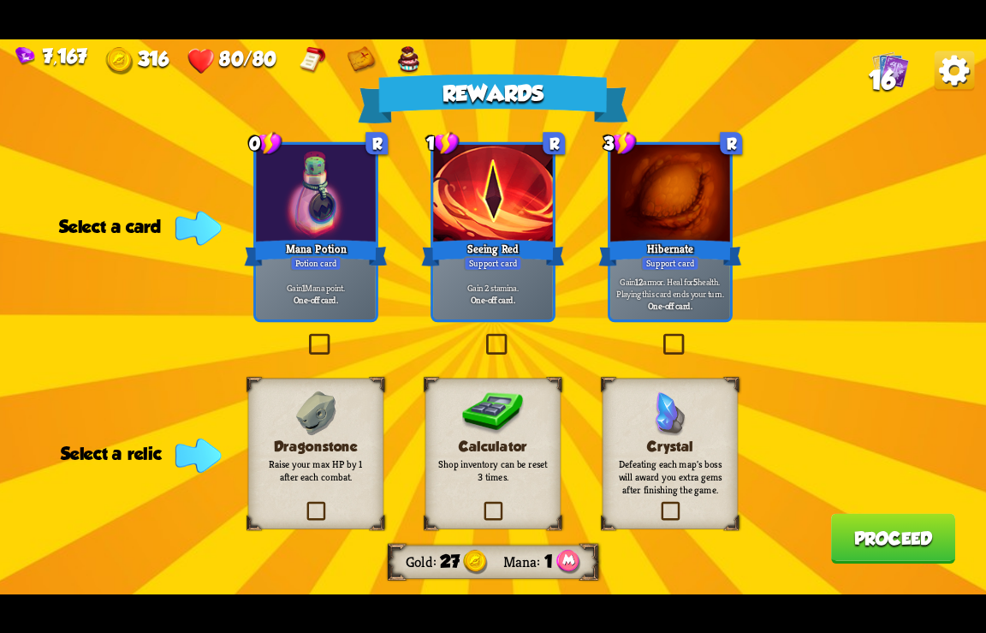
click at [967, 69] on img at bounding box center [955, 71] width 40 height 40
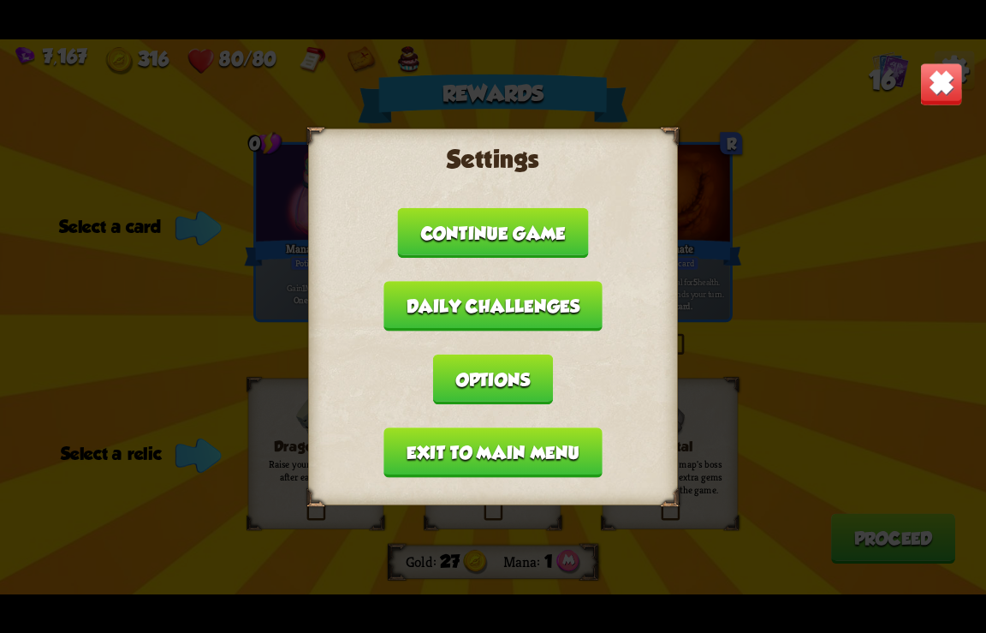
click at [451, 455] on button "Exit to main menu" at bounding box center [493, 452] width 218 height 51
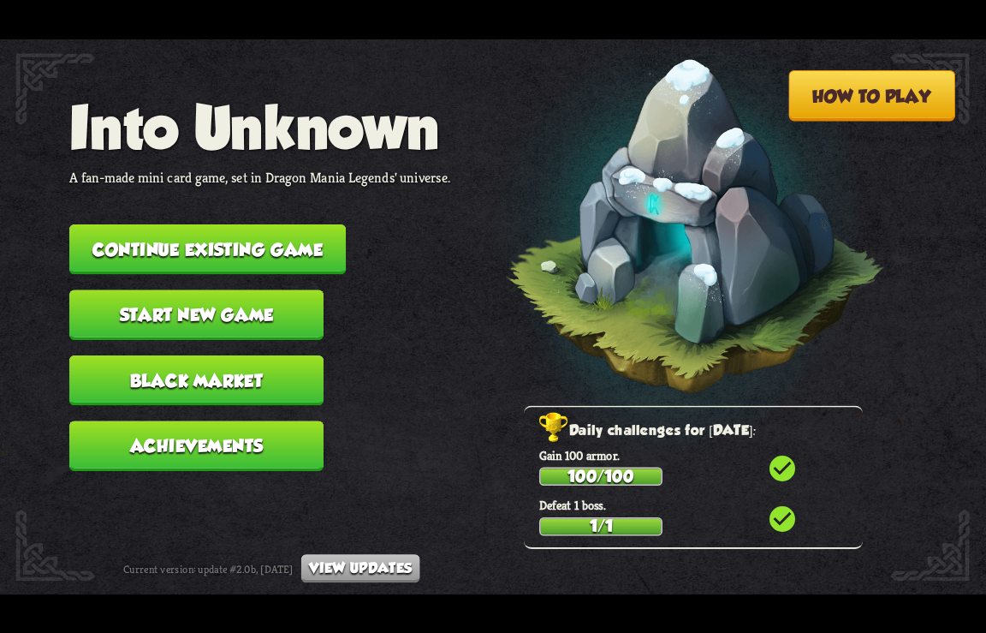
click at [163, 239] on button "Continue existing game" at bounding box center [207, 249] width 277 height 51
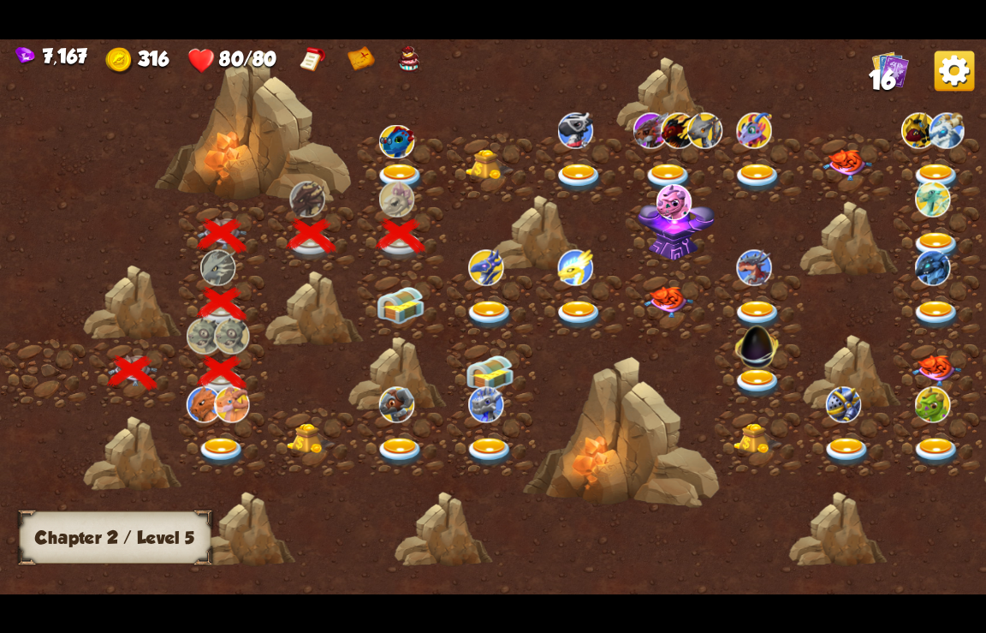
click at [406, 308] on img at bounding box center [401, 305] width 50 height 38
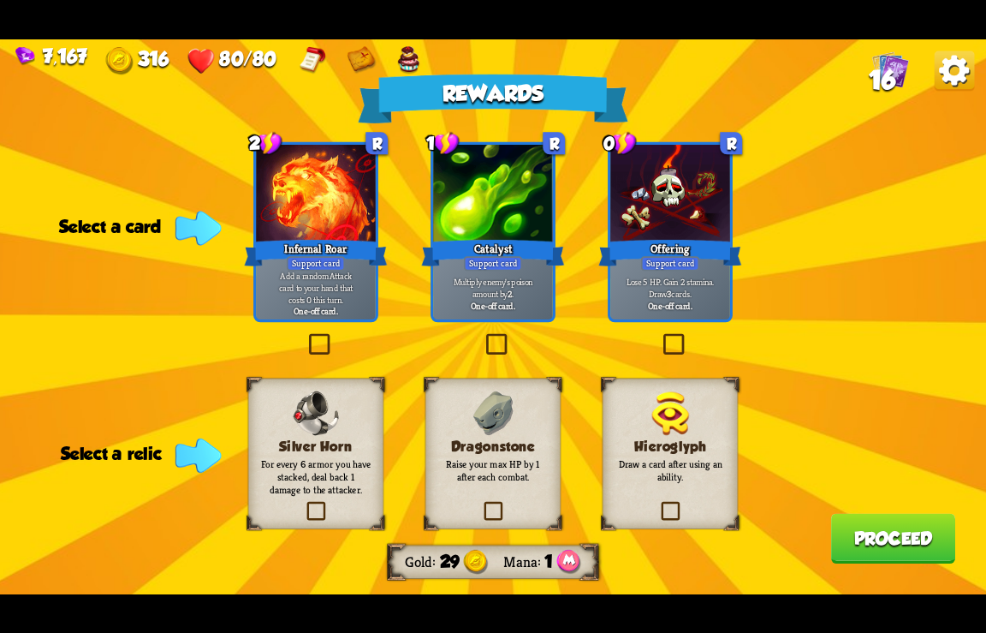
click at [304, 504] on label at bounding box center [304, 504] width 0 height 0
click at [0, 0] on input "checkbox" at bounding box center [0, 0] width 0 height 0
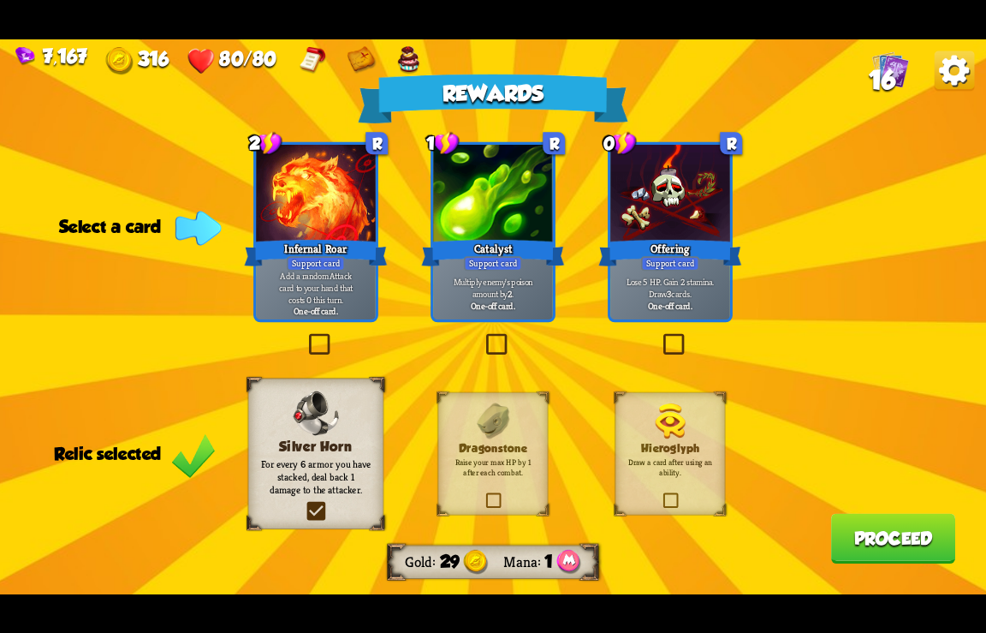
click at [701, 278] on p "Lose 5 HP. Gain 2 stamina. Draw 3 cards." at bounding box center [670, 288] width 113 height 24
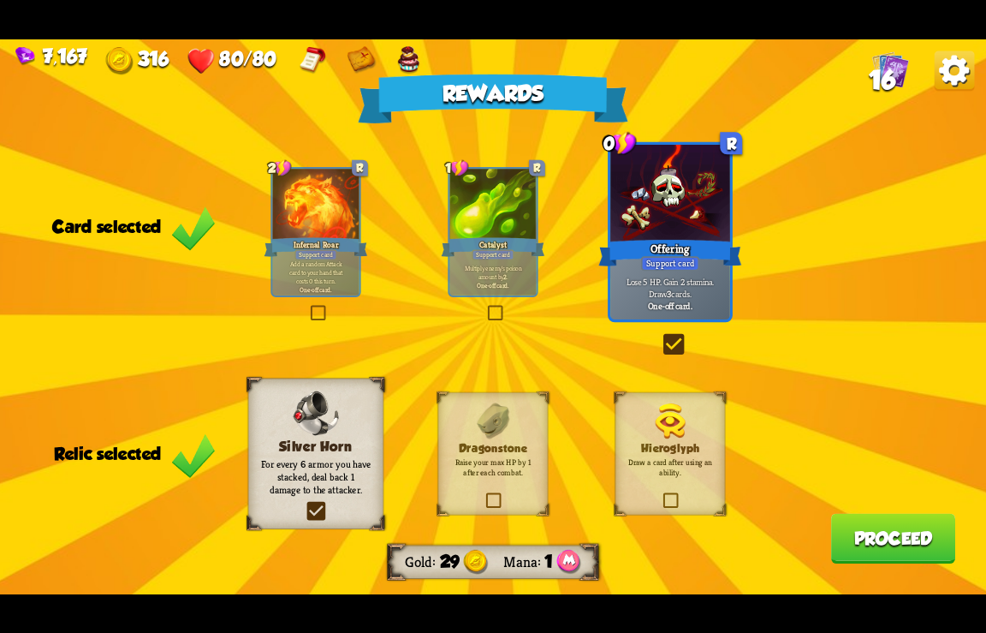
click at [891, 545] on button "Proceed" at bounding box center [893, 538] width 124 height 51
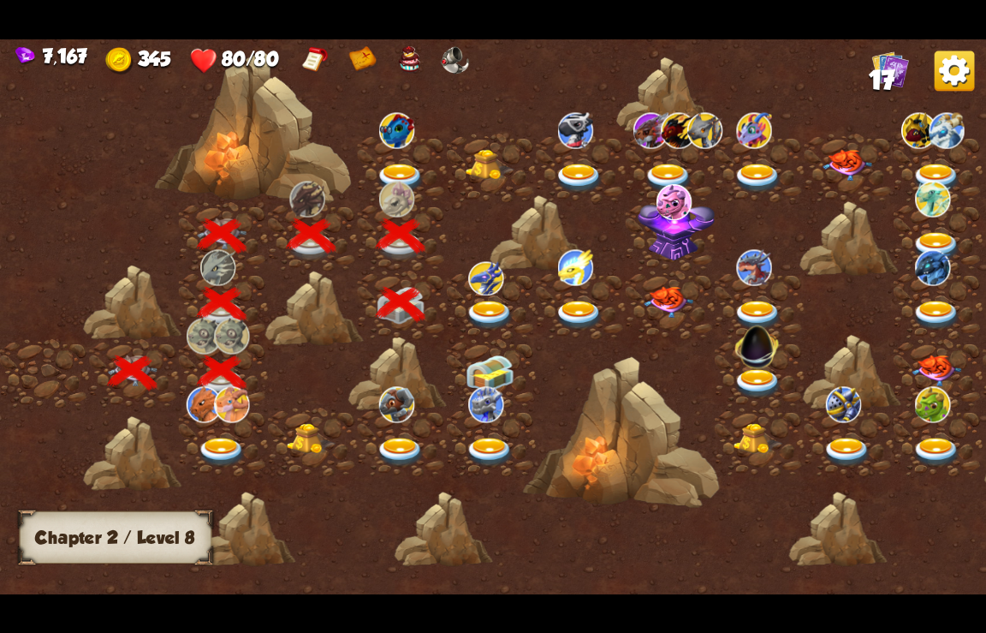
click at [488, 309] on img at bounding box center [491, 316] width 50 height 30
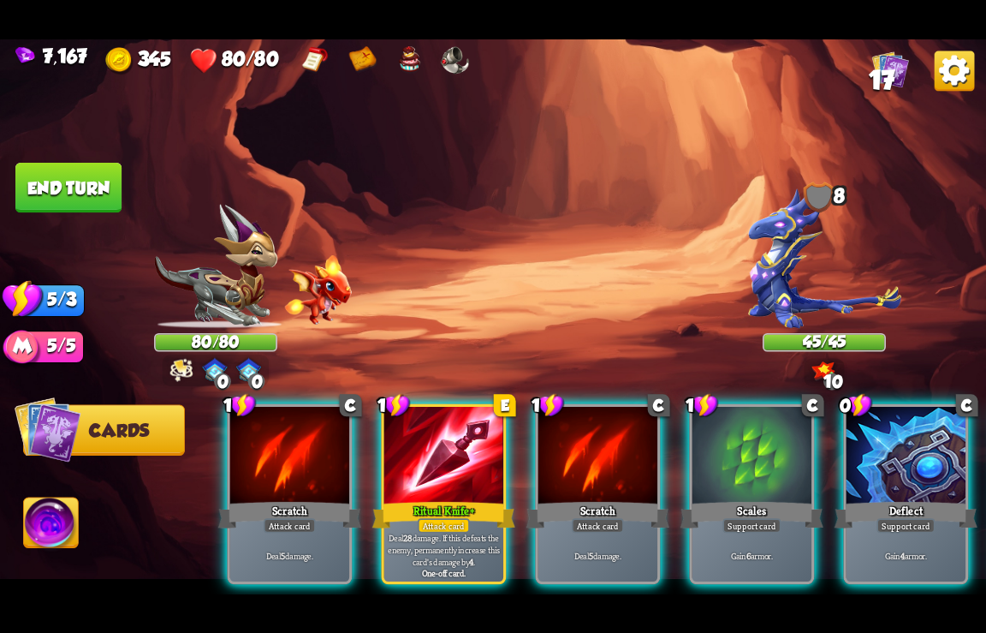
click at [762, 283] on img at bounding box center [824, 258] width 153 height 140
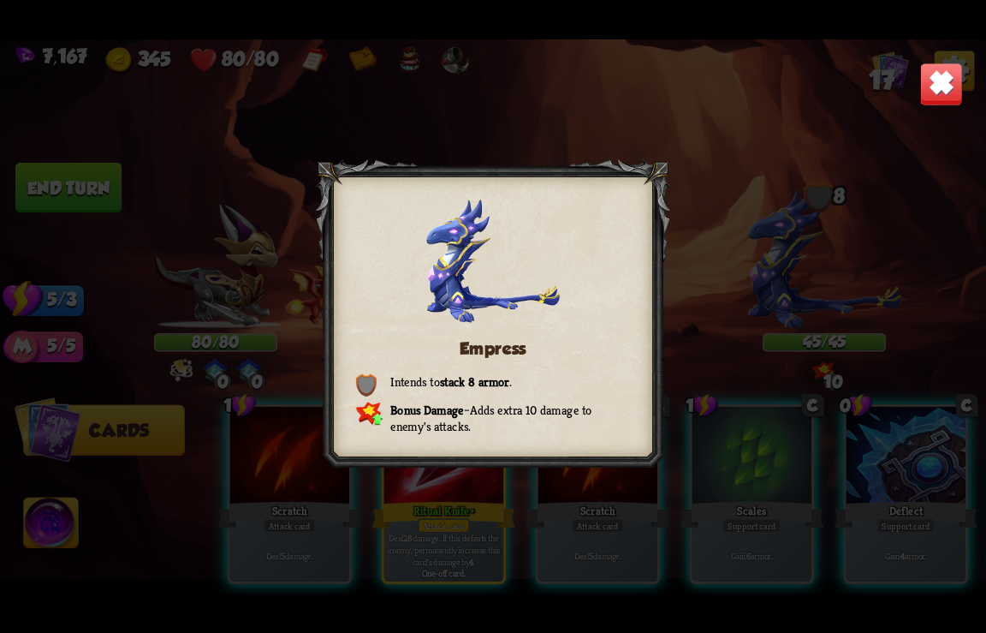
click at [928, 82] on img at bounding box center [942, 84] width 43 height 43
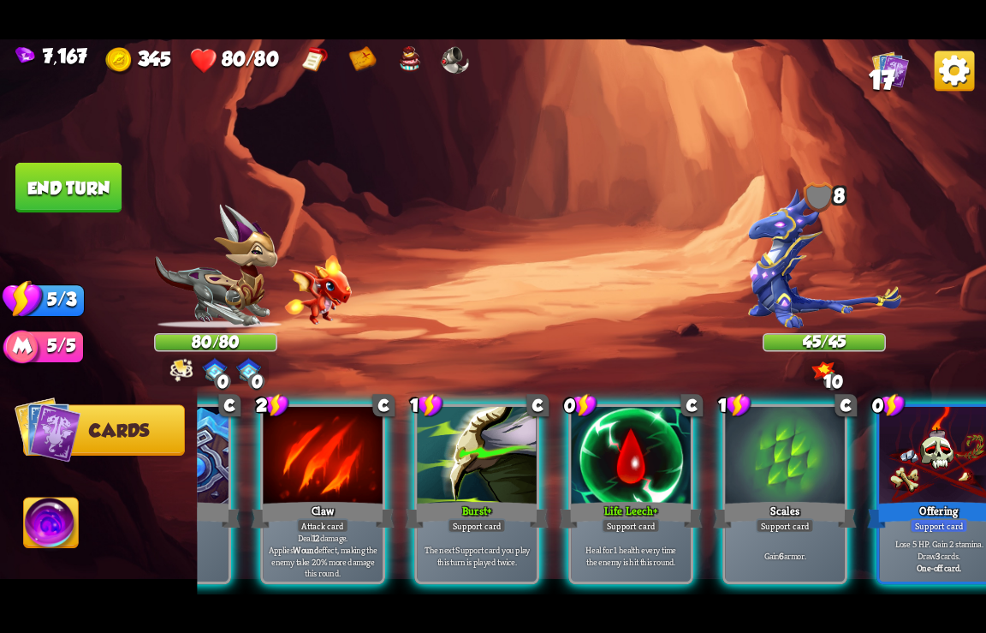
scroll to position [0, 848]
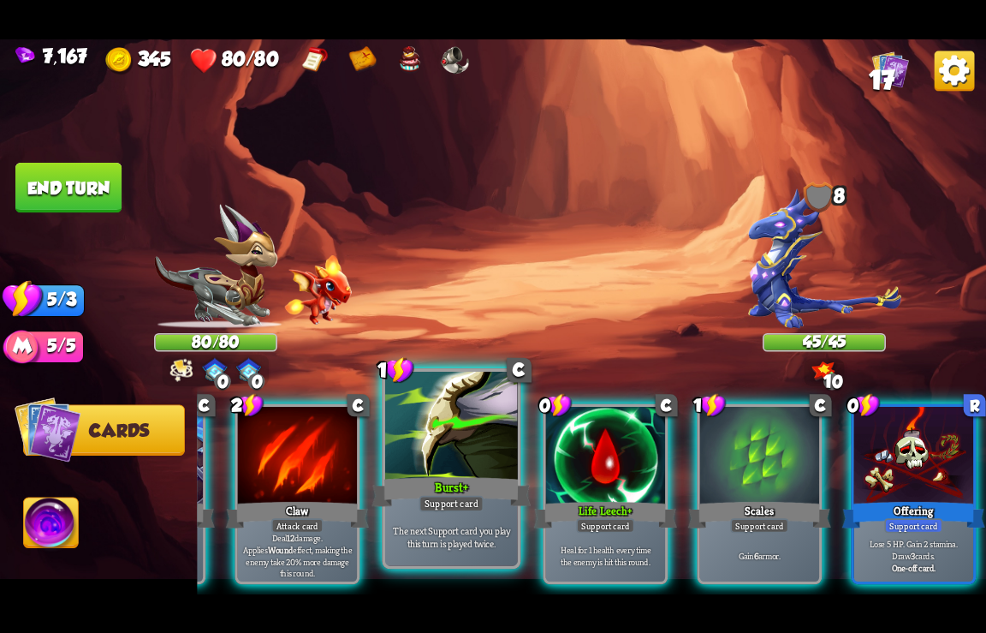
click at [448, 483] on div "Burst+" at bounding box center [451, 491] width 159 height 35
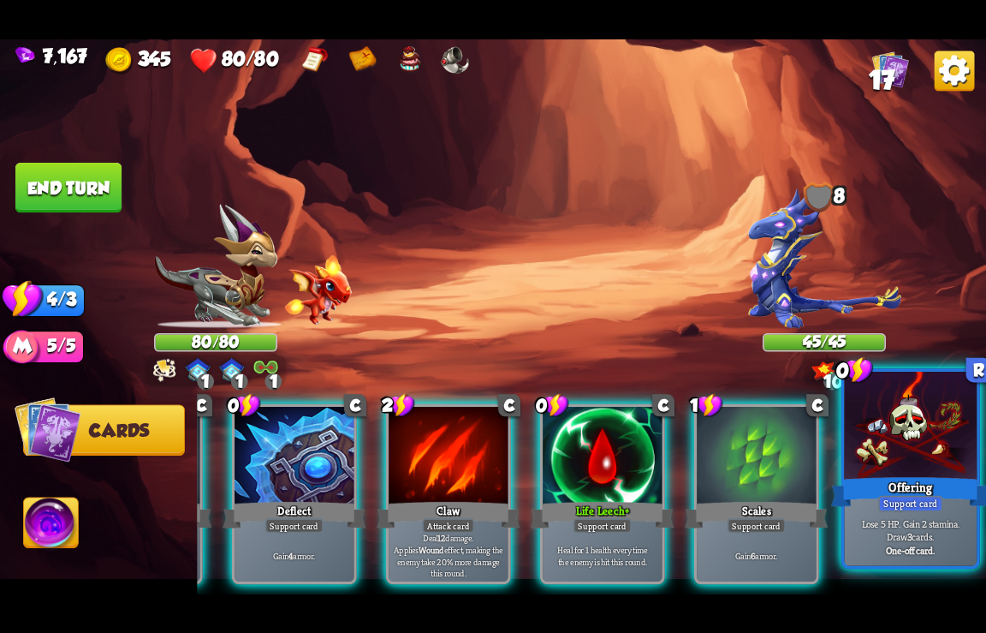
click at [908, 450] on div at bounding box center [910, 426] width 133 height 111
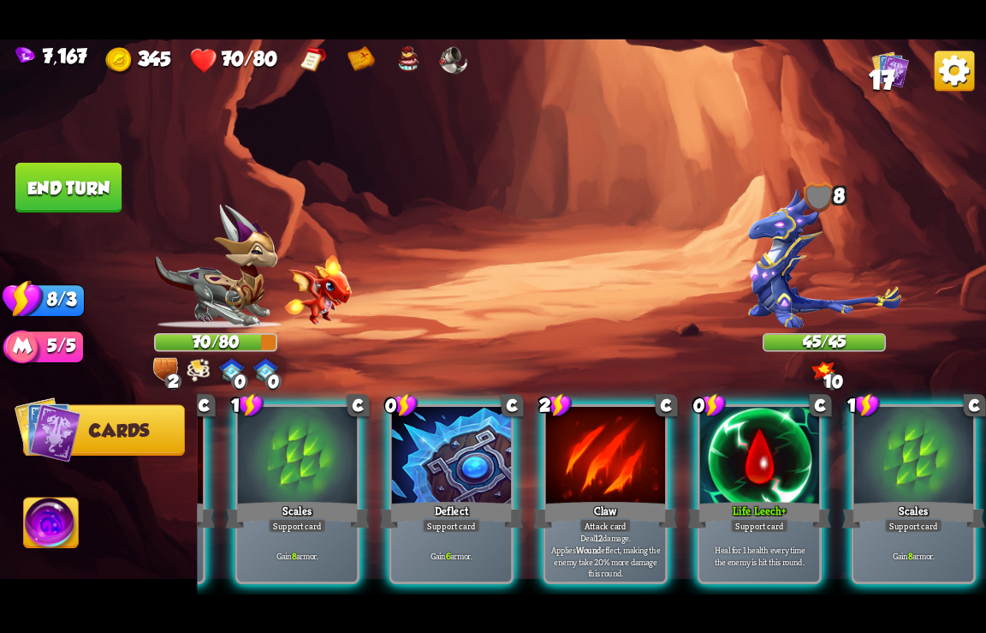
click at [238, 298] on img at bounding box center [215, 266] width 123 height 124
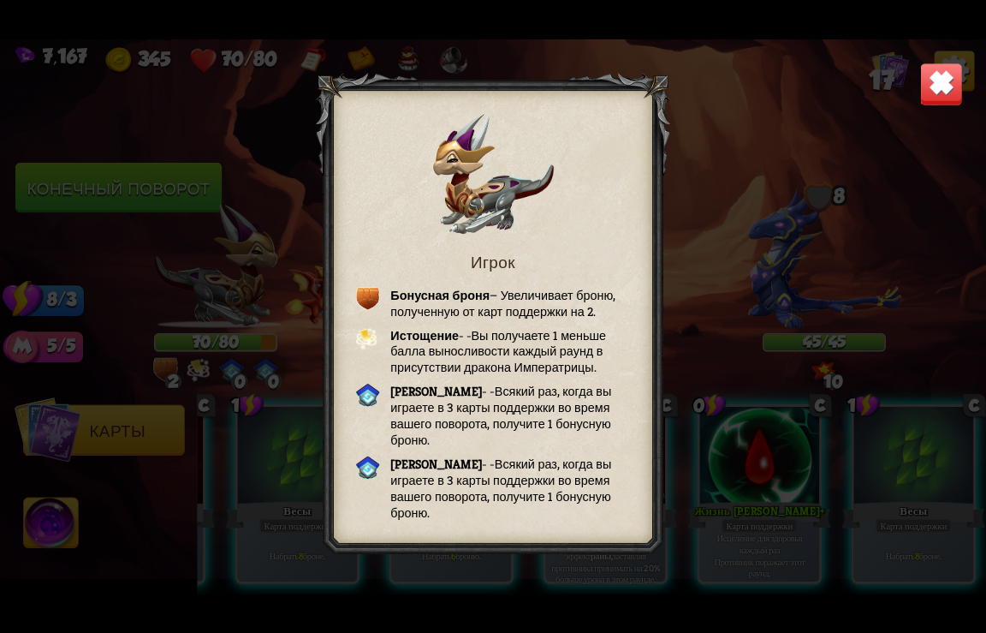
click at [951, 80] on img at bounding box center [942, 84] width 43 height 43
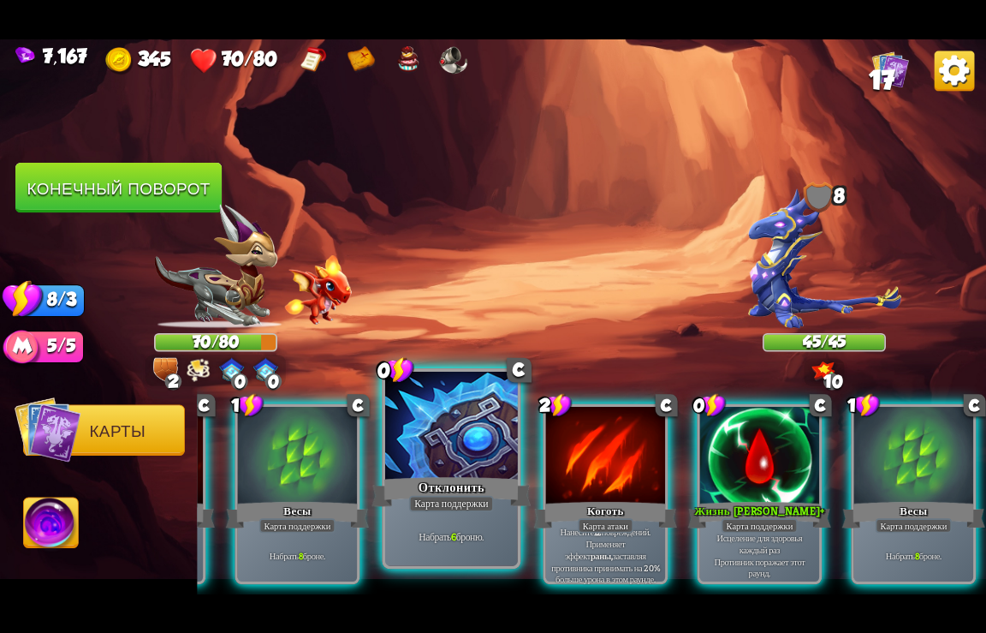
click at [430, 463] on div at bounding box center [451, 426] width 133 height 111
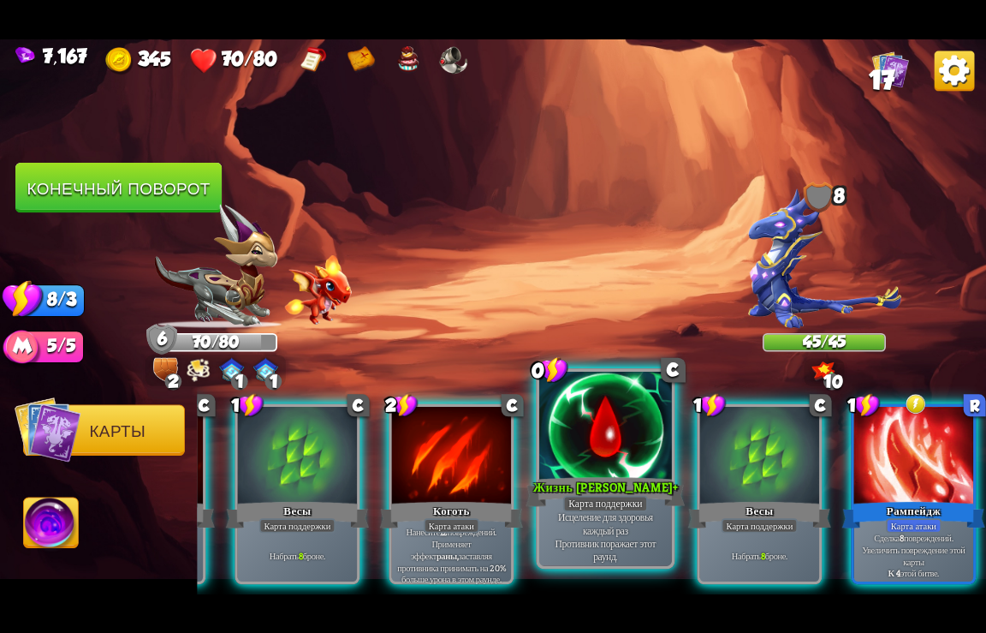
click at [605, 453] on div at bounding box center [605, 426] width 133 height 111
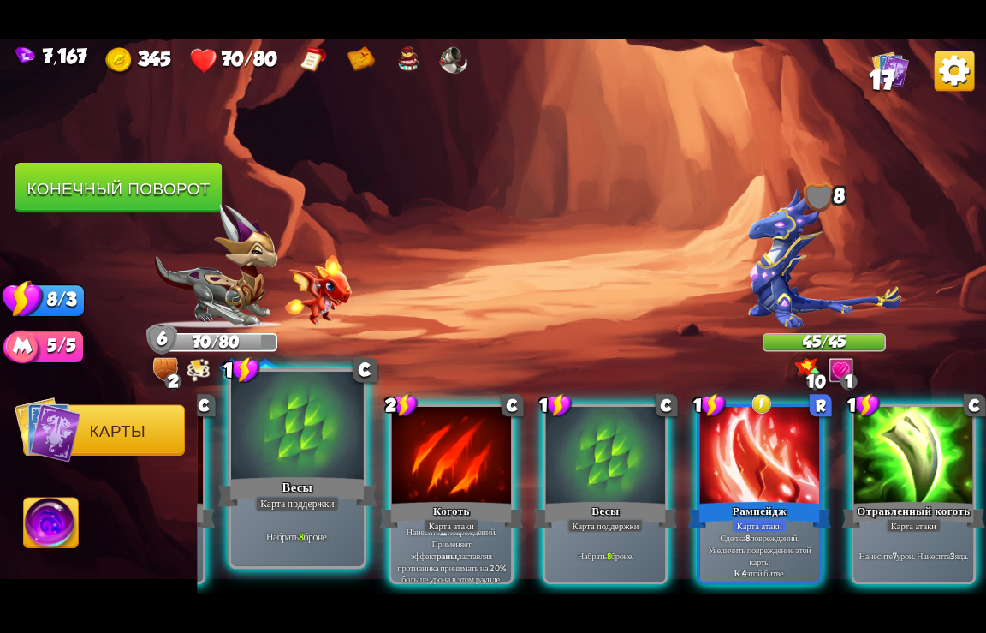
click at [308, 471] on div at bounding box center [297, 426] width 133 height 111
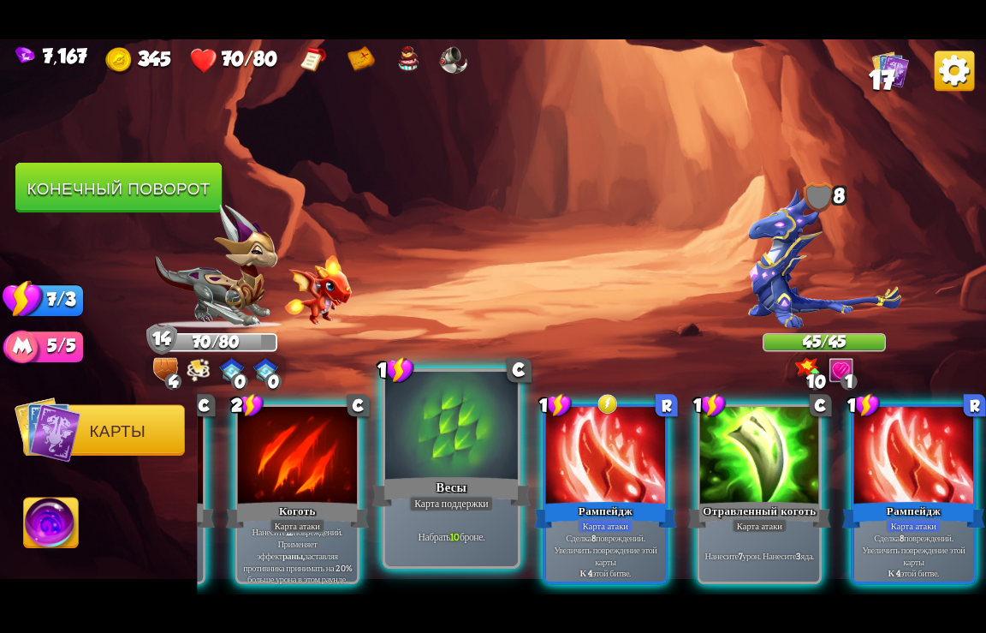
click at [431, 478] on div "Весы" at bounding box center [451, 491] width 159 height 35
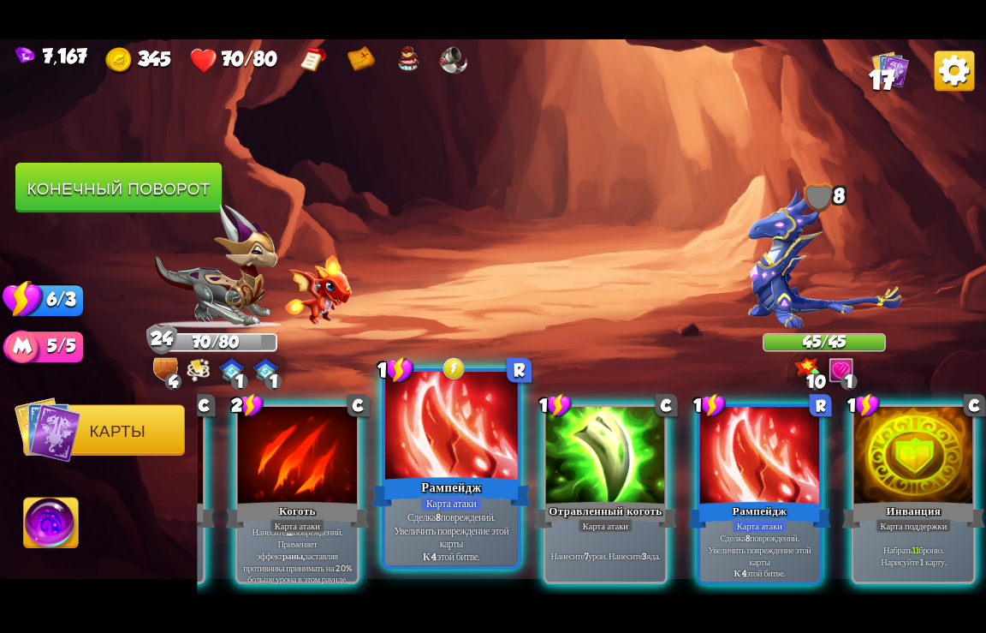
click at [460, 476] on div "Рампейдж" at bounding box center [451, 491] width 159 height 35
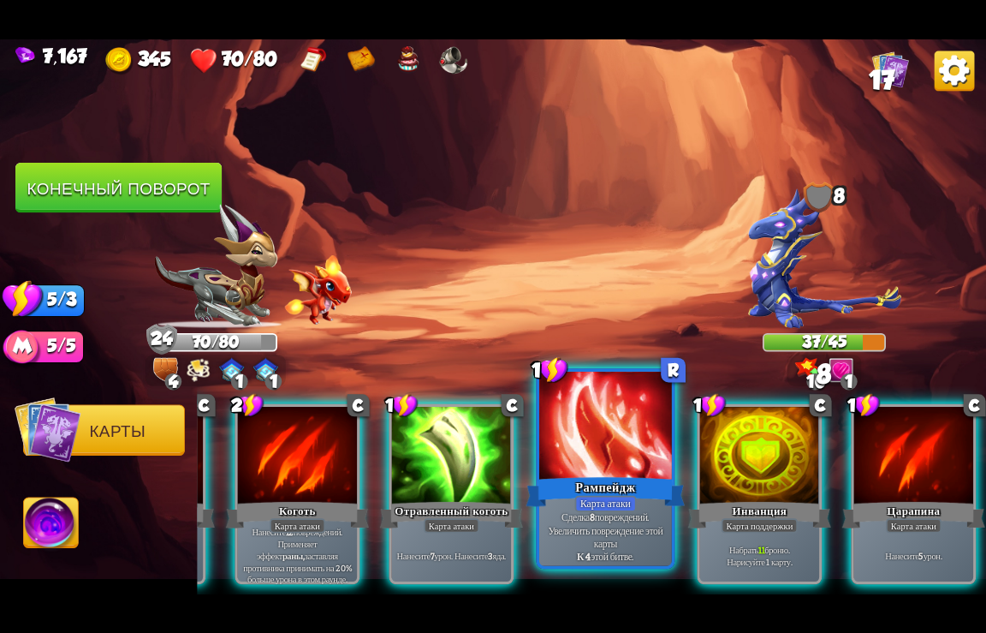
click at [598, 477] on div "Рампейдж" at bounding box center [606, 491] width 159 height 35
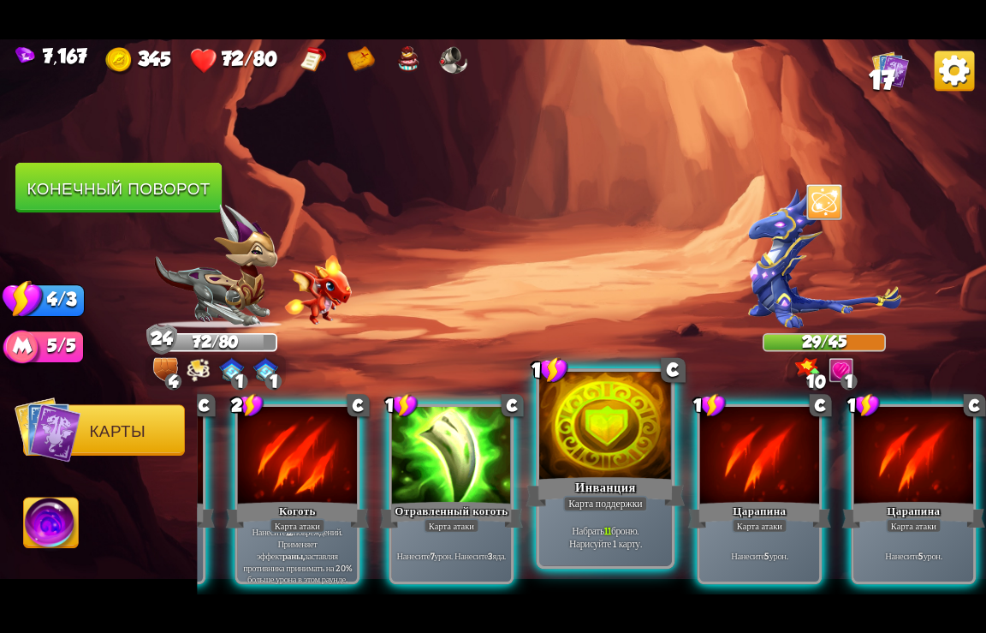
click at [602, 478] on div "Инванция" at bounding box center [606, 491] width 159 height 35
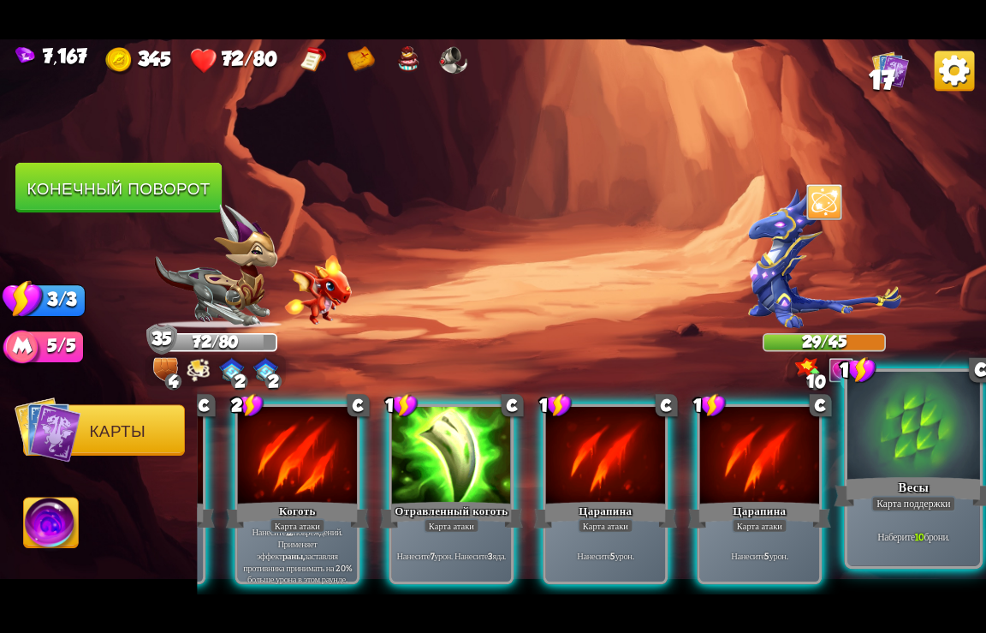
click at [929, 489] on div "Весы" at bounding box center [914, 491] width 159 height 35
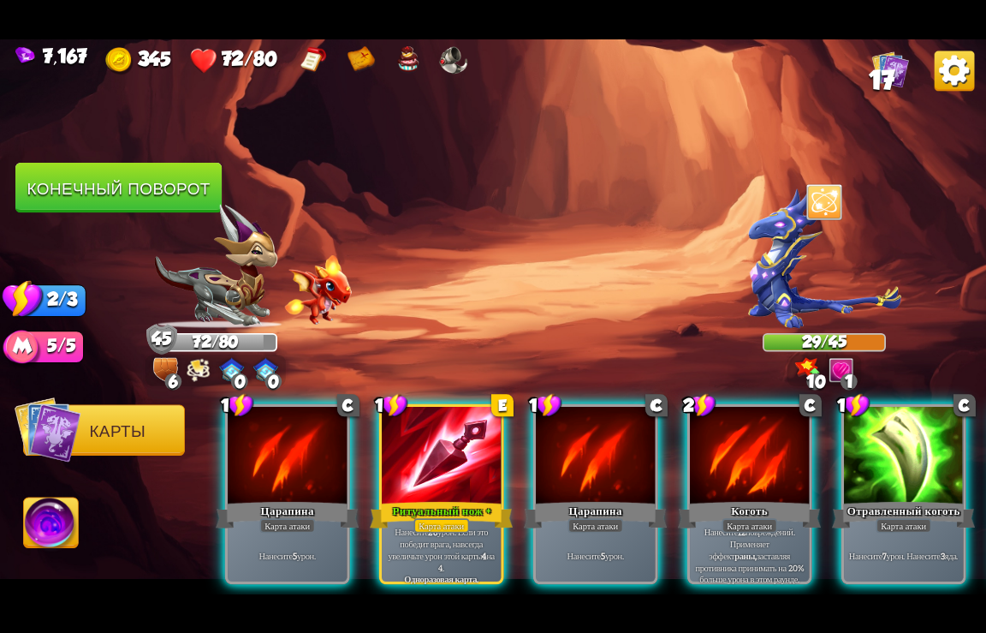
scroll to position [0, 0]
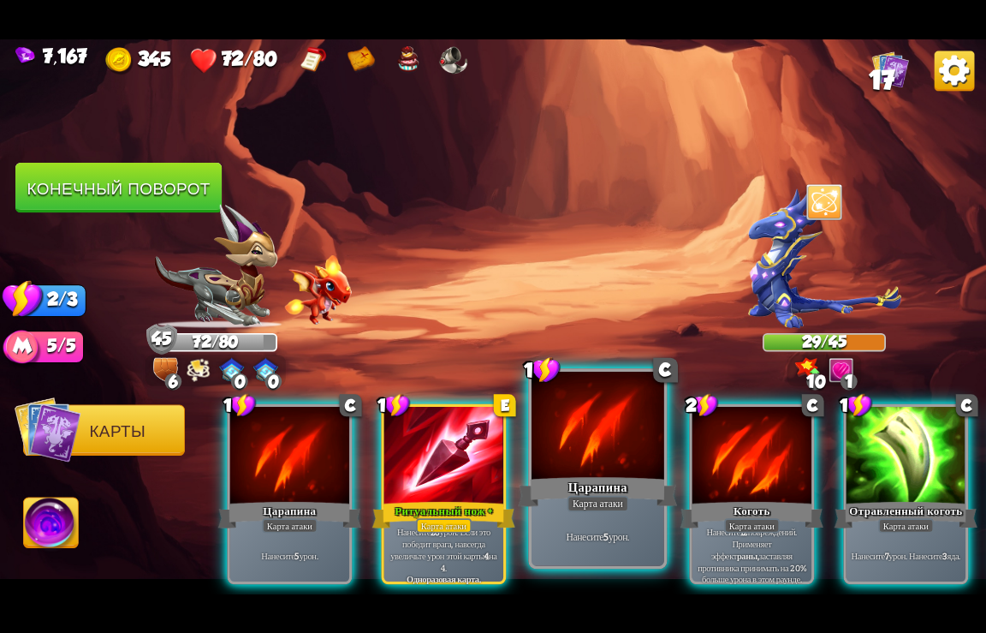
click at [592, 458] on div at bounding box center [598, 426] width 133 height 111
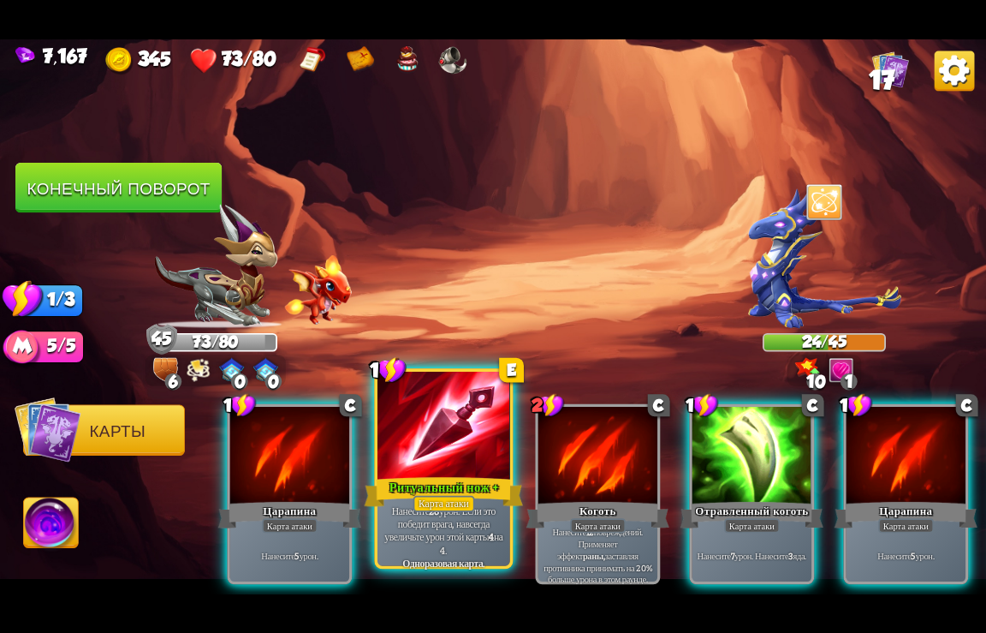
click at [446, 526] on p "Нанесите 28 урон. Если это победит врага, навсегда увеличьте урон этой карты 4 …" at bounding box center [444, 530] width 126 height 52
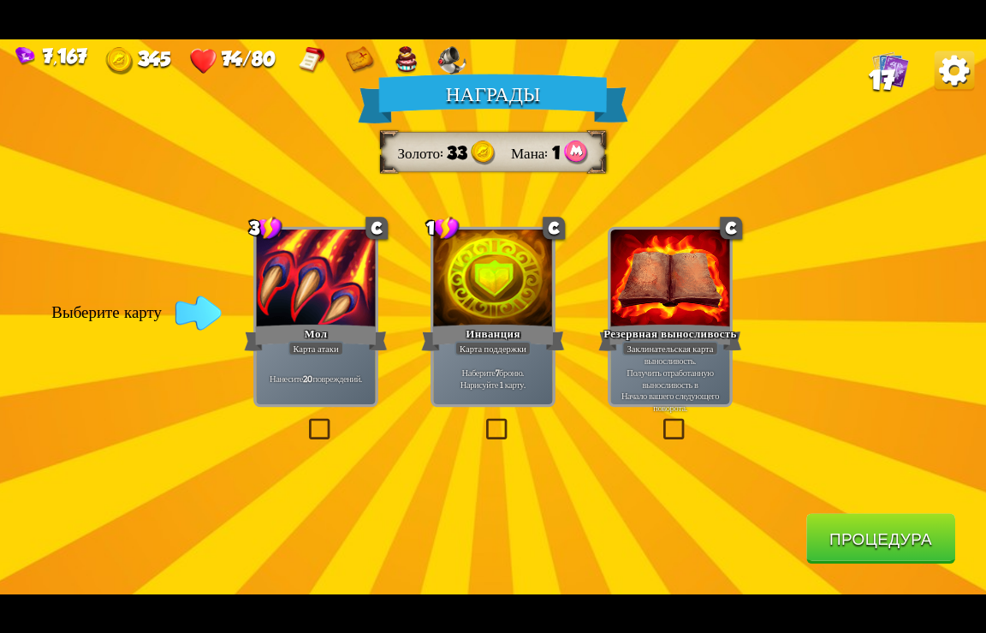
click at [902, 547] on button "Процедура" at bounding box center [881, 538] width 149 height 51
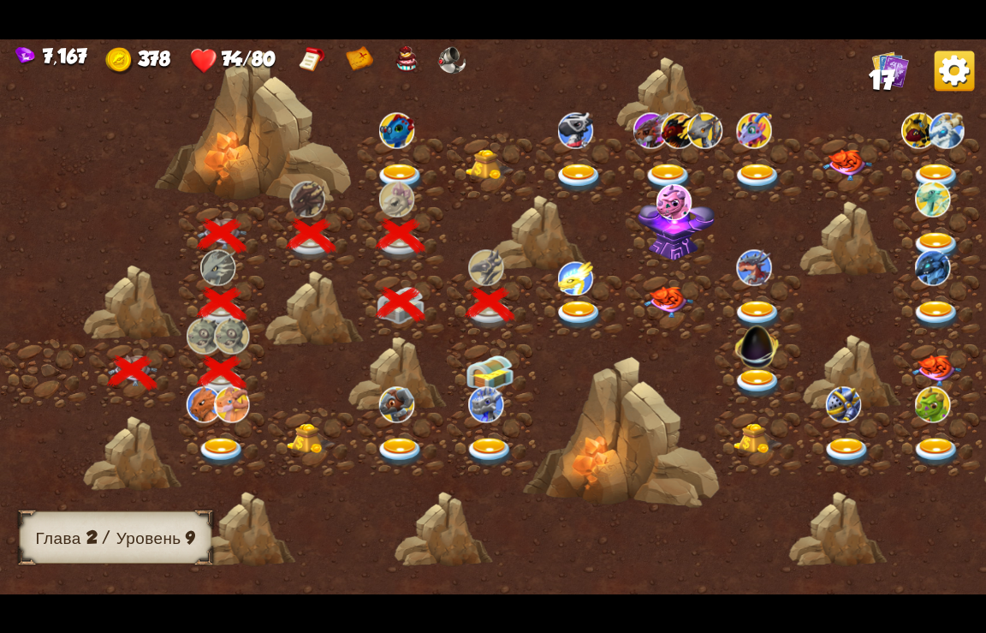
click at [574, 307] on img at bounding box center [580, 316] width 50 height 30
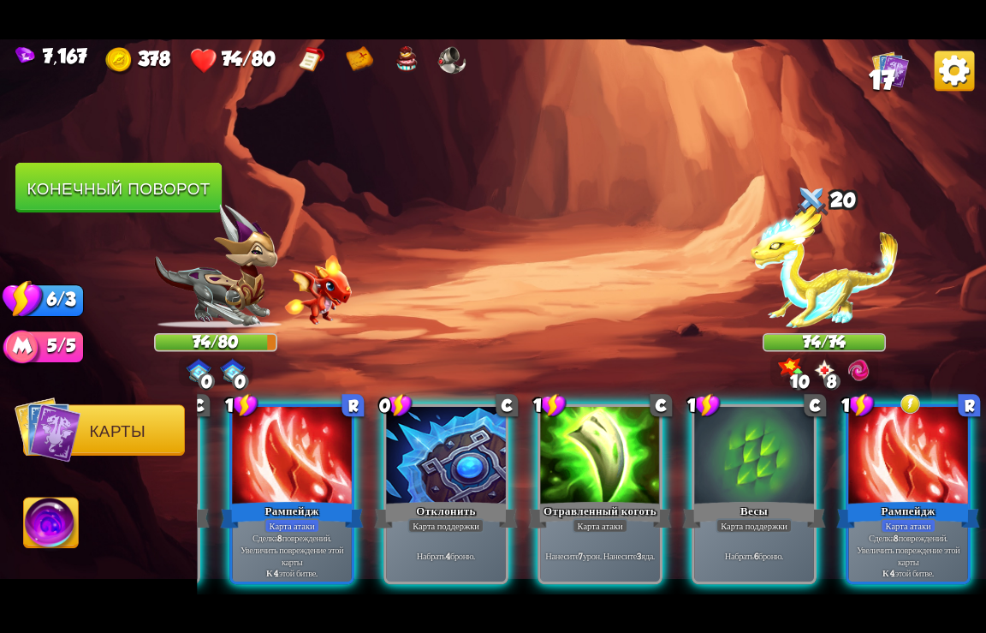
scroll to position [0, 338]
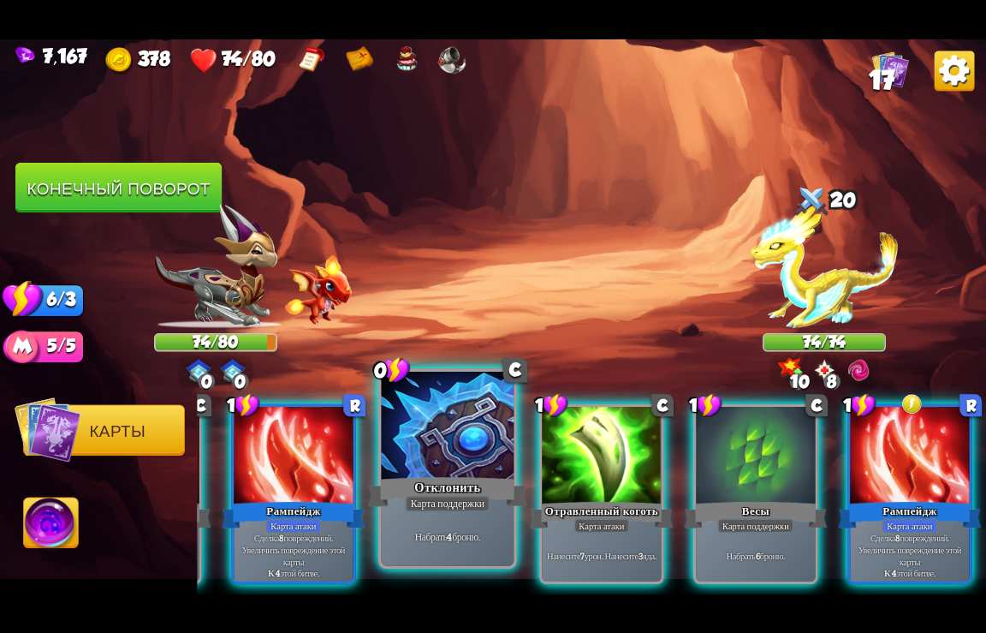
click at [427, 467] on div at bounding box center [448, 426] width 133 height 111
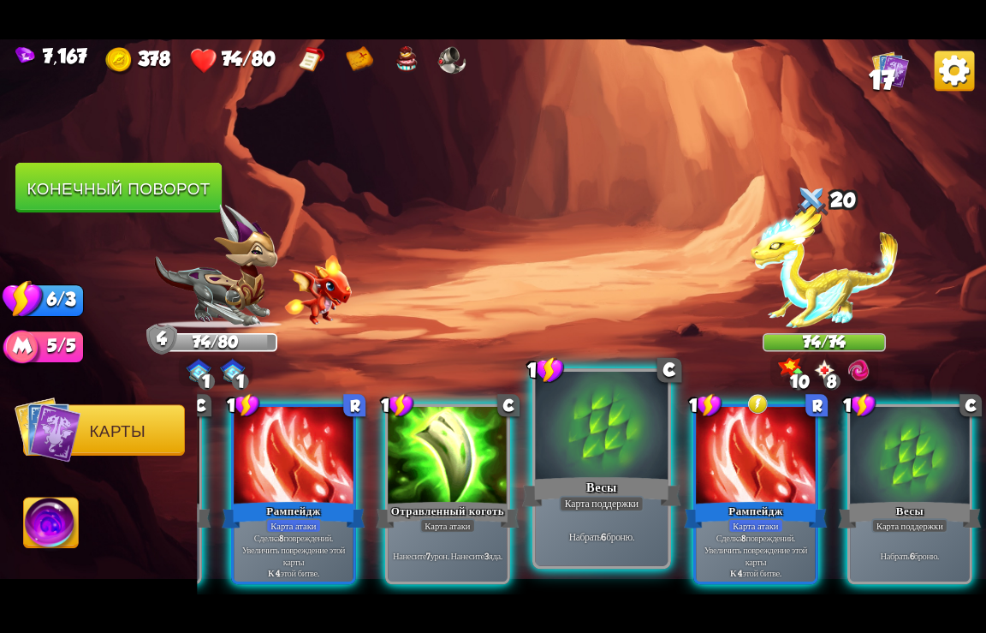
click at [595, 491] on div "Весы" at bounding box center [601, 491] width 159 height 35
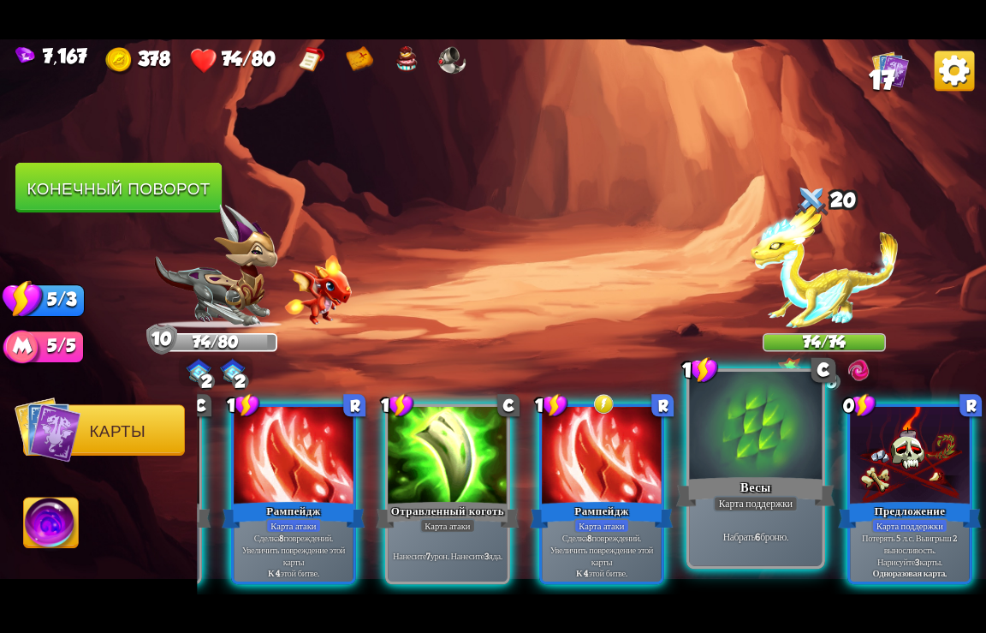
click at [733, 474] on div at bounding box center [756, 426] width 133 height 111
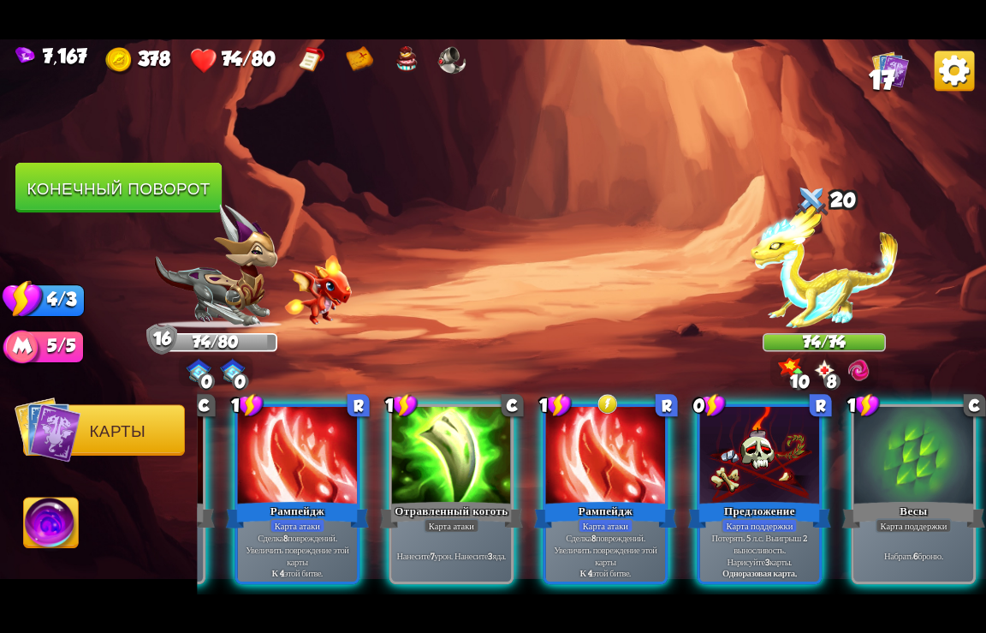
scroll to position [0, 334]
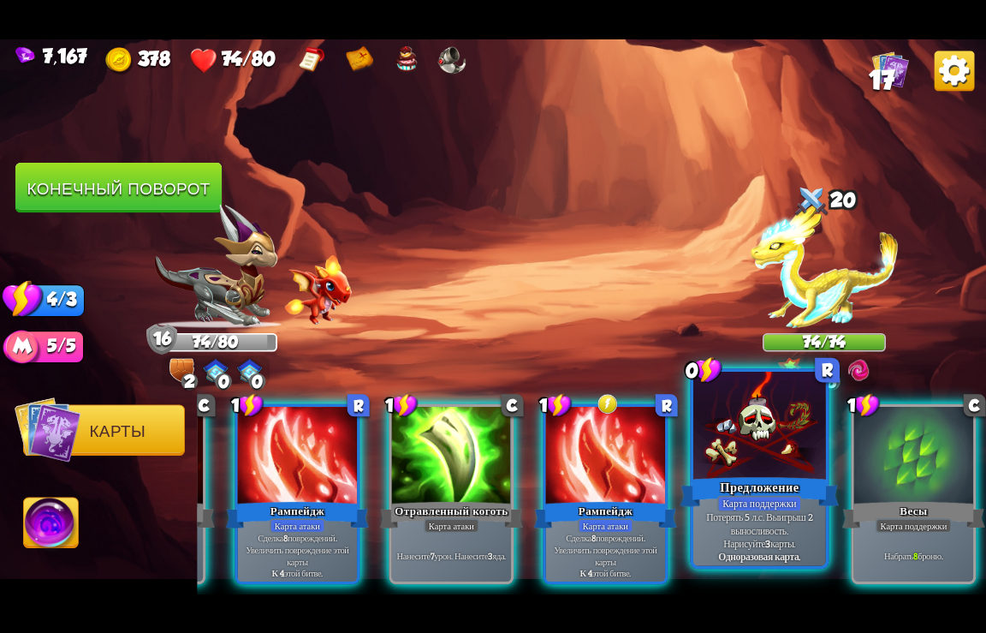
click at [718, 474] on div at bounding box center [760, 426] width 133 height 111
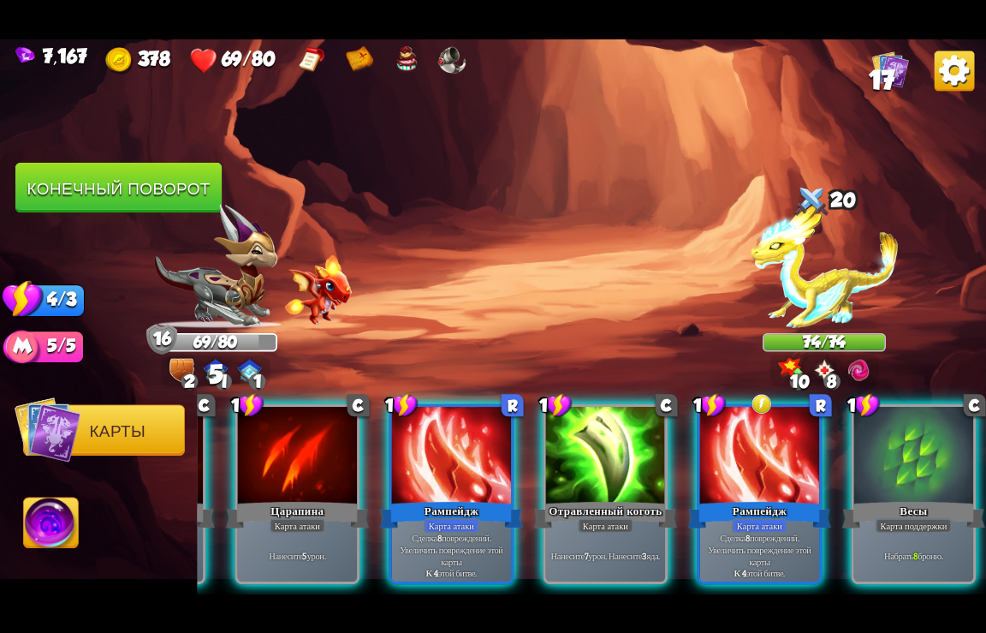
scroll to position [0, 163]
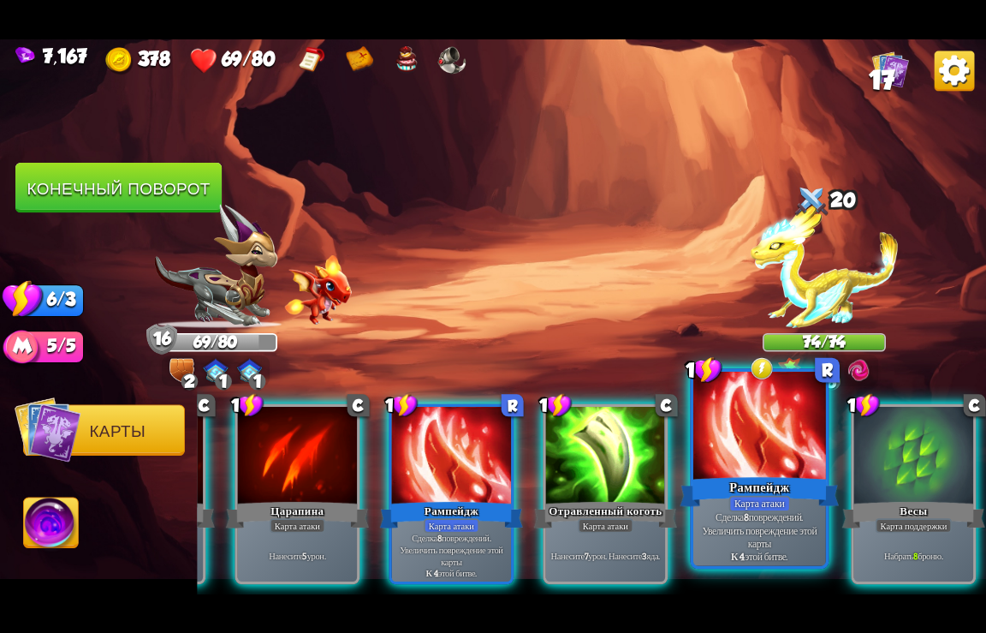
click at [740, 481] on div "Рампейдж" at bounding box center [760, 491] width 159 height 35
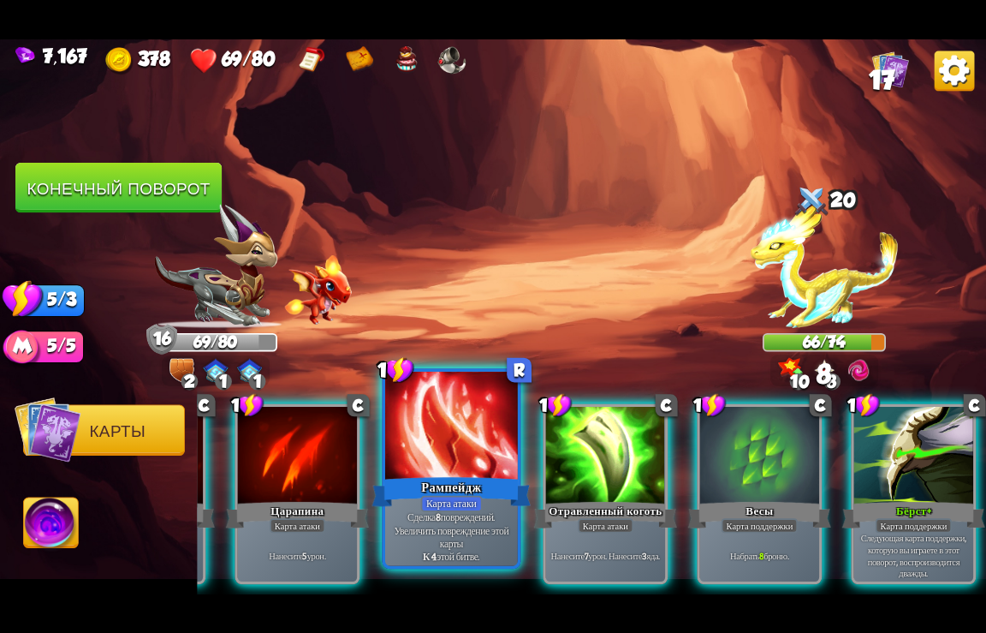
click at [456, 470] on div at bounding box center [451, 426] width 133 height 111
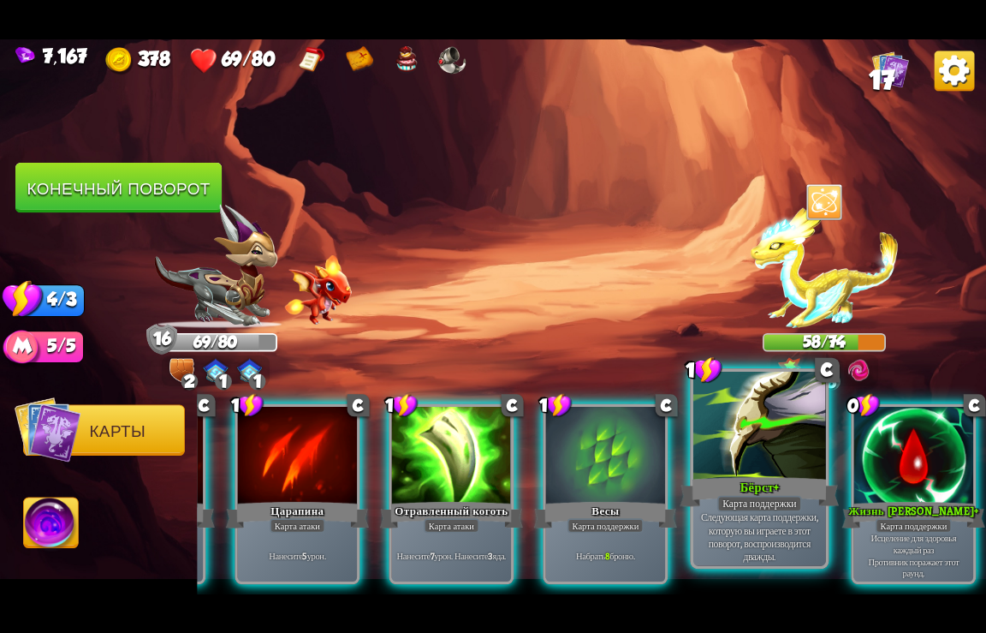
click at [735, 484] on div "Бёрст+" at bounding box center [760, 491] width 159 height 35
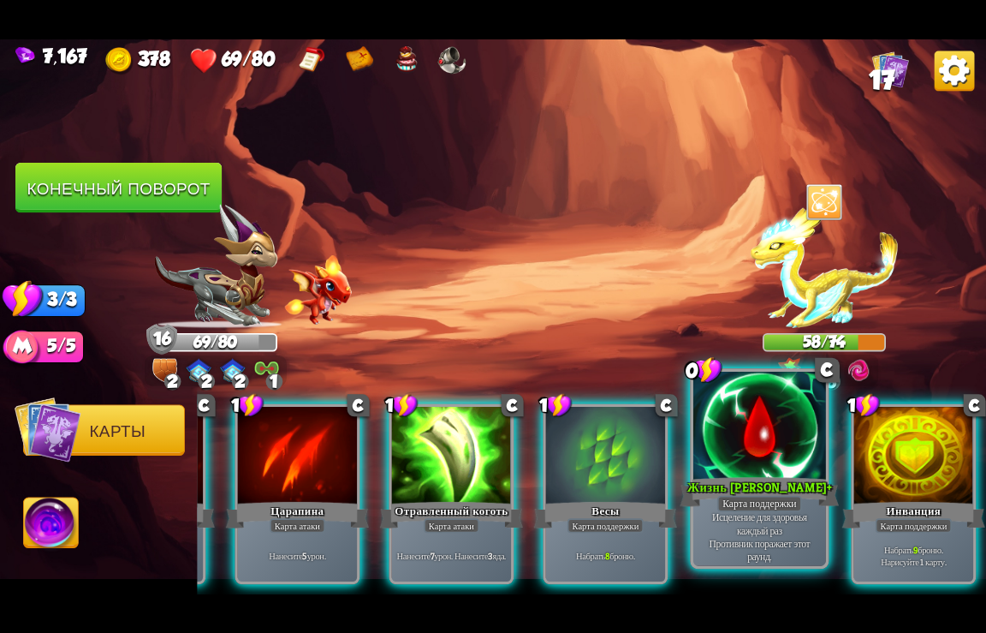
click at [775, 474] on div "Жизнь [PERSON_NAME]+" at bounding box center [760, 491] width 159 height 35
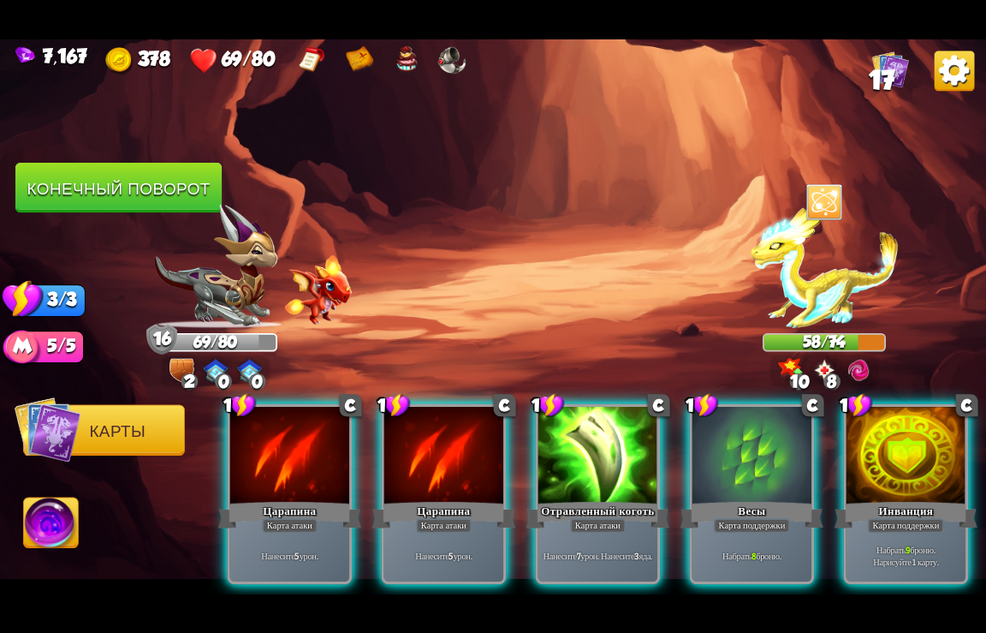
scroll to position [0, 0]
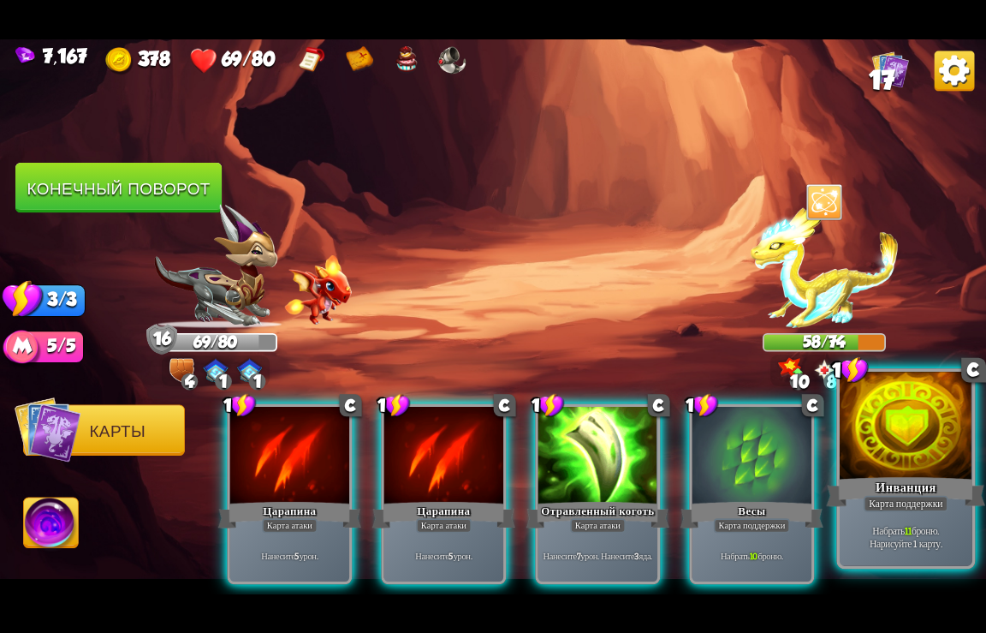
click at [880, 490] on div "Инванция" at bounding box center [906, 491] width 159 height 35
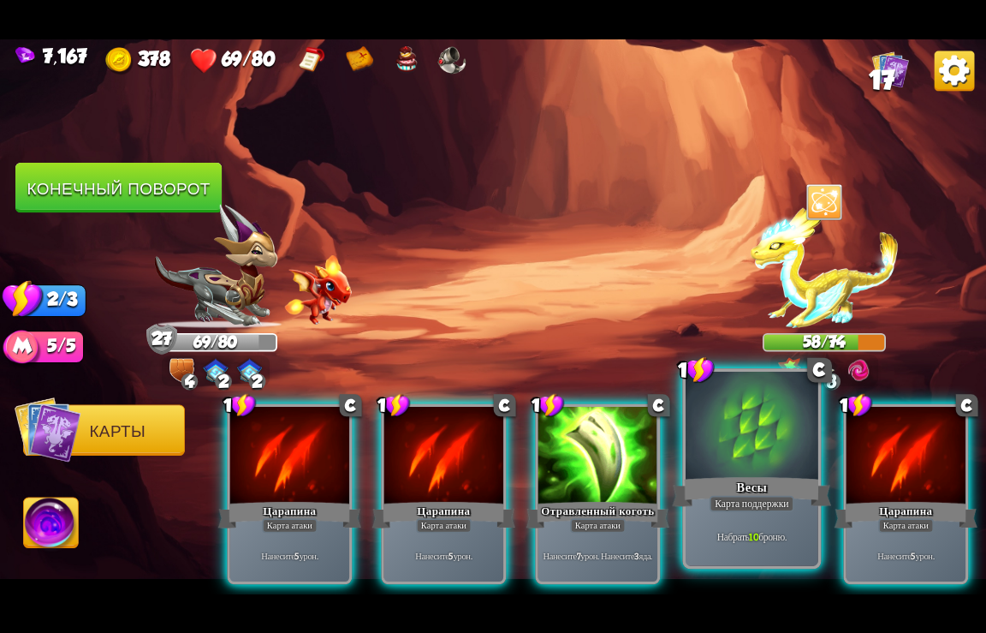
click at [753, 496] on div "Карта поддержки" at bounding box center [752, 503] width 85 height 16
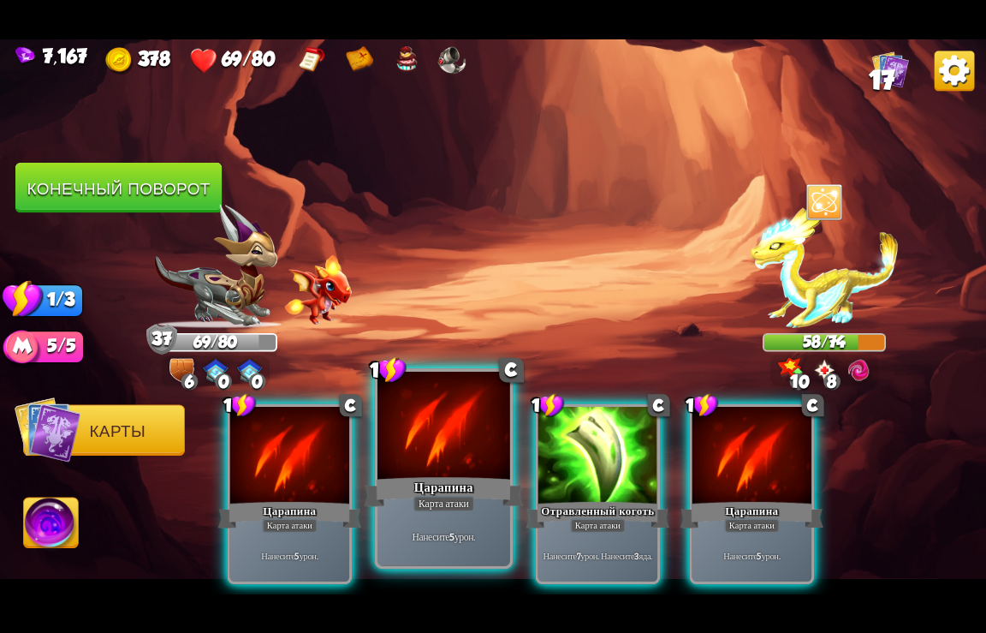
click at [468, 458] on div at bounding box center [444, 426] width 133 height 111
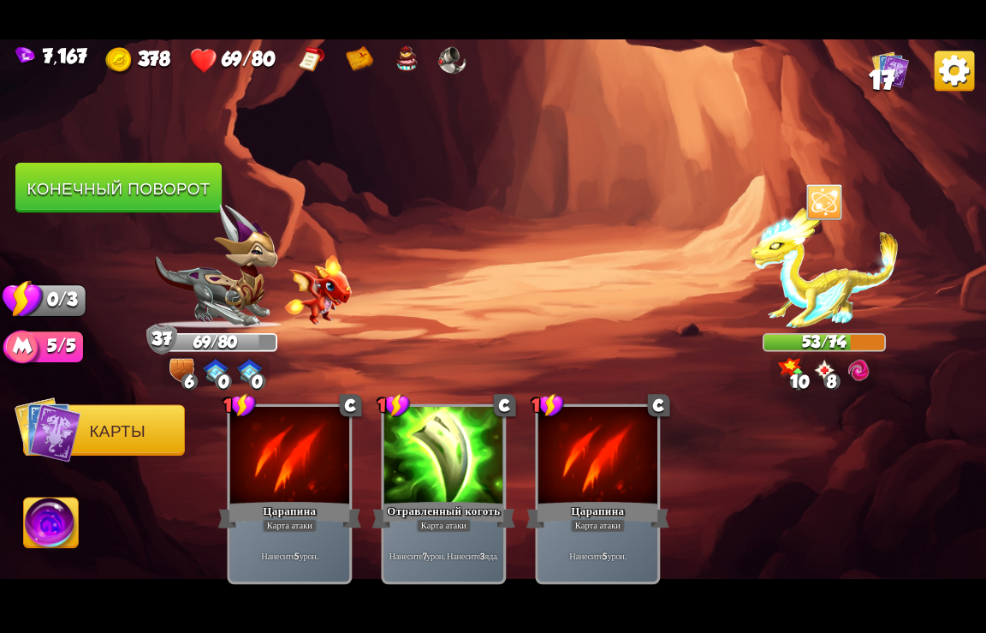
click at [149, 204] on button "Конечный поворот" at bounding box center [118, 188] width 206 height 51
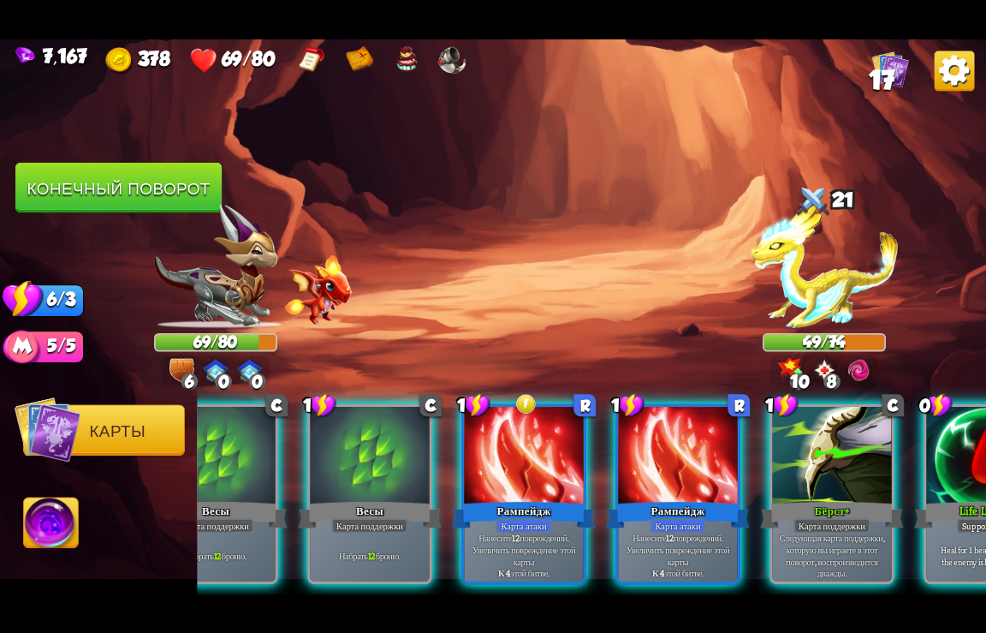
scroll to position [0, 848]
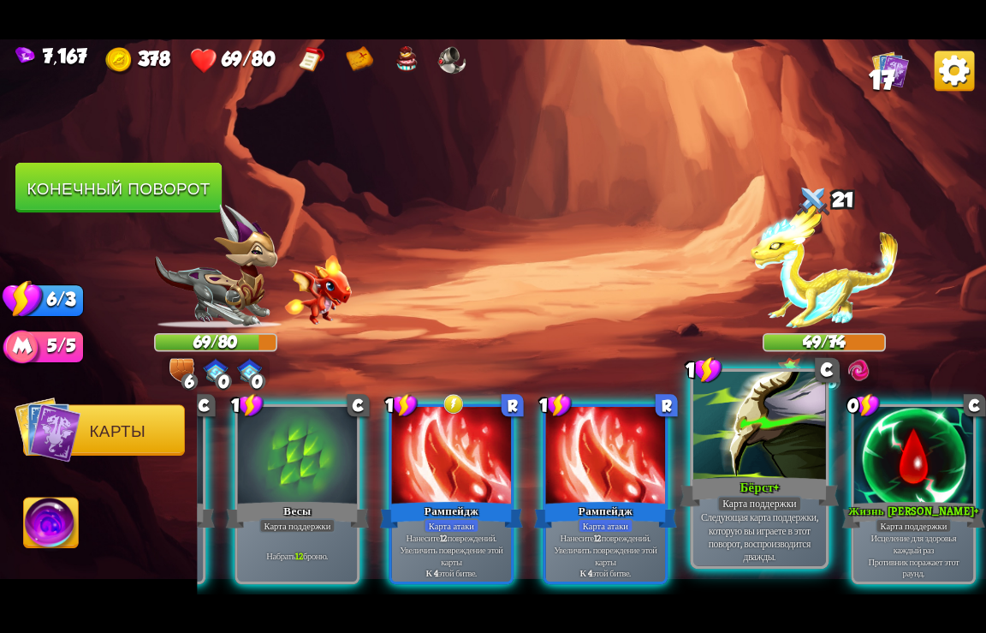
click at [764, 504] on div "Карта поддержки" at bounding box center [760, 503] width 85 height 16
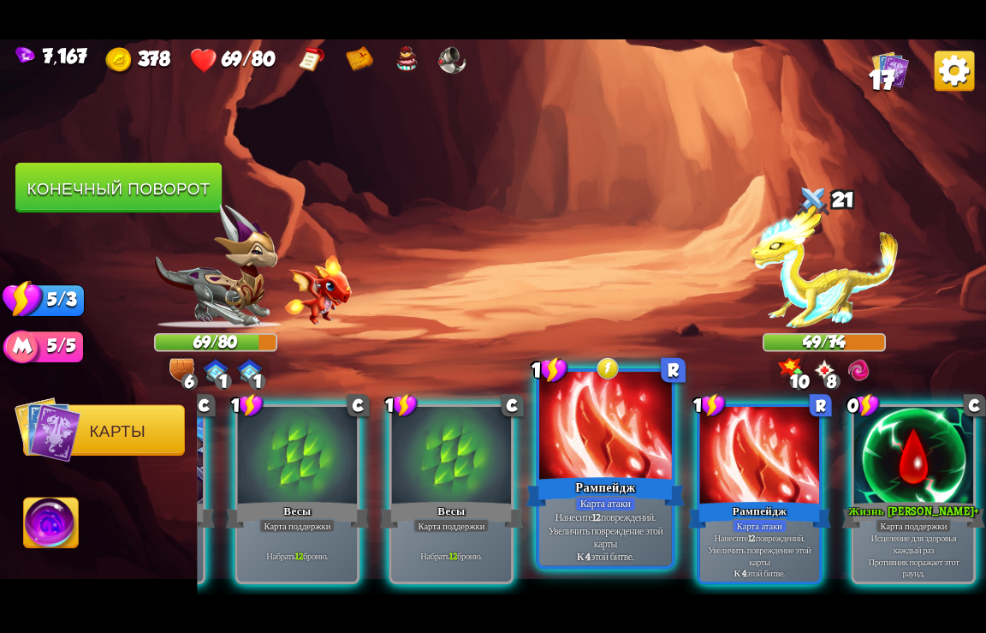
scroll to position [0, 676]
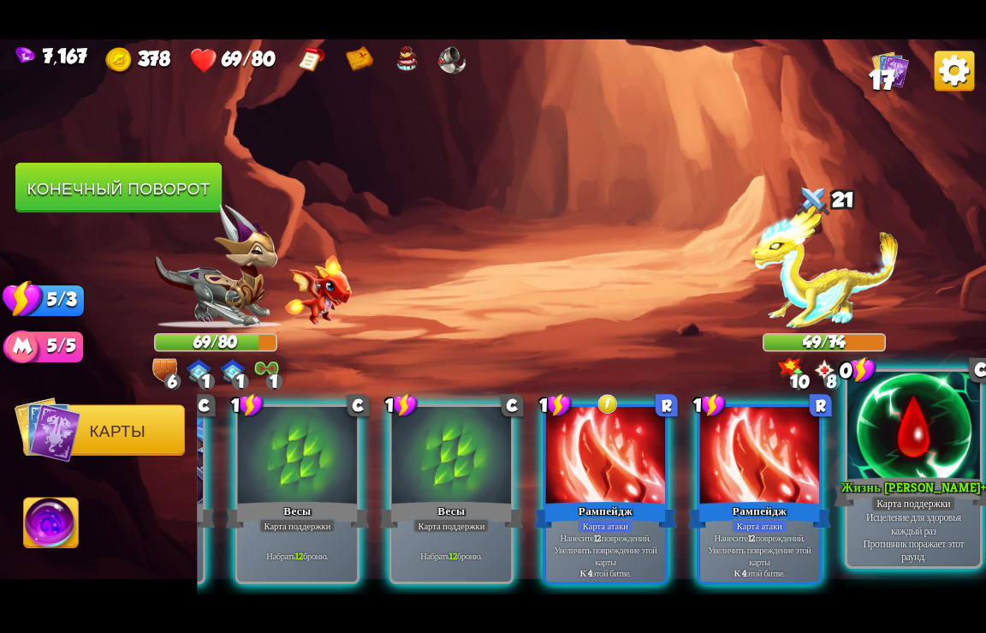
click at [876, 489] on div "Жизнь [PERSON_NAME]+" at bounding box center [914, 491] width 159 height 35
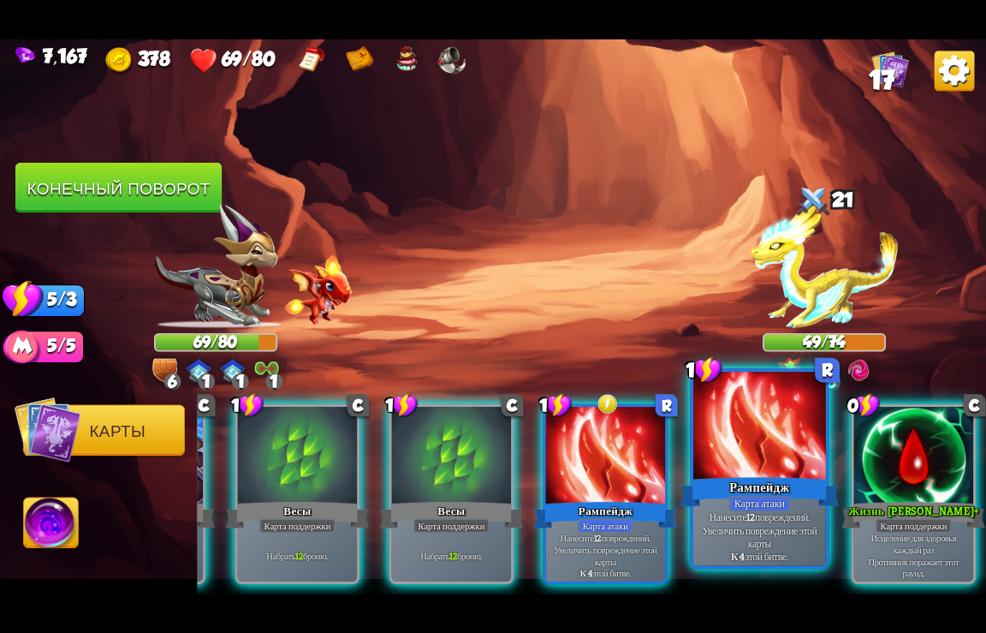
scroll to position [0, 505]
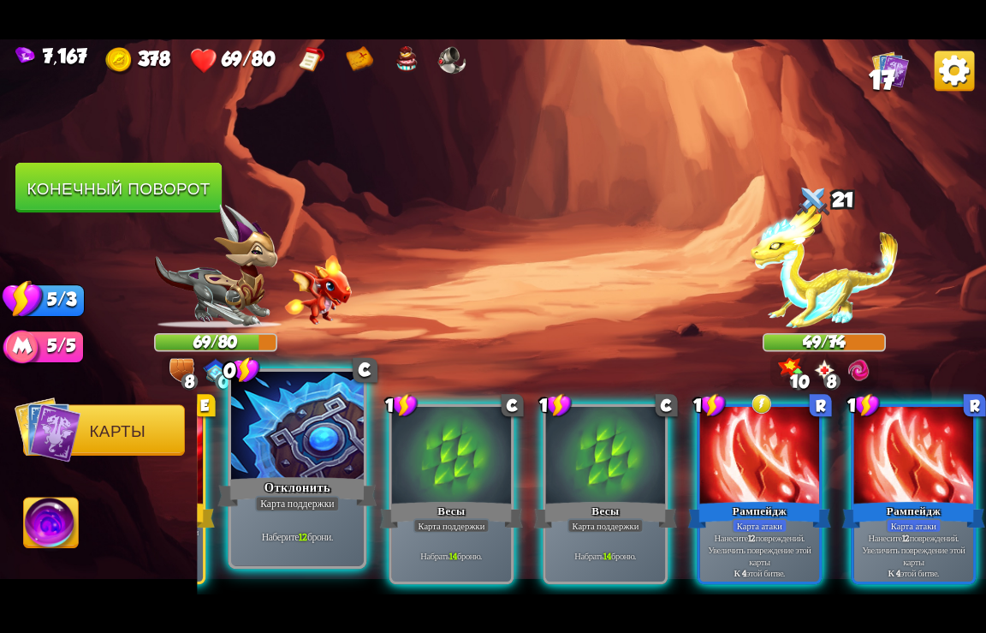
click at [308, 483] on div "Отклонить" at bounding box center [297, 491] width 159 height 35
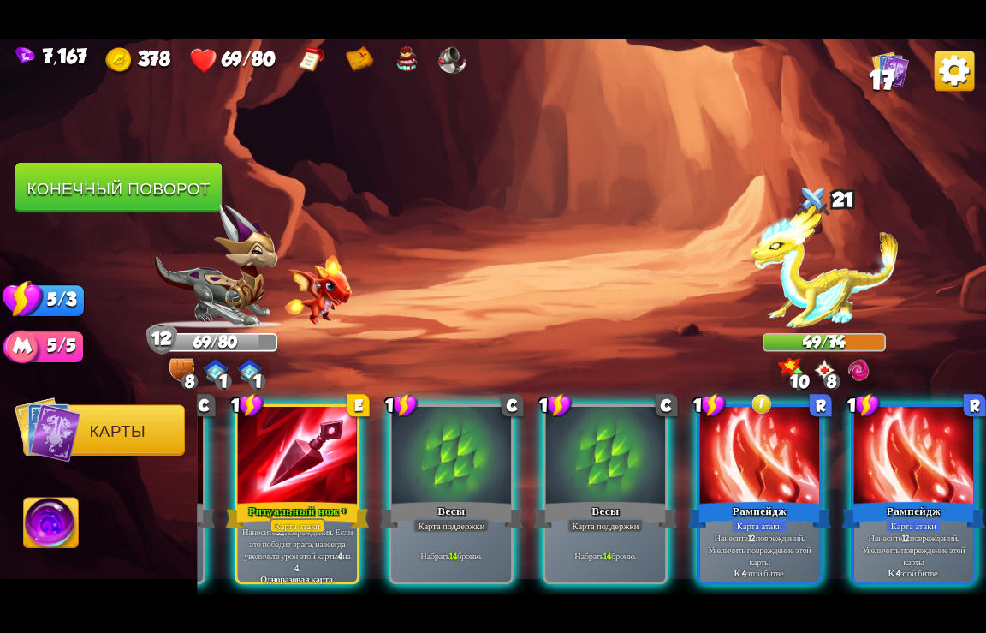
scroll to position [0, 334]
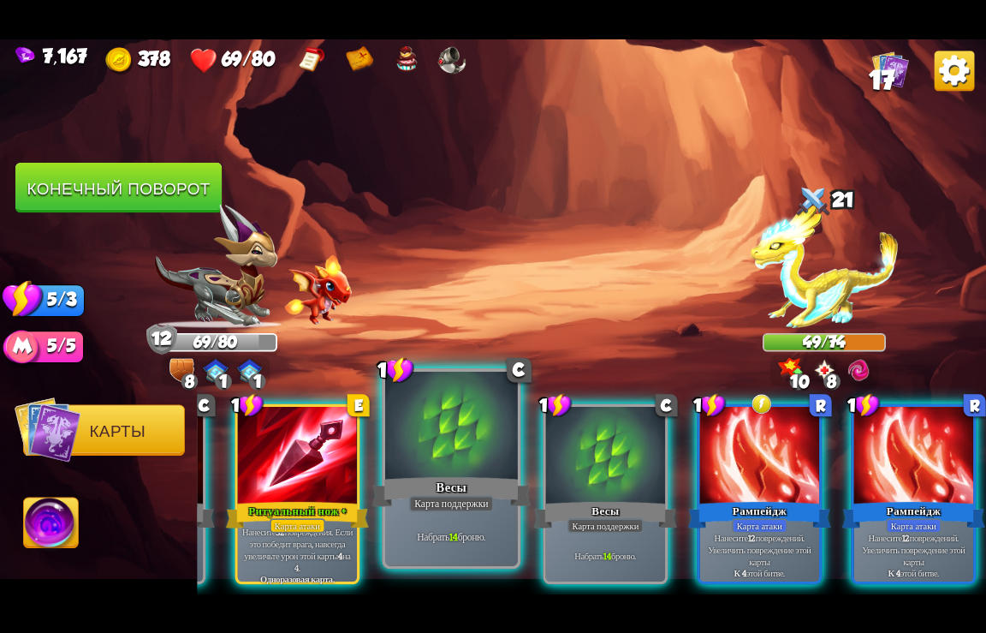
click at [439, 475] on div "Весы" at bounding box center [451, 491] width 159 height 35
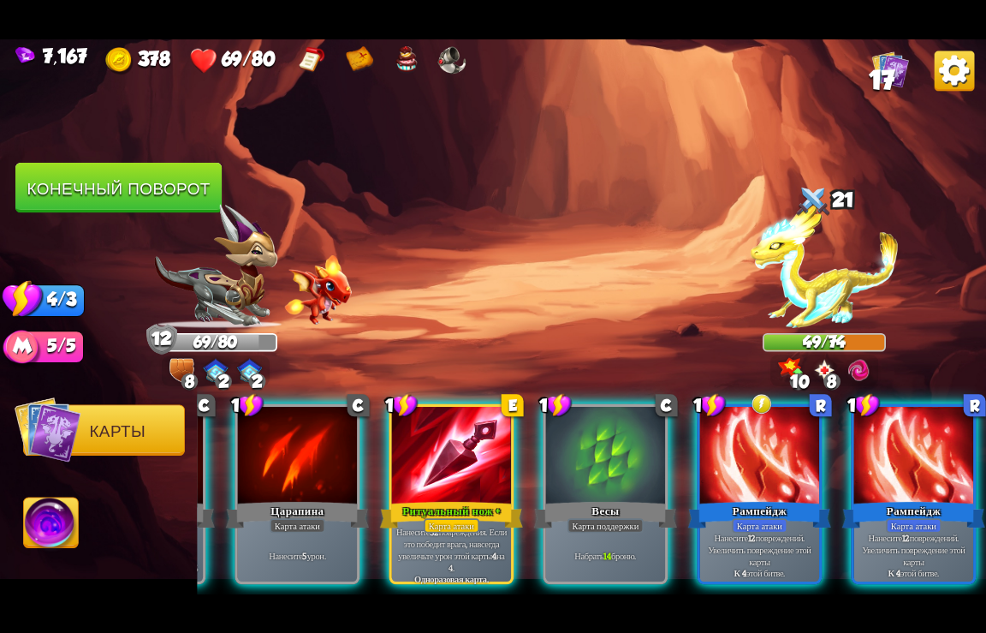
scroll to position [0, 163]
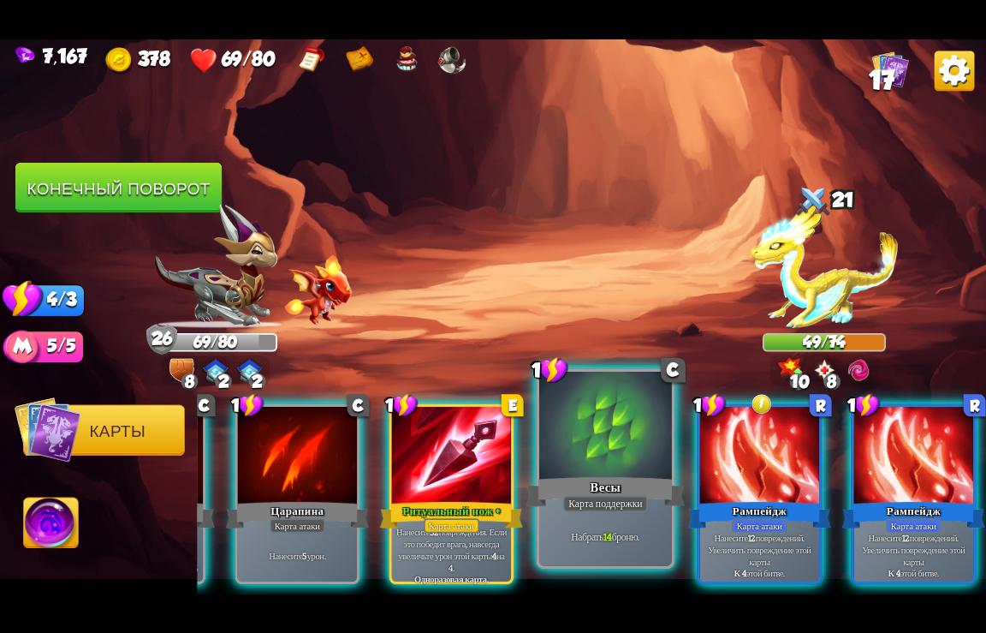
click at [603, 491] on div "Весы" at bounding box center [606, 491] width 159 height 35
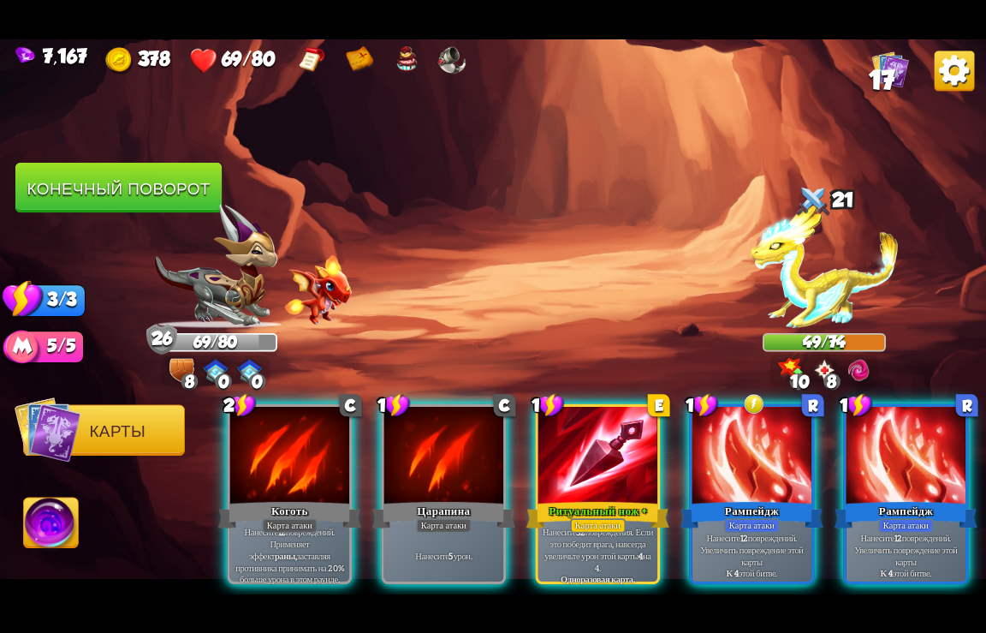
scroll to position [0, 0]
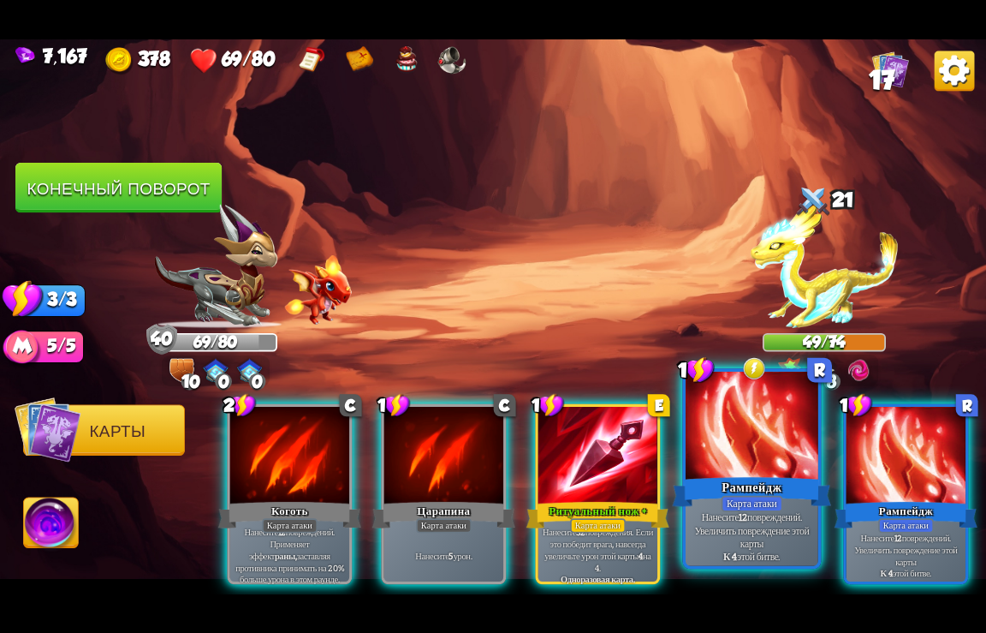
click at [748, 475] on div "Рампейдж" at bounding box center [752, 491] width 159 height 35
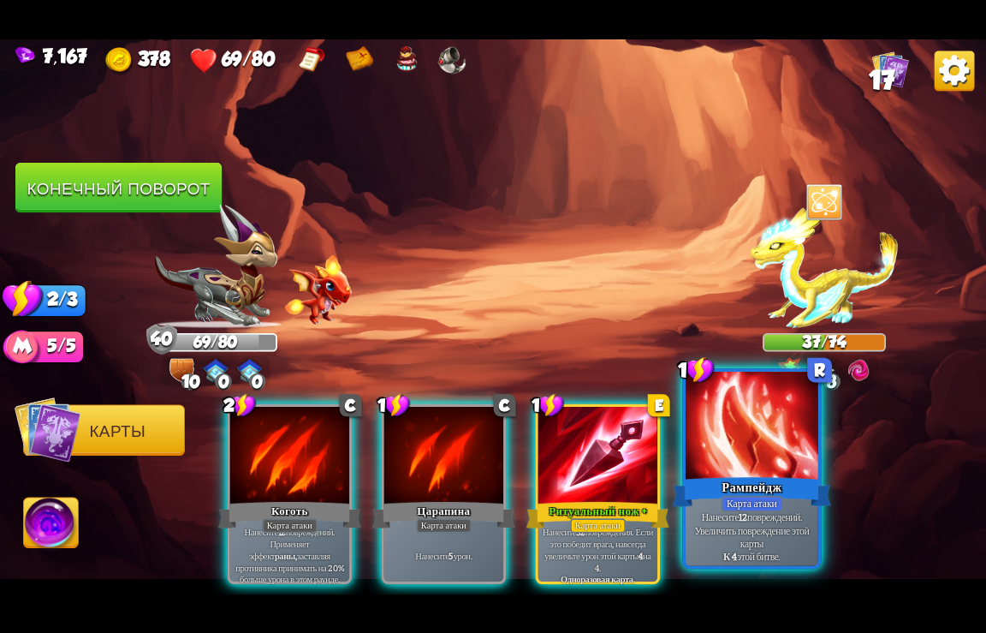
click at [748, 475] on div "Рампейдж" at bounding box center [752, 491] width 159 height 35
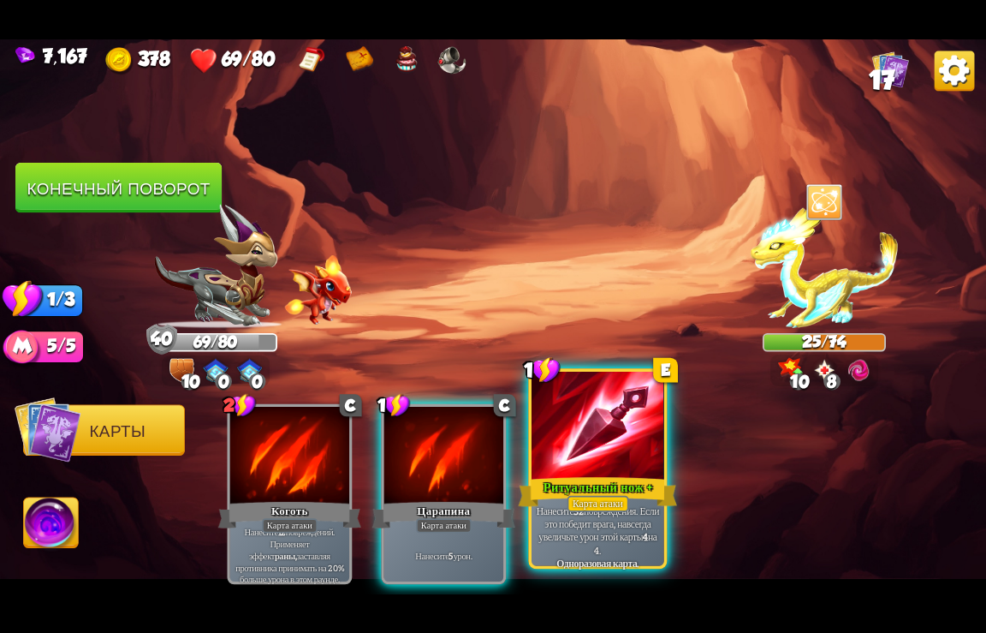
click at [590, 549] on p "Нанесите 32 повреждения. Если это победит врага, навсегда увеличьте урон этой к…" at bounding box center [598, 530] width 126 height 52
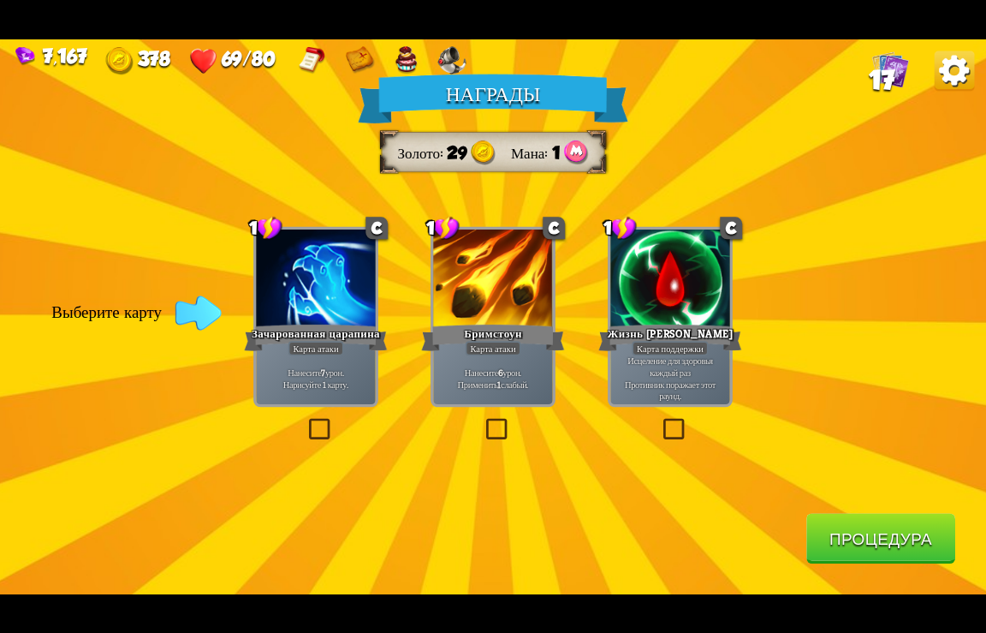
click at [898, 540] on button "Процедура" at bounding box center [881, 538] width 149 height 51
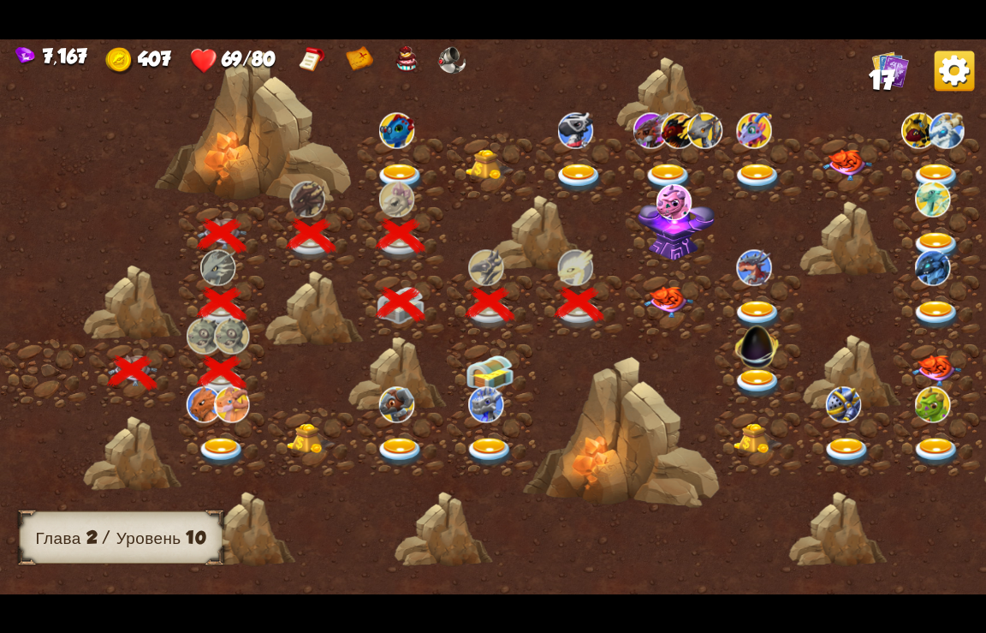
click at [678, 292] on img at bounding box center [669, 302] width 50 height 32
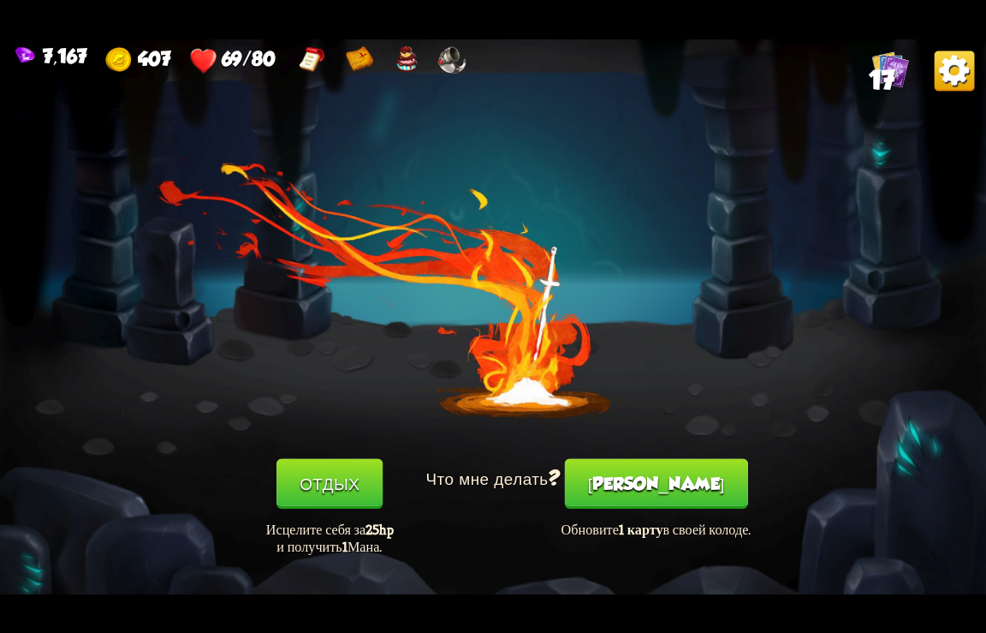
click at [658, 492] on button "[PERSON_NAME]" at bounding box center [656, 483] width 183 height 51
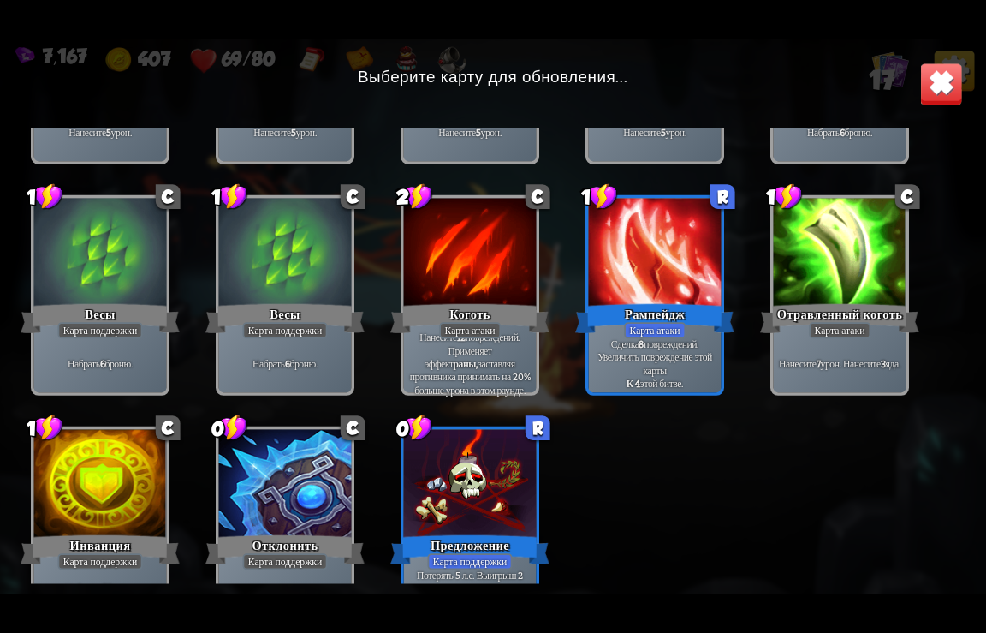
scroll to position [282, 0]
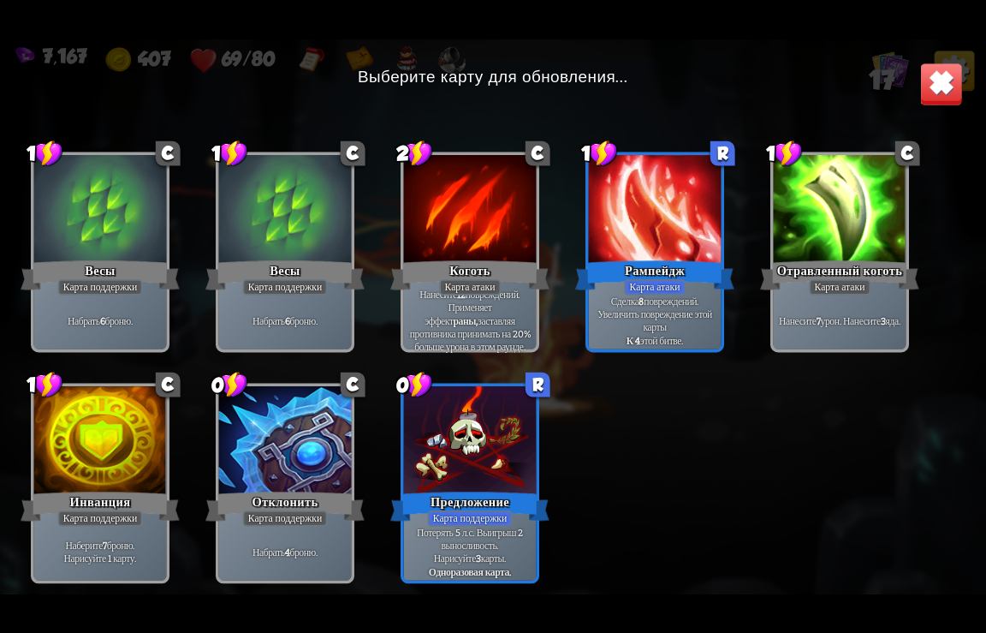
click at [470, 504] on div "Предложение" at bounding box center [469, 505] width 159 height 35
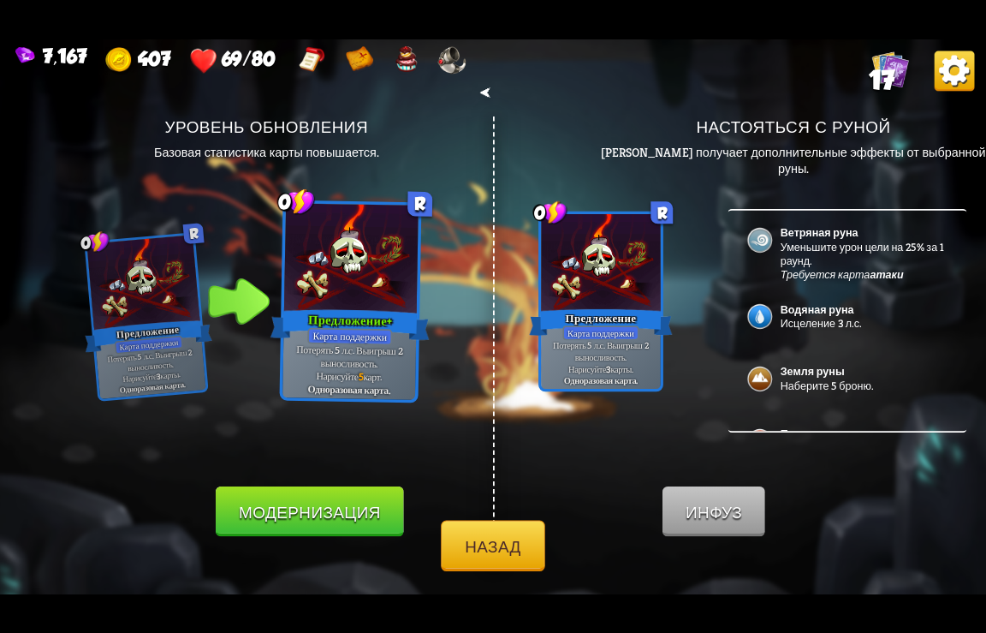
click at [494, 548] on button "Назад" at bounding box center [493, 545] width 104 height 51
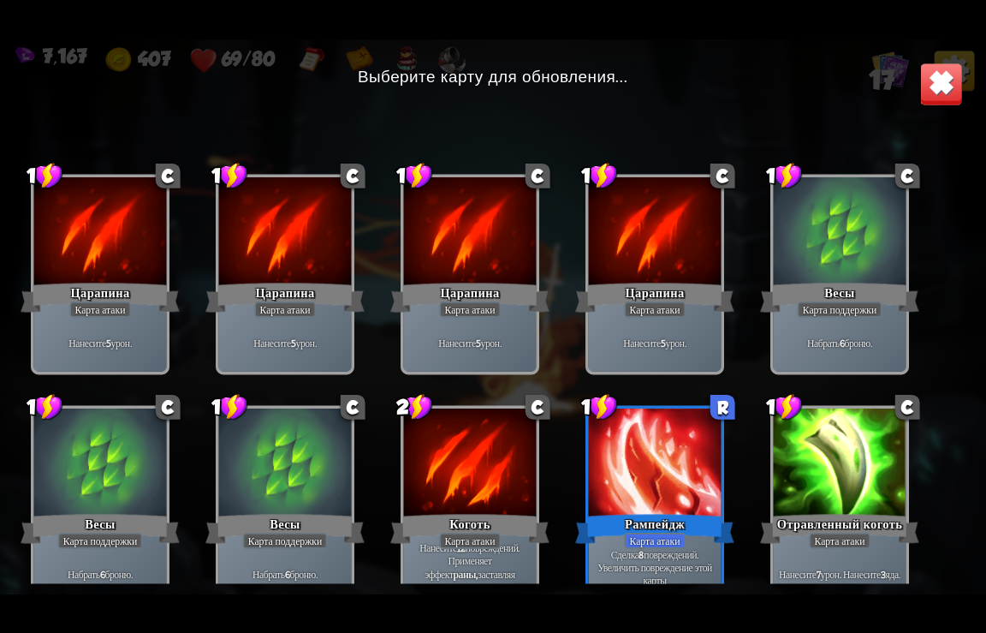
click at [635, 482] on div at bounding box center [655, 464] width 133 height 112
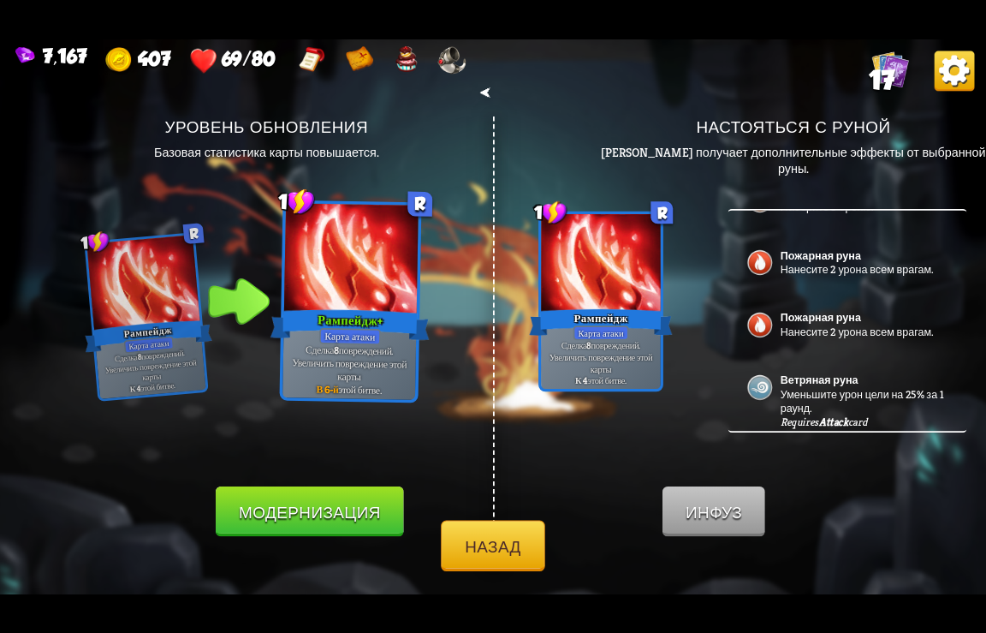
scroll to position [174, 0]
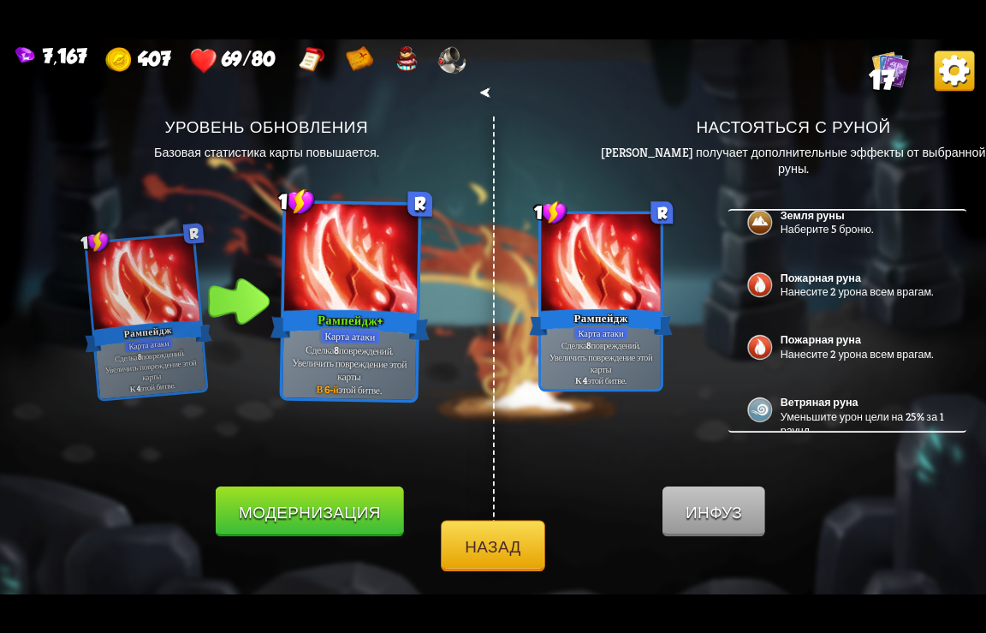
click at [780, 356] on div "Пожарная руна Нанесите 2 урона всем врагам." at bounding box center [848, 348] width 239 height 63
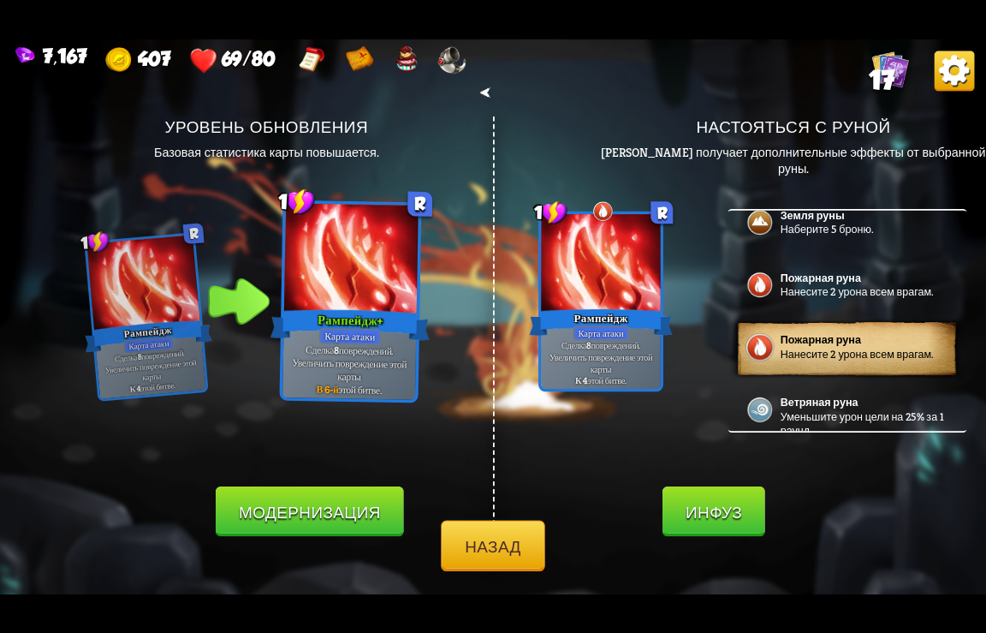
click at [722, 515] on button "Инфуз" at bounding box center [714, 511] width 103 height 51
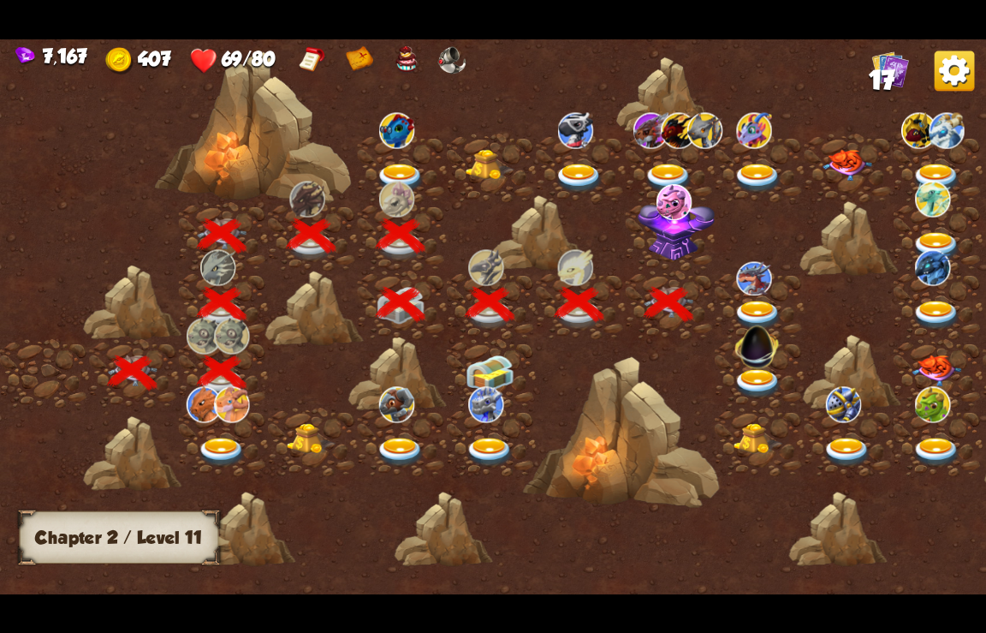
scroll to position [0, 260]
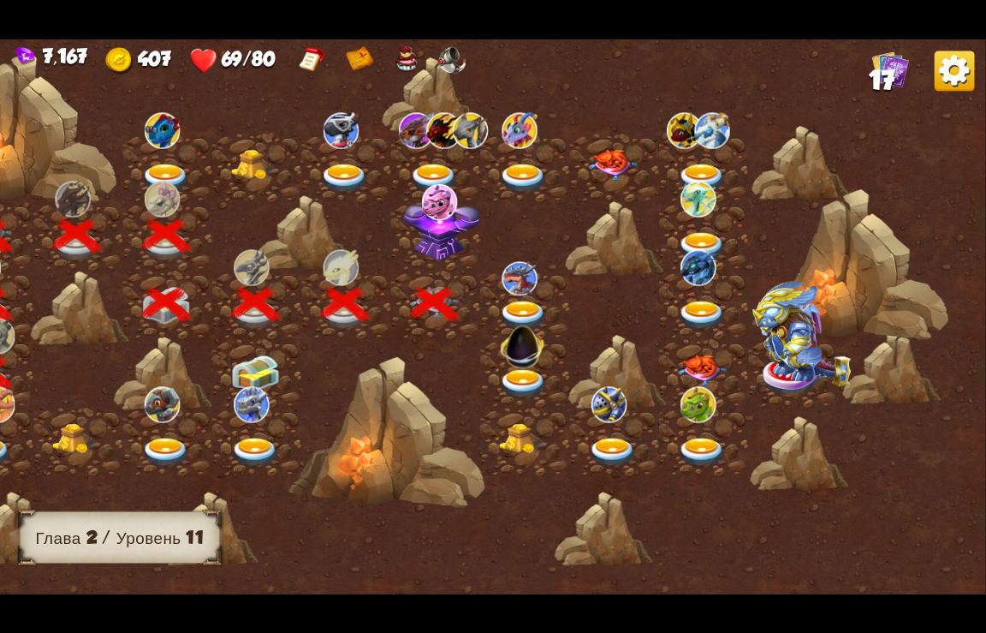
click at [441, 228] on img at bounding box center [442, 227] width 77 height 66
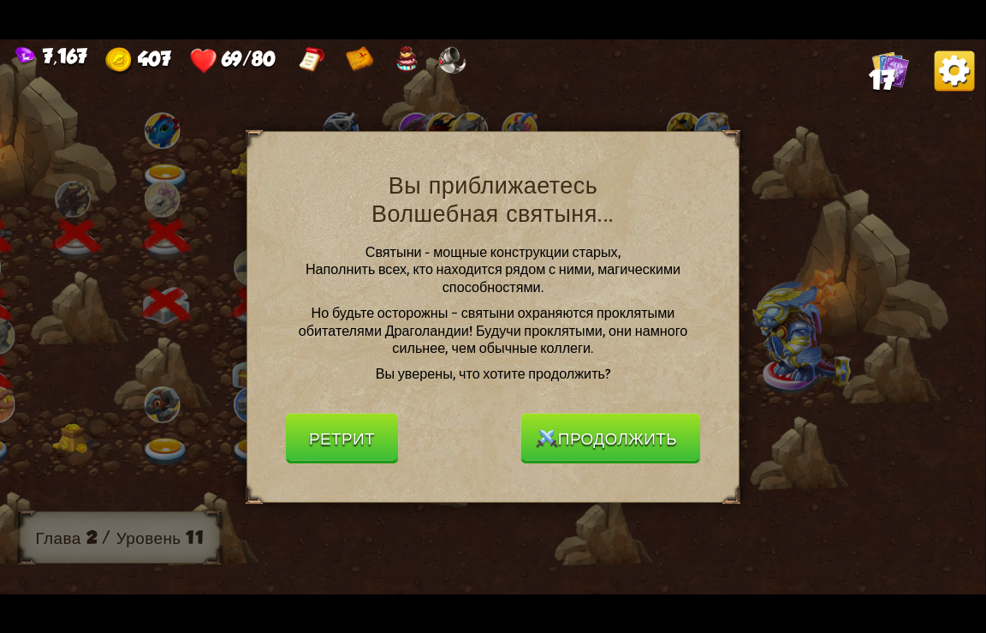
click at [617, 426] on button "Продолжить" at bounding box center [610, 438] width 179 height 51
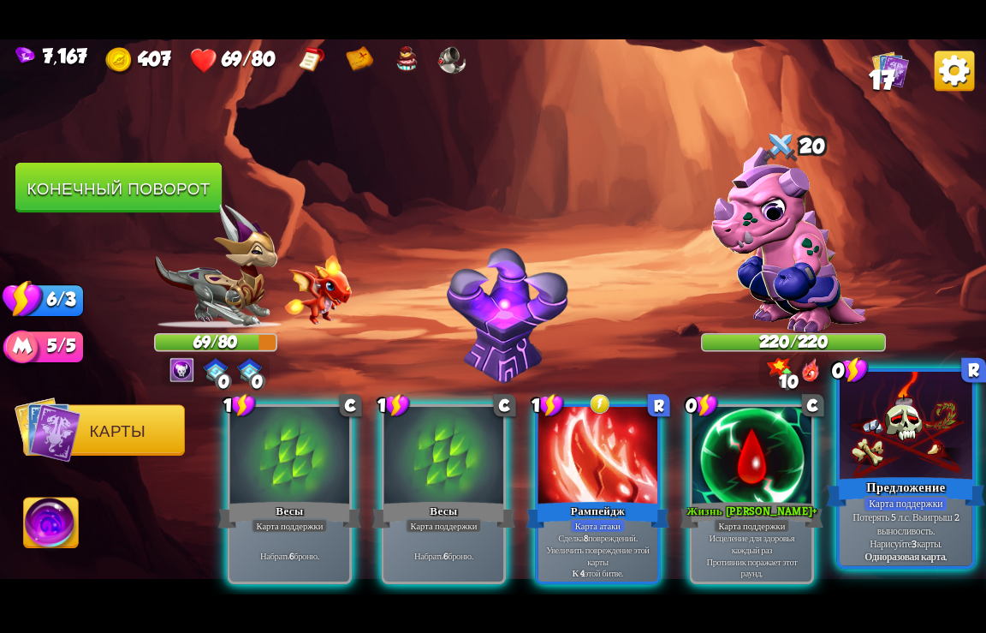
click at [880, 483] on div "Предложение" at bounding box center [906, 491] width 159 height 35
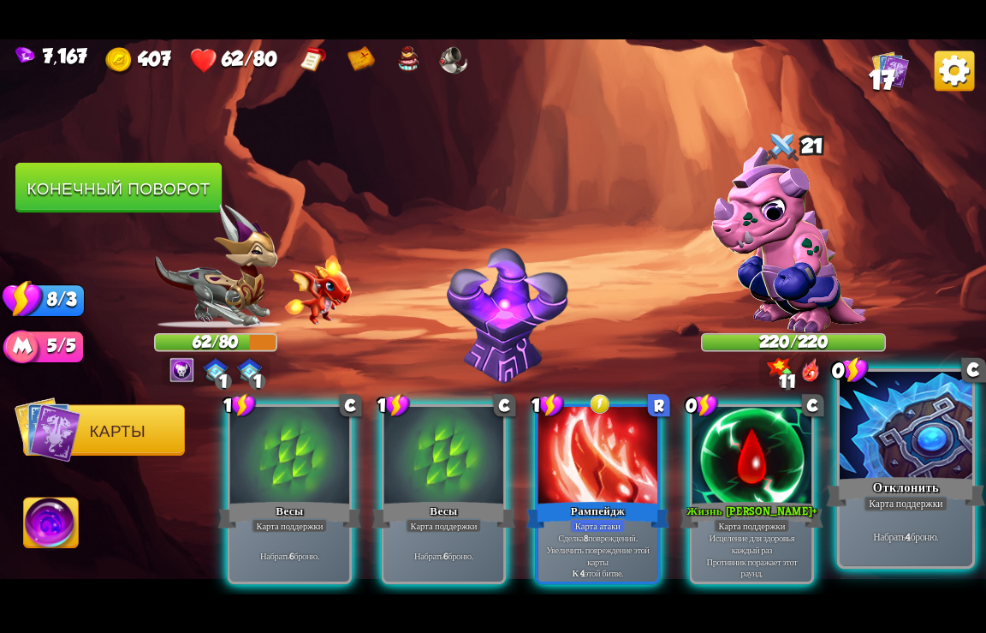
click at [873, 453] on div at bounding box center [906, 426] width 133 height 111
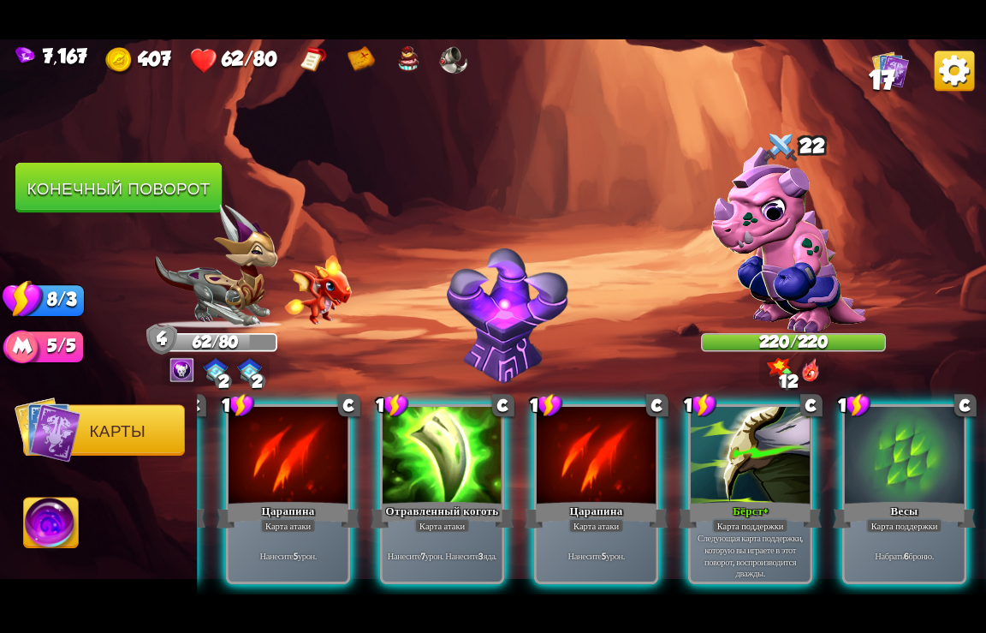
scroll to position [0, 931]
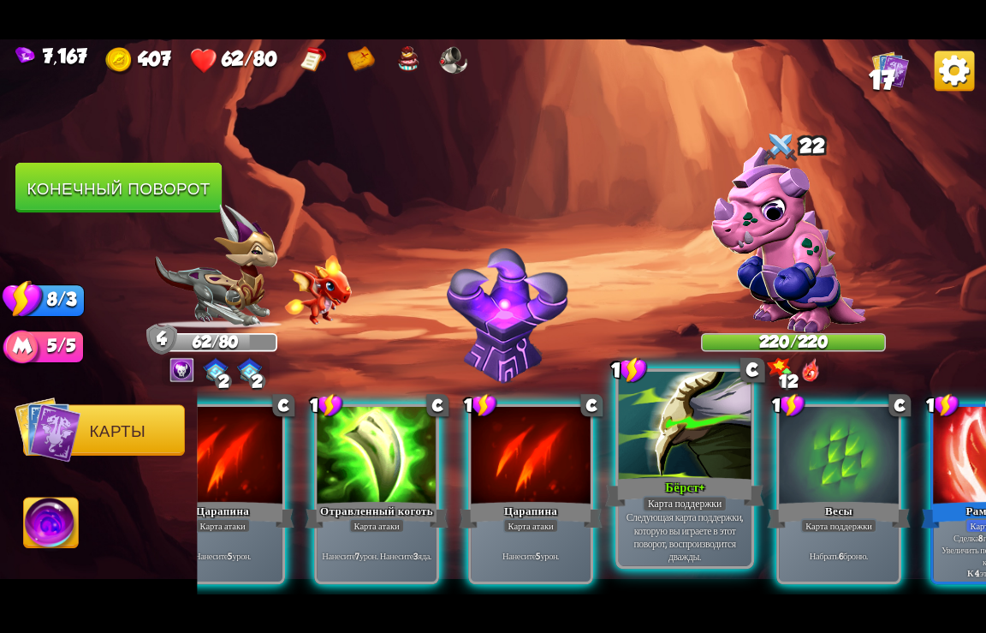
click at [649, 498] on div "Карта поддержки" at bounding box center [685, 503] width 85 height 16
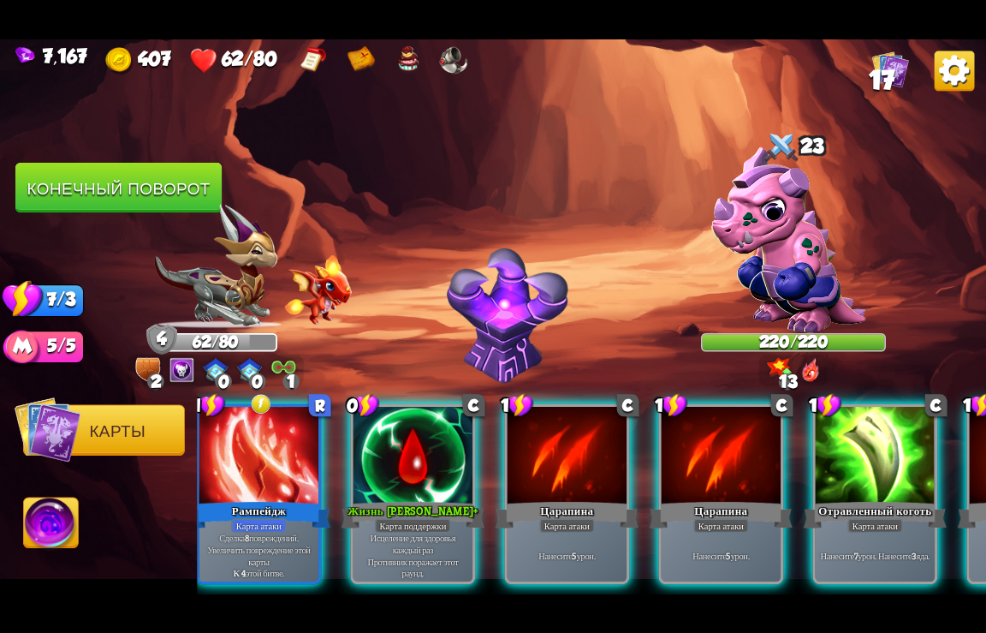
scroll to position [0, 338]
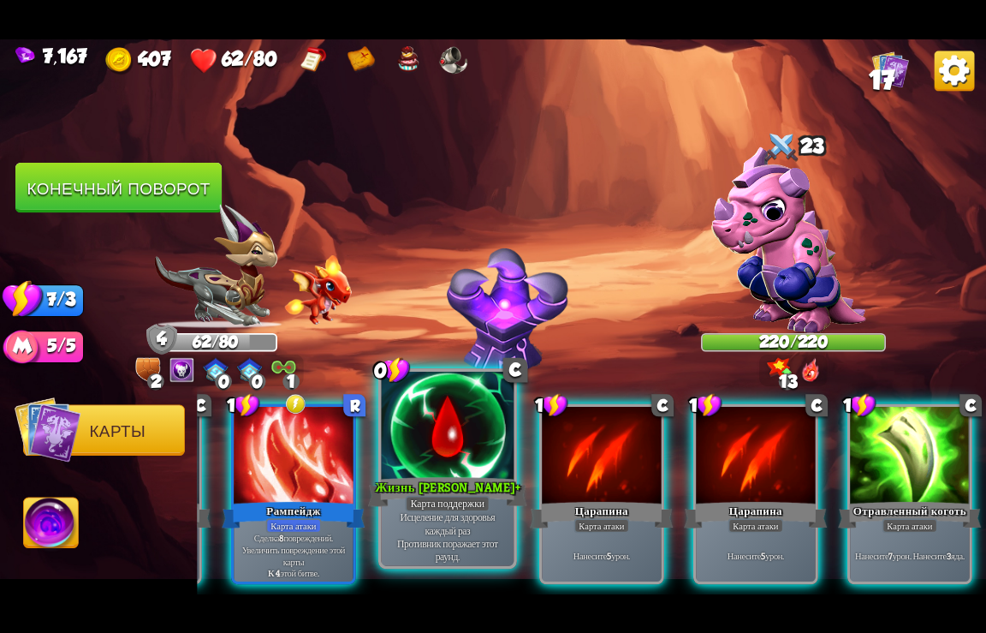
click at [455, 500] on div "Карта поддержки" at bounding box center [447, 503] width 85 height 16
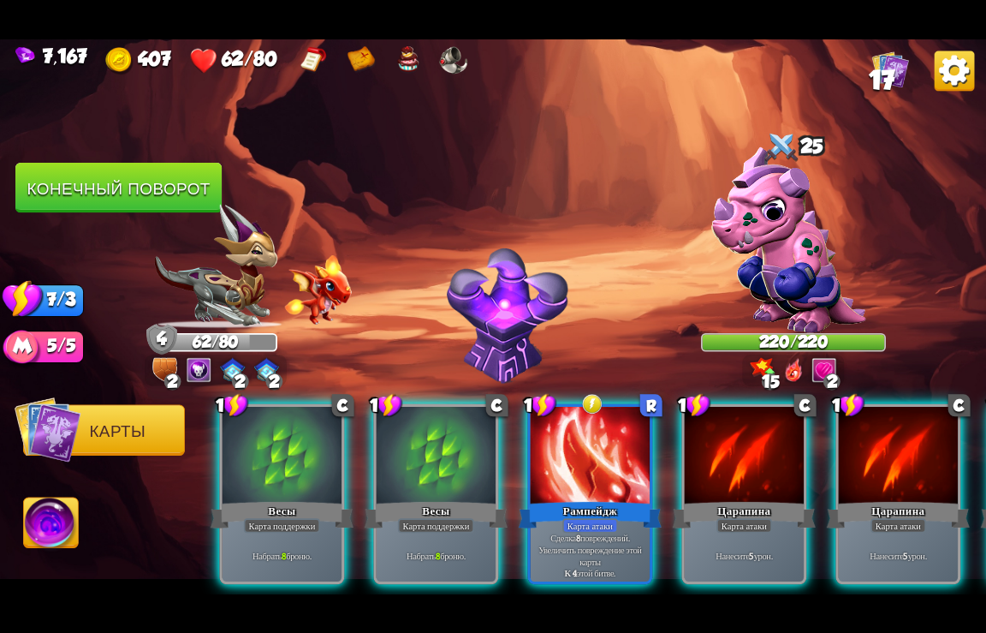
scroll to position [0, 0]
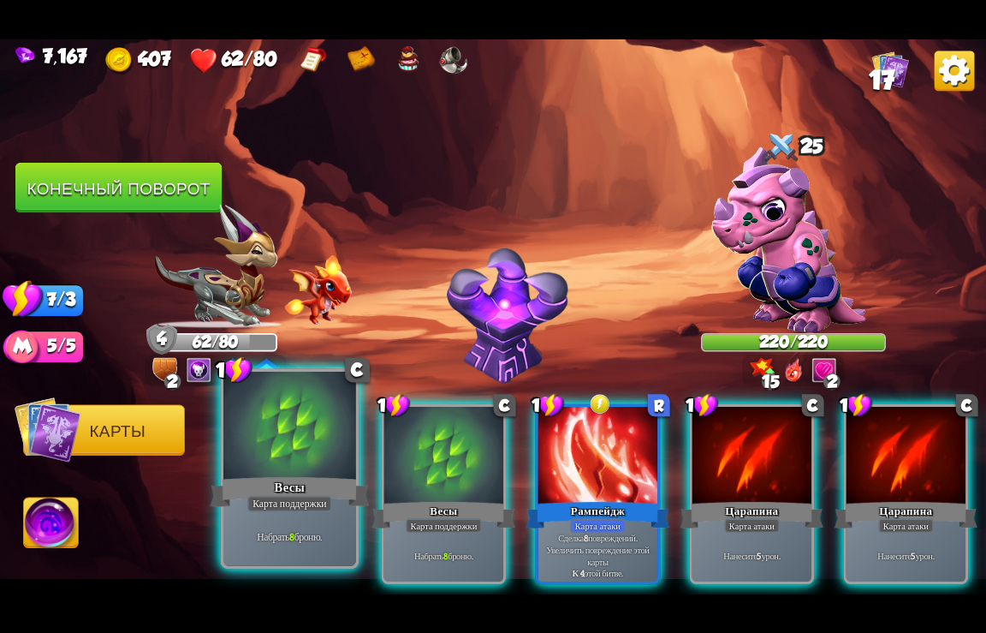
click at [272, 508] on div "Карта поддержки" at bounding box center [289, 503] width 85 height 16
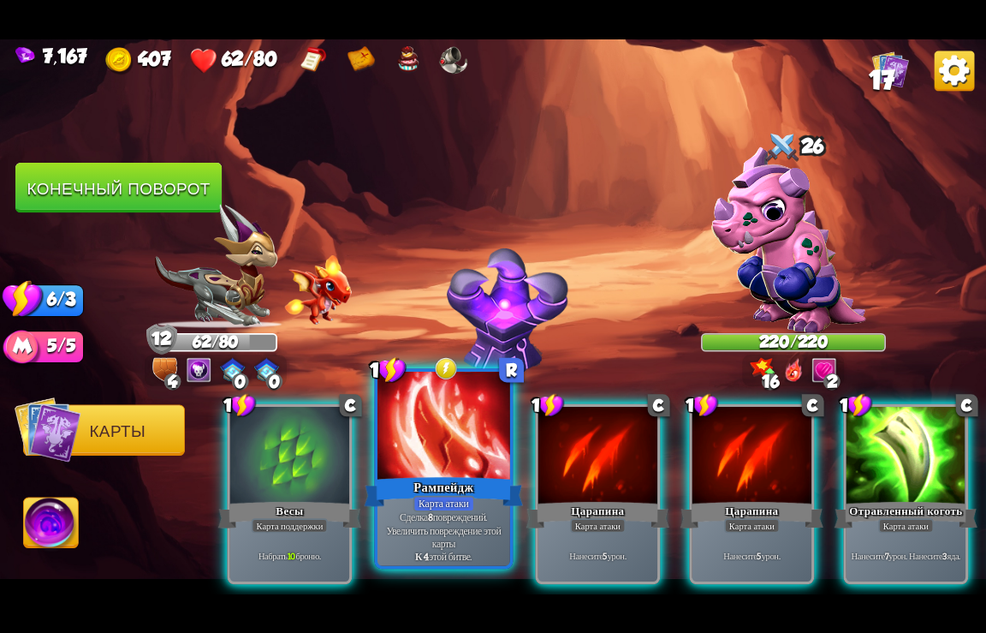
click at [444, 467] on div at bounding box center [444, 426] width 133 height 111
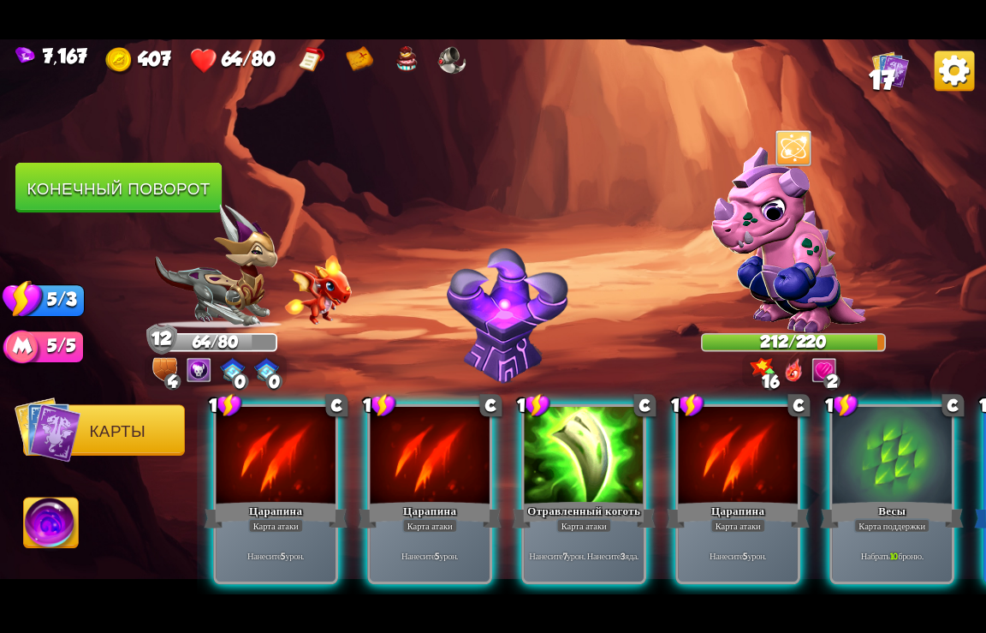
scroll to position [0, 334]
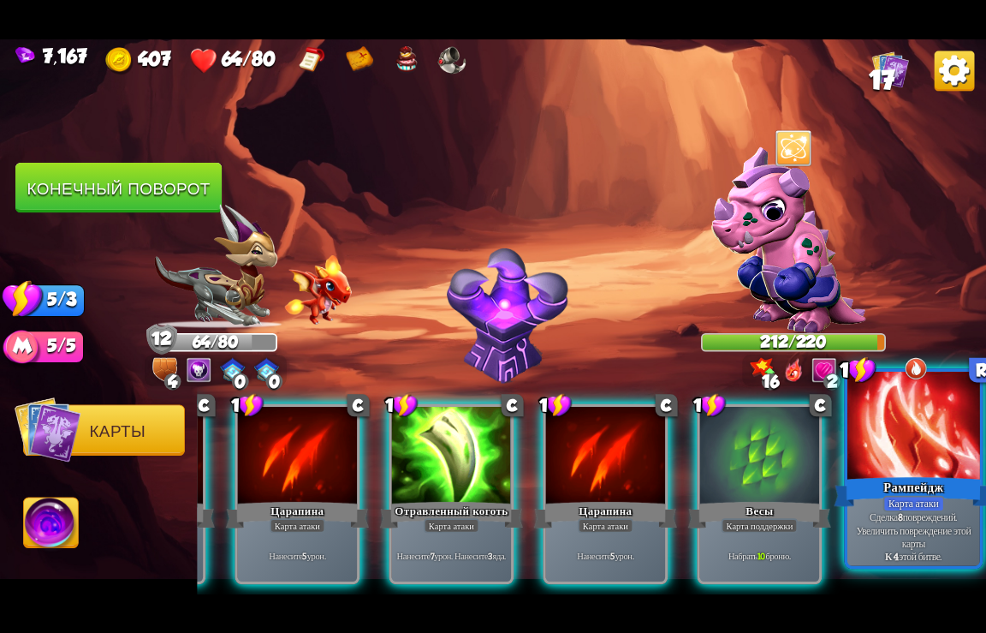
click at [916, 489] on div "Рампейдж" at bounding box center [914, 491] width 159 height 35
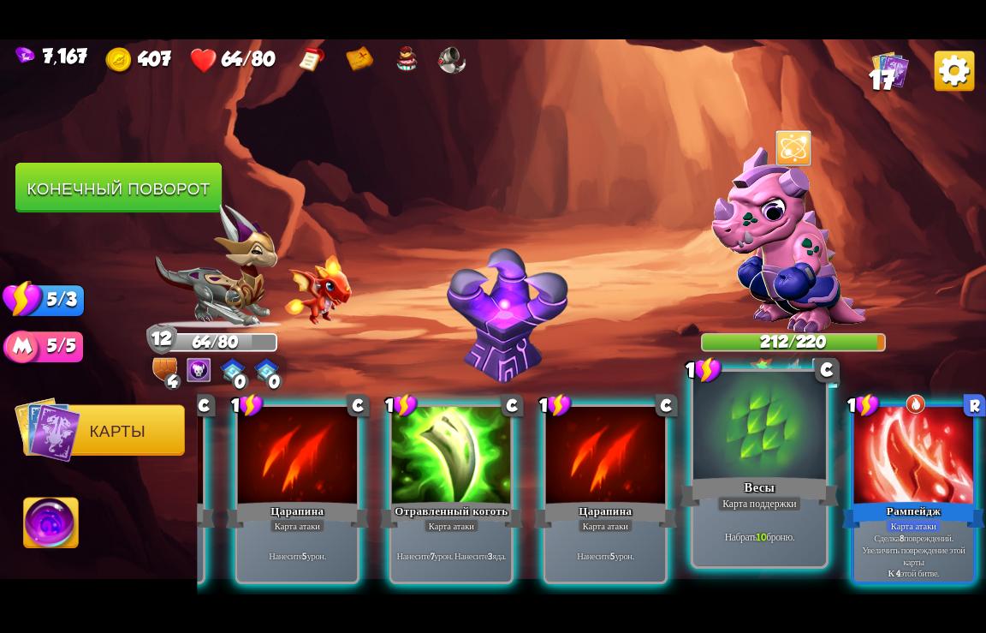
scroll to position [0, 163]
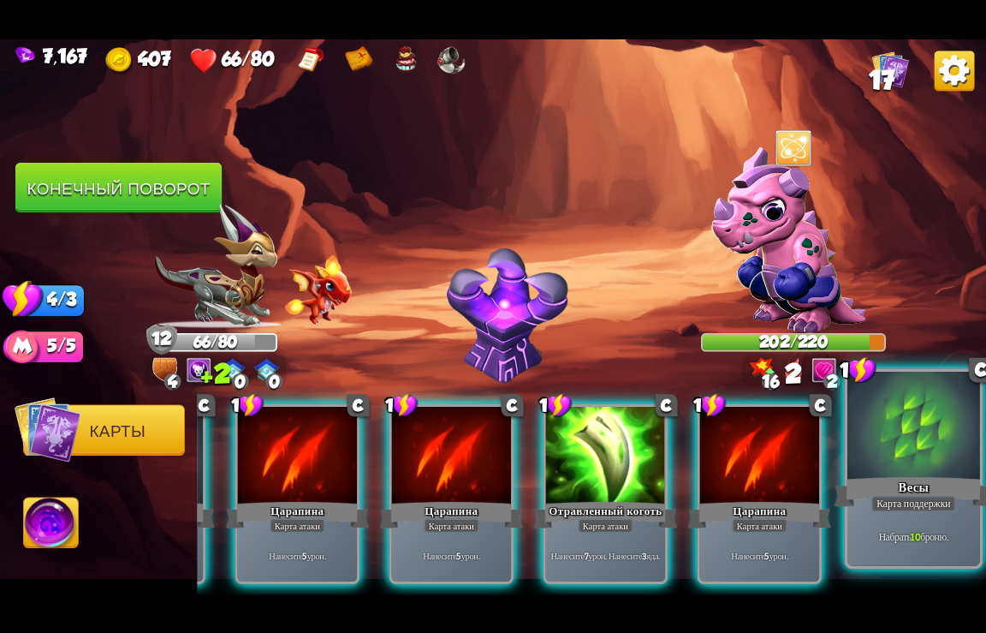
click at [892, 480] on div "Весы" at bounding box center [914, 491] width 159 height 35
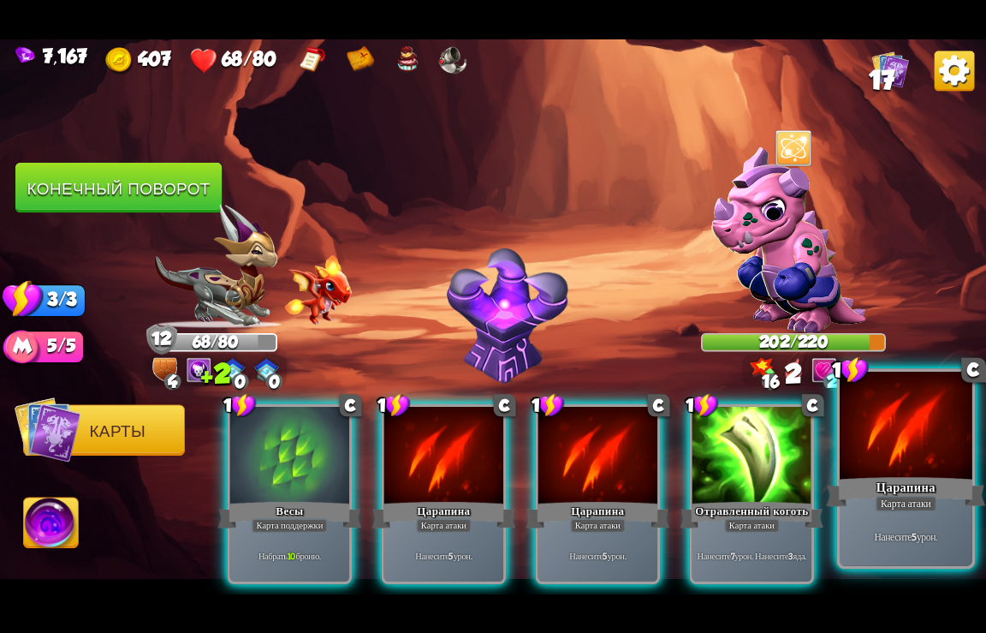
scroll to position [0, 0]
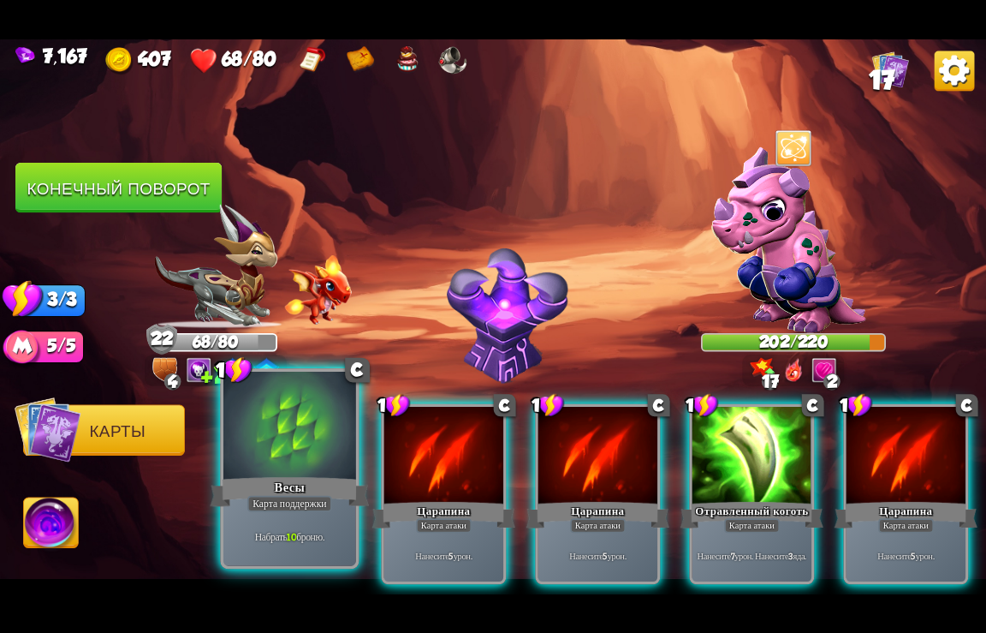
click at [298, 464] on div at bounding box center [289, 426] width 133 height 111
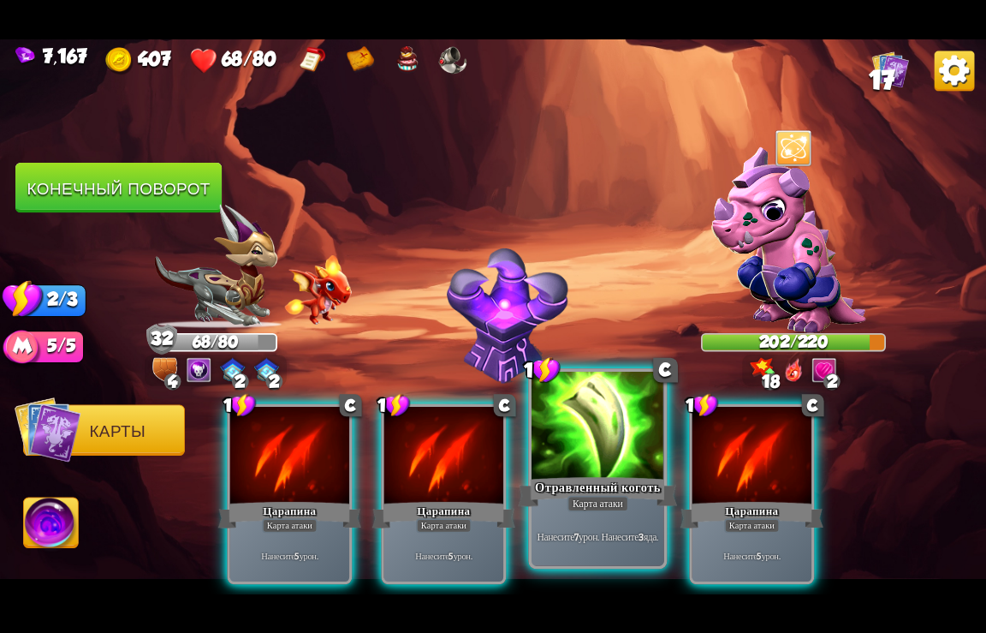
click at [592, 449] on div at bounding box center [598, 426] width 133 height 111
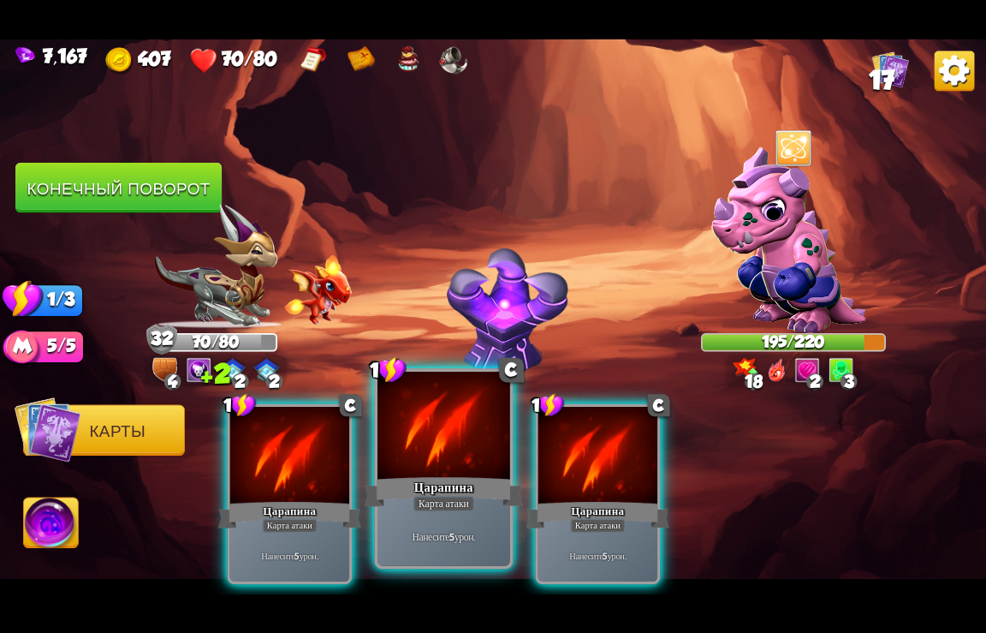
click at [448, 468] on div at bounding box center [444, 426] width 133 height 111
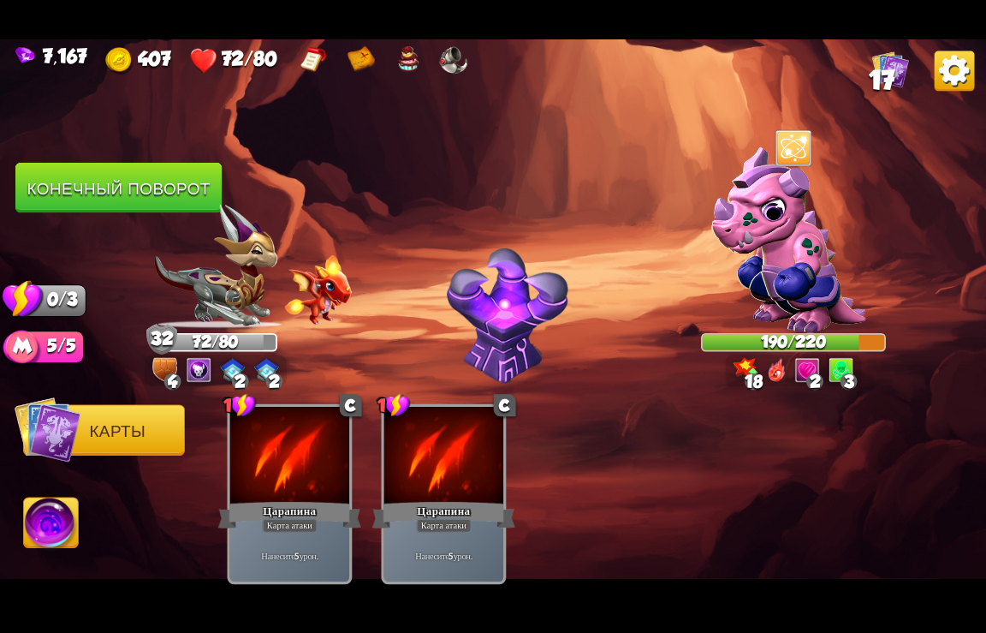
click at [127, 183] on button "Конечный поворот" at bounding box center [118, 188] width 206 height 51
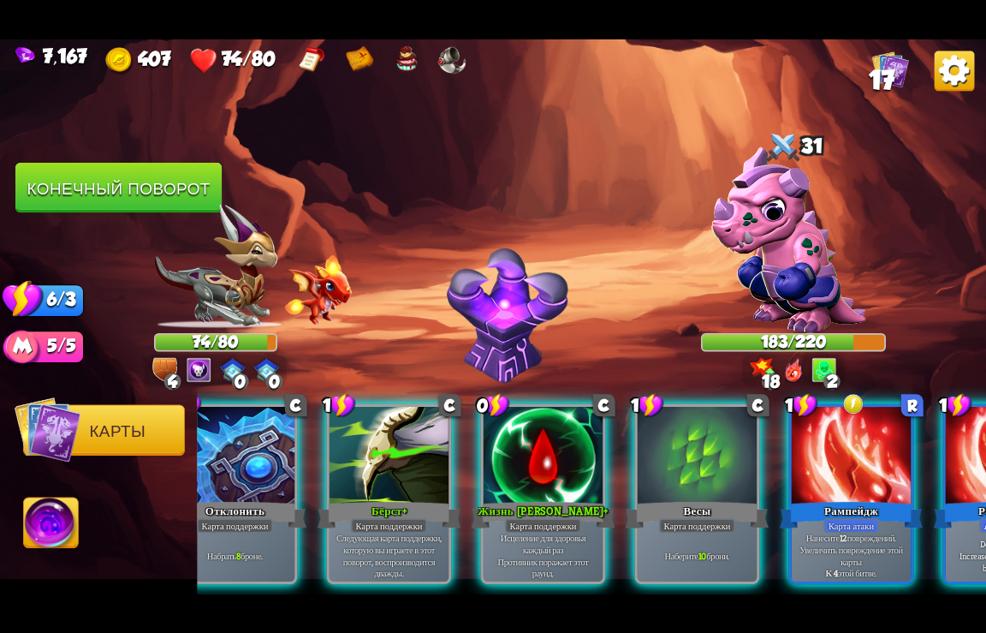
scroll to position [0, 848]
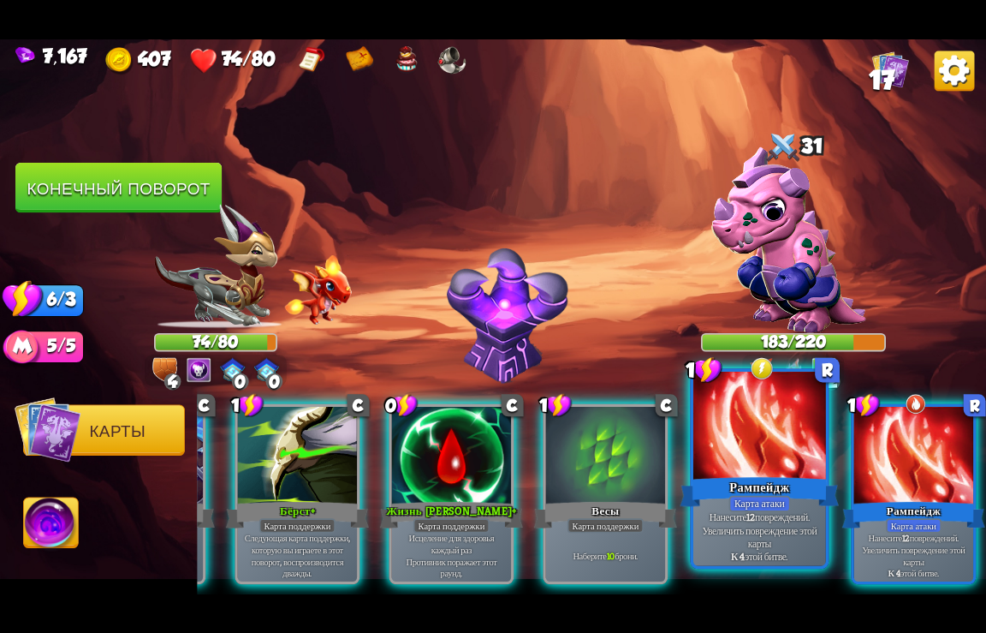
click at [720, 451] on div at bounding box center [760, 426] width 133 height 111
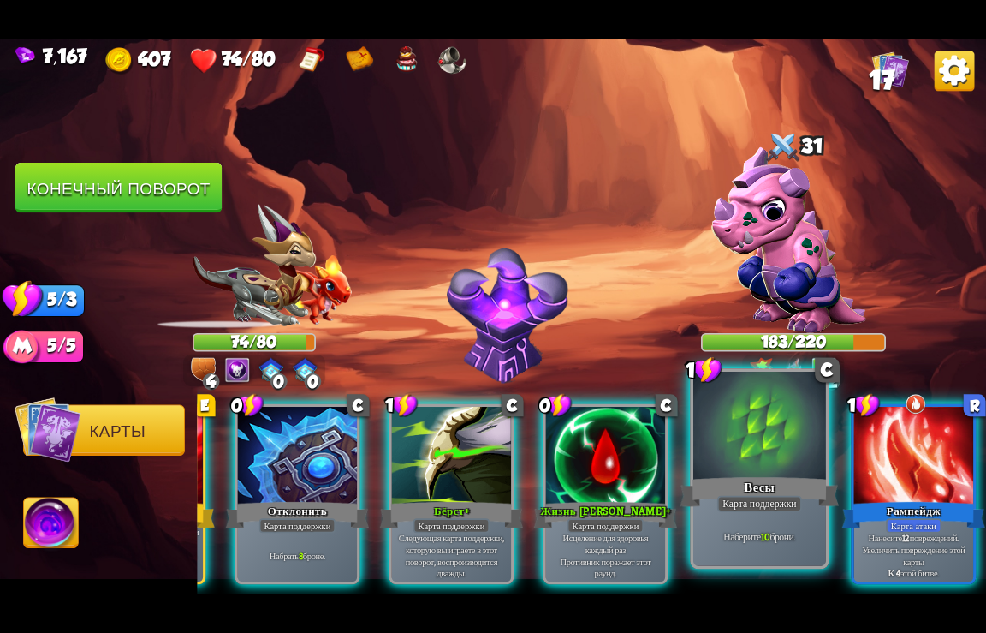
scroll to position [0, 676]
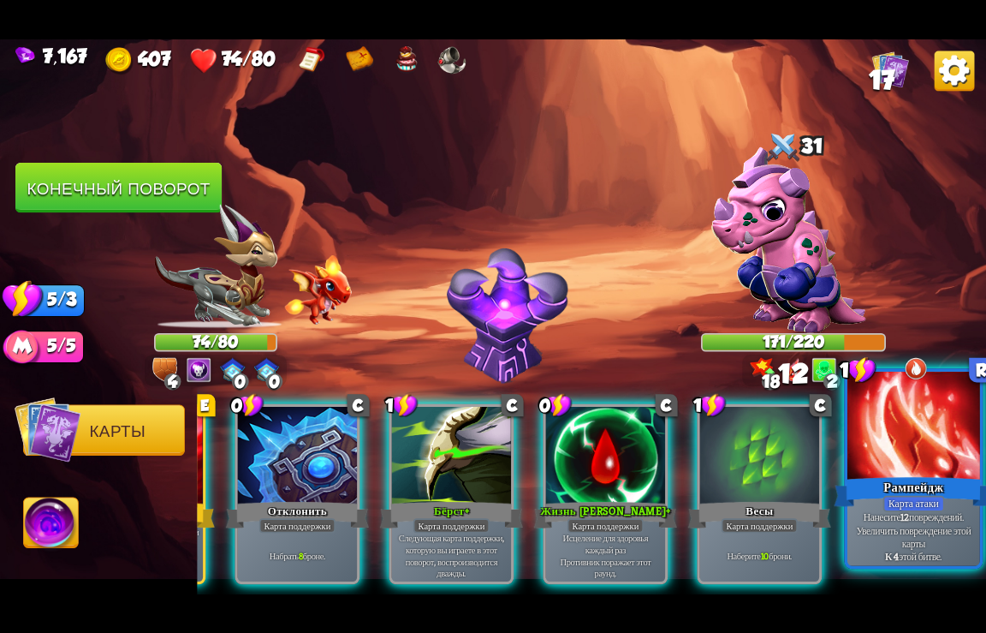
click at [931, 463] on div at bounding box center [914, 426] width 133 height 111
click at [819, 463] on div at bounding box center [759, 456] width 119 height 100
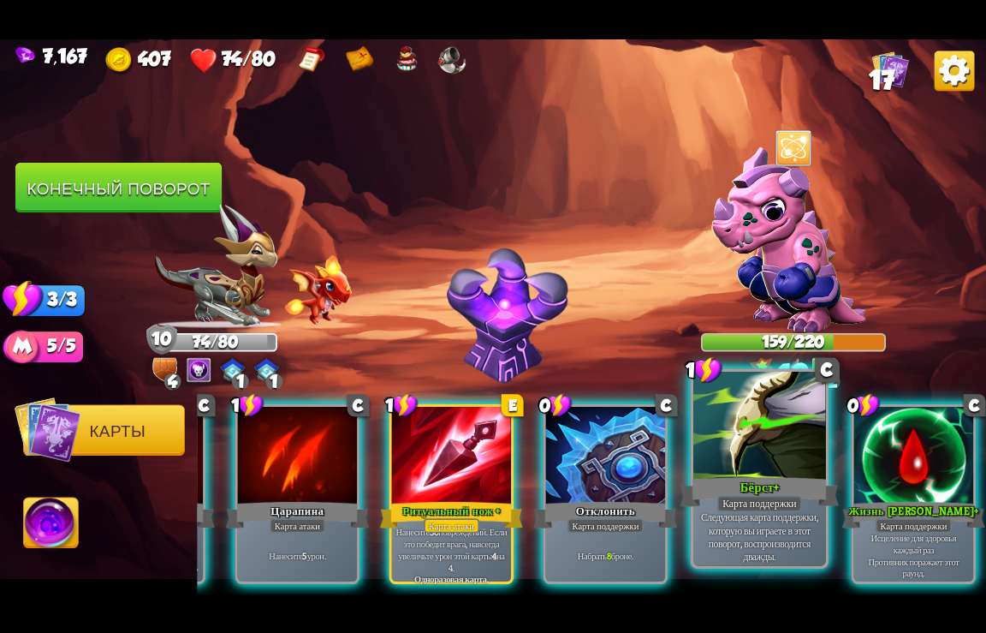
click at [754, 450] on div at bounding box center [760, 426] width 133 height 111
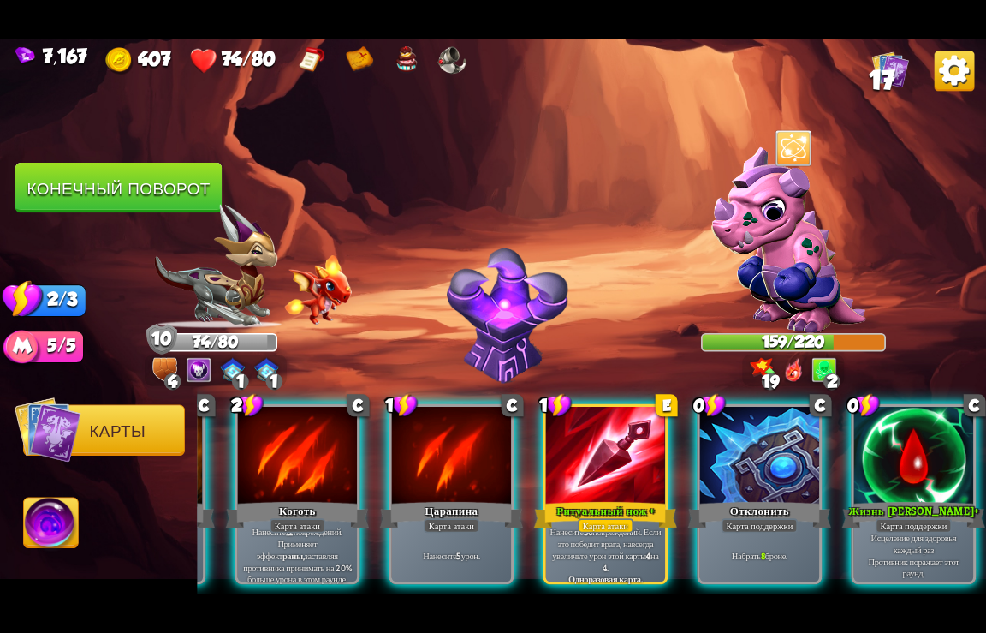
scroll to position [0, 163]
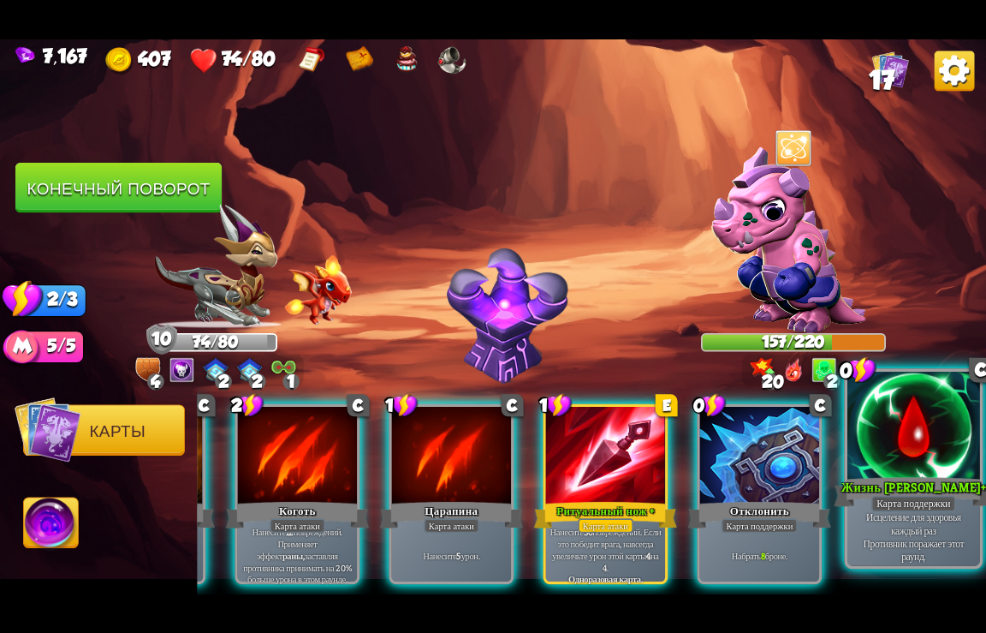
click at [901, 473] on div at bounding box center [914, 426] width 133 height 111
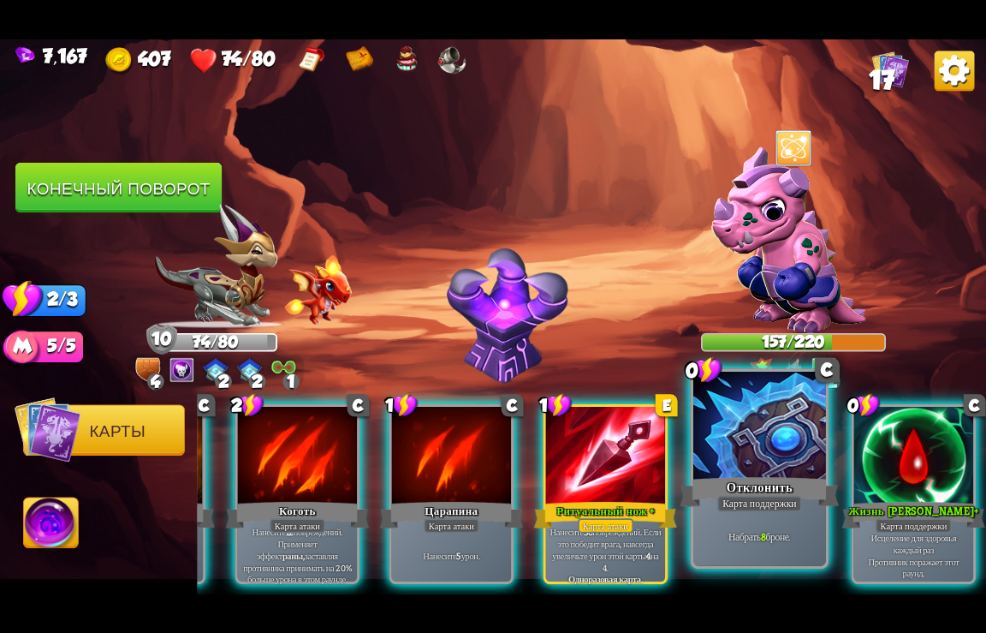
scroll to position [0, 0]
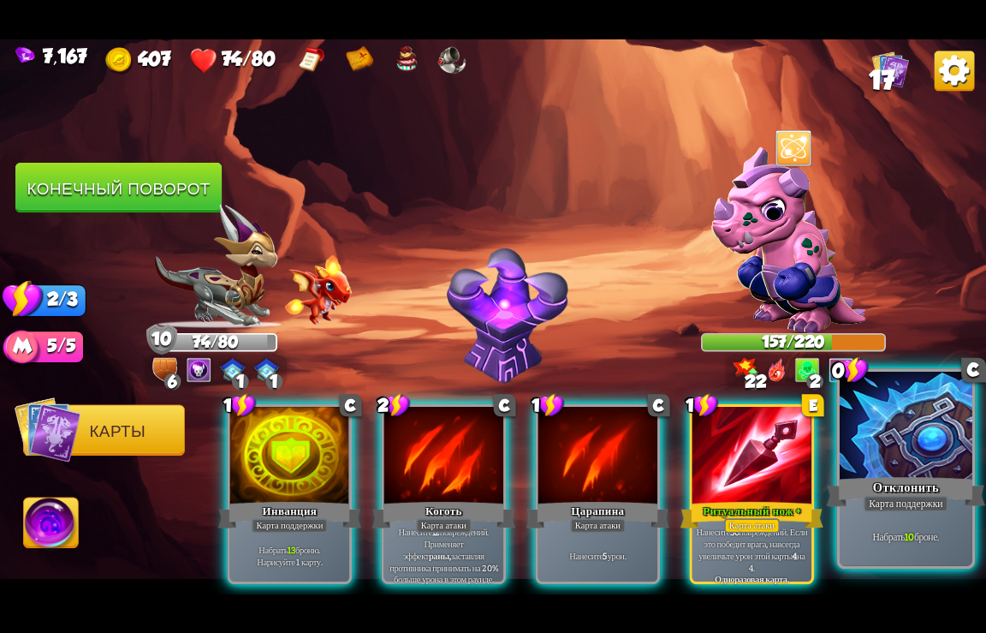
click at [934, 481] on div "Отклонить" at bounding box center [906, 491] width 159 height 35
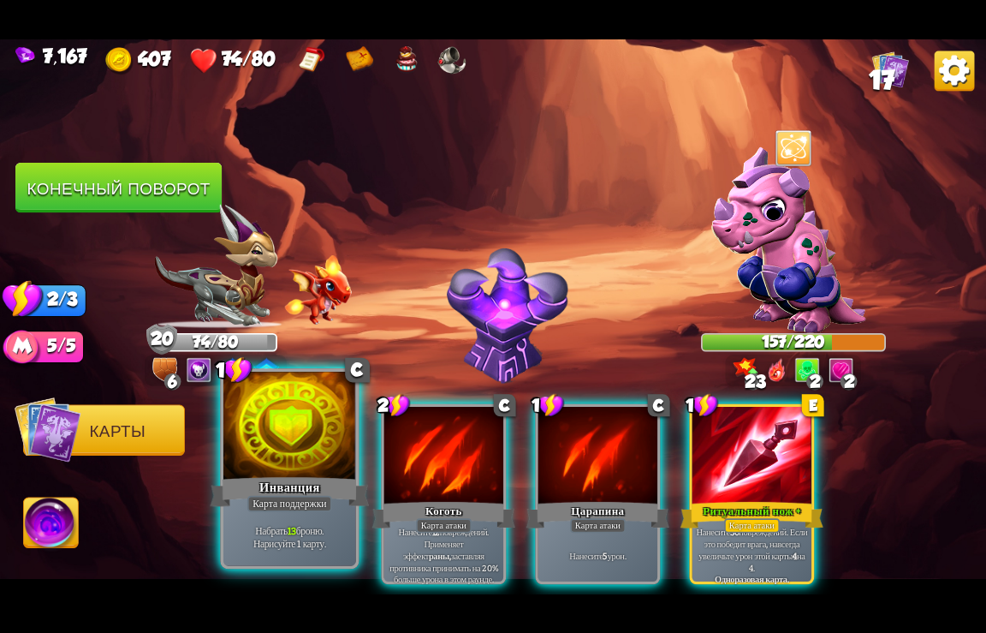
click at [289, 490] on div "Инванция" at bounding box center [290, 491] width 159 height 35
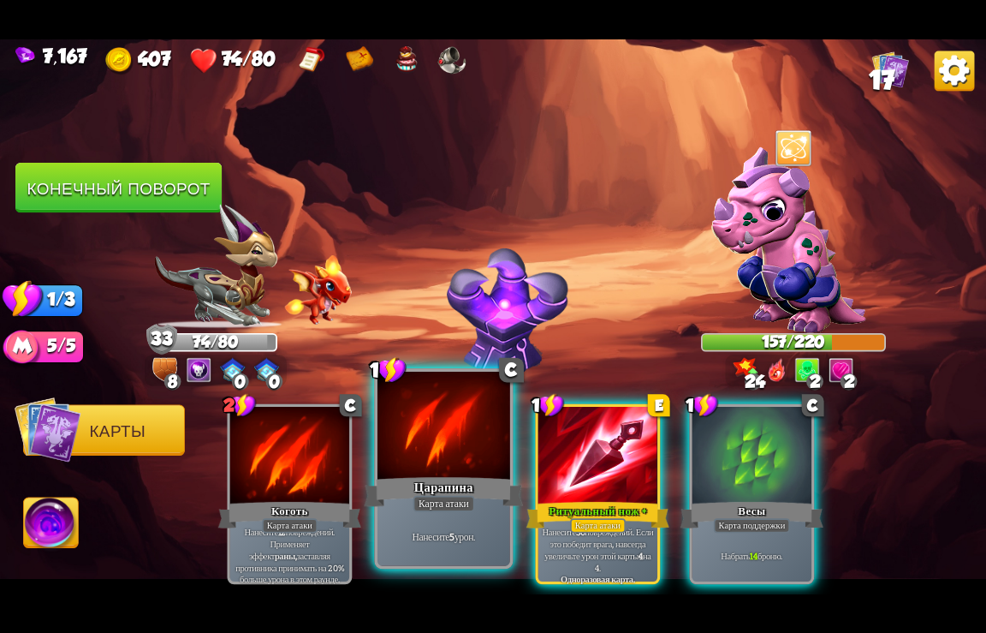
click at [429, 460] on div at bounding box center [444, 426] width 133 height 111
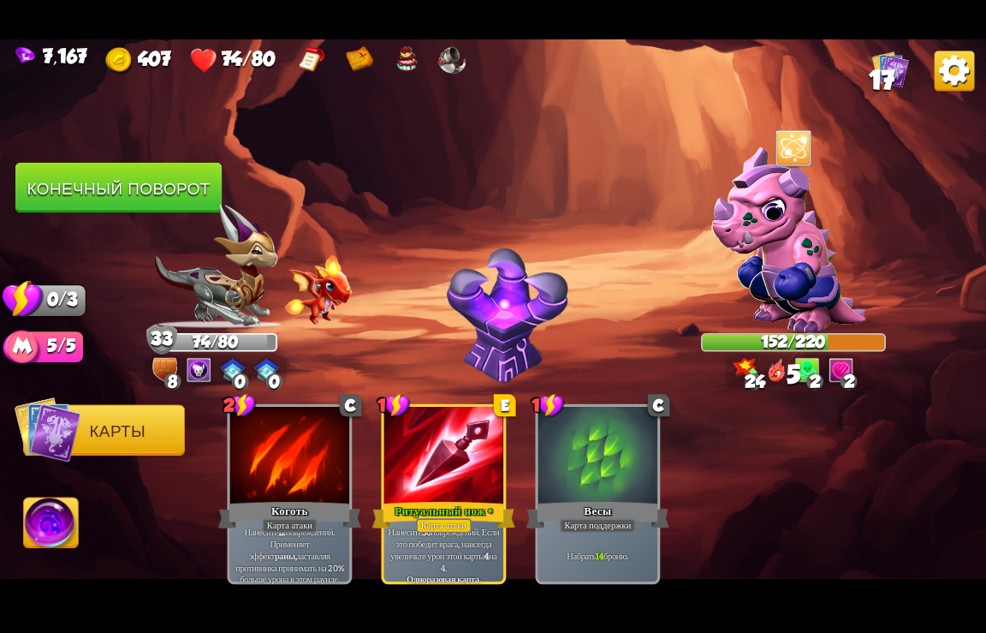
click at [156, 185] on button "Конечный поворот" at bounding box center [118, 188] width 206 height 51
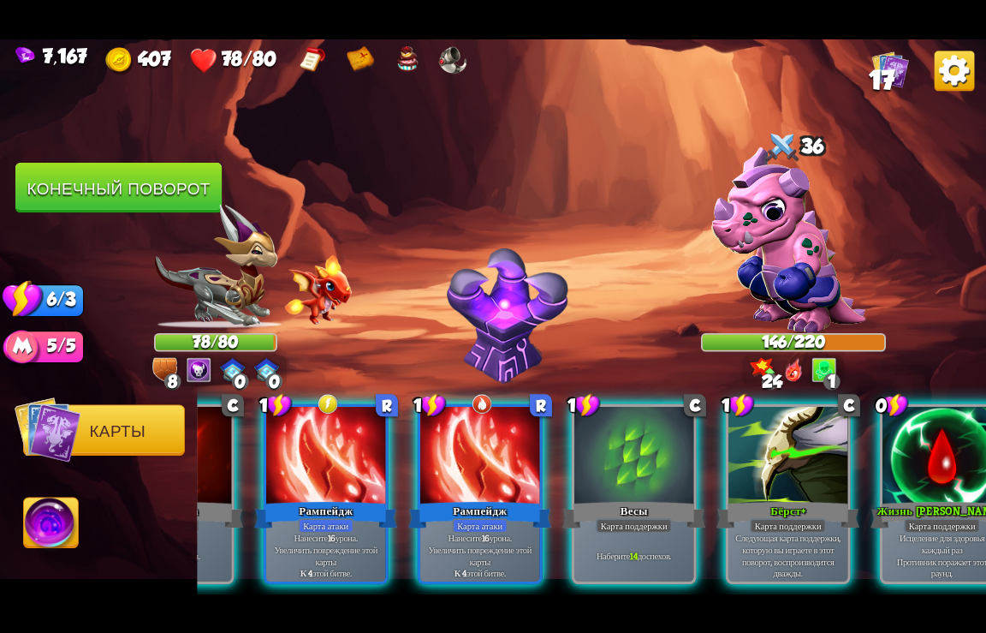
scroll to position [0, 848]
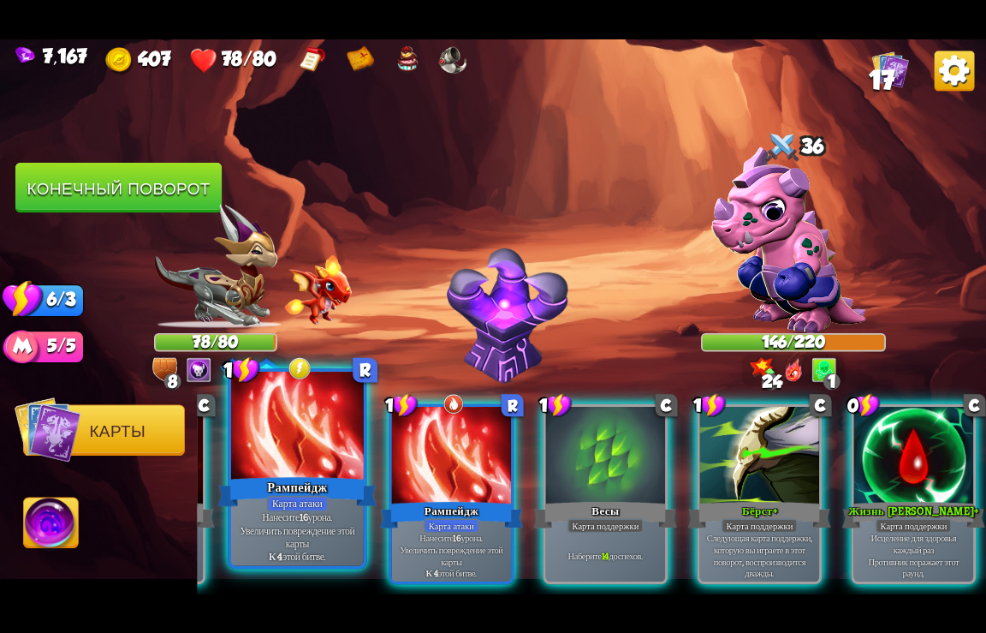
click at [295, 432] on div at bounding box center [297, 426] width 133 height 111
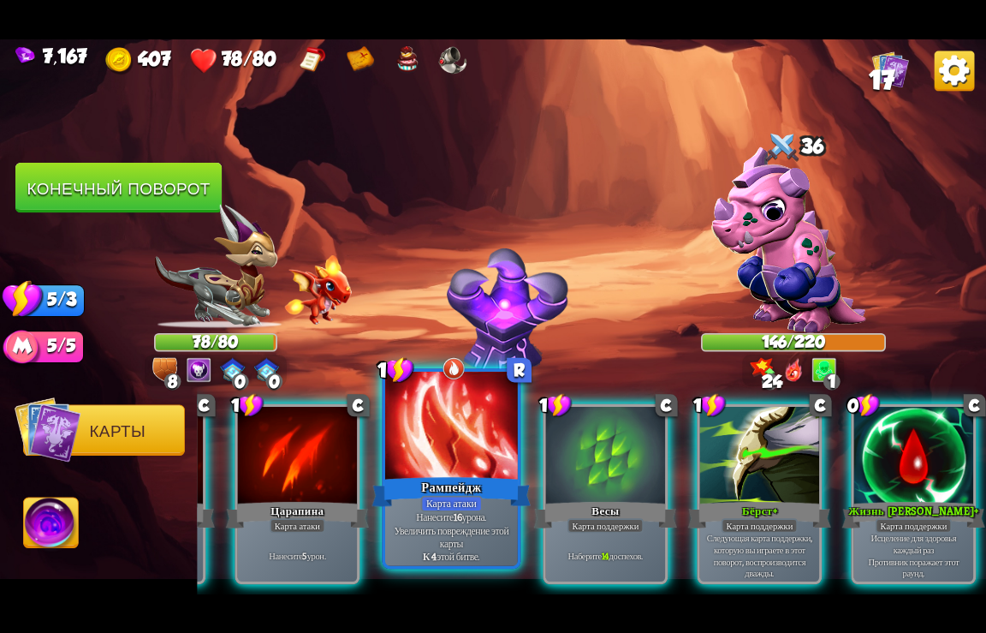
scroll to position [0, 676]
click at [456, 469] on div at bounding box center [451, 426] width 133 height 111
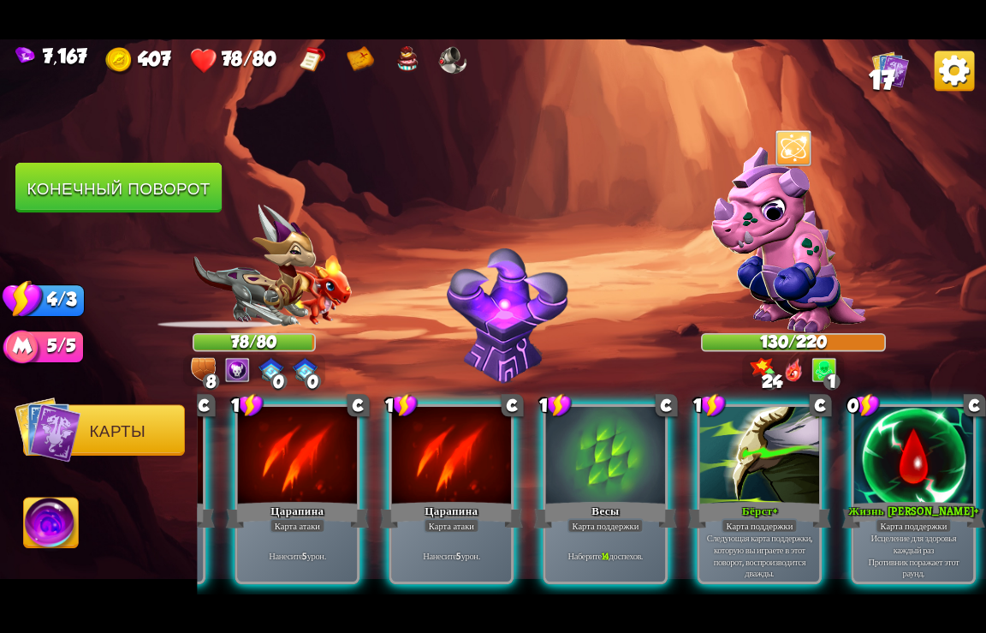
scroll to position [0, 505]
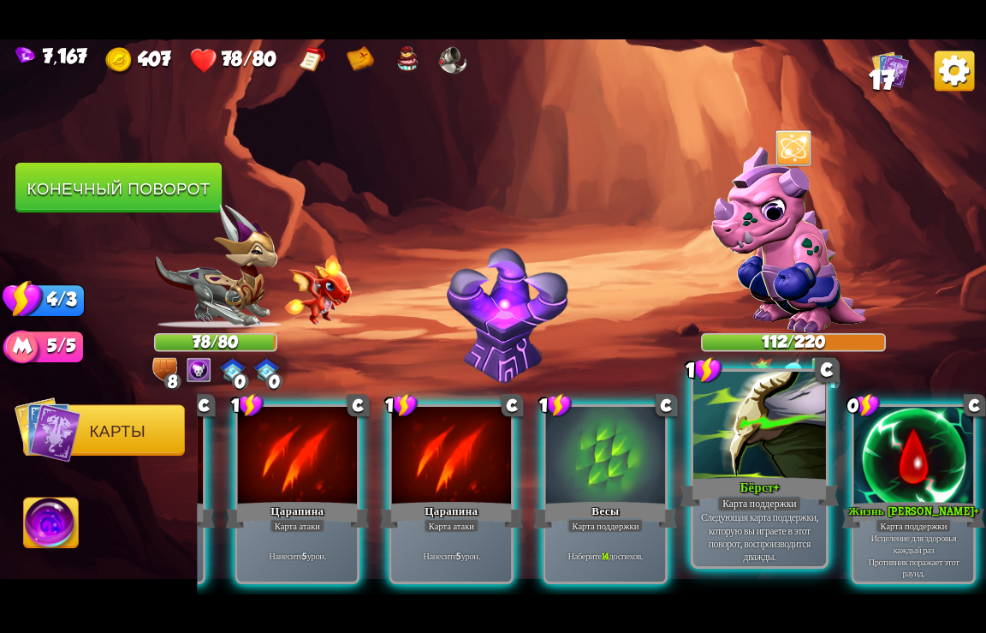
click at [745, 489] on div "Бёрст+" at bounding box center [760, 491] width 159 height 35
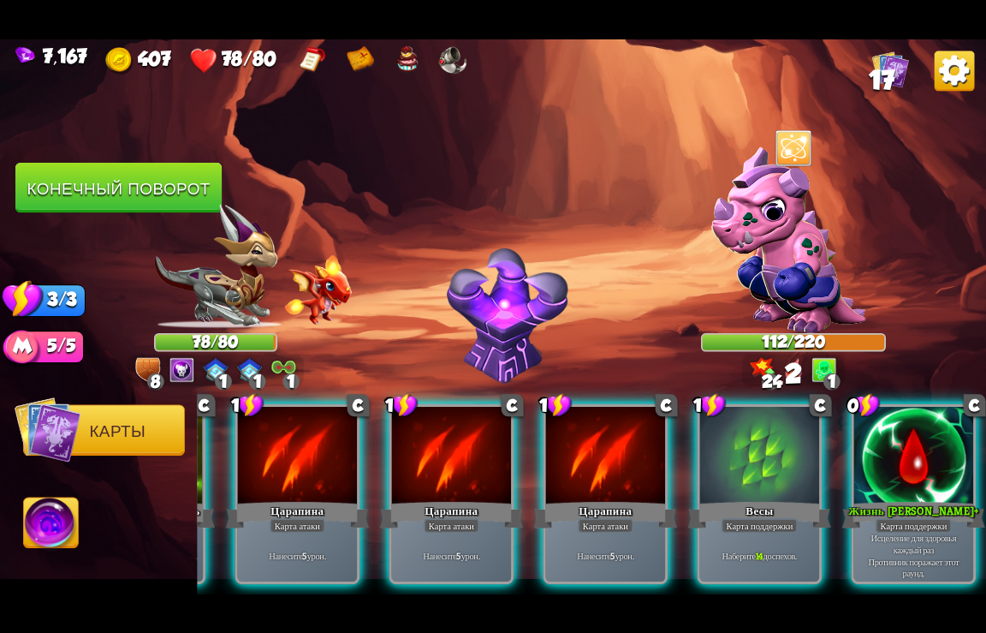
scroll to position [0, 334]
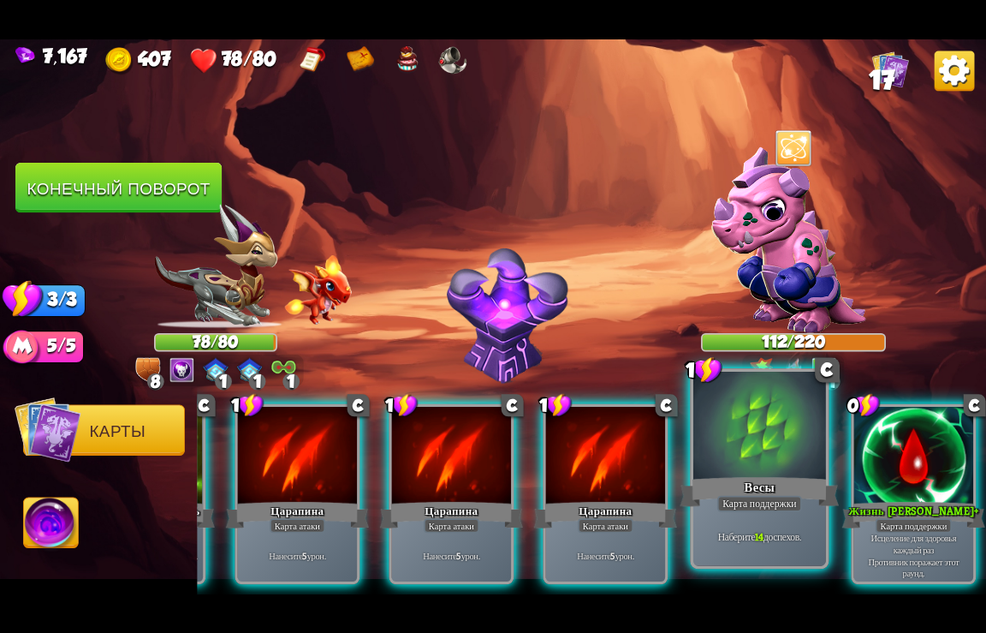
click at [763, 478] on div "Весы" at bounding box center [760, 491] width 159 height 35
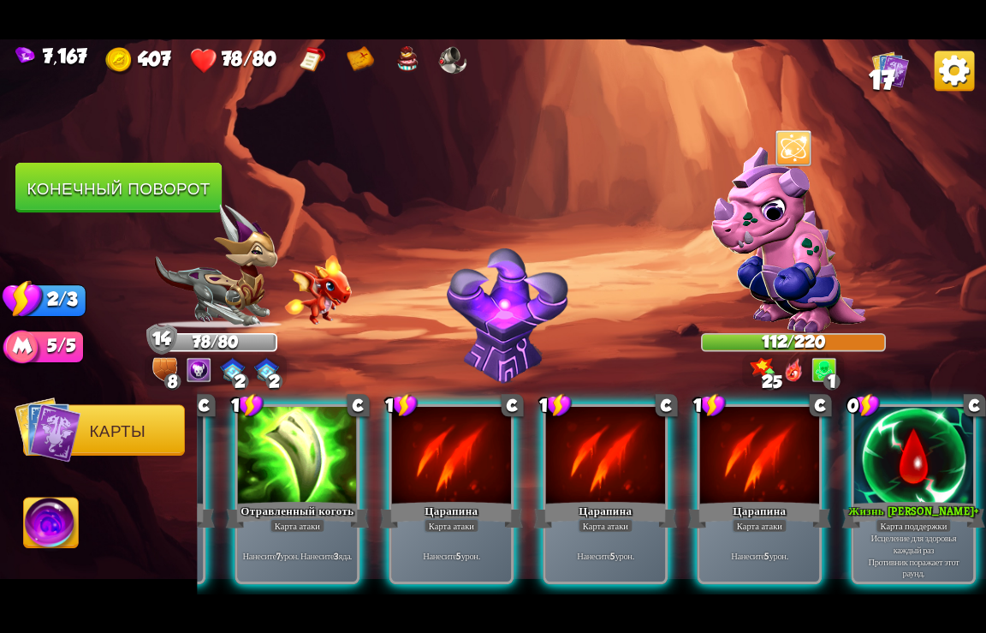
scroll to position [0, 163]
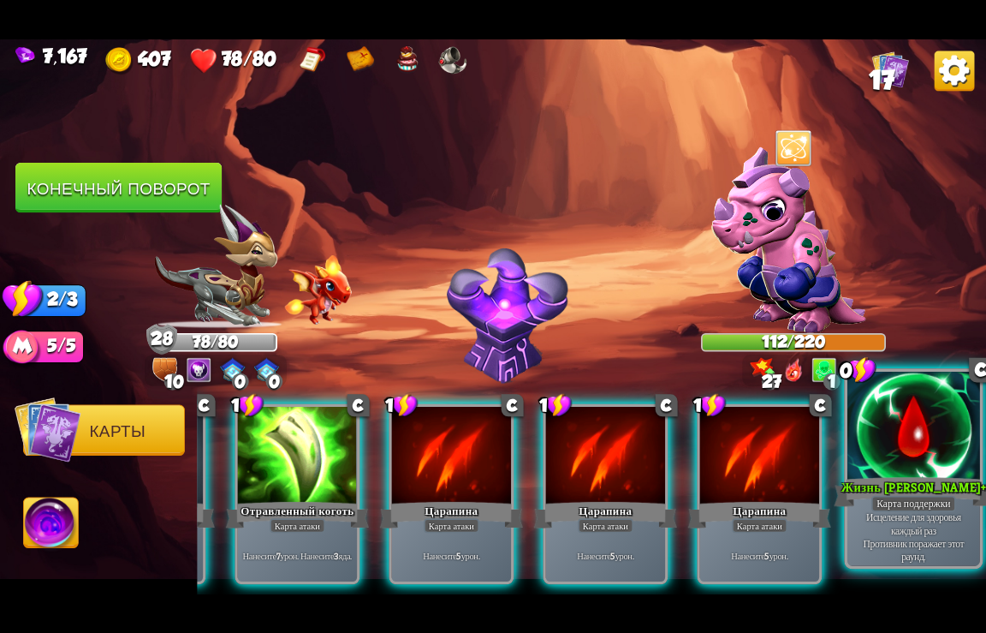
click at [903, 504] on div "Карта поддержки" at bounding box center [914, 503] width 85 height 16
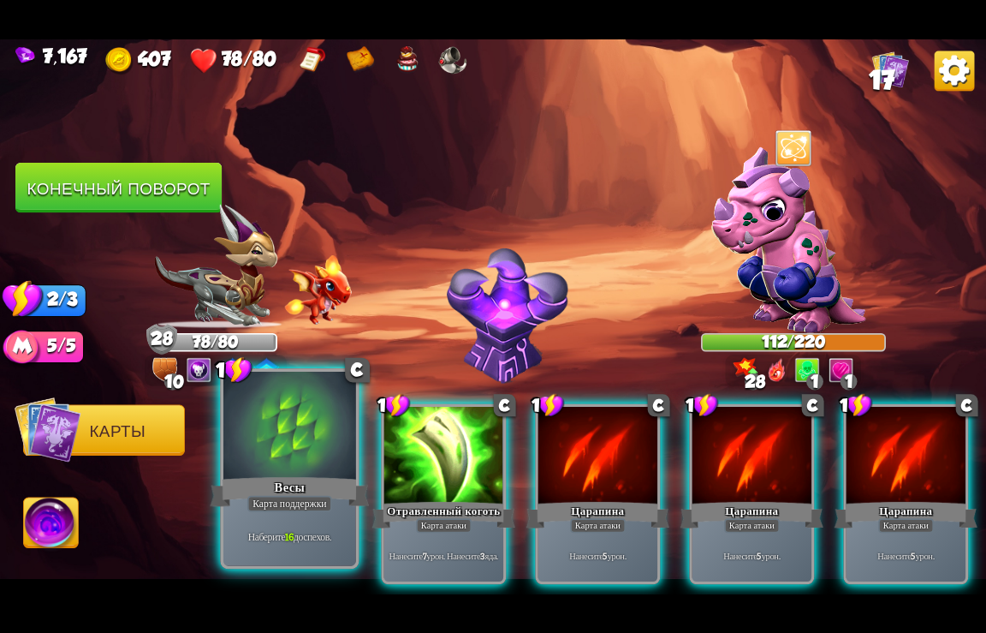
click at [304, 453] on div at bounding box center [289, 426] width 133 height 111
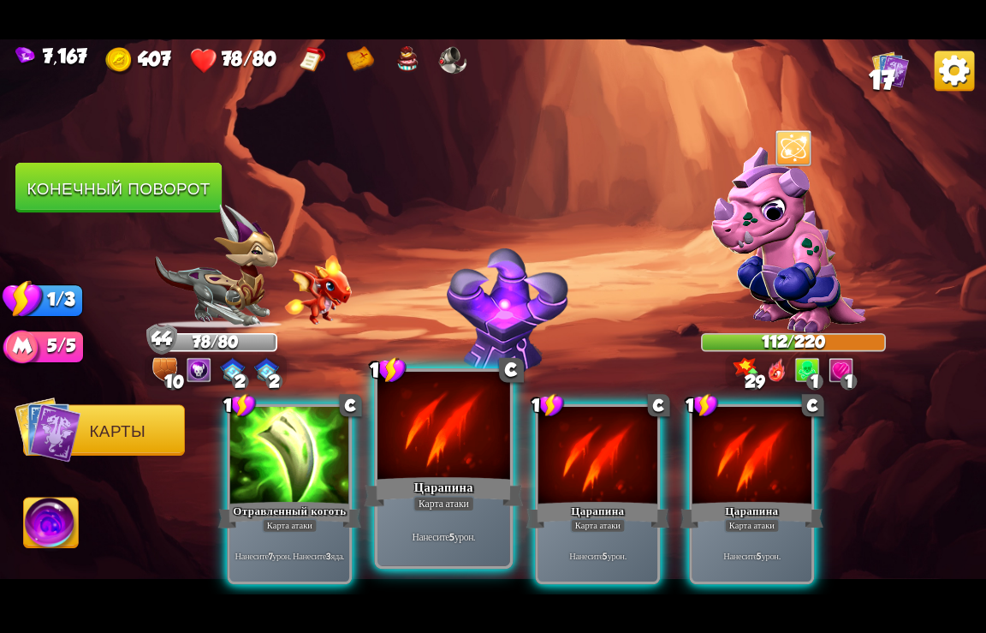
click at [431, 456] on div at bounding box center [444, 426] width 133 height 111
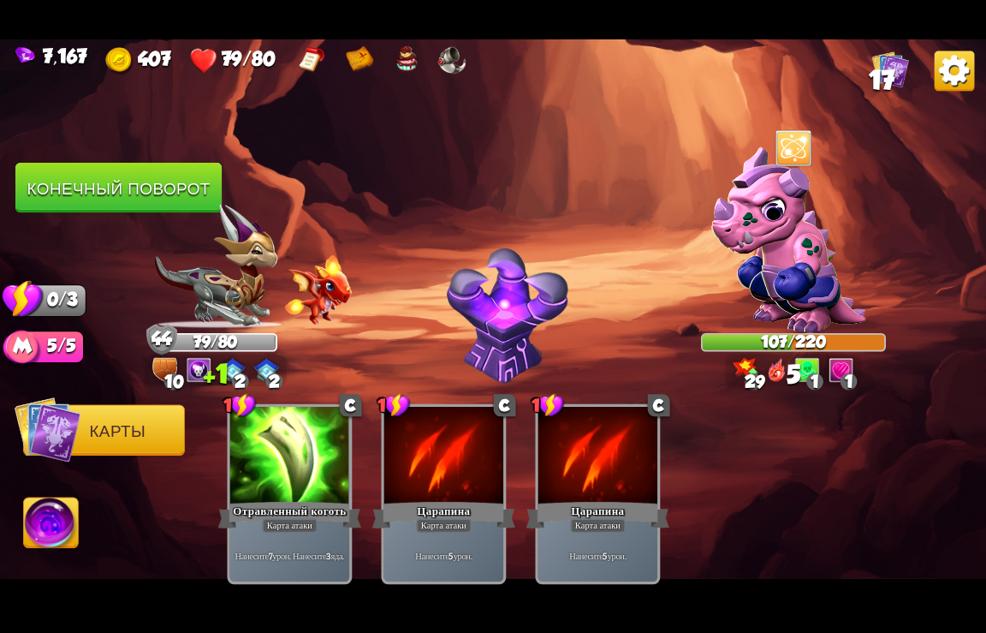
click at [123, 185] on button "Конечный поворот" at bounding box center [118, 188] width 206 height 51
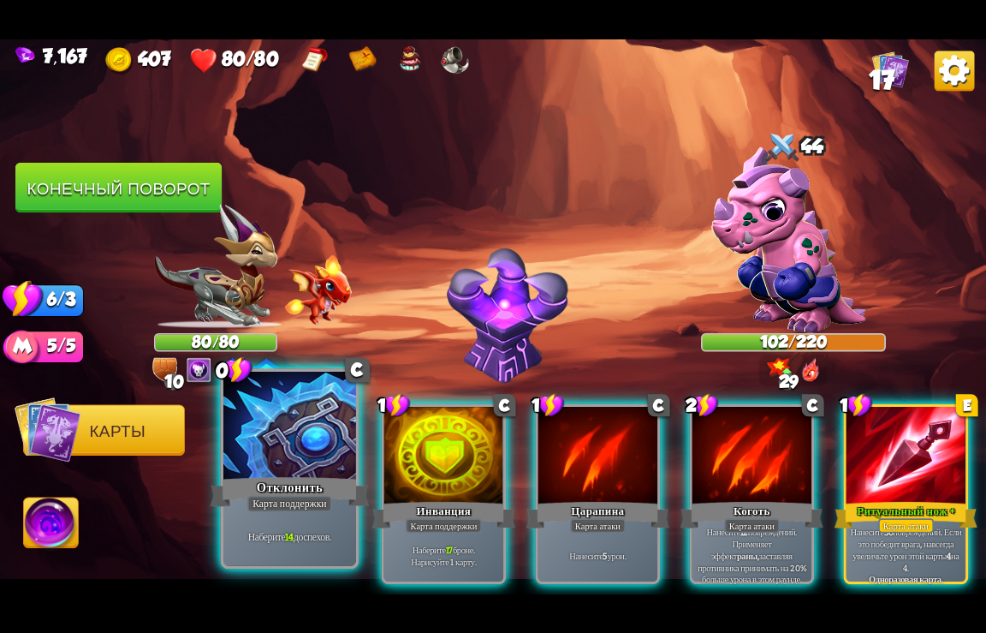
click at [284, 492] on div "Отклонить" at bounding box center [290, 491] width 159 height 35
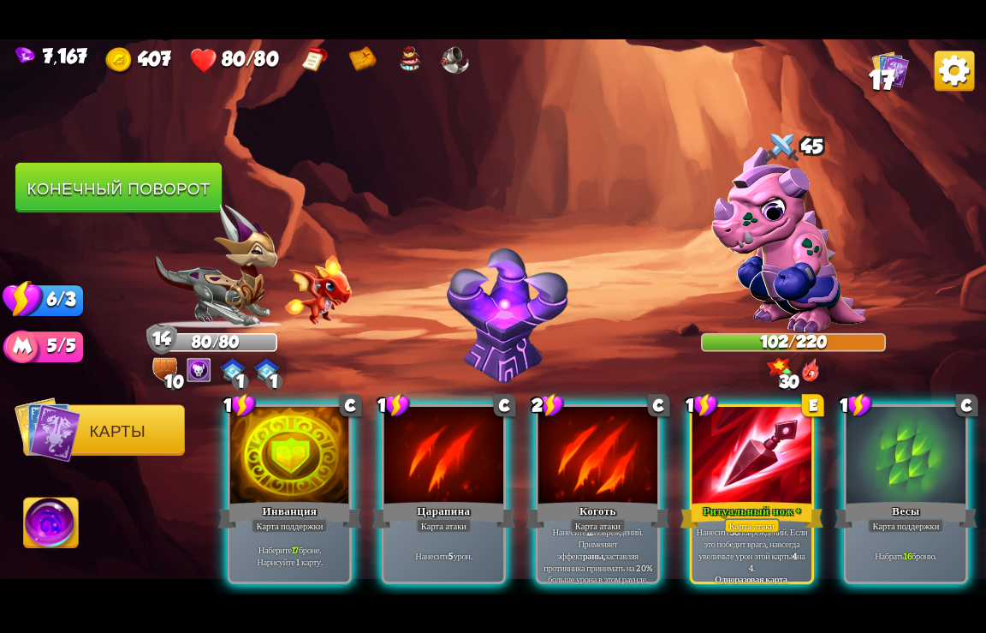
click at [284, 498] on div "Инванция" at bounding box center [289, 514] width 143 height 32
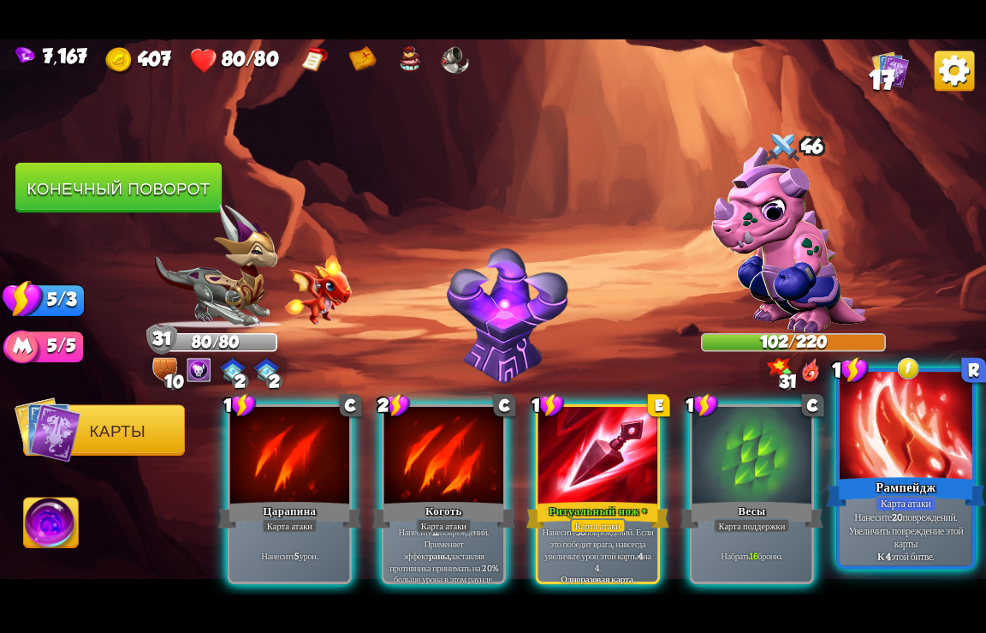
click at [885, 484] on div "Рампейдж" at bounding box center [906, 491] width 159 height 35
click at [886, 484] on div "Рампейдж" at bounding box center [906, 491] width 159 height 35
click at [886, 484] on div "1 C Царапина Карта атаки Нанесите 5 урон. 2 C Коготь Карта атаки Нанесите 12 по…" at bounding box center [592, 471] width 790 height 247
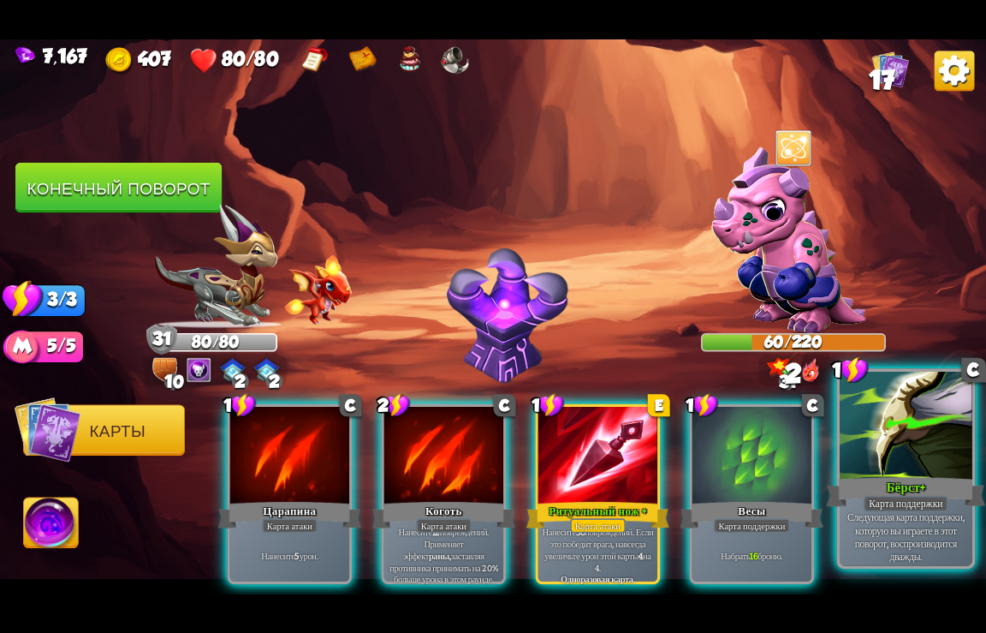
click at [875, 526] on p "Следующая карта поддержки, которую вы играете в этот поворот, воспроизводится д…" at bounding box center [906, 536] width 126 height 52
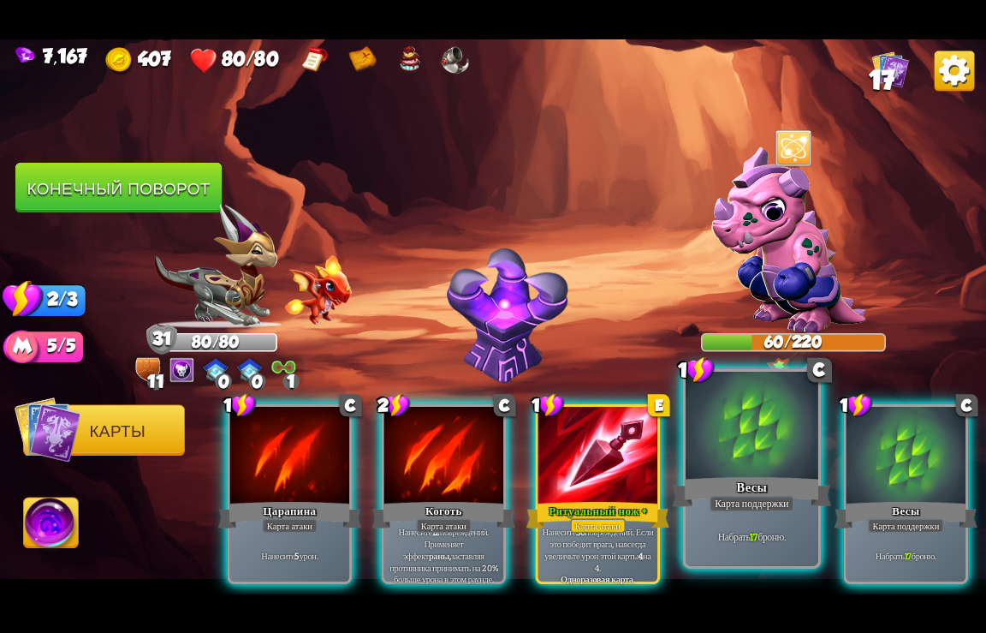
click at [778, 510] on div "Карта поддержки" at bounding box center [752, 503] width 85 height 16
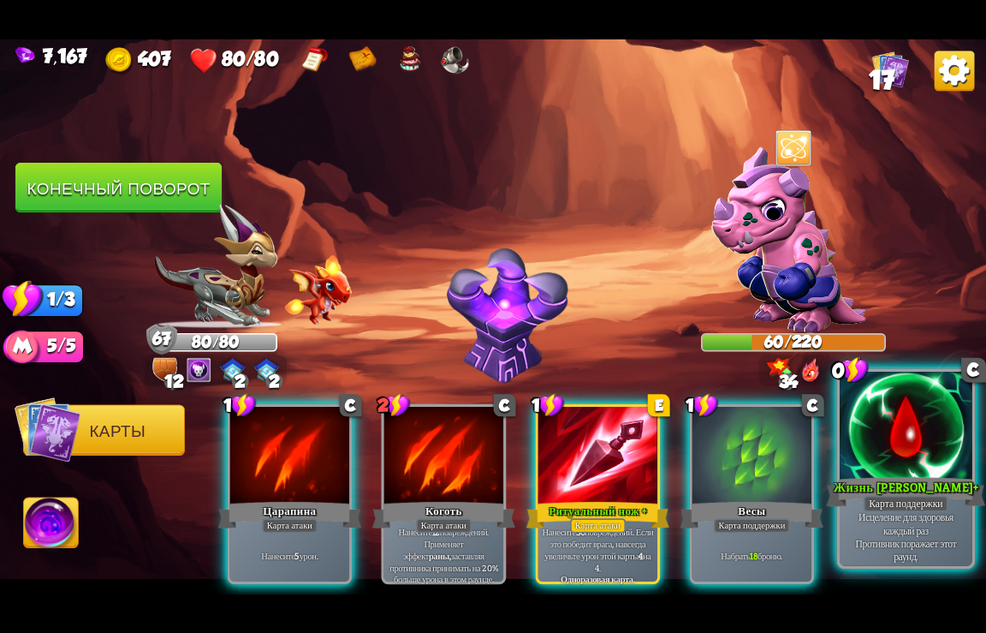
click at [911, 474] on div at bounding box center [906, 426] width 133 height 111
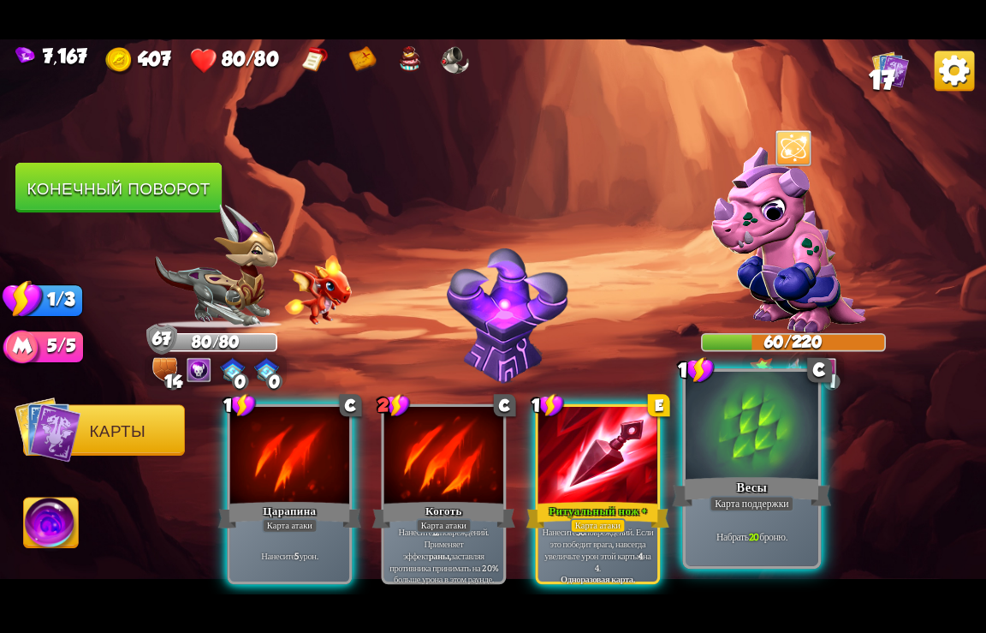
click at [750, 479] on div "Весы" at bounding box center [752, 491] width 159 height 35
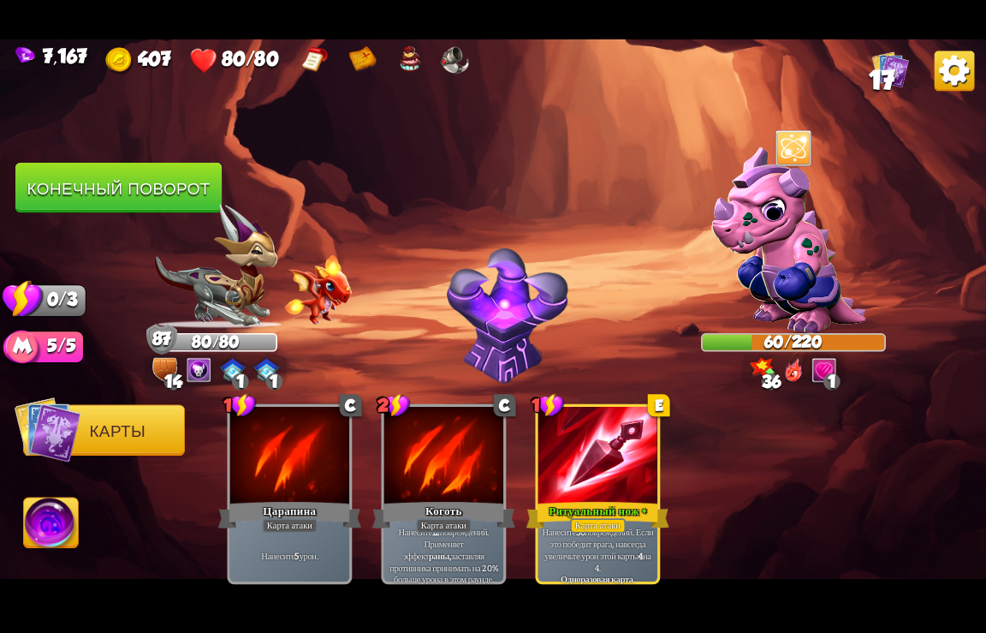
click at [108, 179] on button "Конечный поворот" at bounding box center [118, 188] width 206 height 51
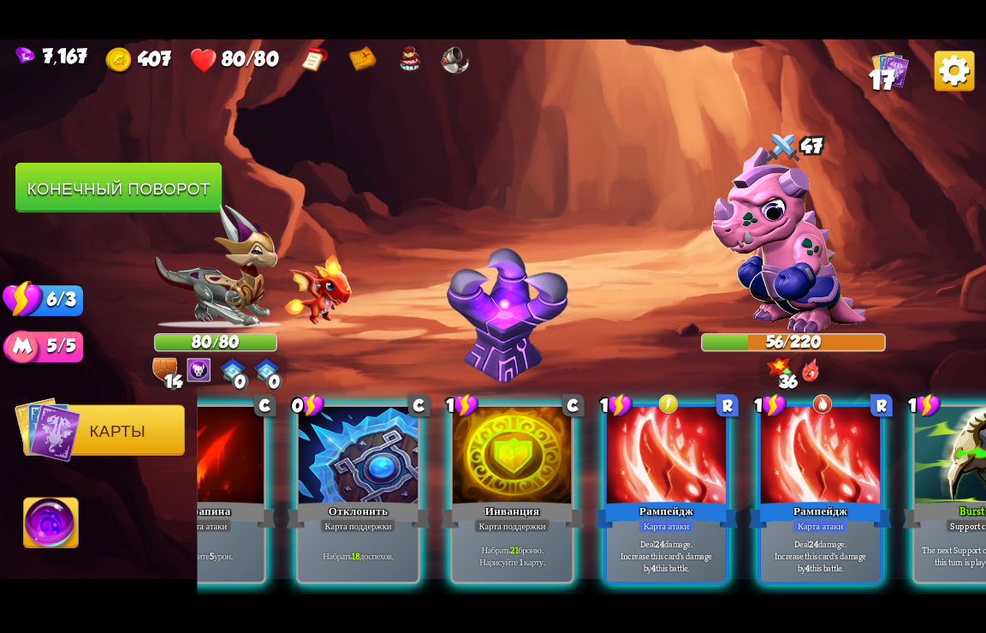
scroll to position [0, 848]
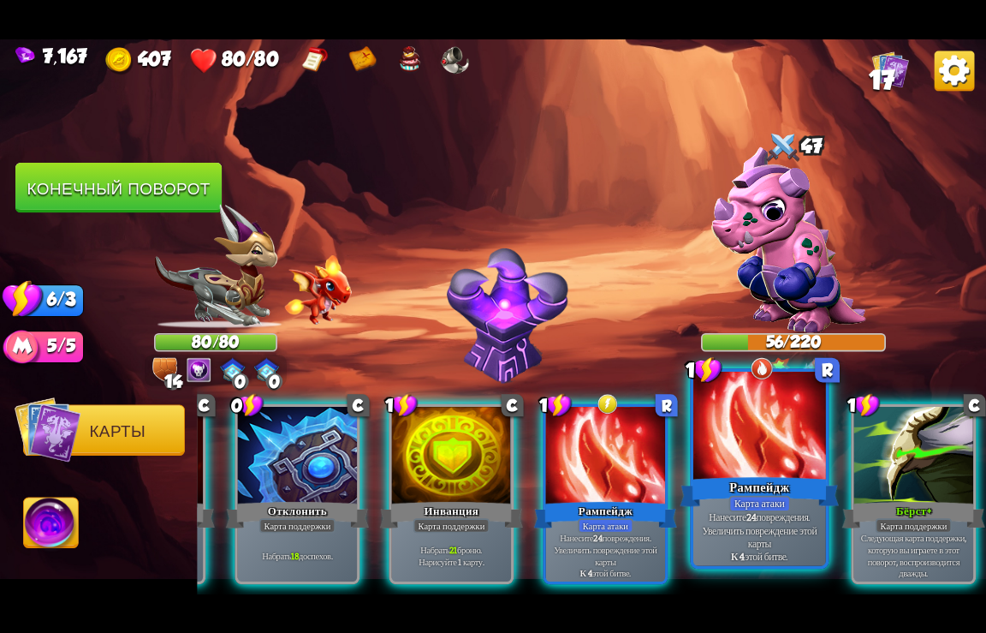
click at [729, 466] on div at bounding box center [760, 426] width 133 height 111
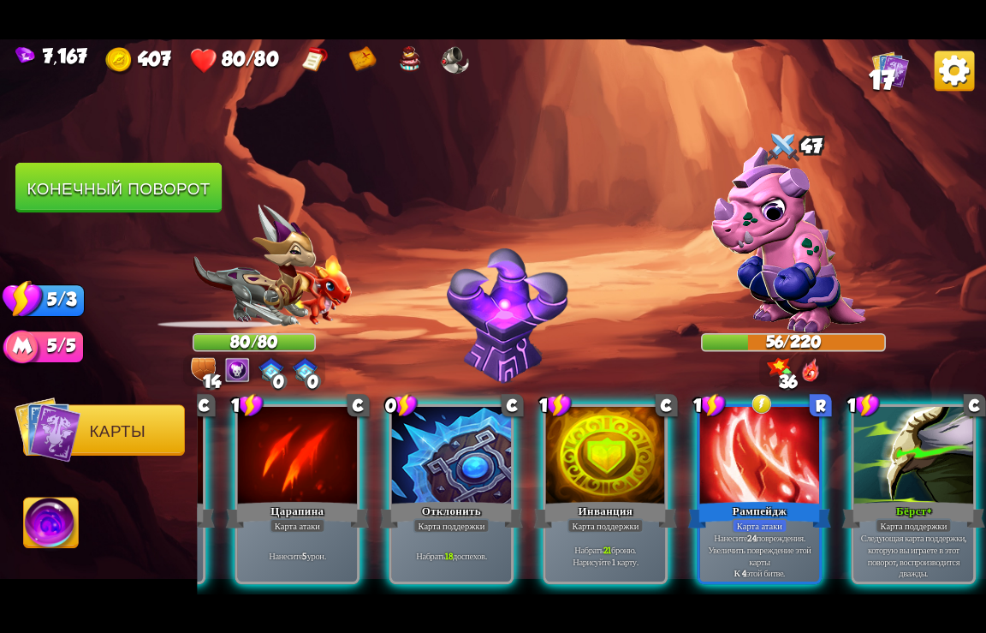
scroll to position [0, 676]
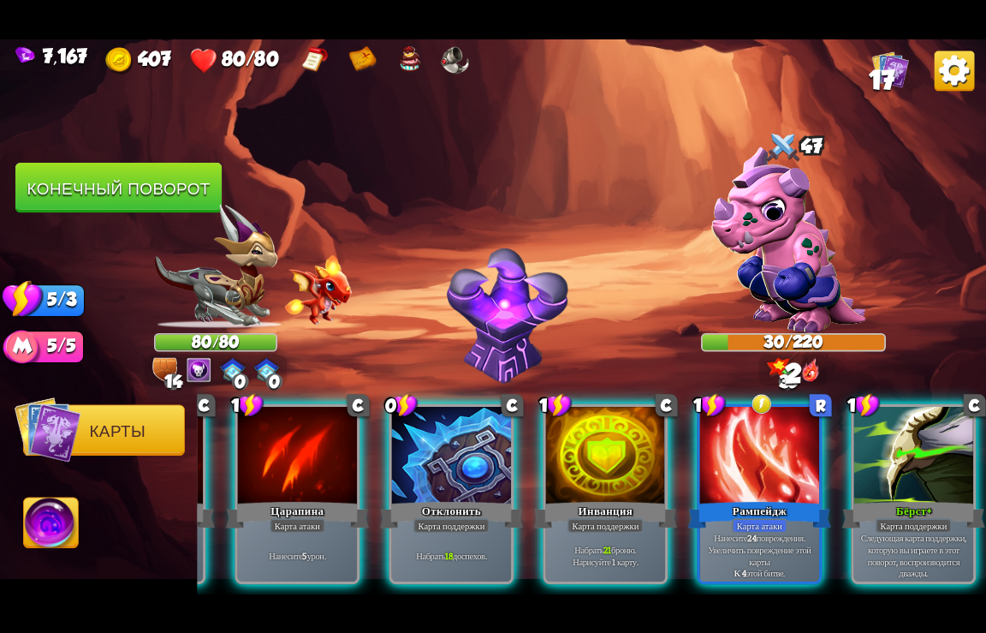
click at [730, 466] on div at bounding box center [759, 456] width 119 height 100
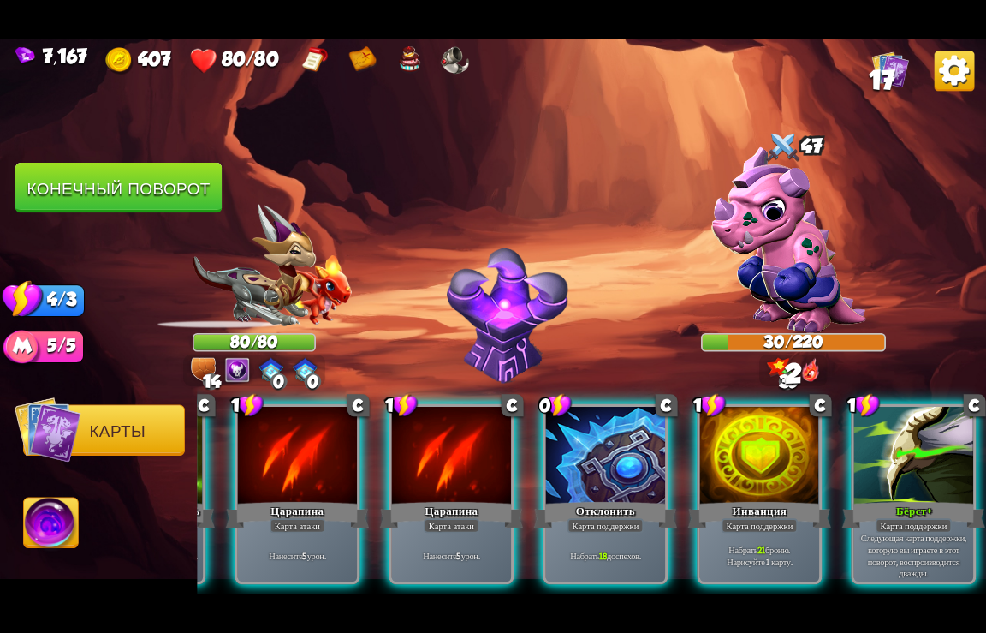
scroll to position [0, 505]
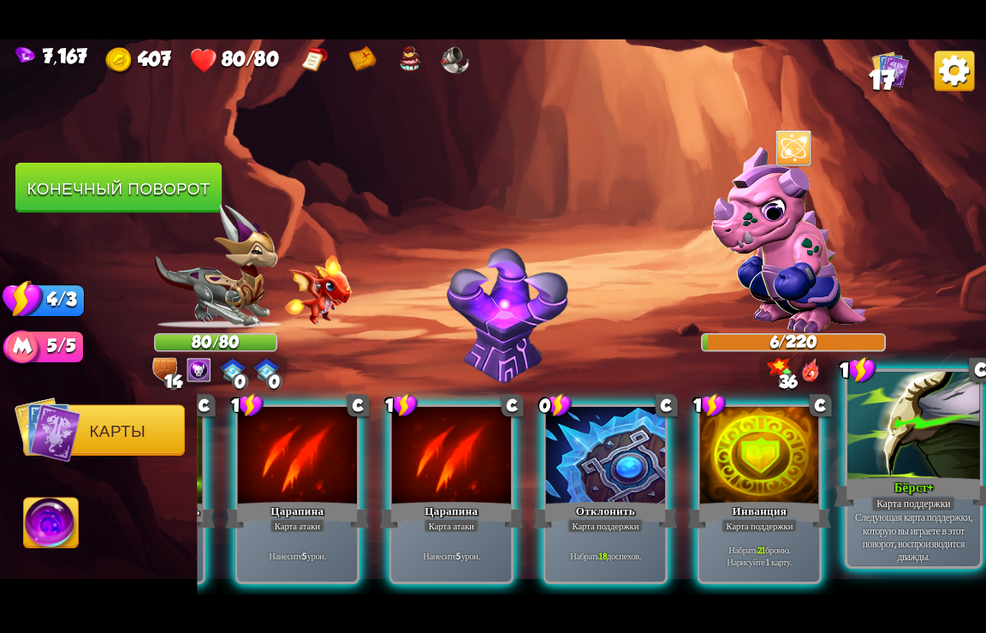
click at [895, 486] on div "Бёрст+" at bounding box center [914, 491] width 159 height 35
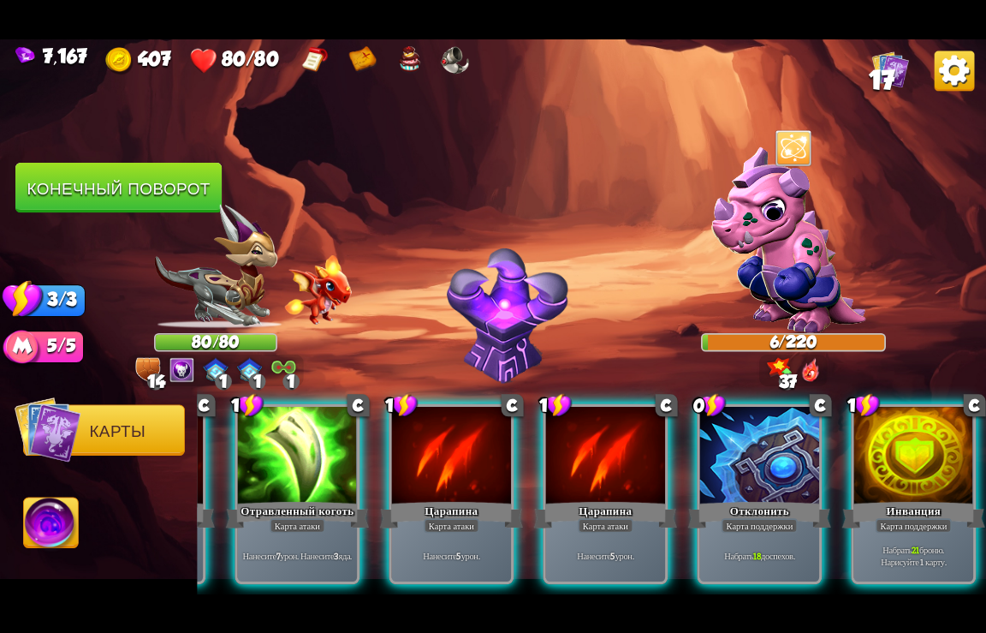
click at [895, 498] on div "Инванция" at bounding box center [914, 514] width 143 height 32
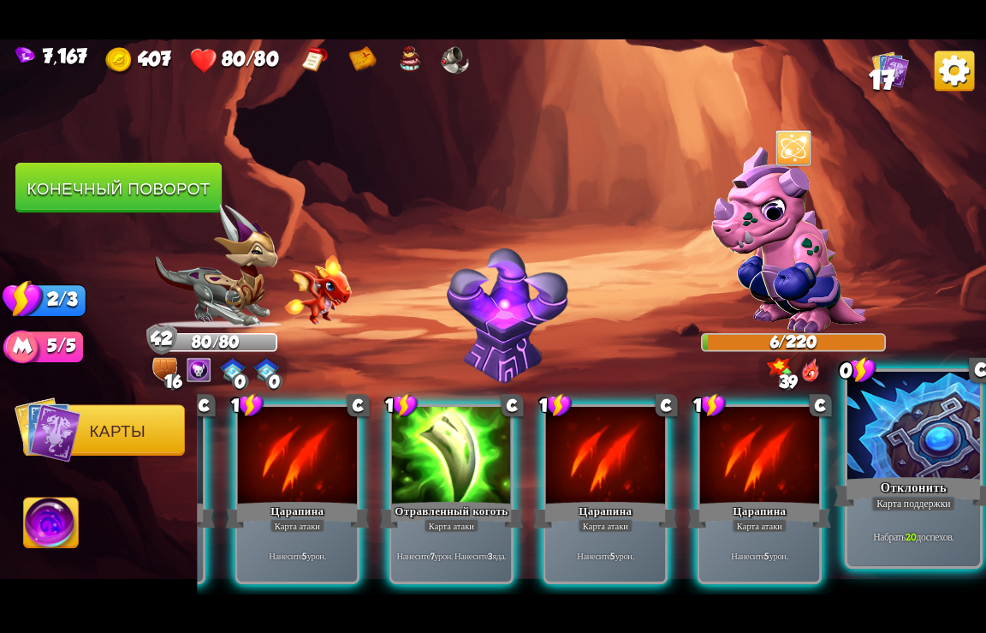
click at [900, 473] on div at bounding box center [914, 426] width 133 height 111
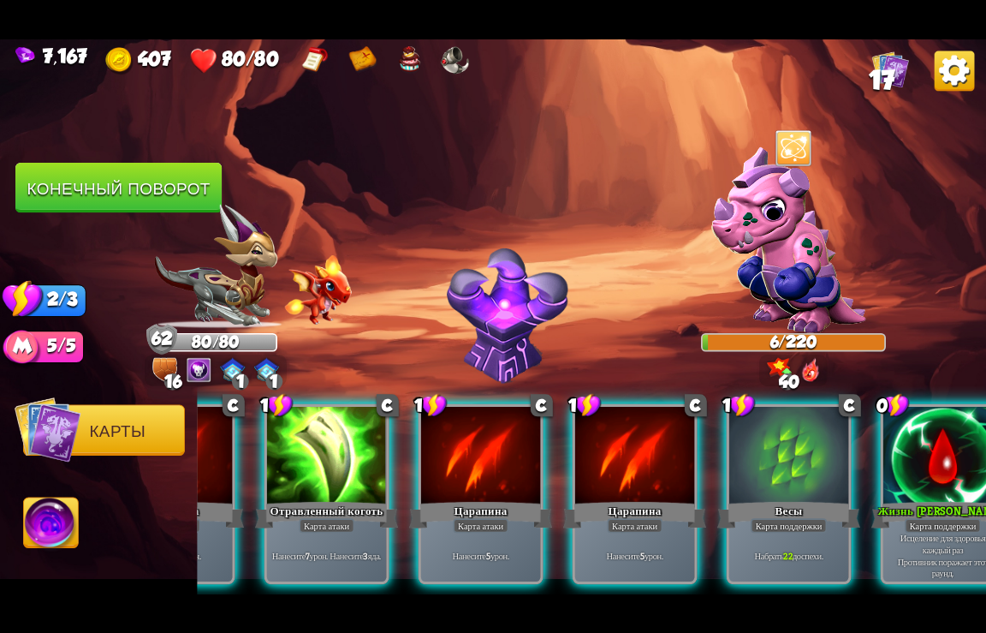
scroll to position [0, 334]
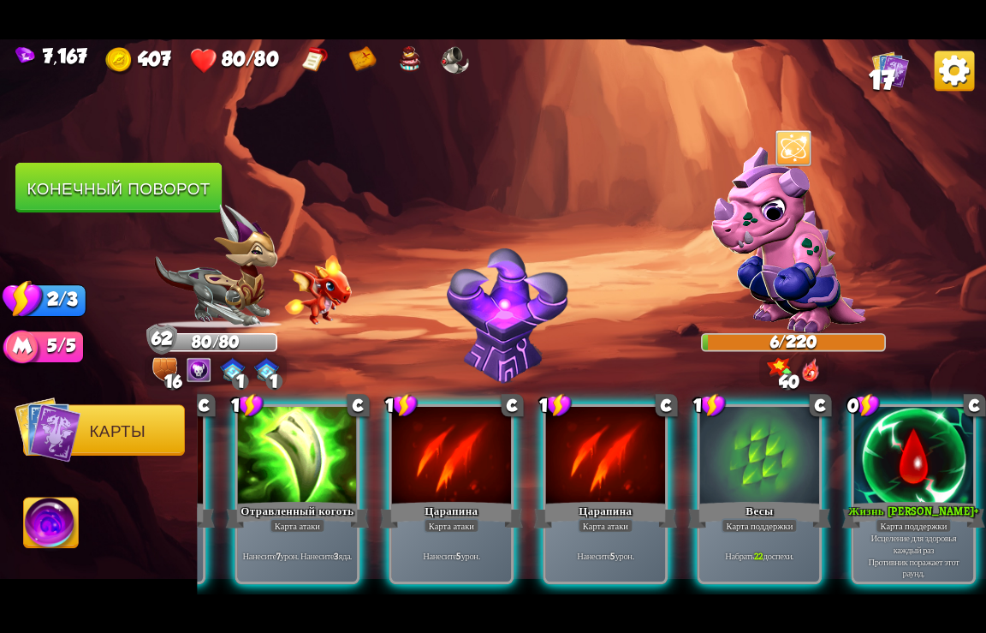
click at [784, 254] on img at bounding box center [789, 239] width 155 height 186
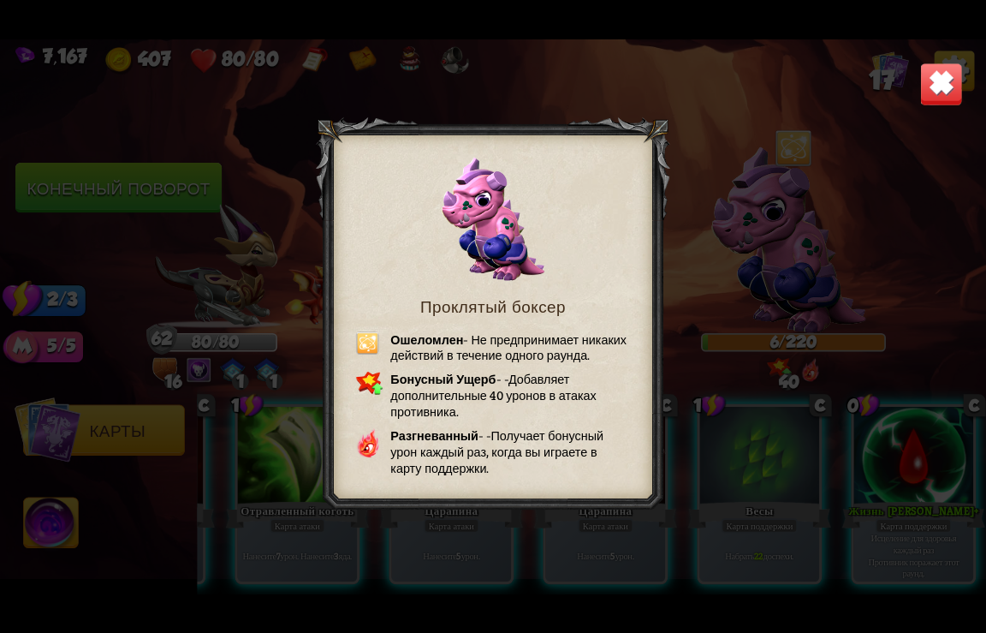
click at [939, 94] on img at bounding box center [942, 84] width 43 height 43
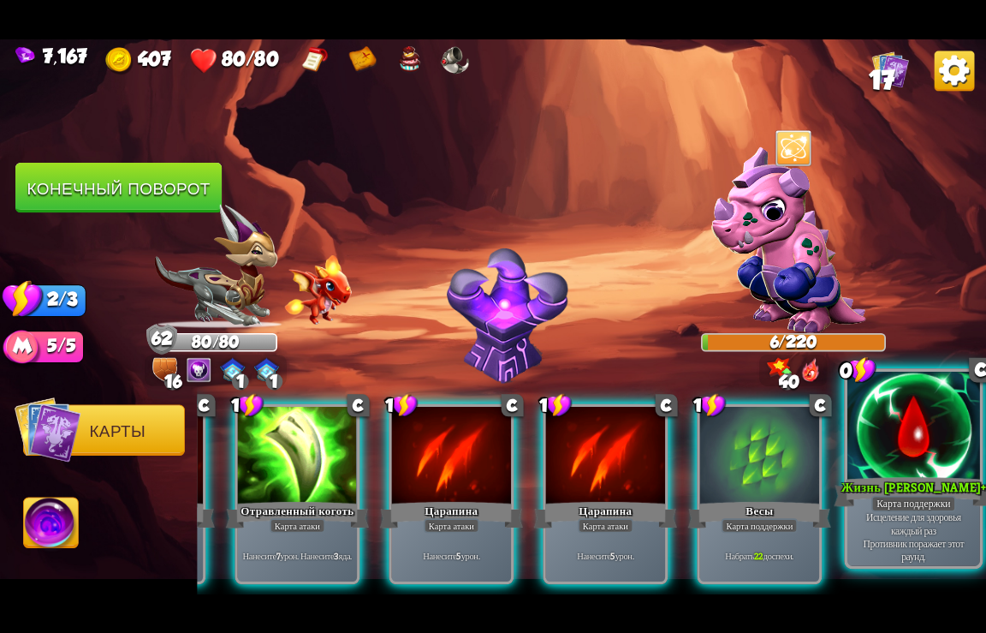
click at [905, 515] on p "Исцеление для здоровья каждый раз Противник поражает этот раунд." at bounding box center [914, 536] width 126 height 52
click at [819, 529] on div "Набрать 22 доспехи." at bounding box center [759, 555] width 119 height 52
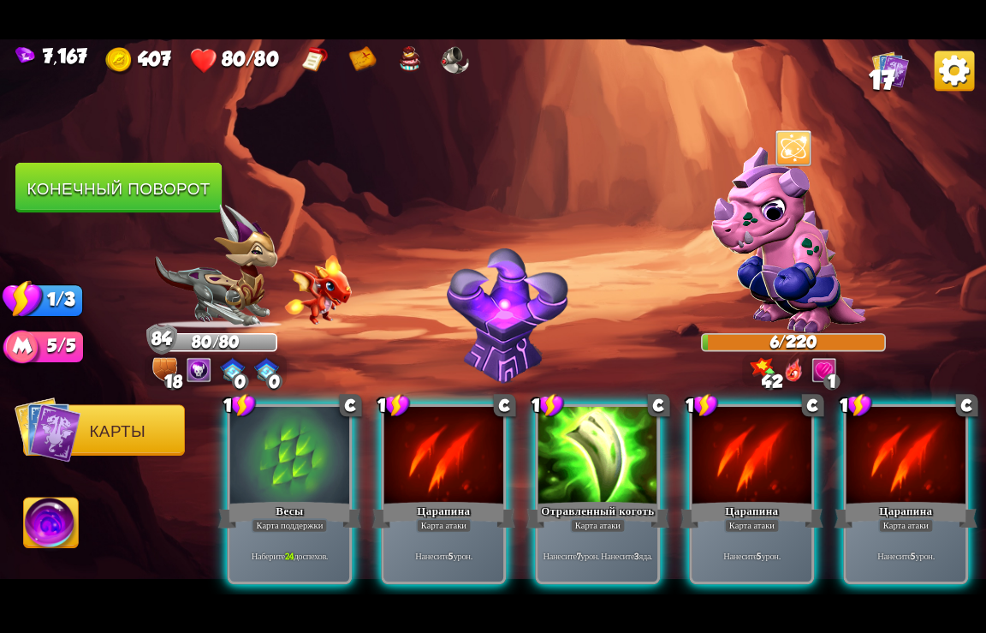
click at [107, 194] on button "Конечный поворот" at bounding box center [118, 188] width 206 height 51
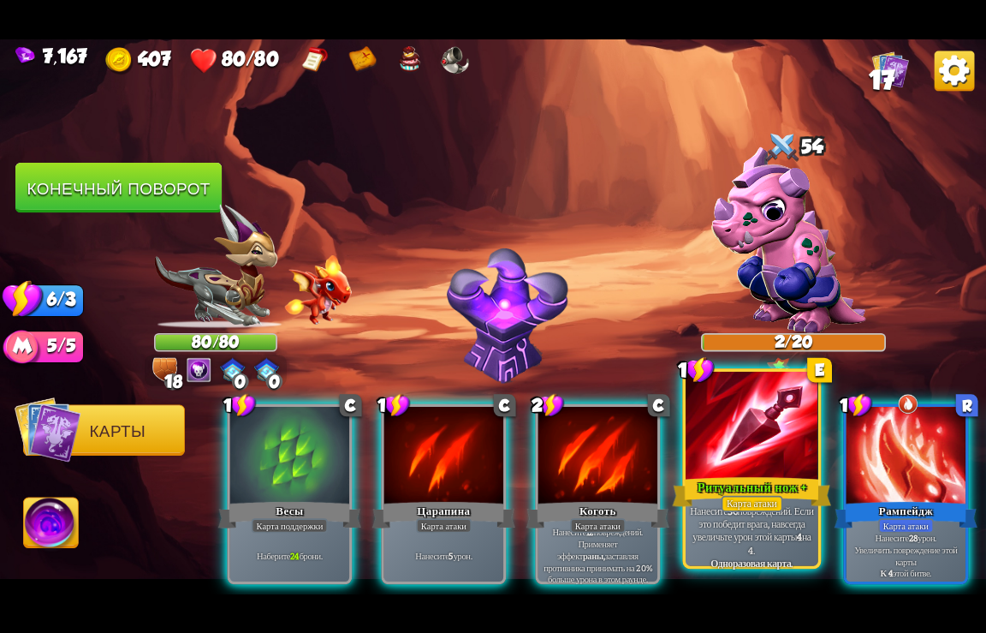
click at [742, 497] on div "Карта атаки" at bounding box center [753, 503] width 62 height 16
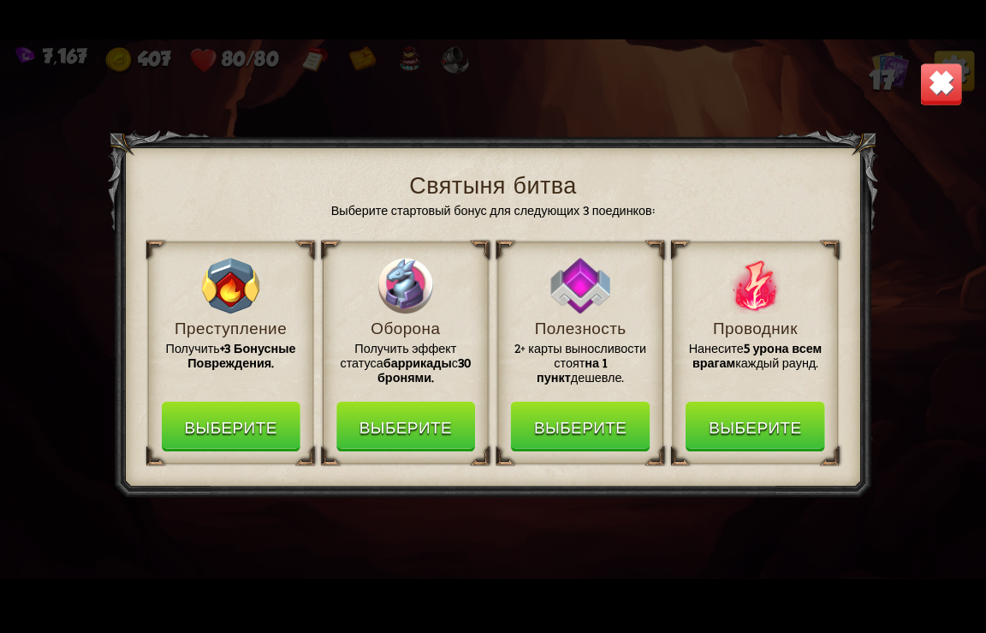
click at [762, 415] on button "Выберите" at bounding box center [755, 426] width 139 height 51
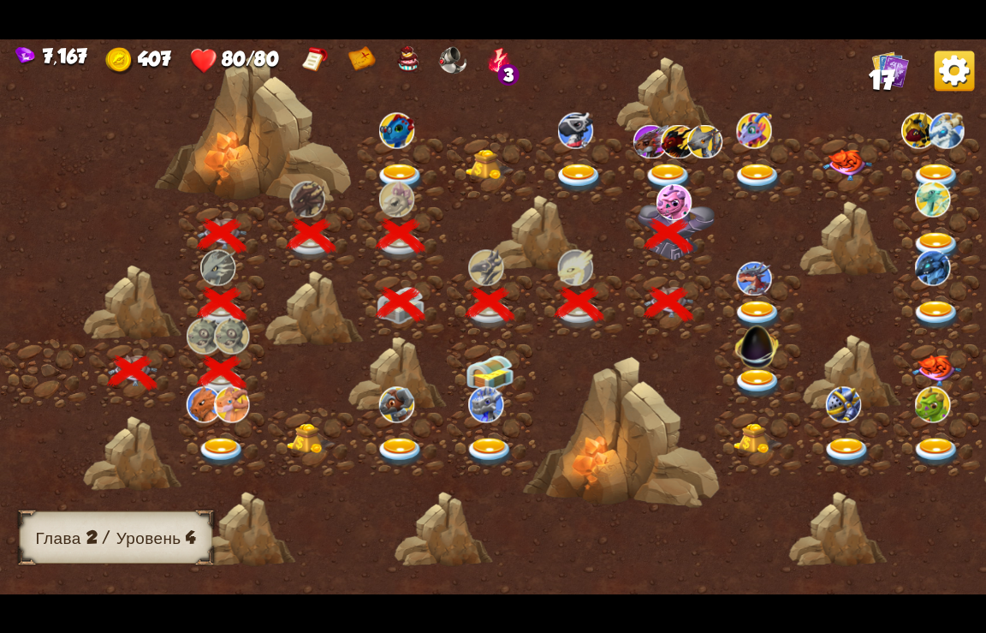
click at [669, 167] on img at bounding box center [669, 179] width 50 height 30
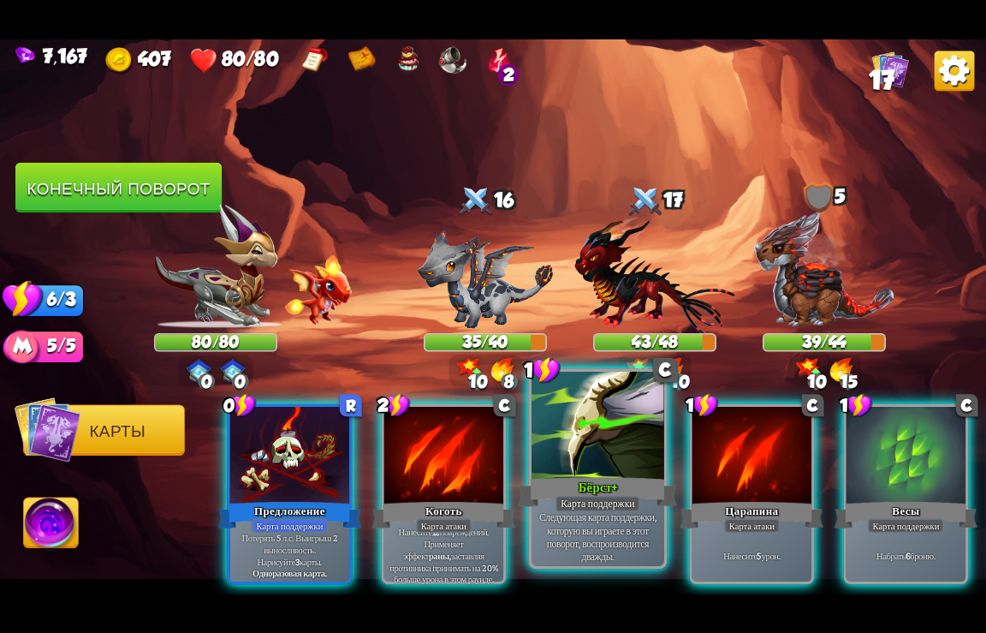
click at [590, 475] on div "Бёрст+" at bounding box center [598, 491] width 159 height 35
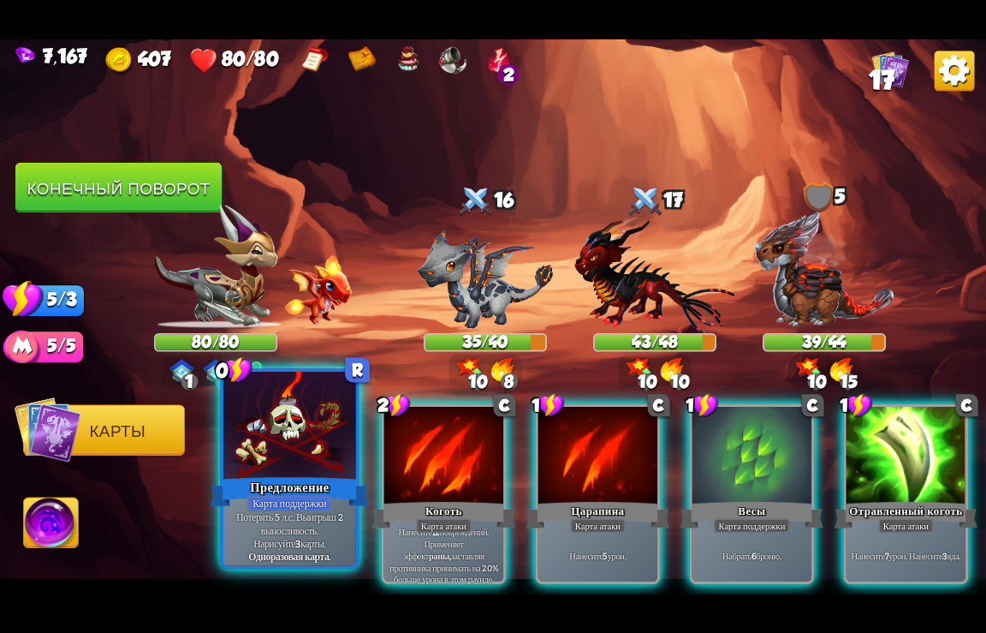
click at [266, 491] on div "Предложение" at bounding box center [290, 491] width 159 height 35
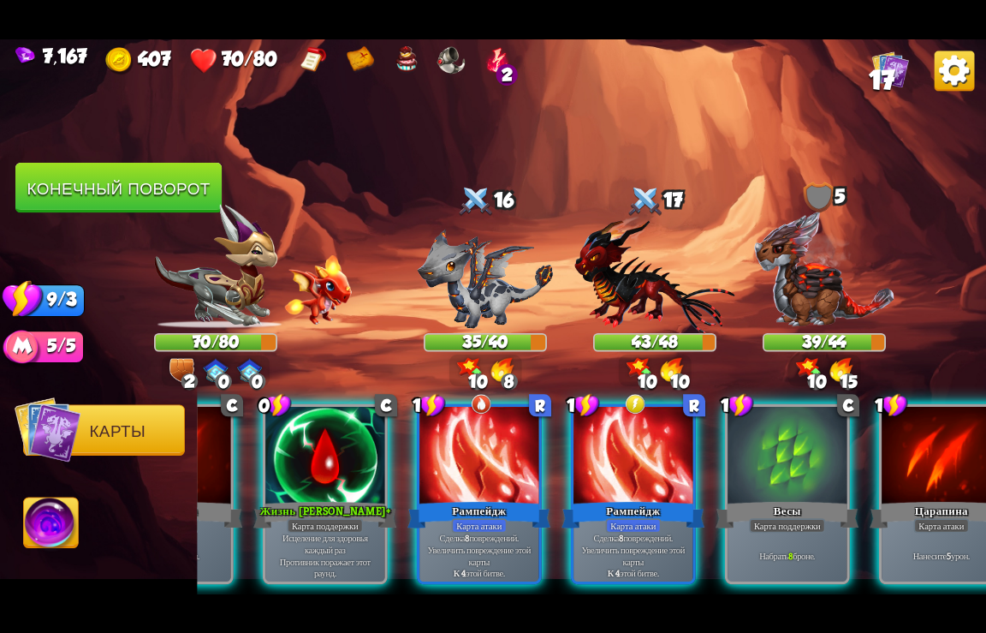
scroll to position [0, 1533]
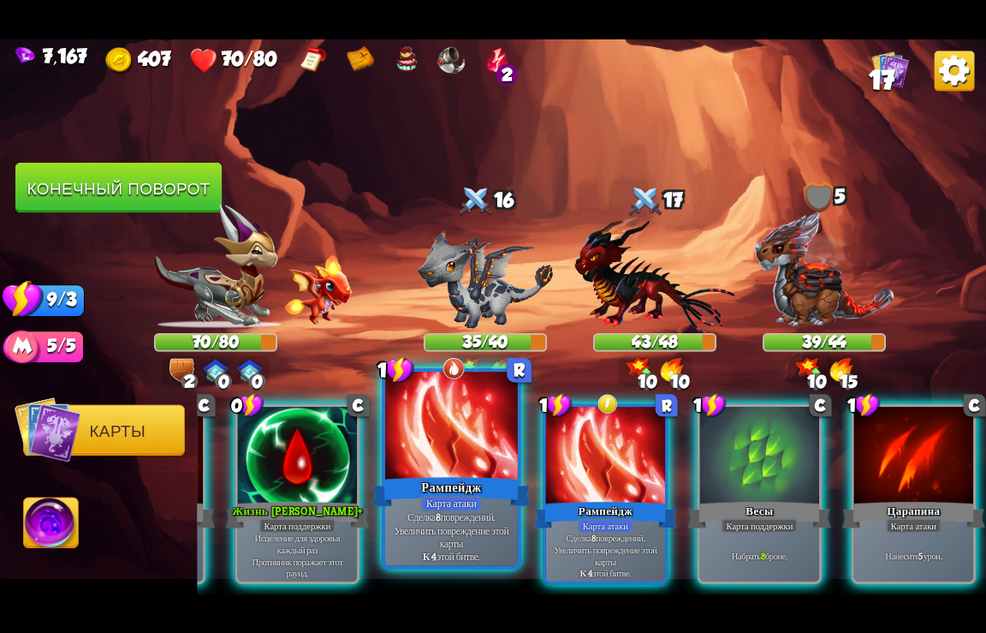
click at [442, 459] on div at bounding box center [451, 426] width 133 height 111
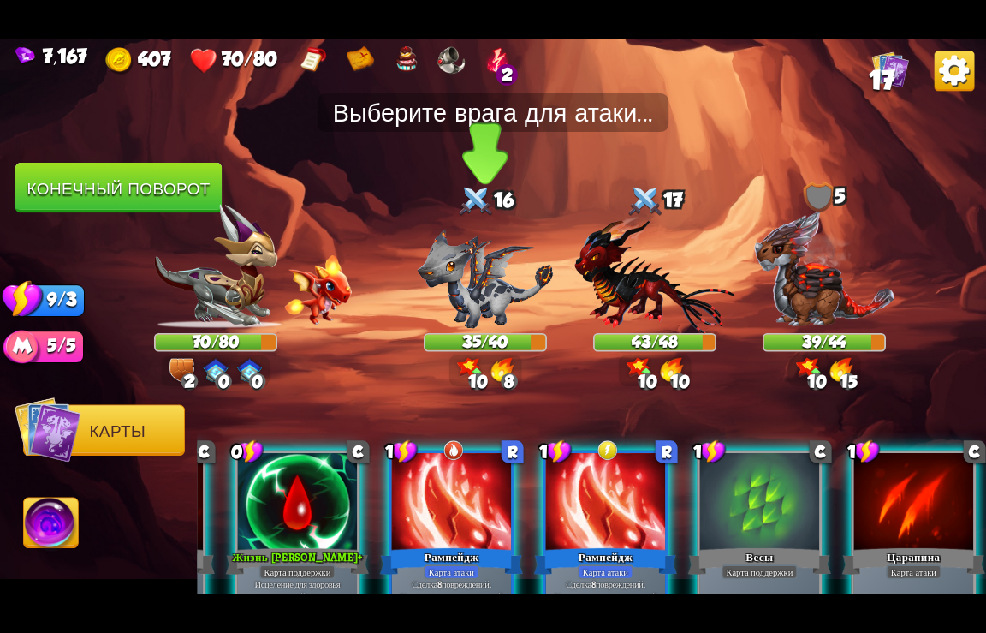
click at [488, 275] on img at bounding box center [485, 278] width 135 height 99
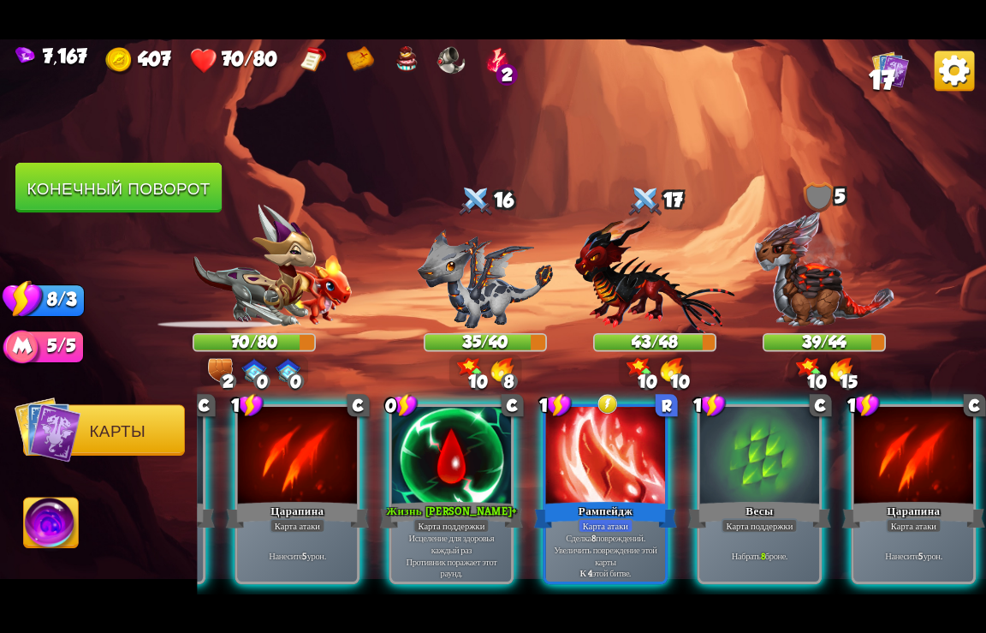
scroll to position [0, 1362]
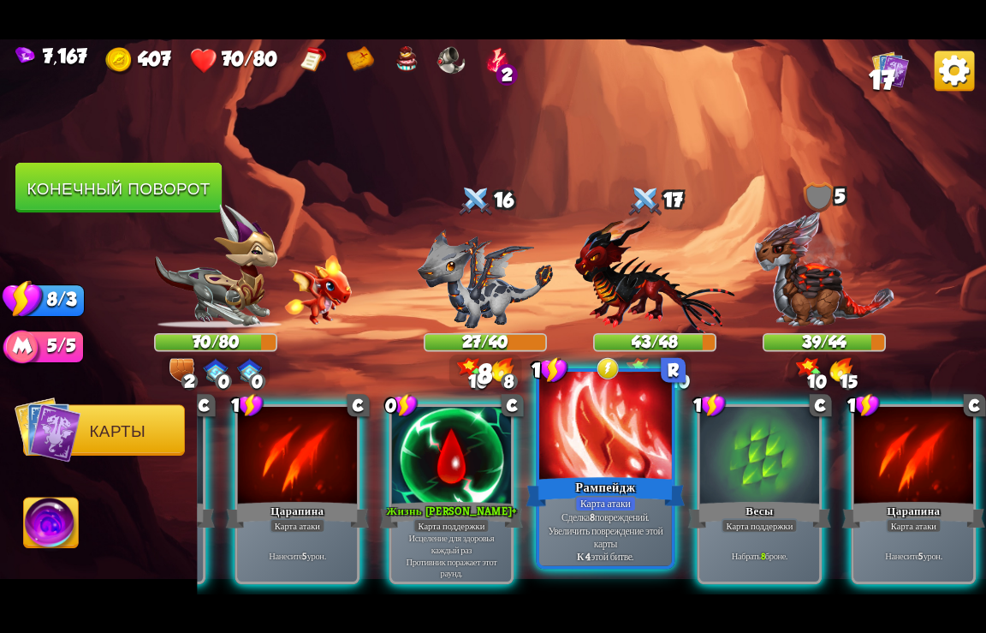
click at [625, 486] on div "Рампейдж" at bounding box center [606, 491] width 159 height 35
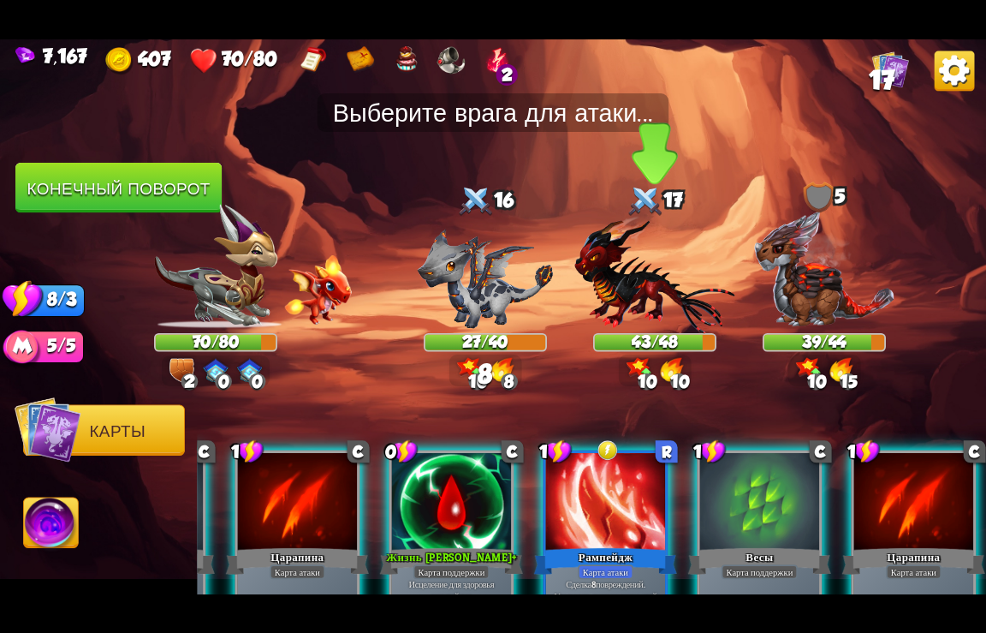
click at [636, 278] on img at bounding box center [655, 274] width 160 height 118
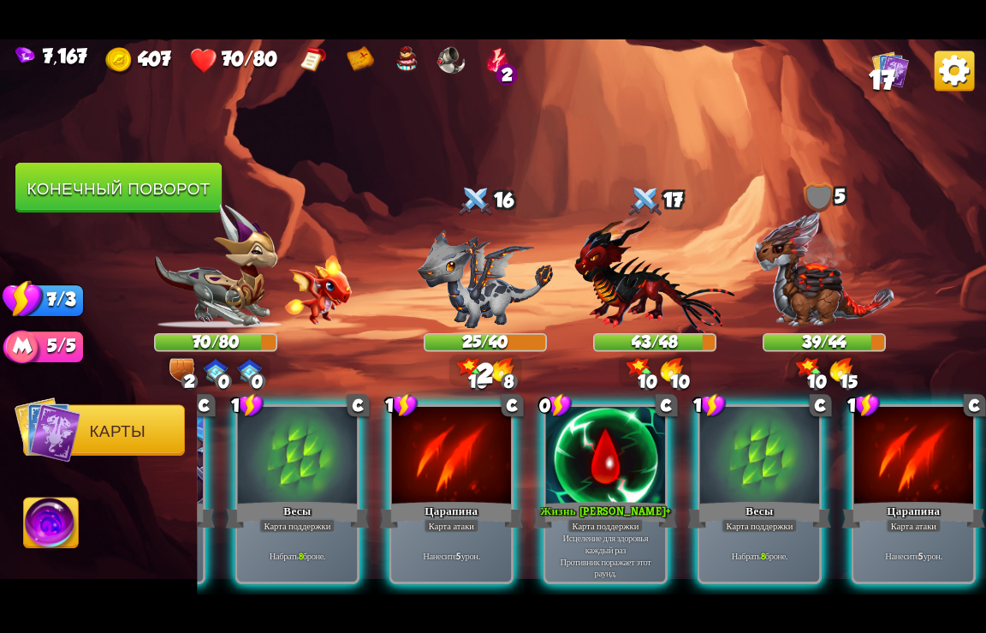
scroll to position [0, 1190]
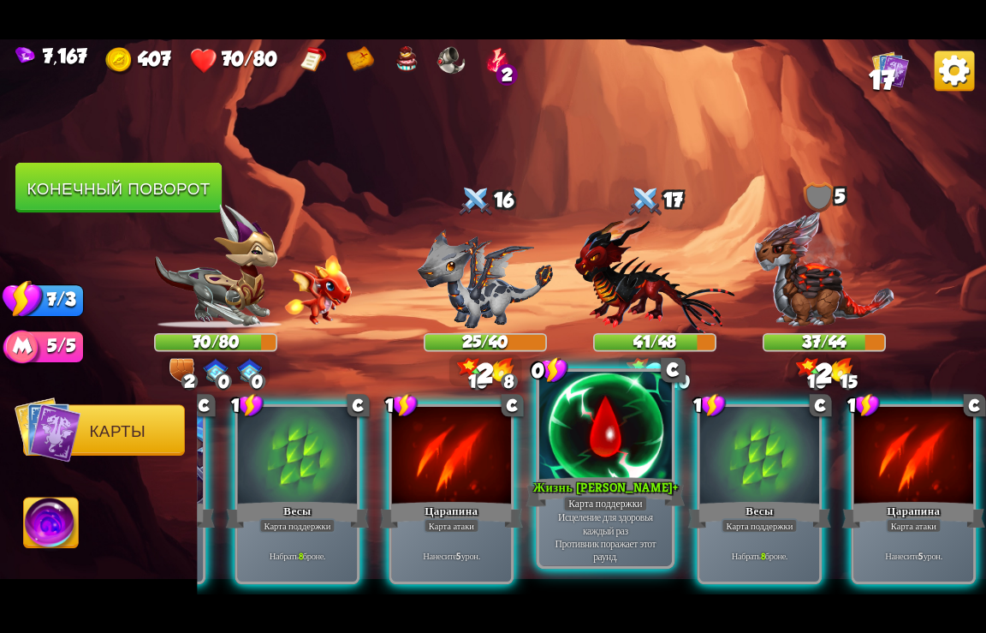
click at [610, 450] on div at bounding box center [605, 426] width 133 height 111
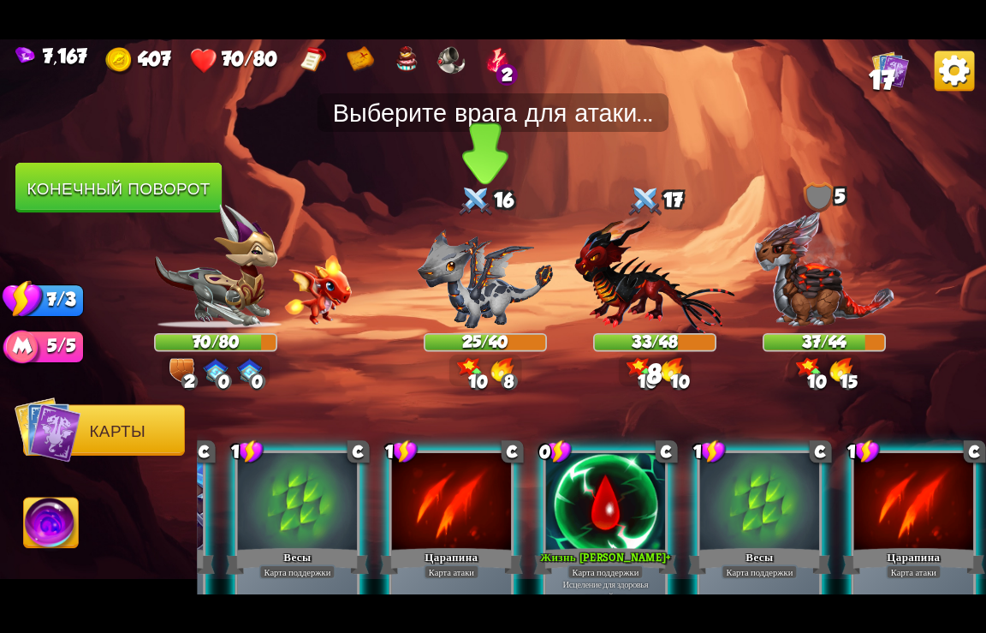
click at [484, 287] on img at bounding box center [485, 278] width 135 height 99
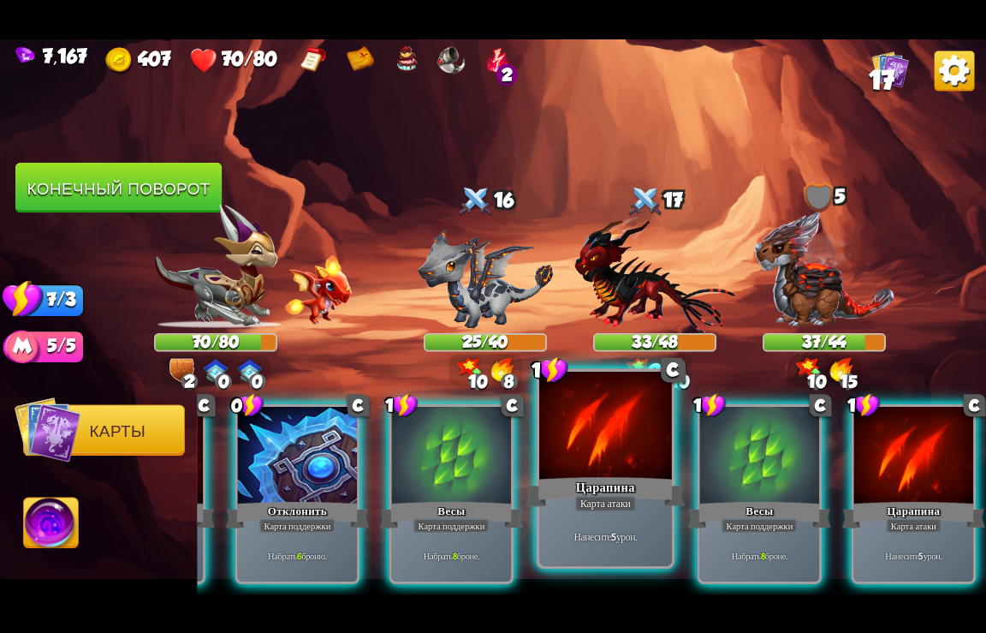
scroll to position [0, 1019]
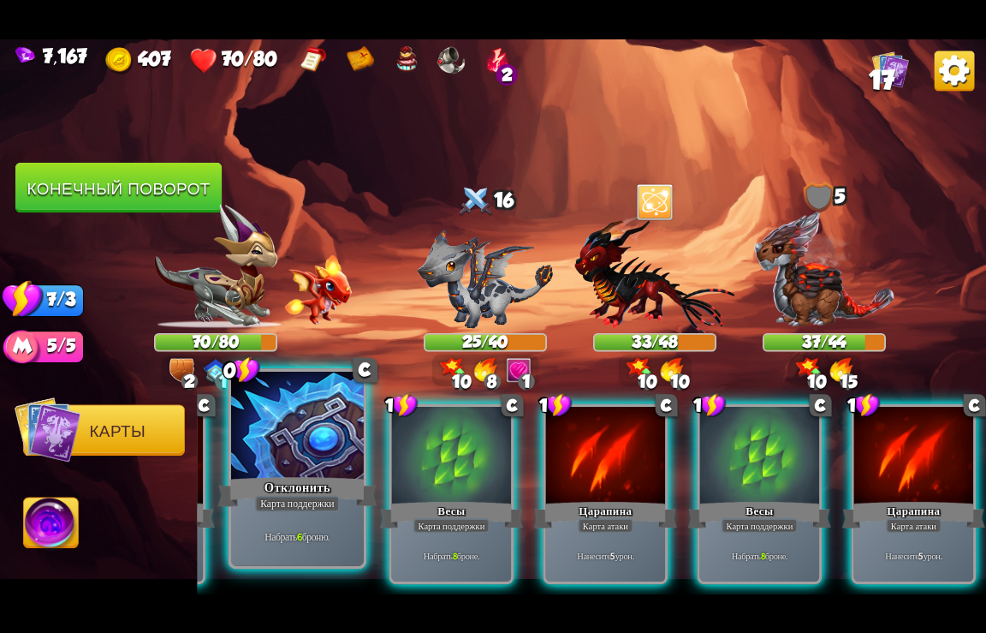
click at [297, 466] on div at bounding box center [297, 426] width 133 height 111
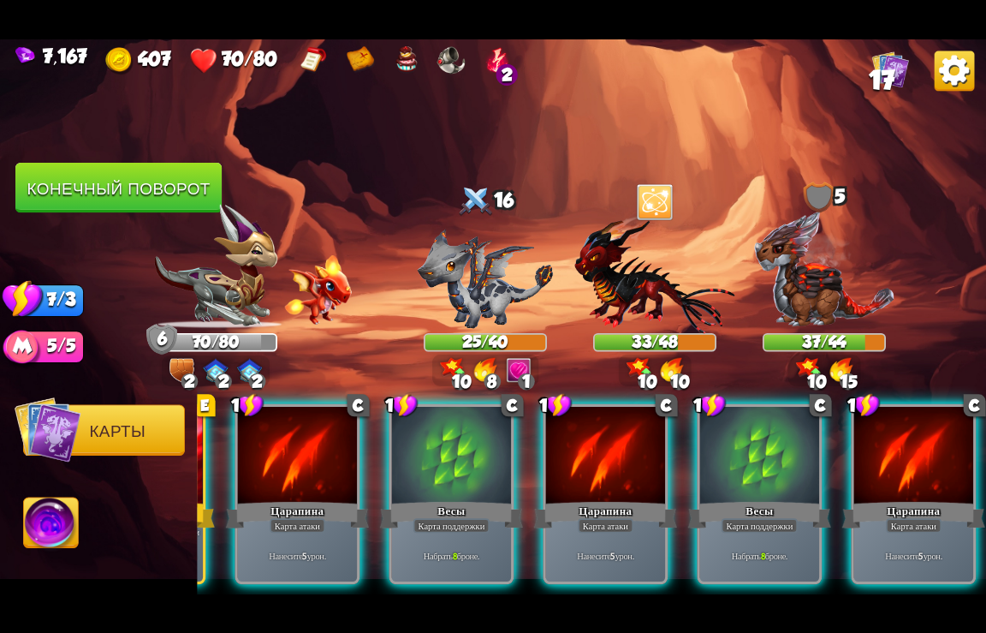
scroll to position [0, 848]
click at [426, 456] on div at bounding box center [451, 456] width 119 height 100
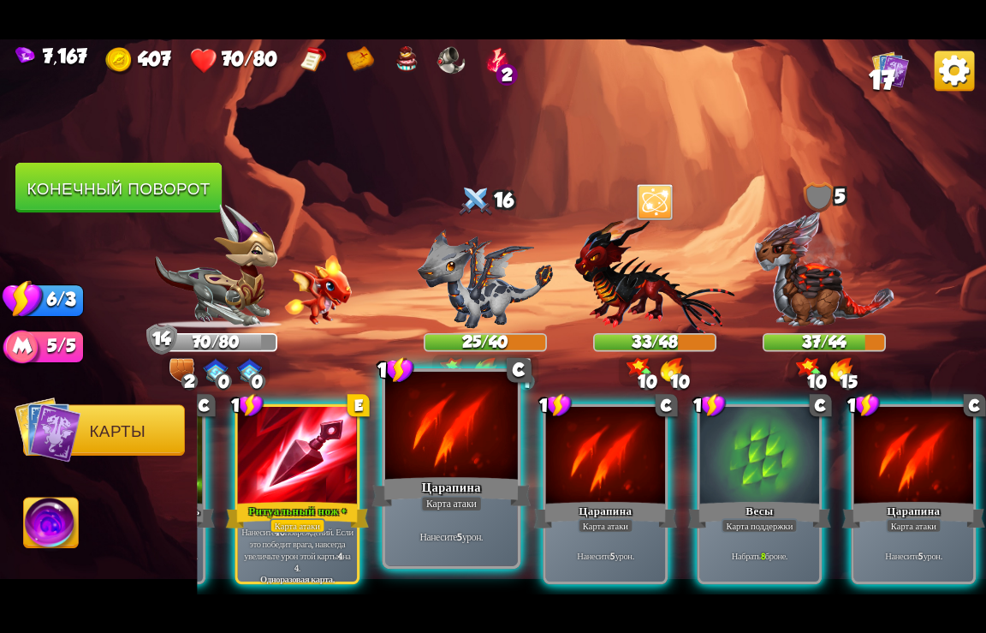
scroll to position [0, 676]
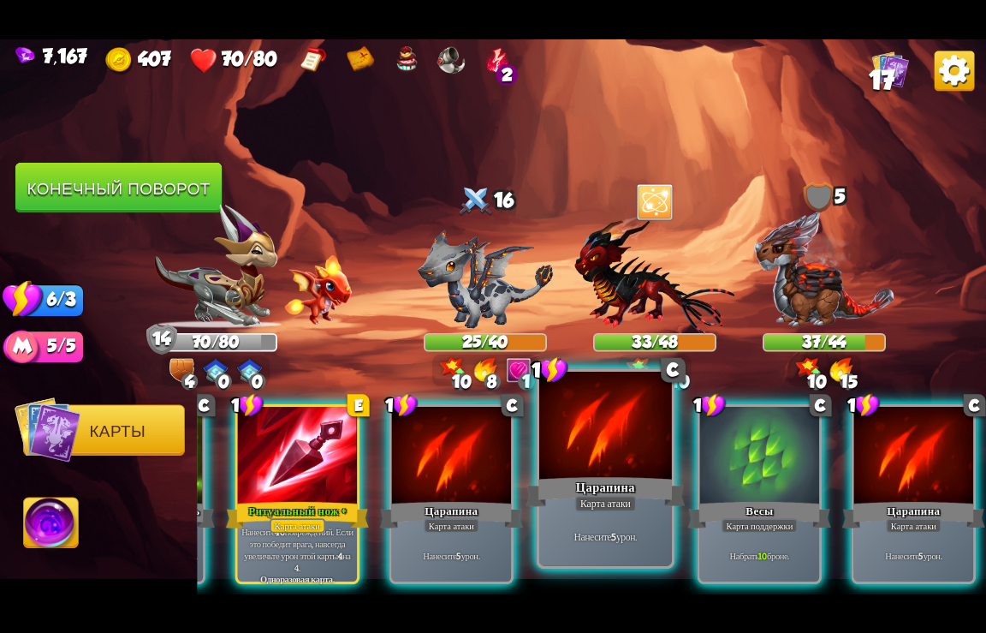
click at [736, 469] on div at bounding box center [759, 456] width 119 height 100
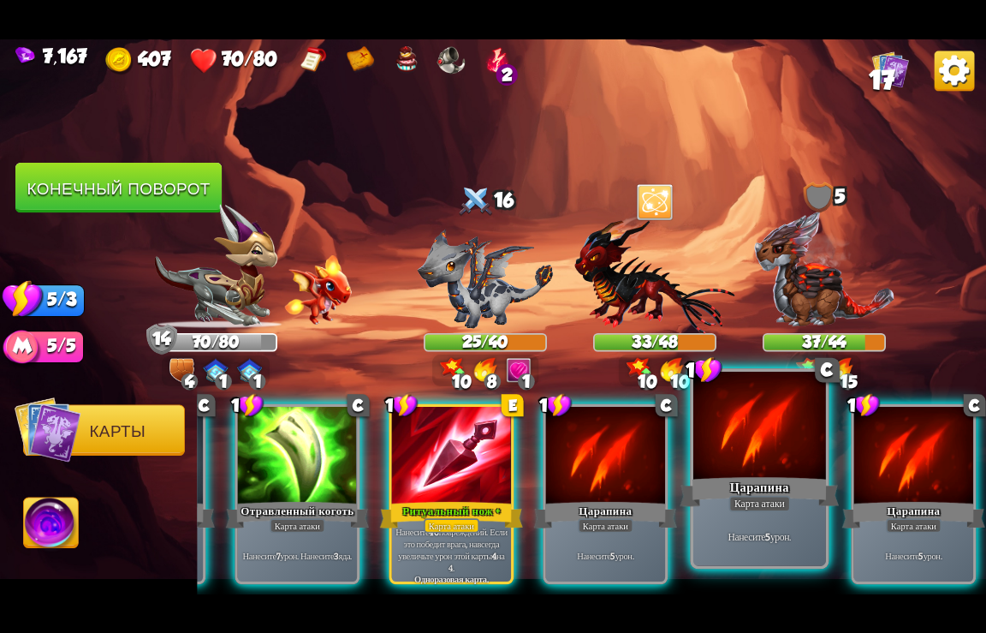
scroll to position [0, 505]
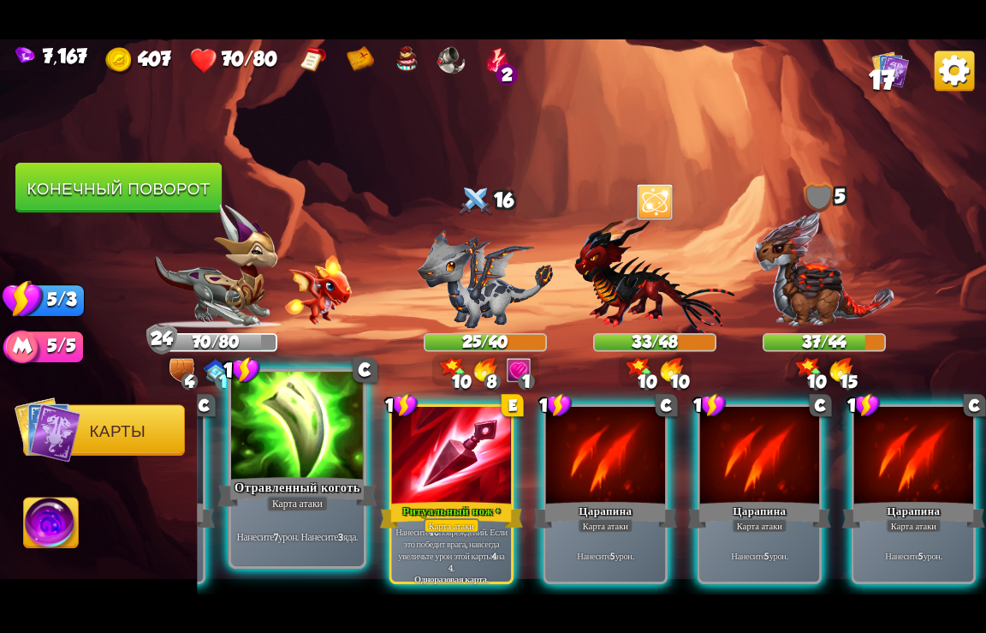
click at [306, 485] on div "Отравленный коготь" at bounding box center [297, 491] width 159 height 35
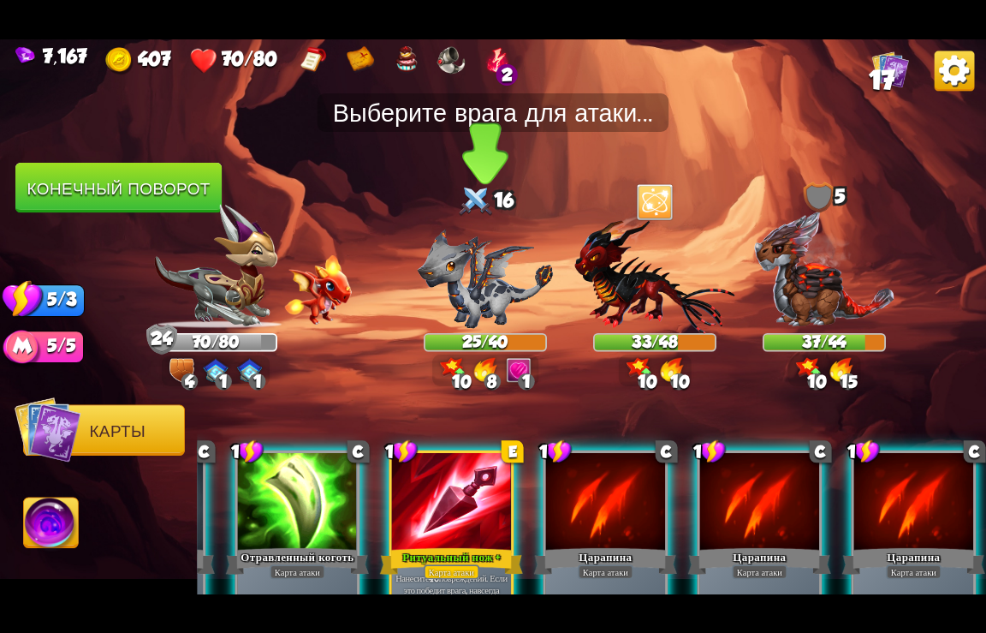
click at [491, 294] on img at bounding box center [485, 278] width 135 height 99
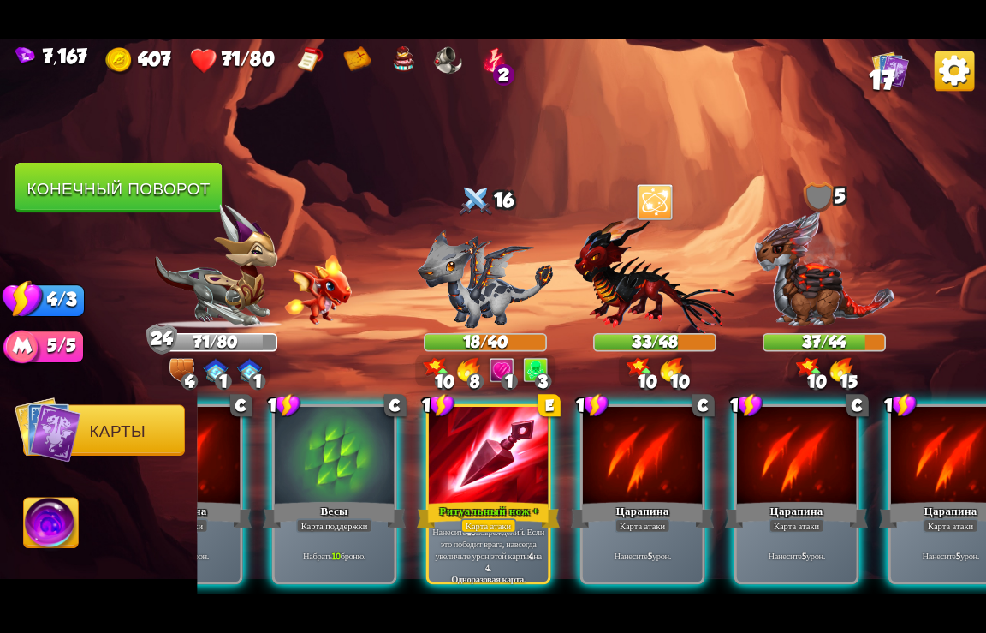
scroll to position [0, 334]
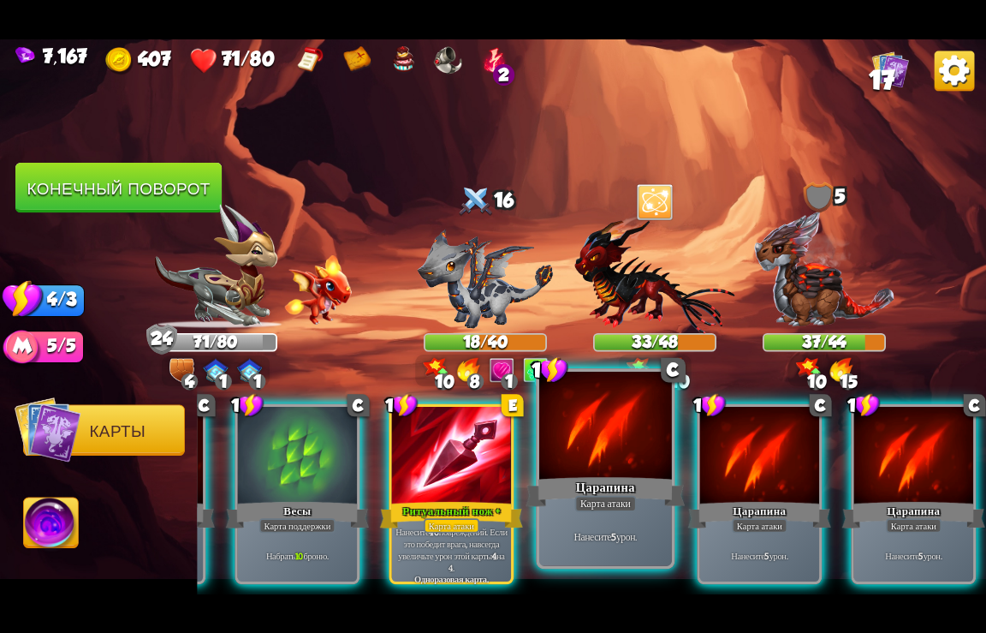
click at [597, 477] on div "Царапина" at bounding box center [606, 491] width 159 height 35
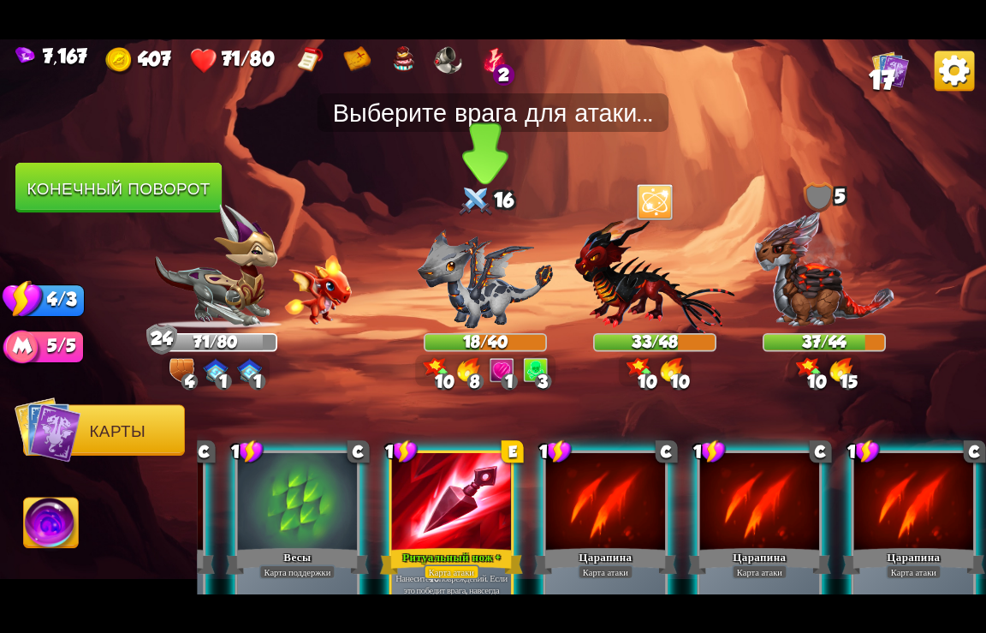
click at [474, 278] on img at bounding box center [485, 278] width 135 height 99
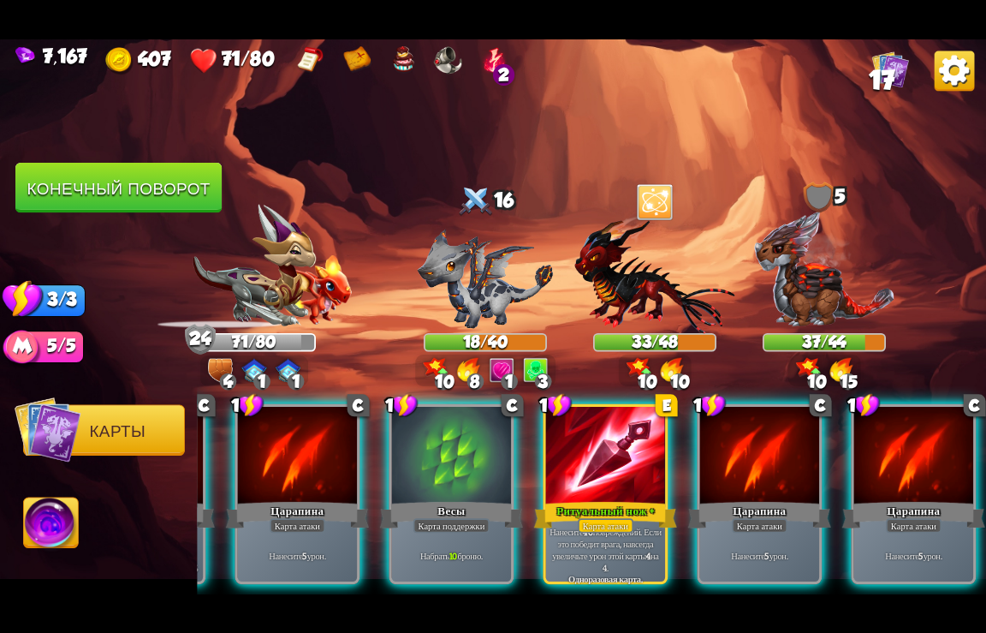
scroll to position [0, 163]
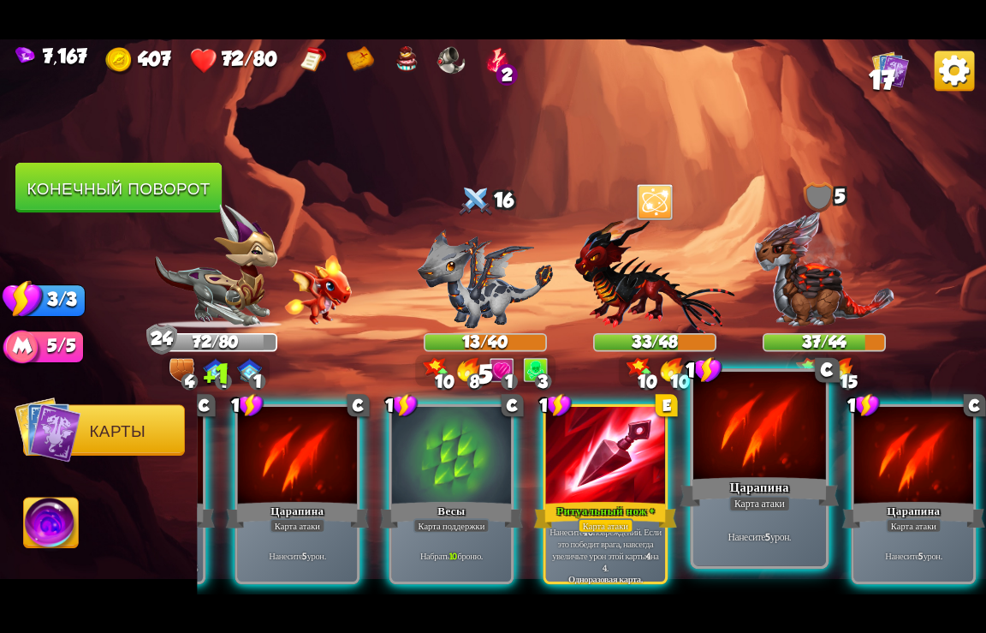
click at [737, 475] on div "Царапина" at bounding box center [760, 491] width 159 height 35
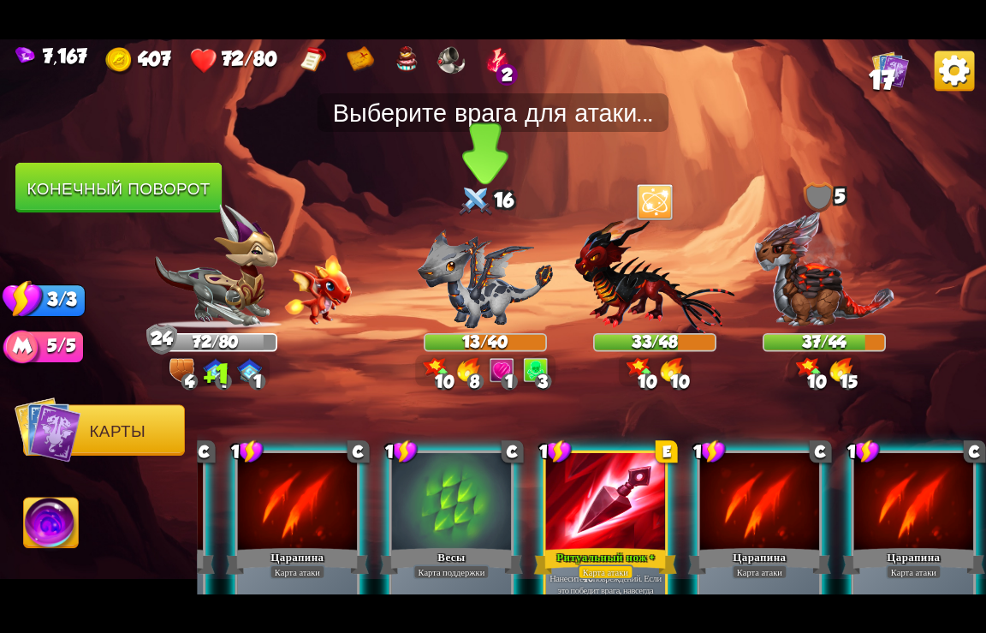
click at [471, 273] on img at bounding box center [485, 278] width 135 height 99
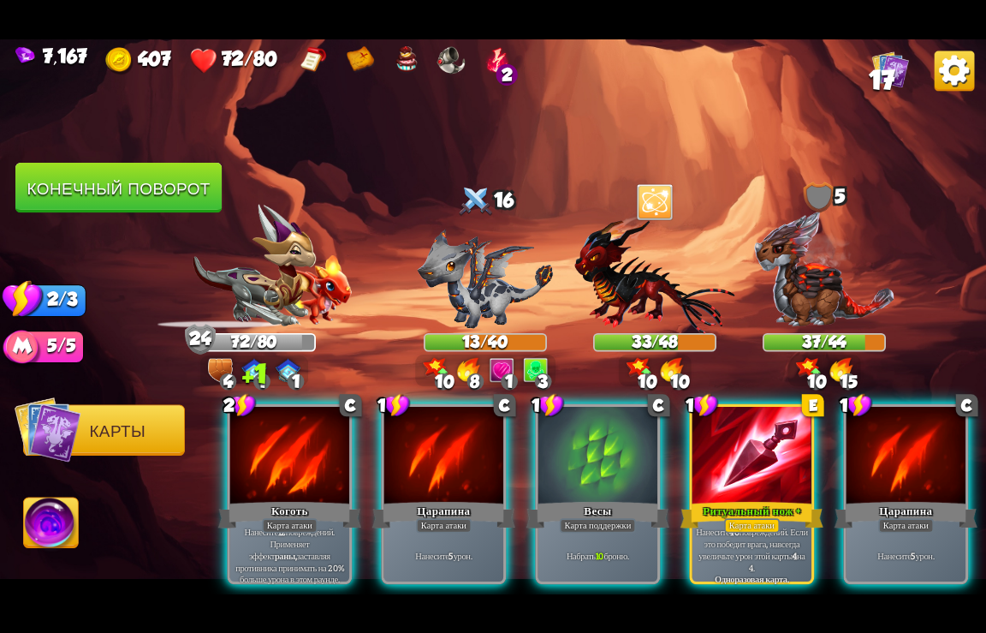
scroll to position [0, 0]
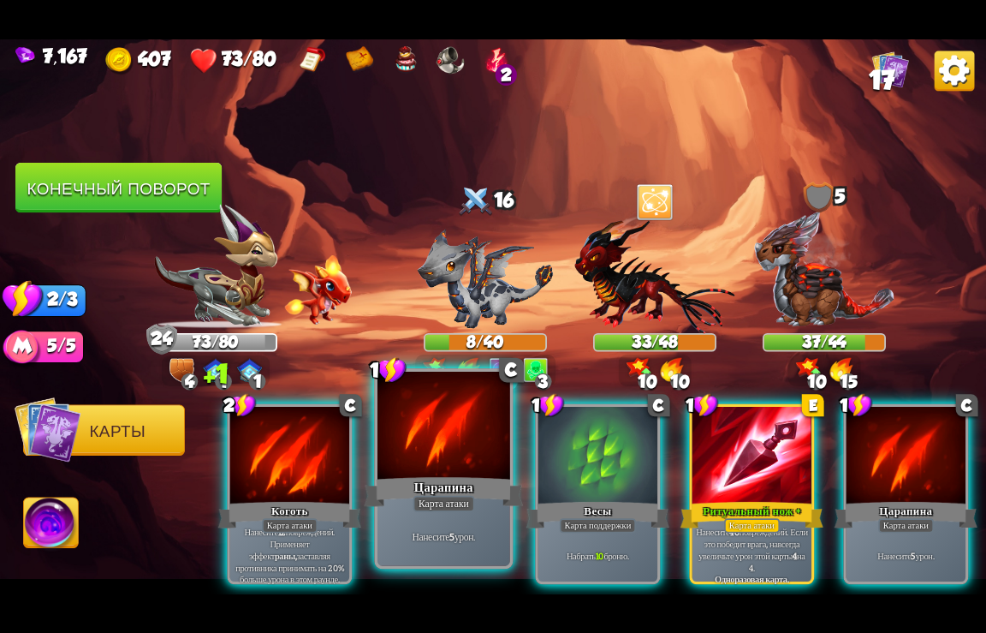
click at [422, 508] on div "Карта атаки" at bounding box center [445, 503] width 62 height 16
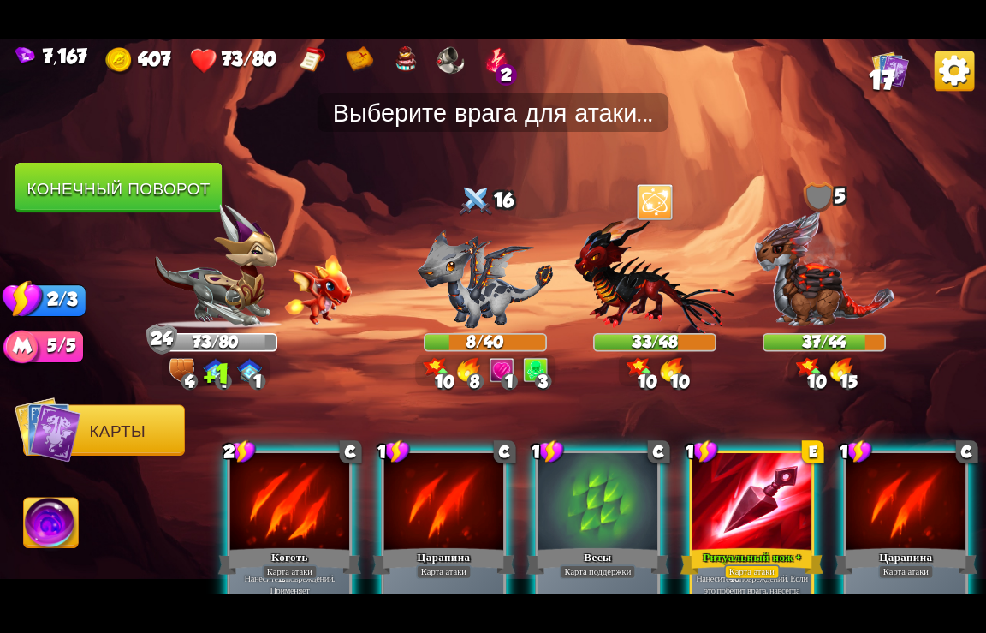
click at [422, 564] on div "Карта атаки" at bounding box center [443, 571] width 55 height 15
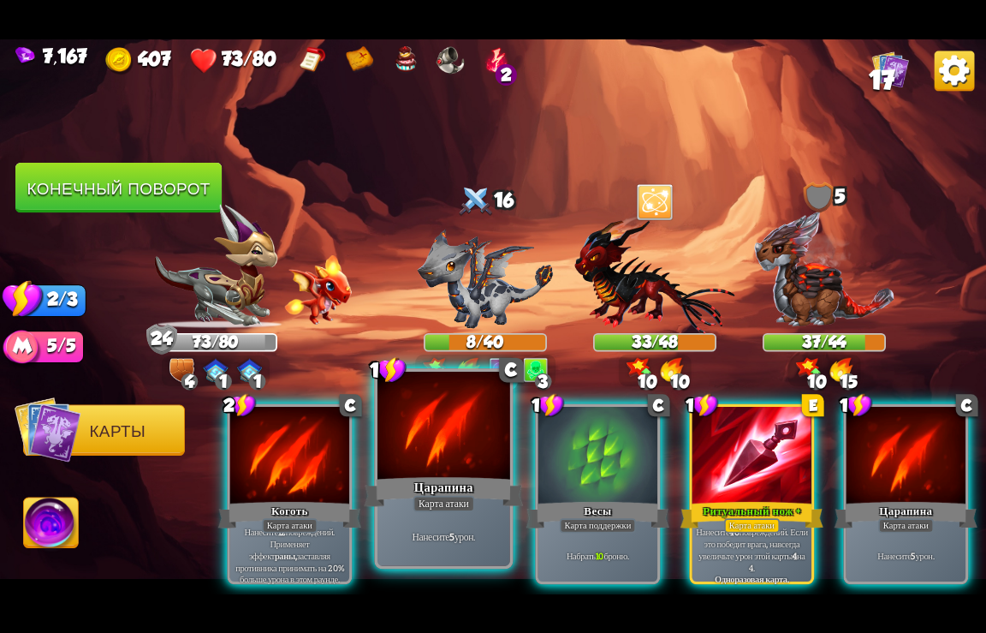
click at [467, 457] on div at bounding box center [444, 426] width 133 height 111
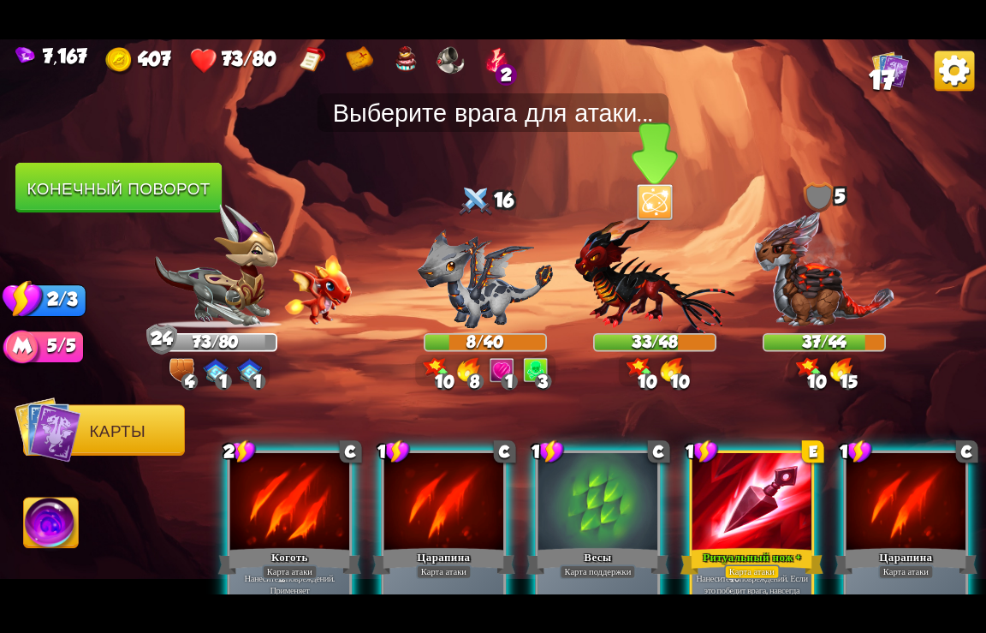
click at [639, 297] on img at bounding box center [655, 274] width 160 height 118
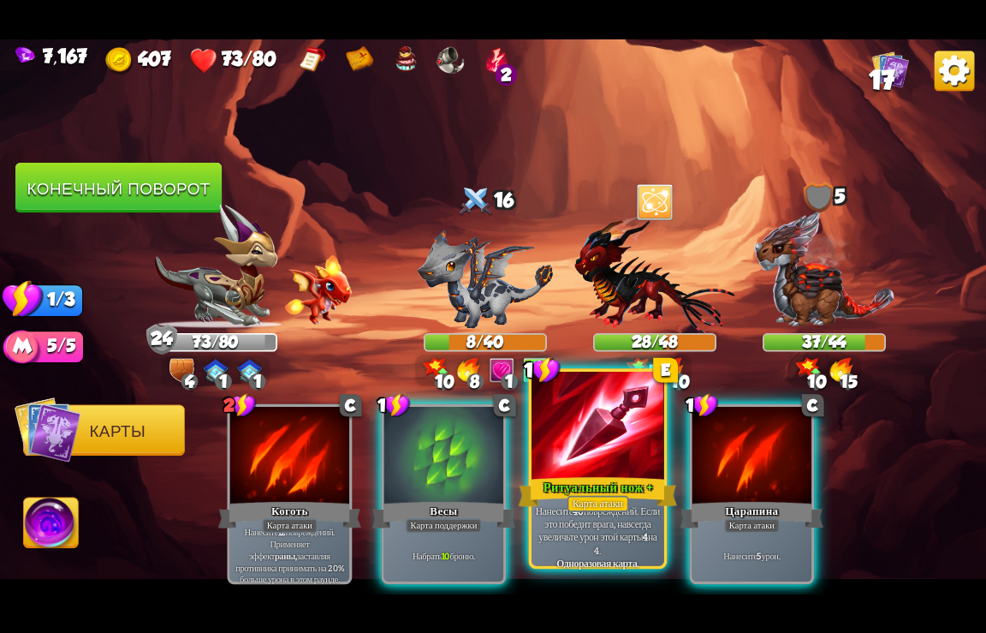
click at [616, 466] on div at bounding box center [598, 426] width 133 height 111
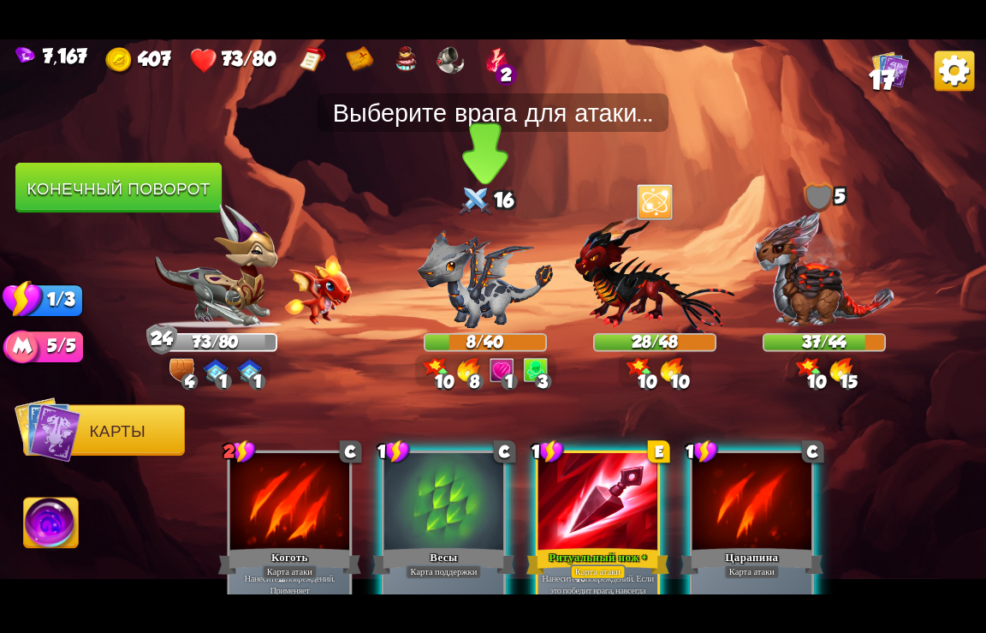
click at [467, 282] on img at bounding box center [485, 278] width 135 height 99
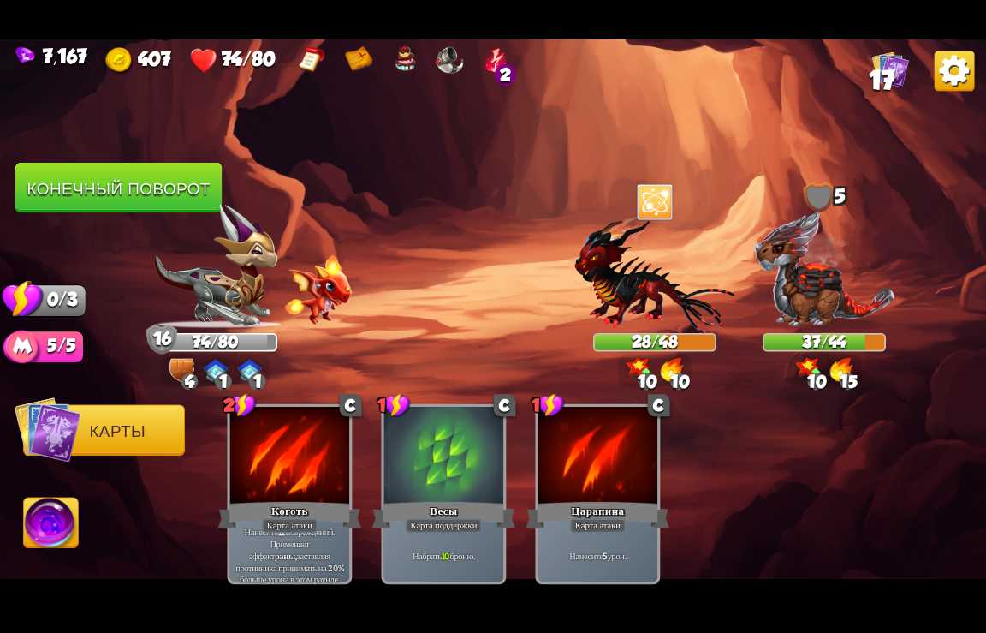
click at [110, 186] on button "Конечный поворот" at bounding box center [118, 188] width 206 height 51
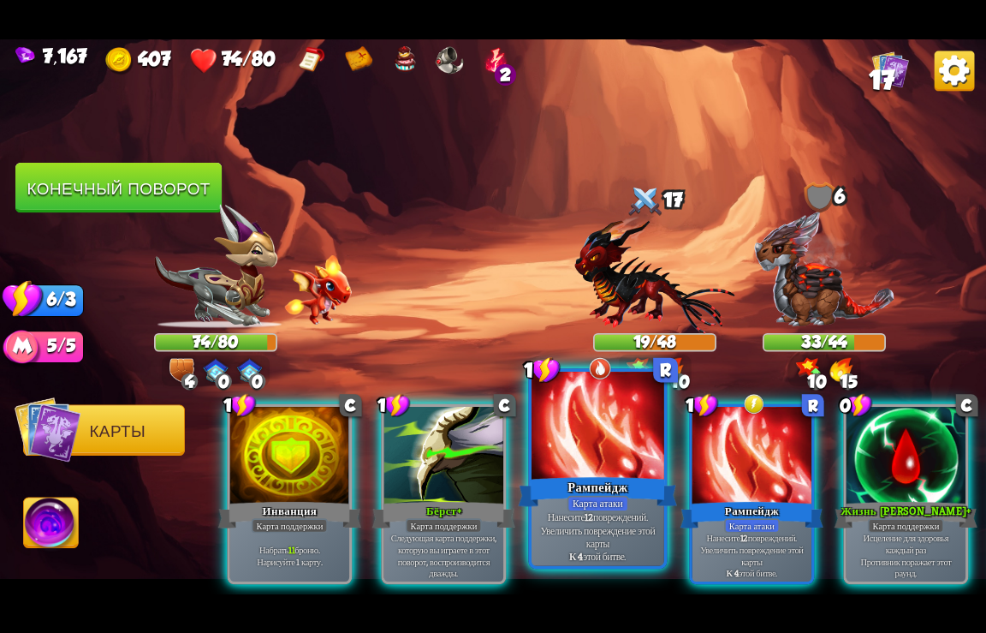
click at [610, 486] on div "Рампейдж" at bounding box center [598, 491] width 159 height 35
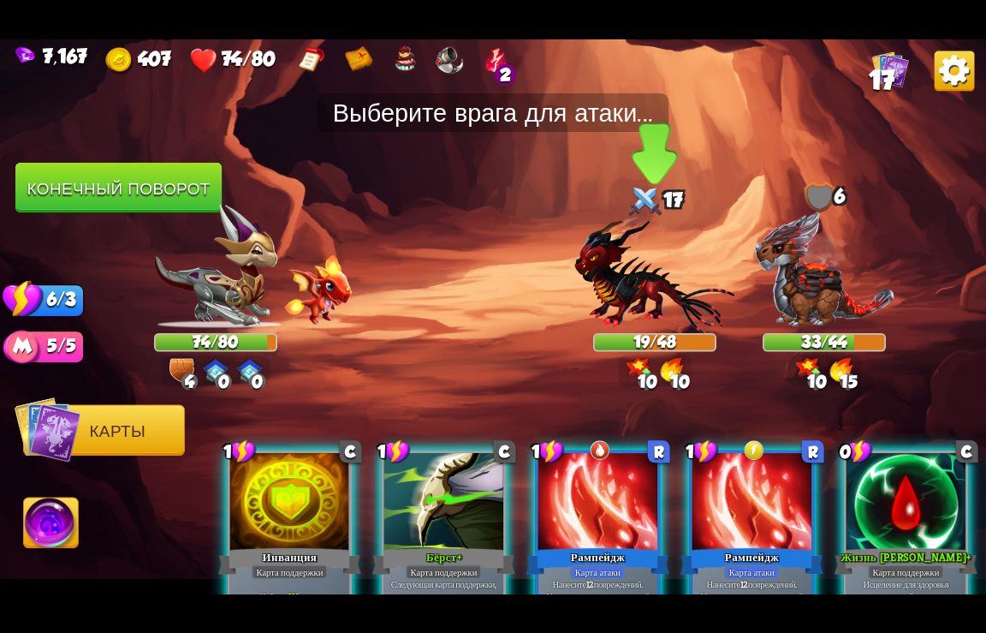
click at [627, 287] on img at bounding box center [655, 274] width 160 height 118
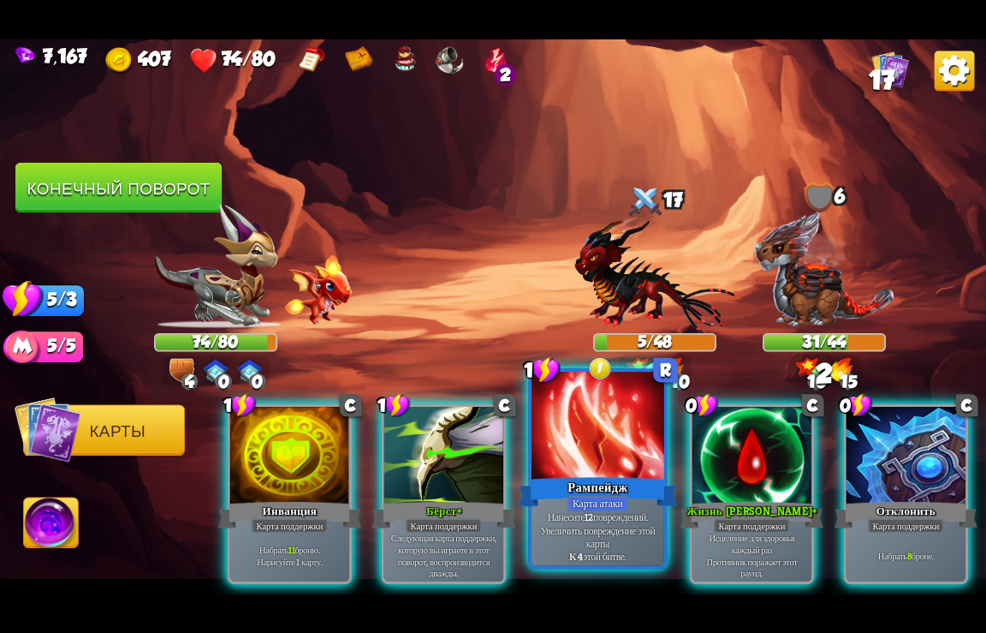
click at [605, 474] on div at bounding box center [598, 426] width 133 height 111
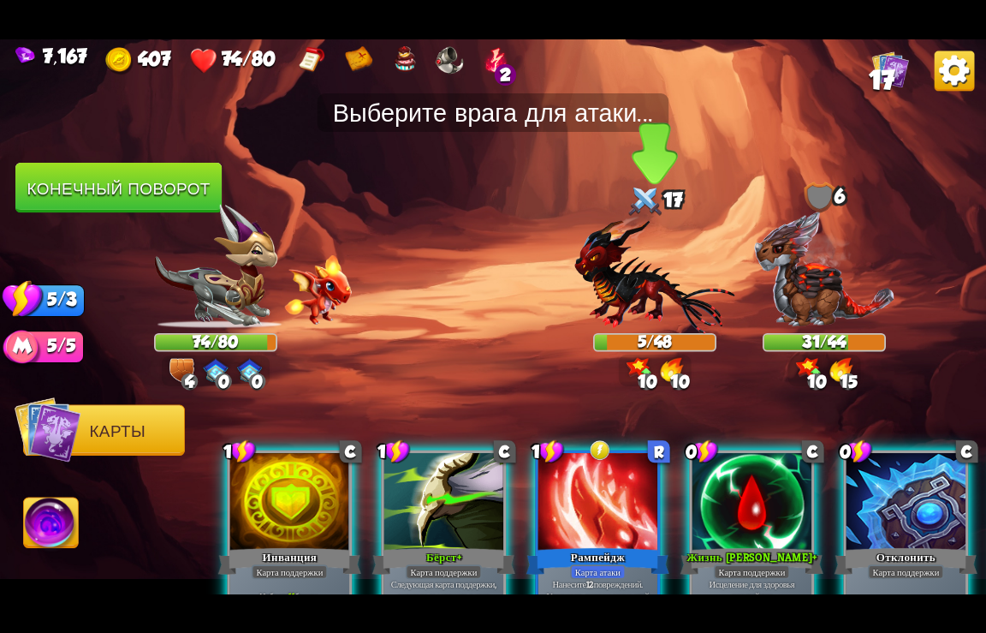
click at [615, 284] on img at bounding box center [655, 274] width 160 height 118
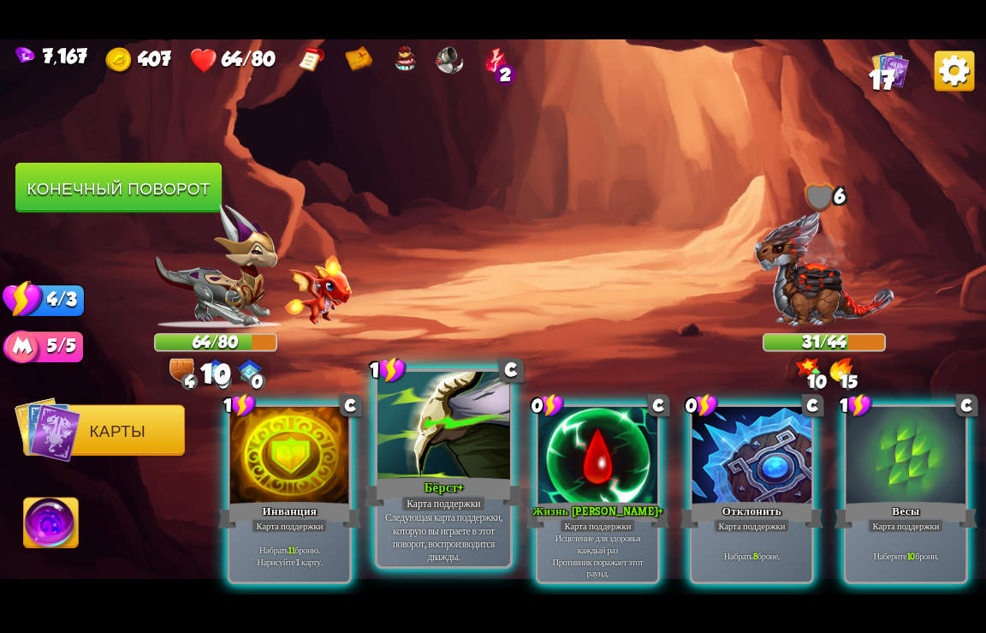
click at [440, 457] on div at bounding box center [444, 426] width 133 height 111
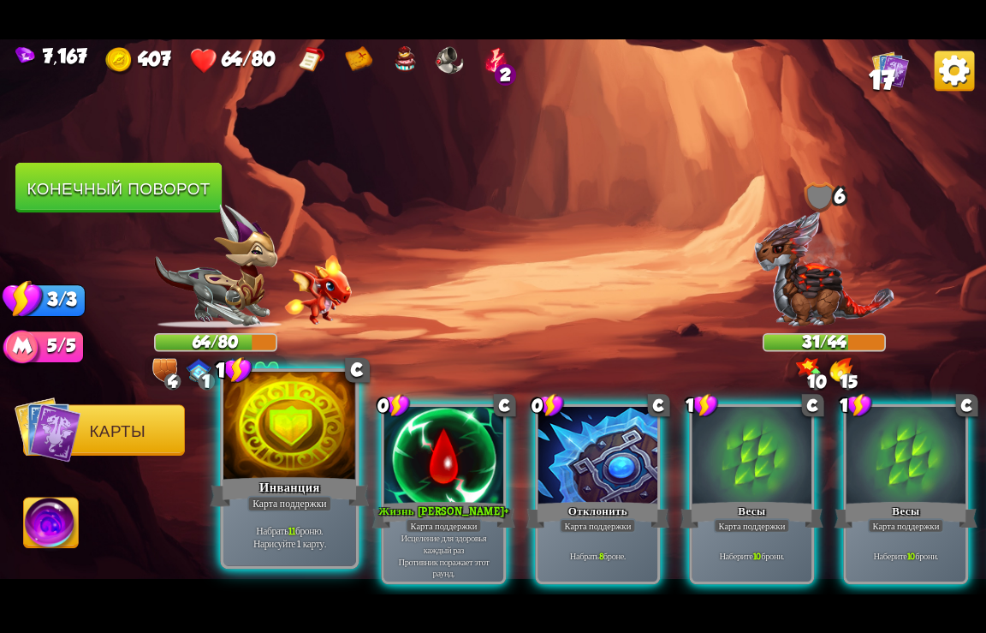
click at [310, 444] on div at bounding box center [289, 426] width 133 height 111
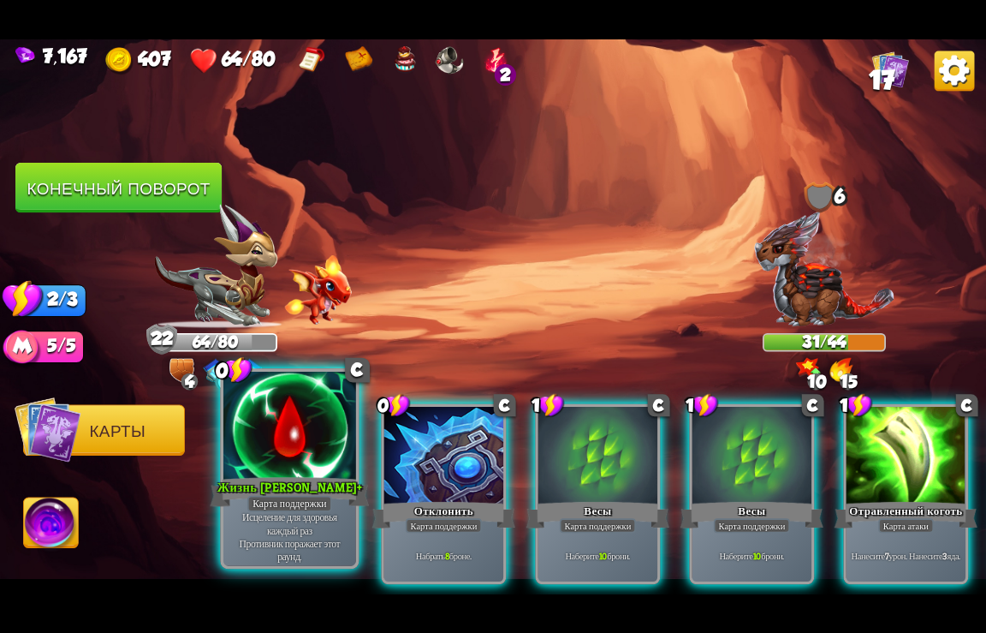
click at [306, 445] on div at bounding box center [289, 426] width 133 height 111
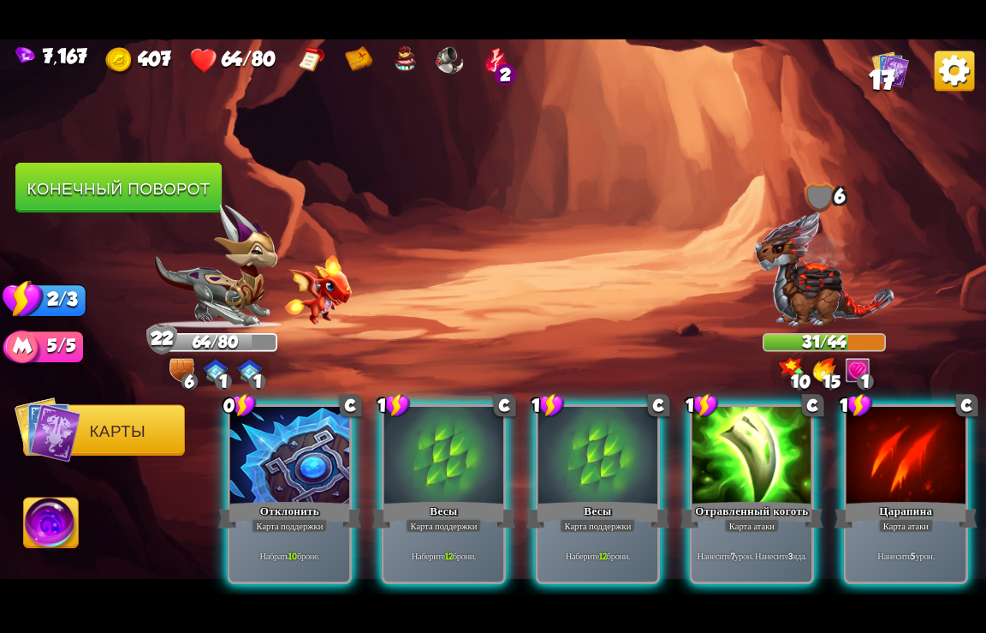
click at [306, 445] on div at bounding box center [289, 456] width 119 height 100
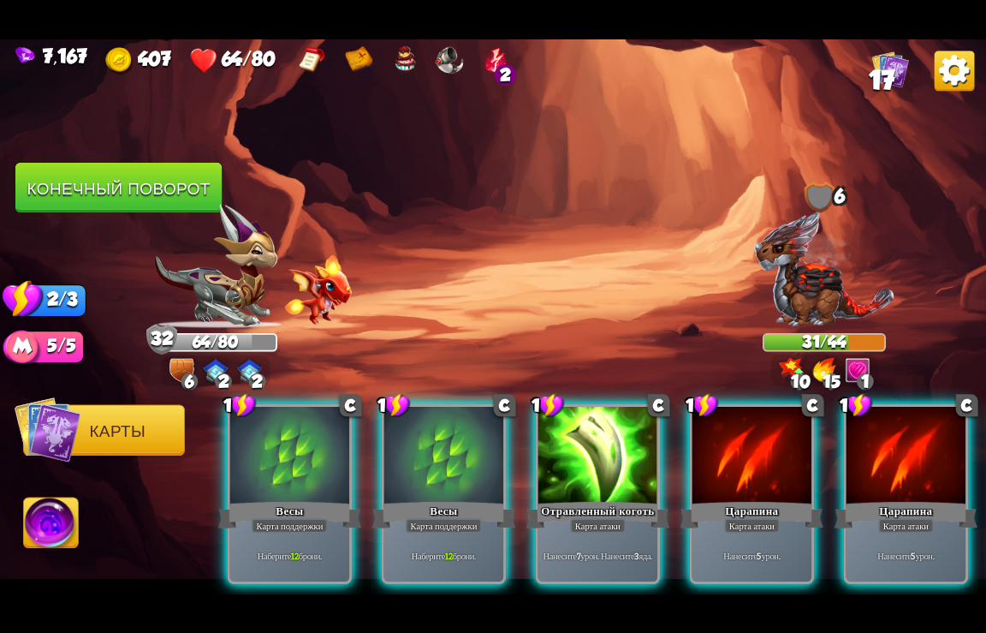
drag, startPoint x: 325, startPoint y: 433, endPoint x: 331, endPoint y: 425, distance: 11.0
click at [324, 433] on div at bounding box center [289, 456] width 119 height 100
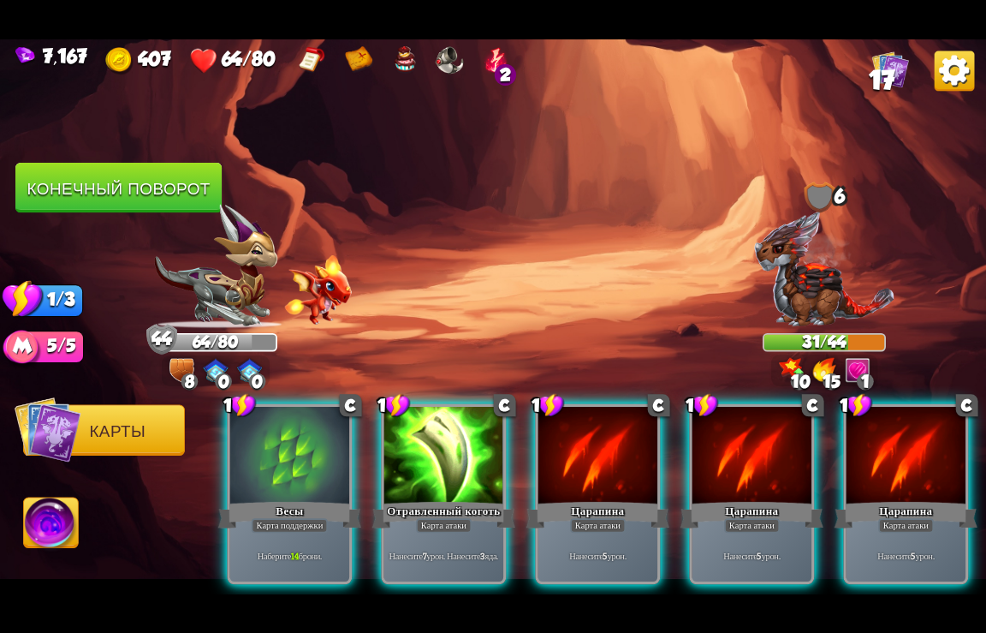
click at [756, 452] on div at bounding box center [752, 456] width 119 height 100
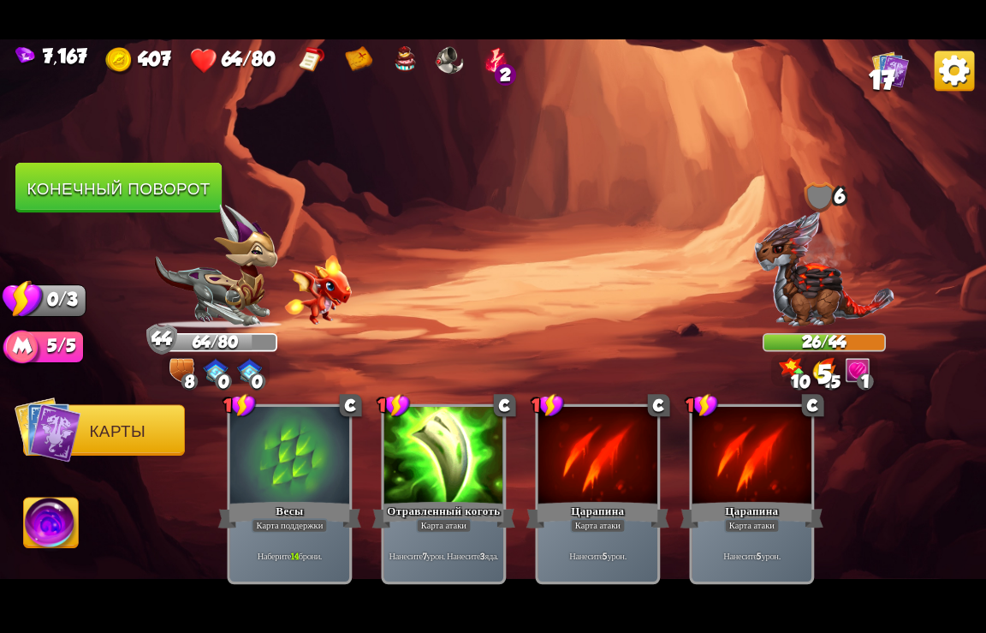
click at [163, 191] on button "Конечный поворот" at bounding box center [118, 188] width 206 height 51
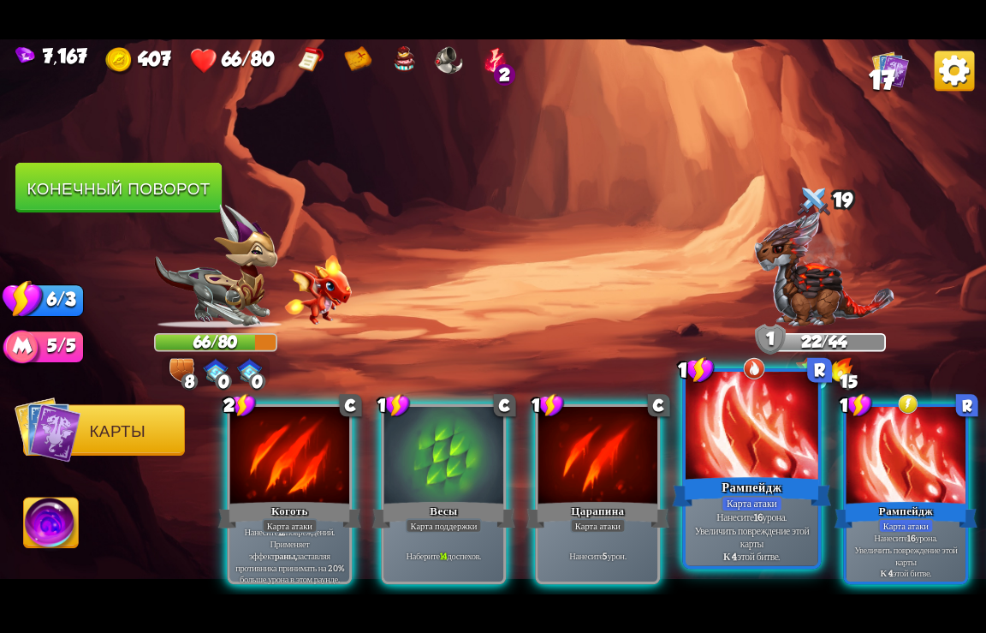
click at [758, 445] on div at bounding box center [752, 426] width 133 height 111
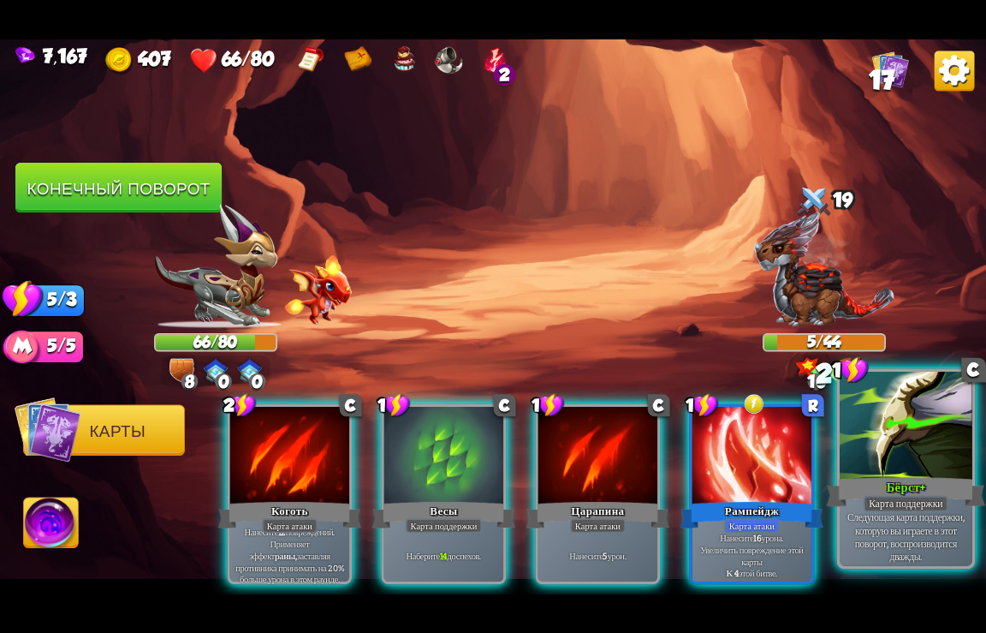
click at [917, 426] on div at bounding box center [906, 426] width 133 height 111
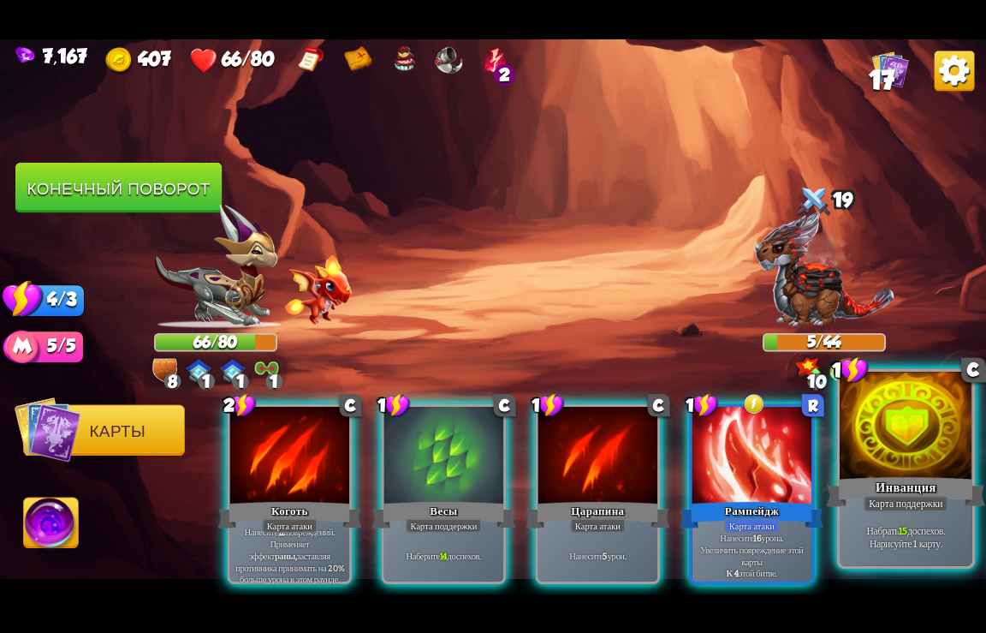
click at [898, 432] on div at bounding box center [906, 426] width 133 height 111
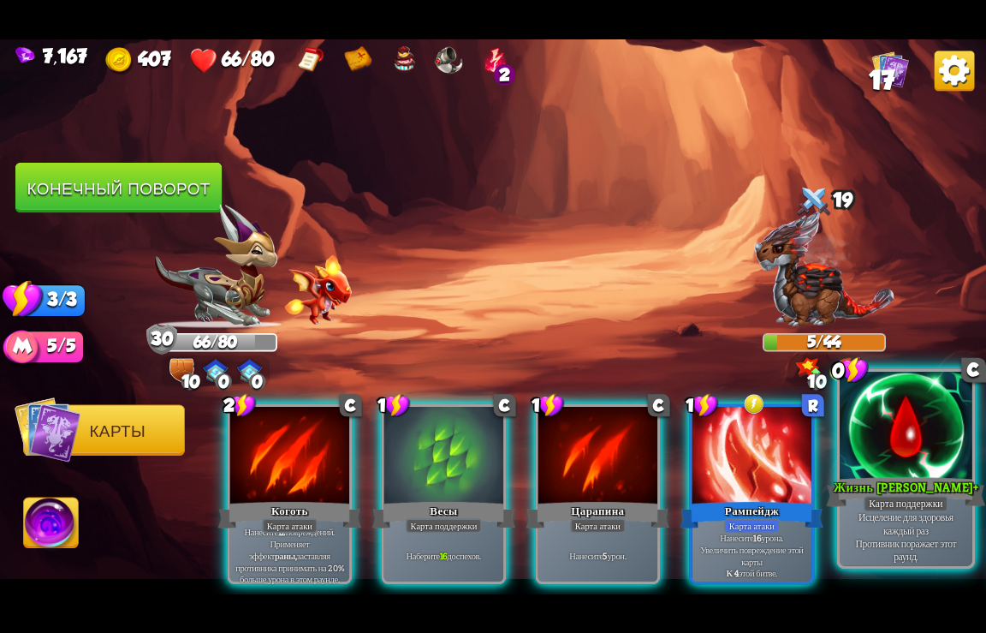
click at [899, 432] on div at bounding box center [906, 426] width 133 height 111
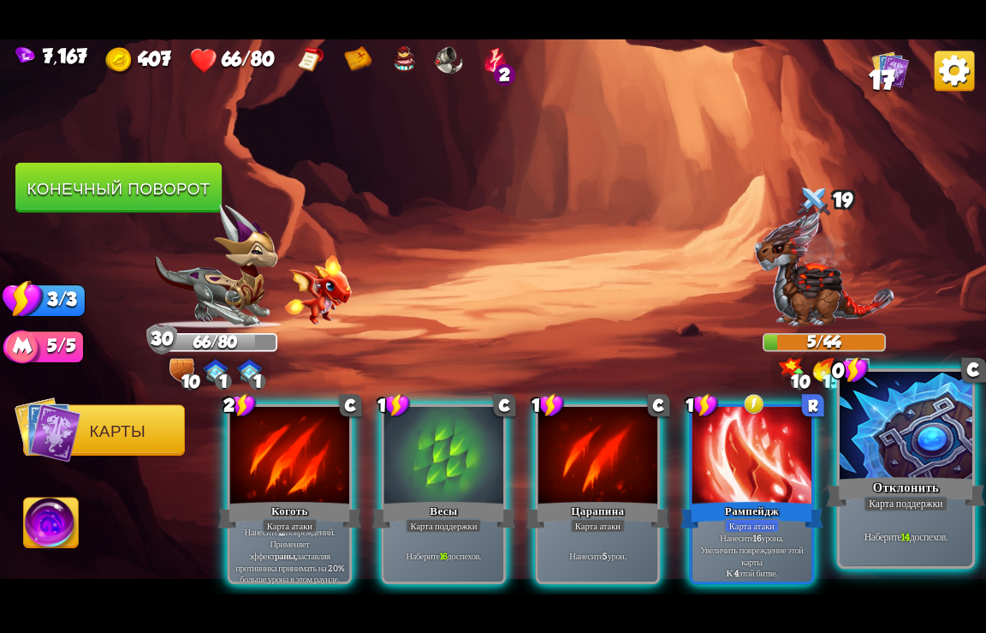
click at [901, 445] on div at bounding box center [906, 426] width 133 height 111
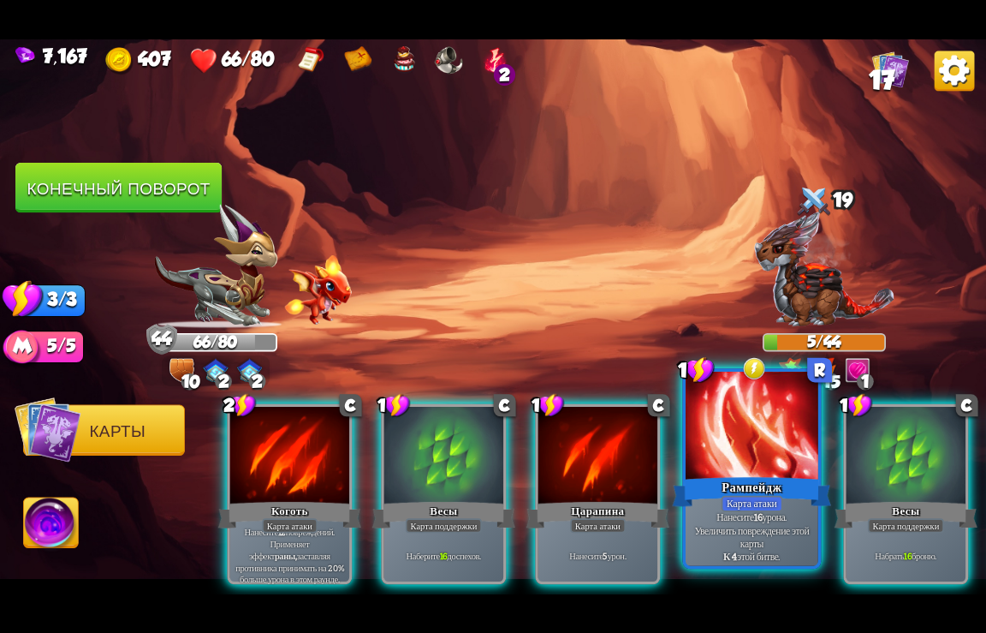
click at [738, 459] on div at bounding box center [752, 426] width 133 height 111
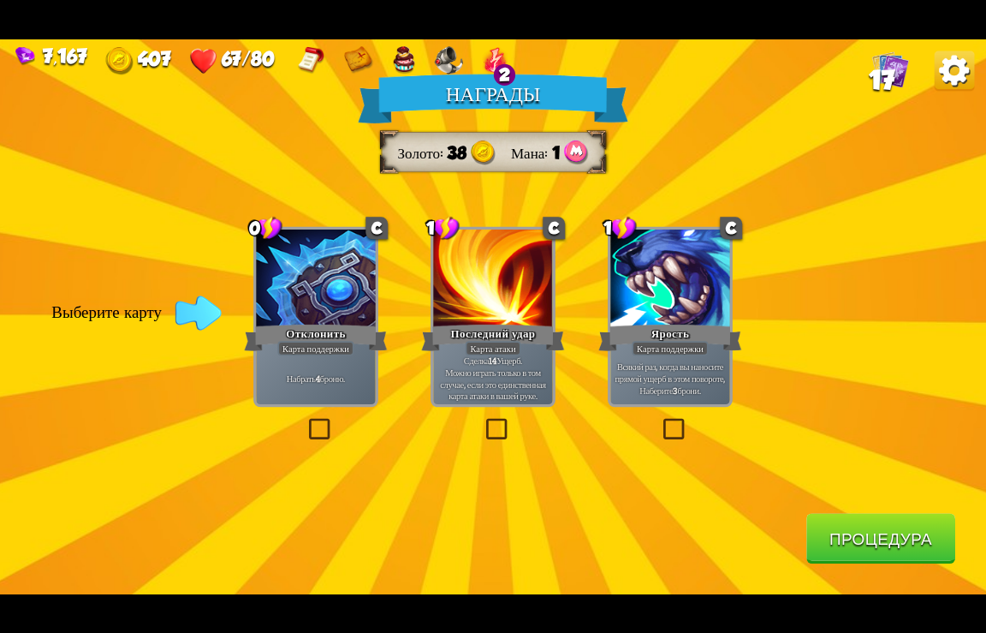
click at [843, 528] on button "Процедура" at bounding box center [881, 538] width 149 height 51
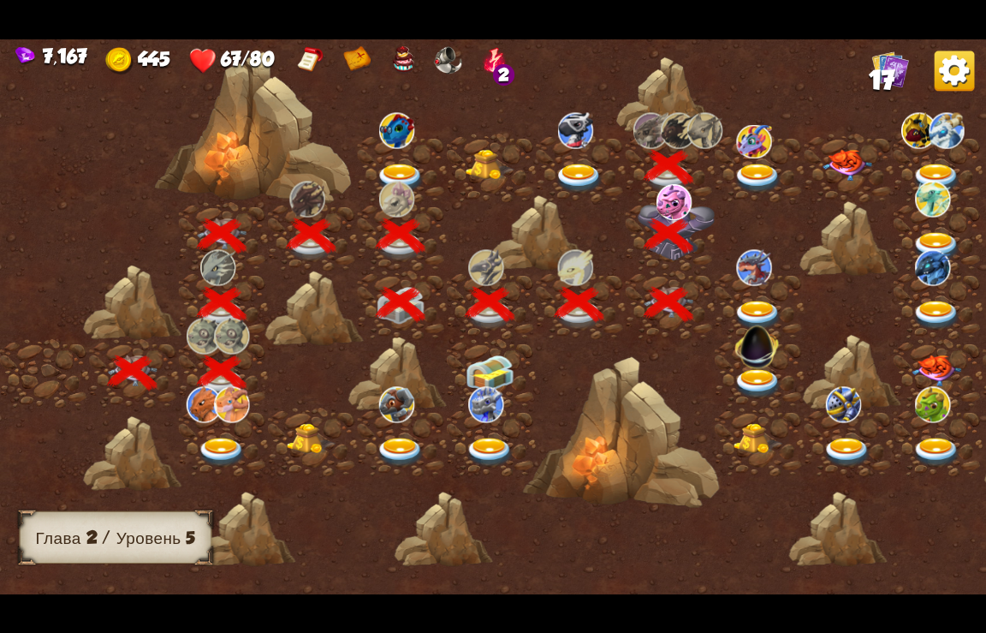
click at [755, 170] on img at bounding box center [759, 179] width 50 height 30
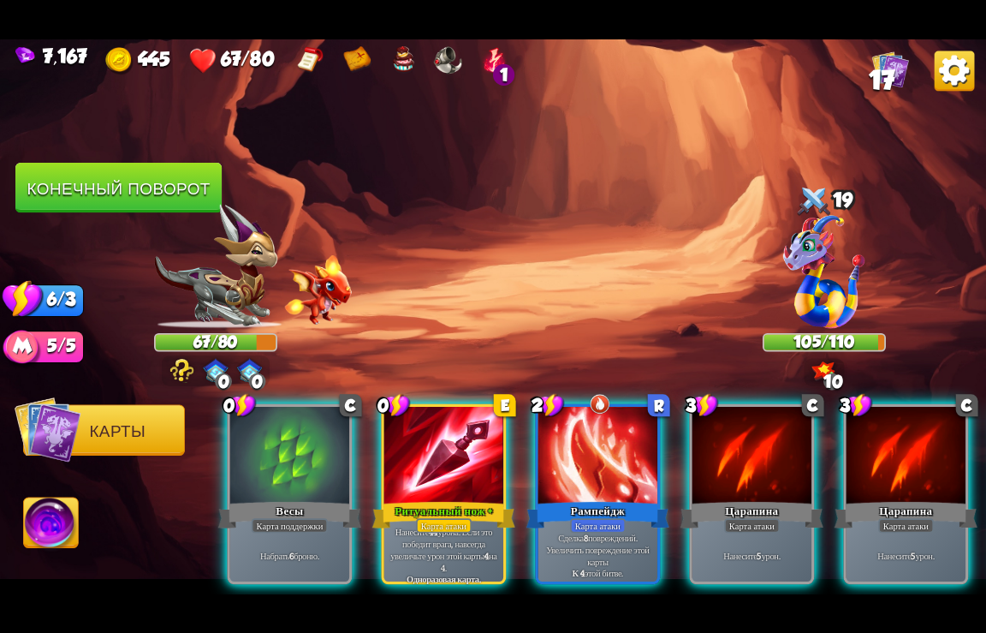
click at [276, 470] on div at bounding box center [289, 456] width 119 height 100
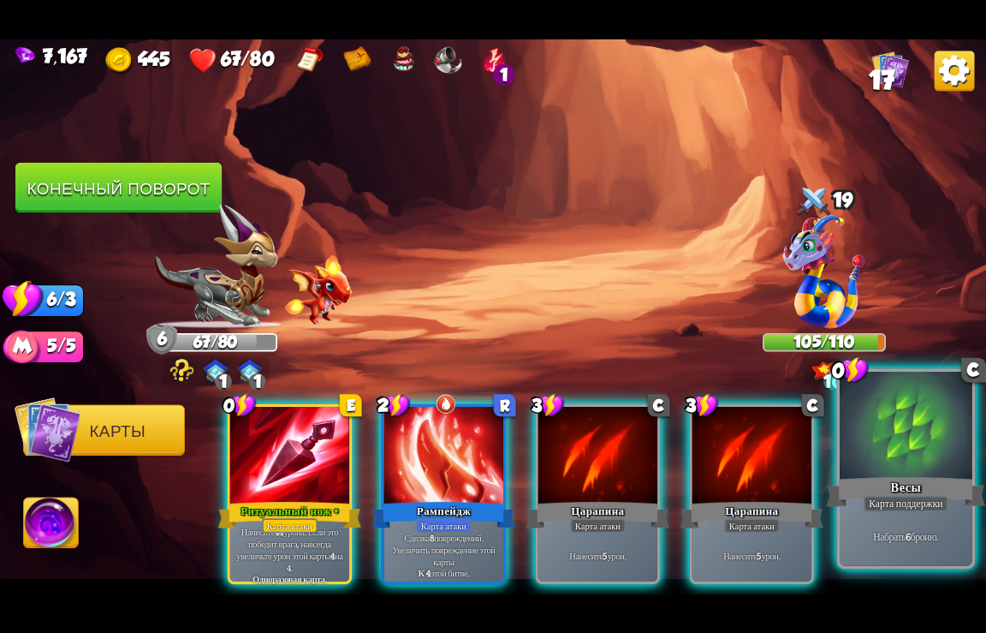
click at [907, 485] on div "Весы" at bounding box center [906, 491] width 159 height 35
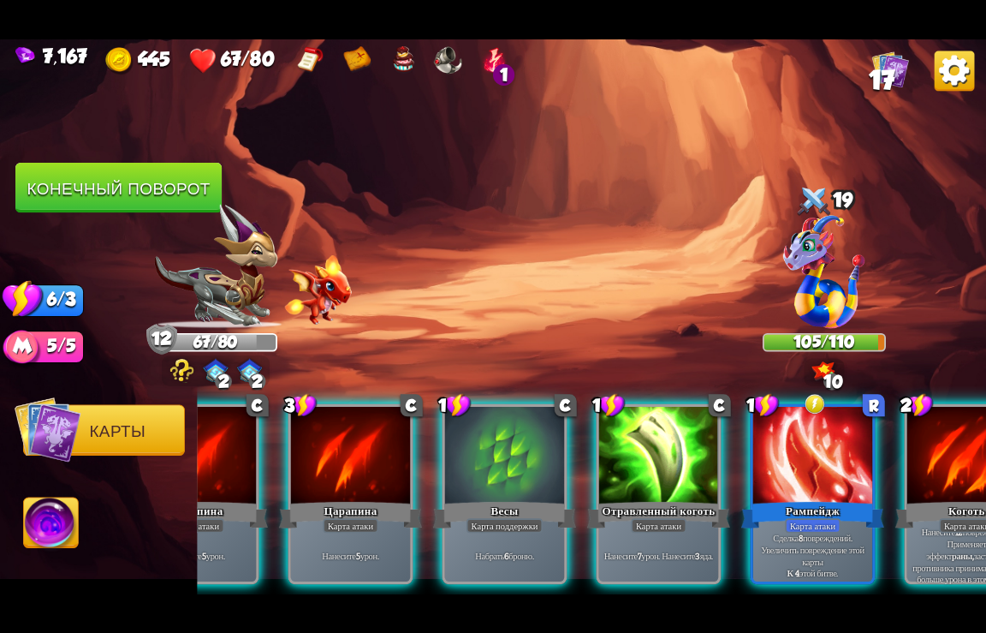
scroll to position [0, 505]
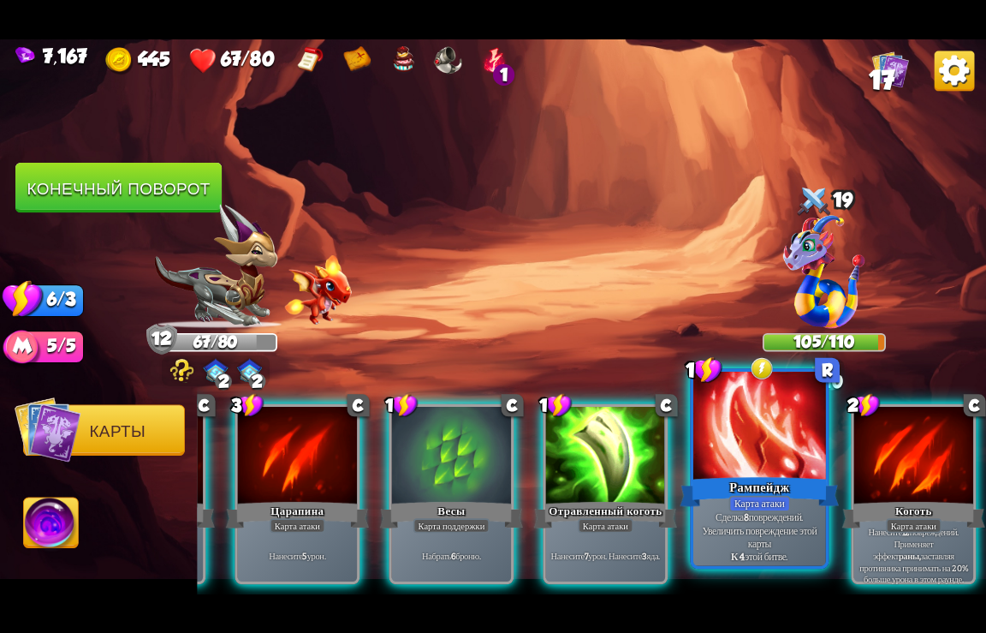
click at [752, 452] on div at bounding box center [760, 426] width 133 height 111
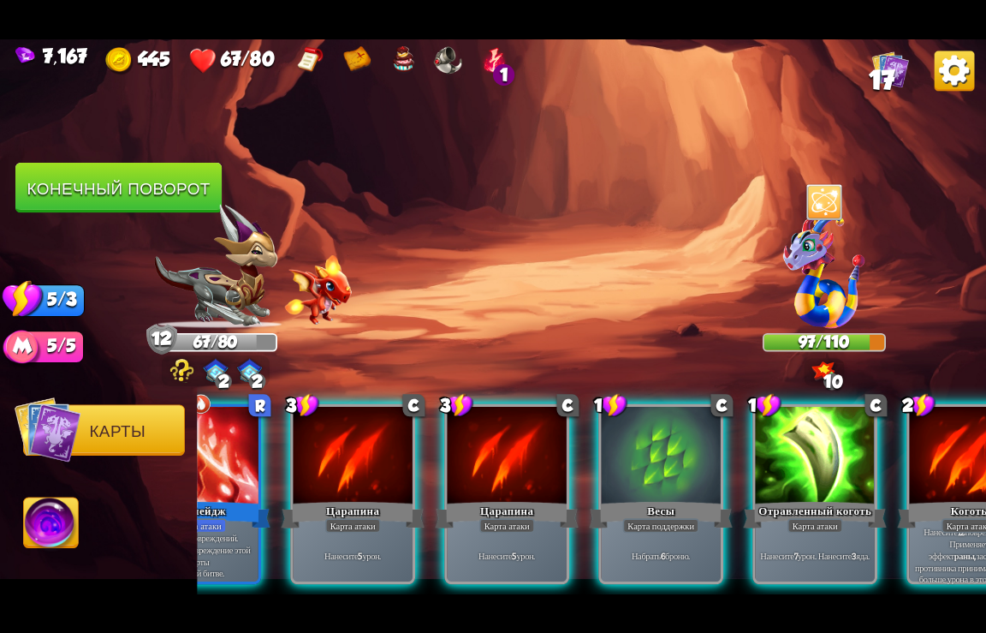
scroll to position [0, 334]
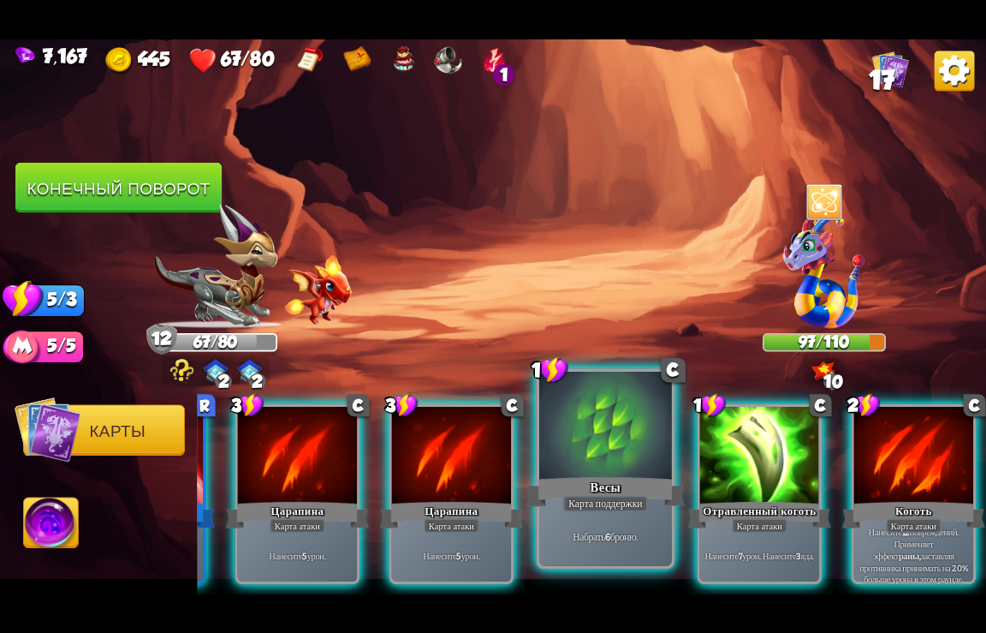
click at [587, 472] on div at bounding box center [605, 426] width 133 height 111
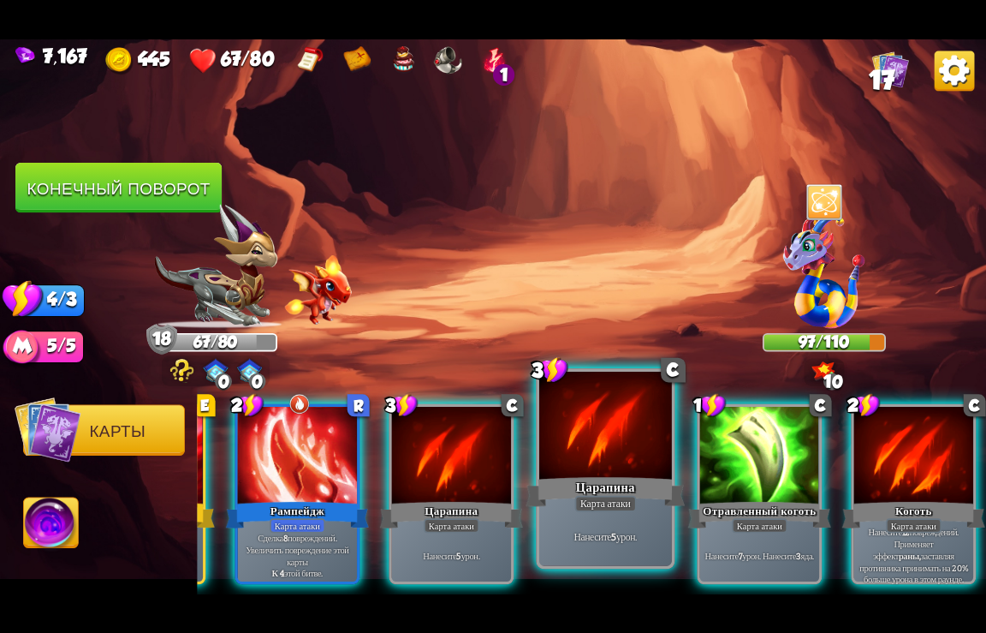
scroll to position [0, 163]
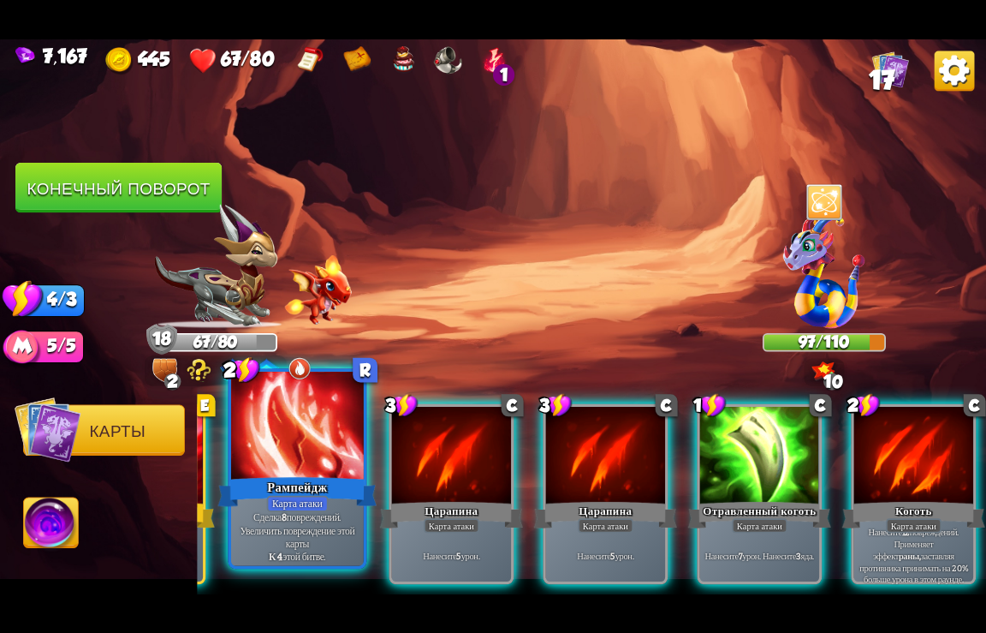
click at [300, 461] on div at bounding box center [297, 426] width 133 height 111
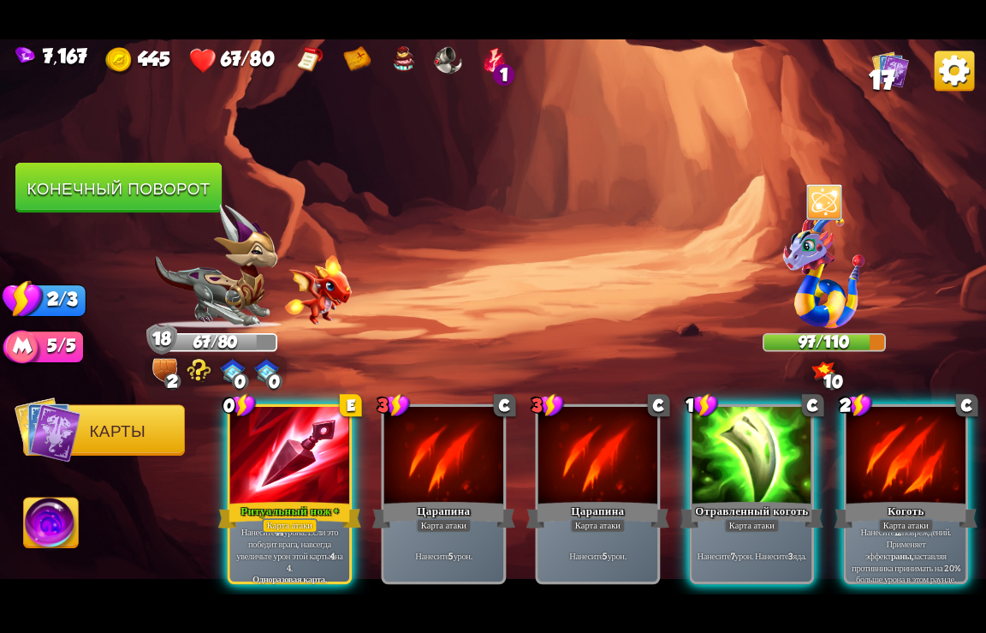
scroll to position [0, 0]
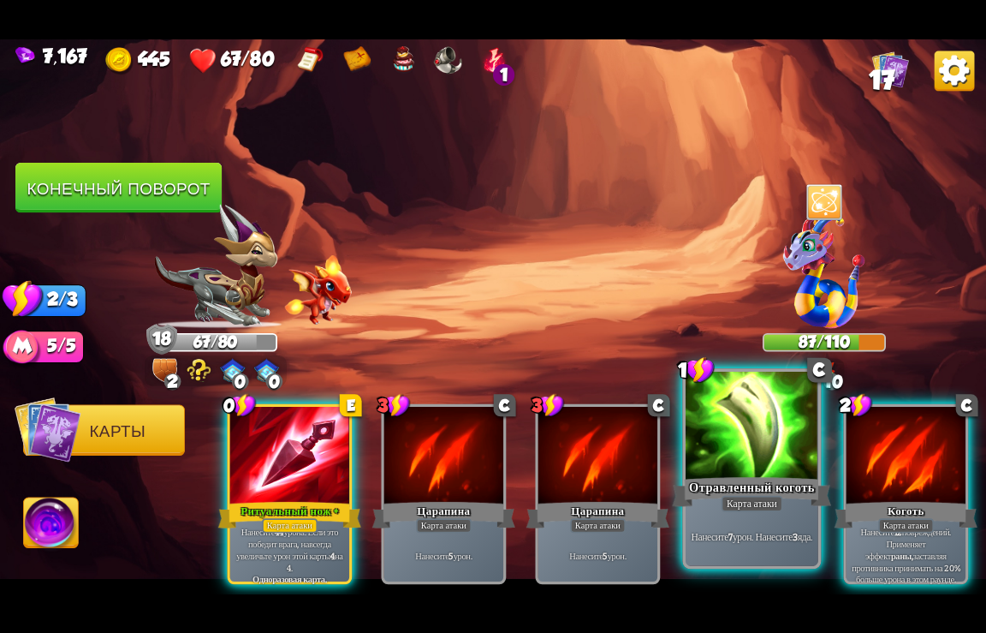
click at [750, 461] on div at bounding box center [752, 426] width 133 height 111
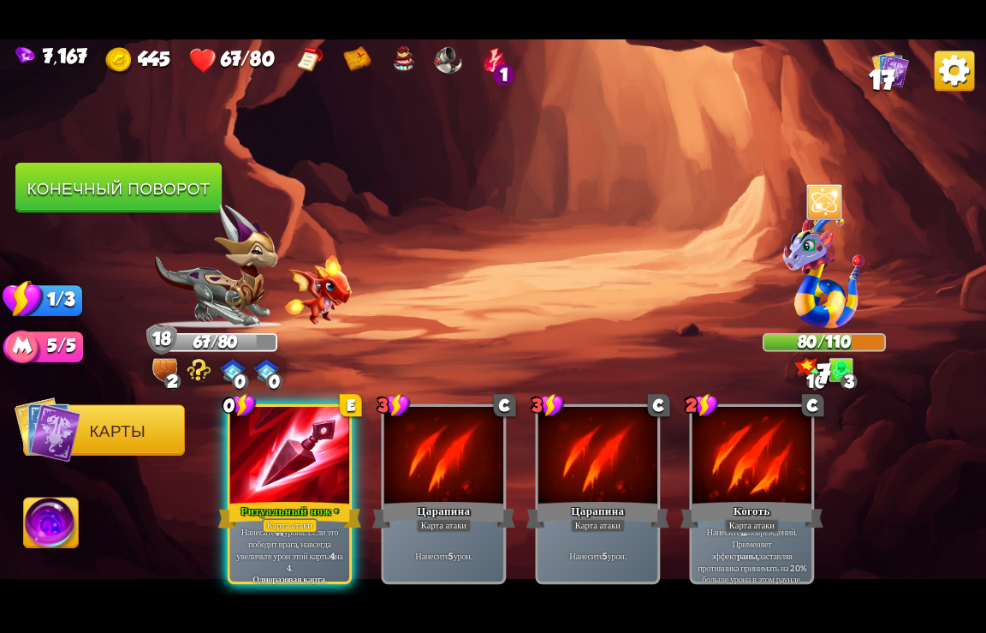
click at [170, 196] on button "Конечный поворот" at bounding box center [118, 188] width 206 height 51
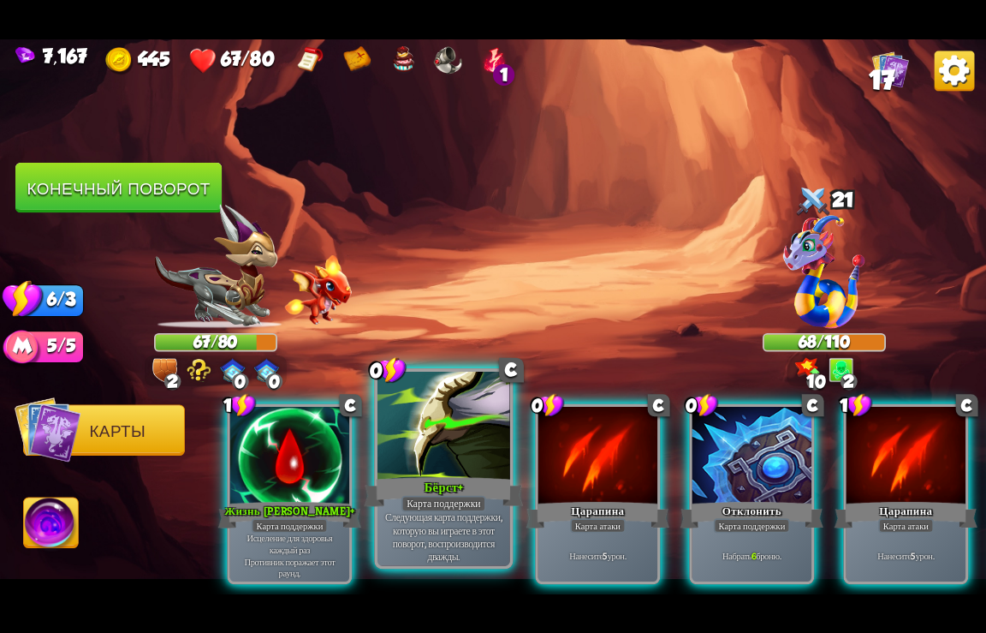
click at [441, 470] on div at bounding box center [444, 426] width 133 height 111
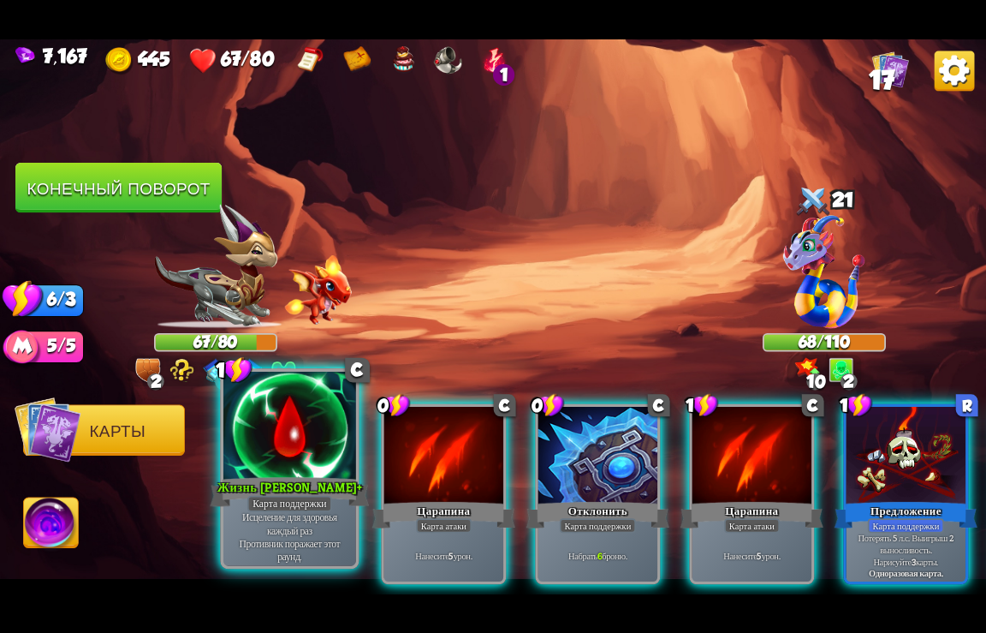
click at [306, 508] on div "Карта поддержки" at bounding box center [289, 503] width 85 height 16
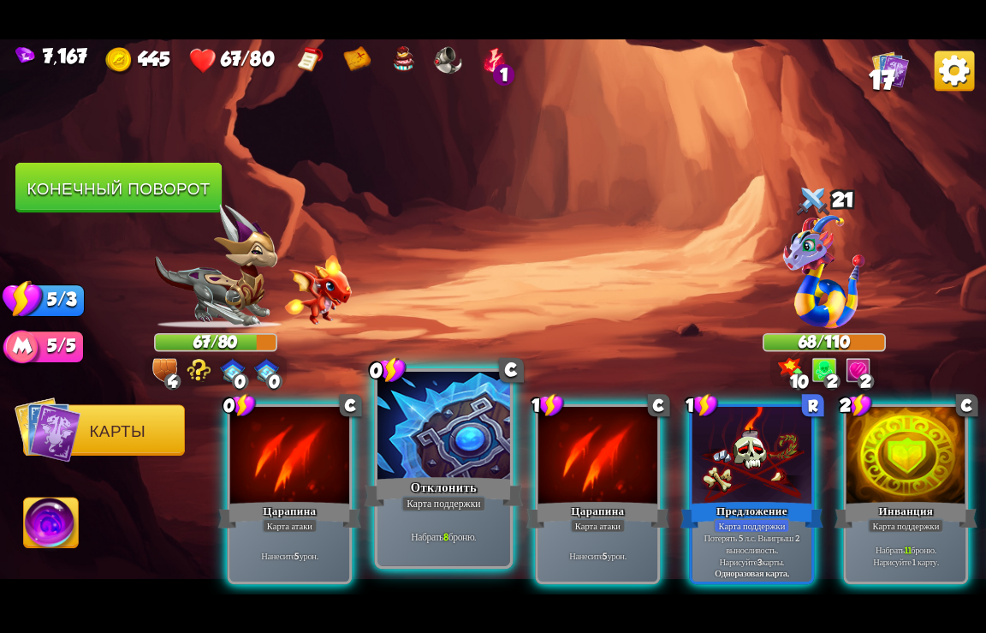
click at [443, 498] on div "Карта поддержки" at bounding box center [444, 503] width 85 height 16
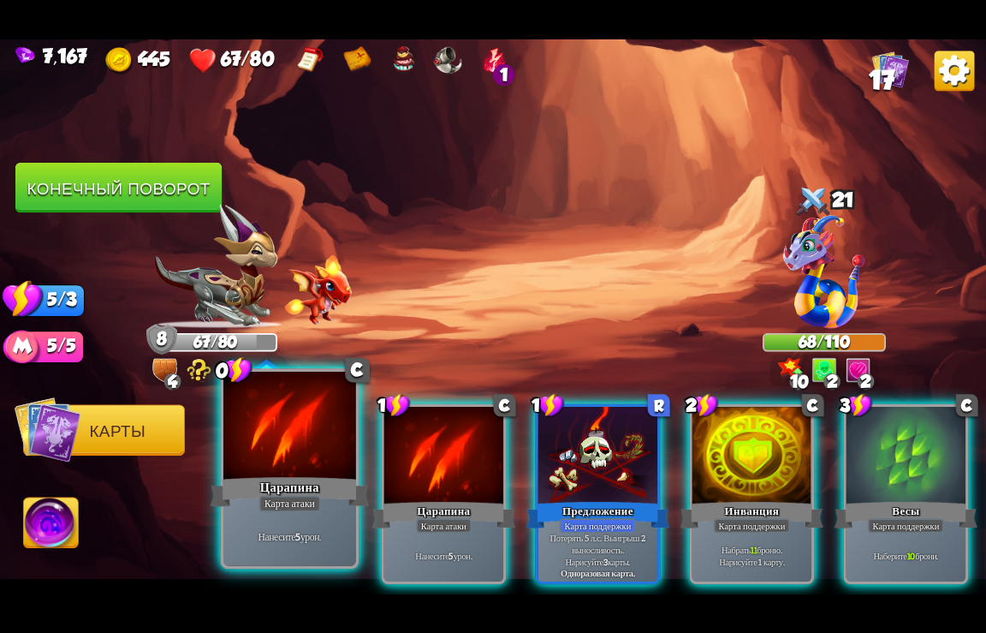
click at [297, 473] on div at bounding box center [289, 426] width 133 height 111
